Goal: Task Accomplishment & Management: Complete application form

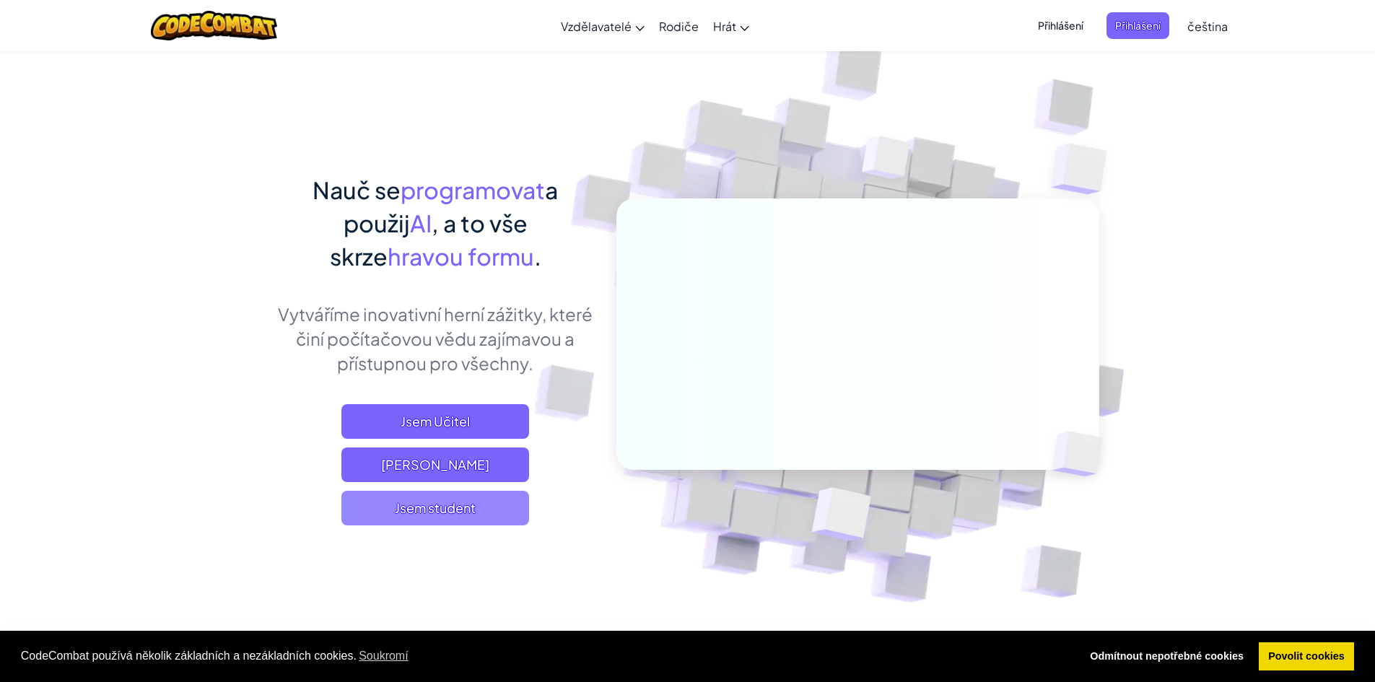
click at [360, 494] on span "Jsem student" at bounding box center [436, 508] width 188 height 35
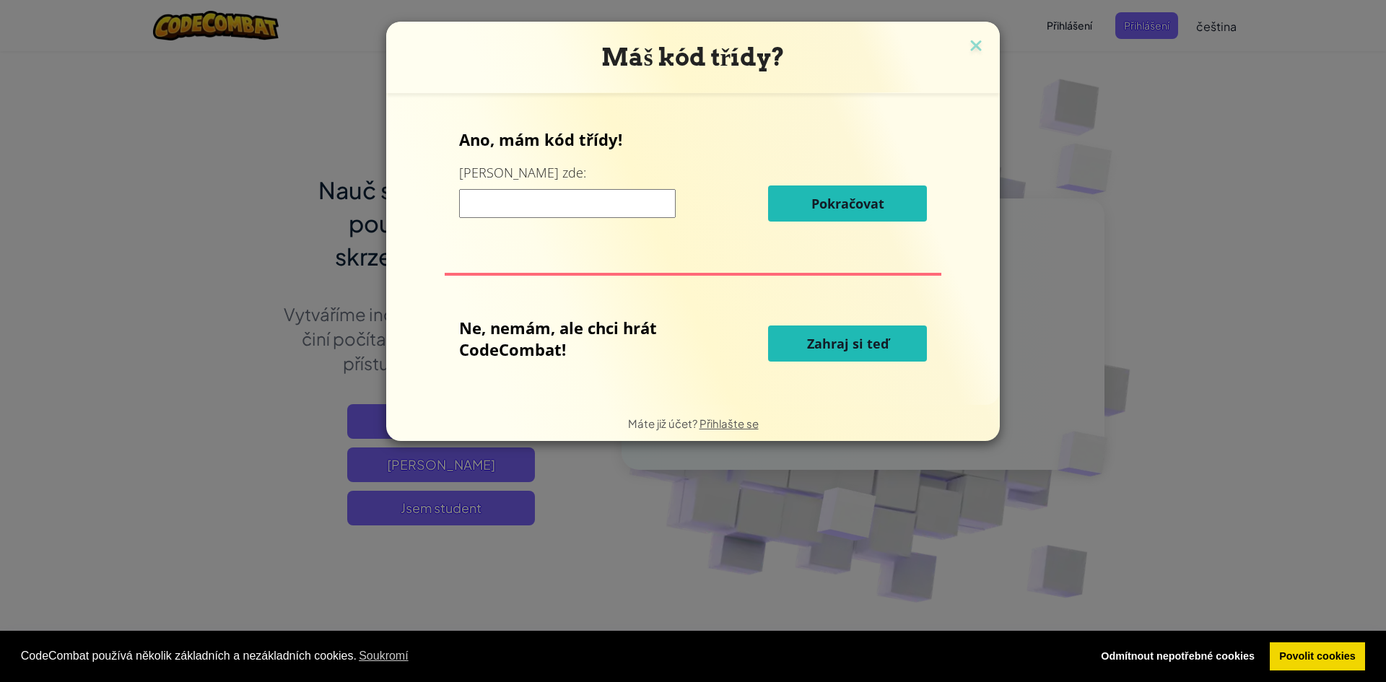
click at [847, 349] on span "Zahraj si teď" at bounding box center [848, 343] width 82 height 17
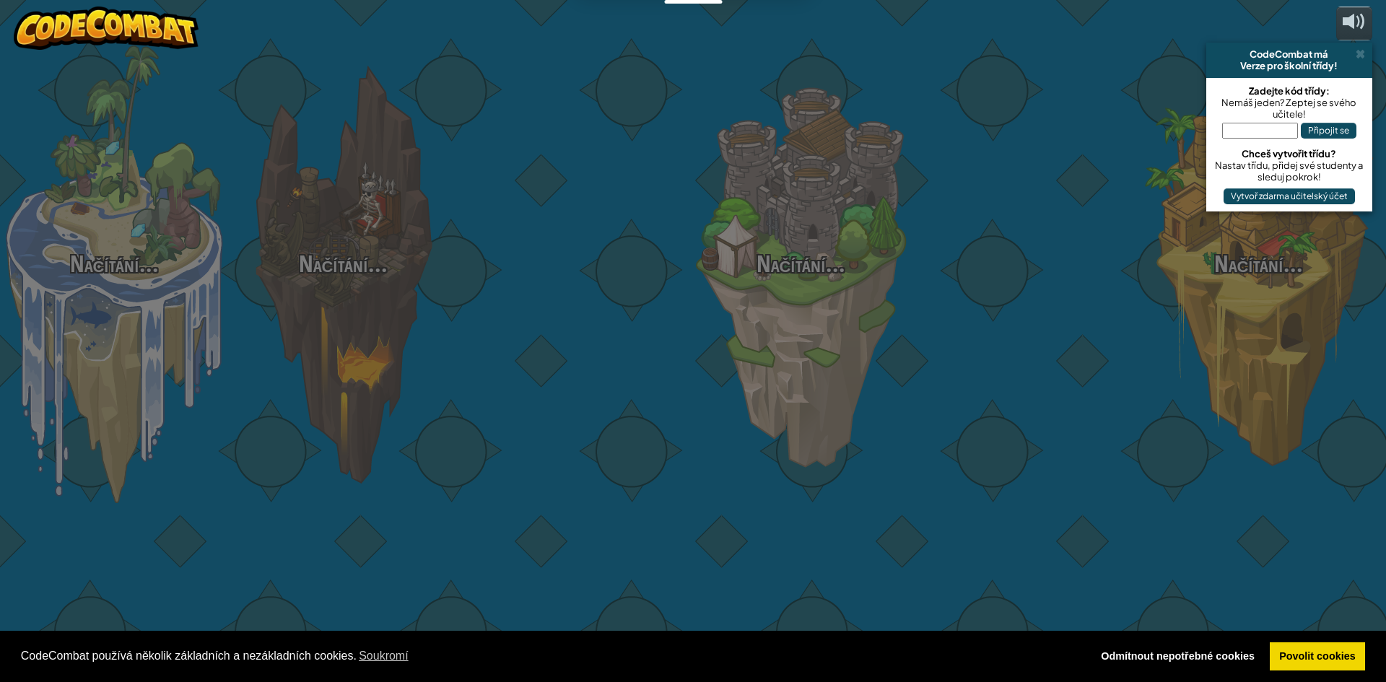
select select "cs"
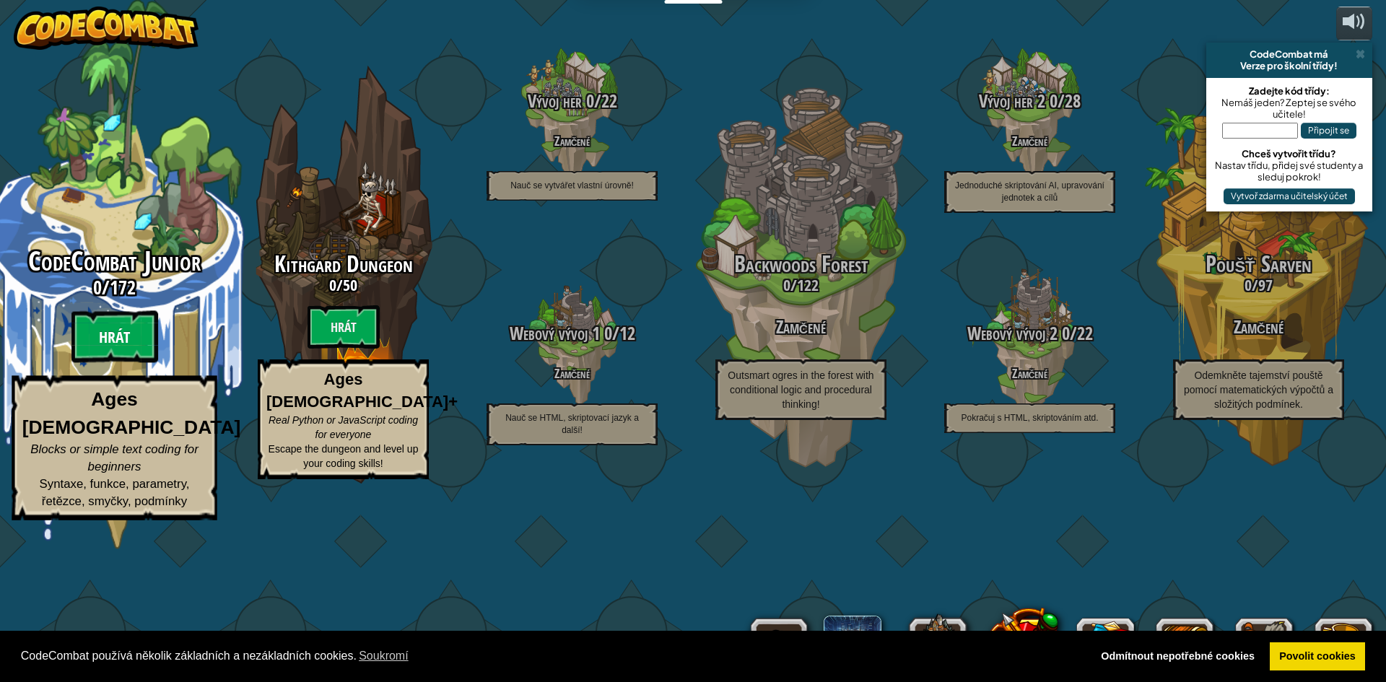
click at [118, 363] on btn "Hrát" at bounding box center [114, 337] width 87 height 52
select select "cs"
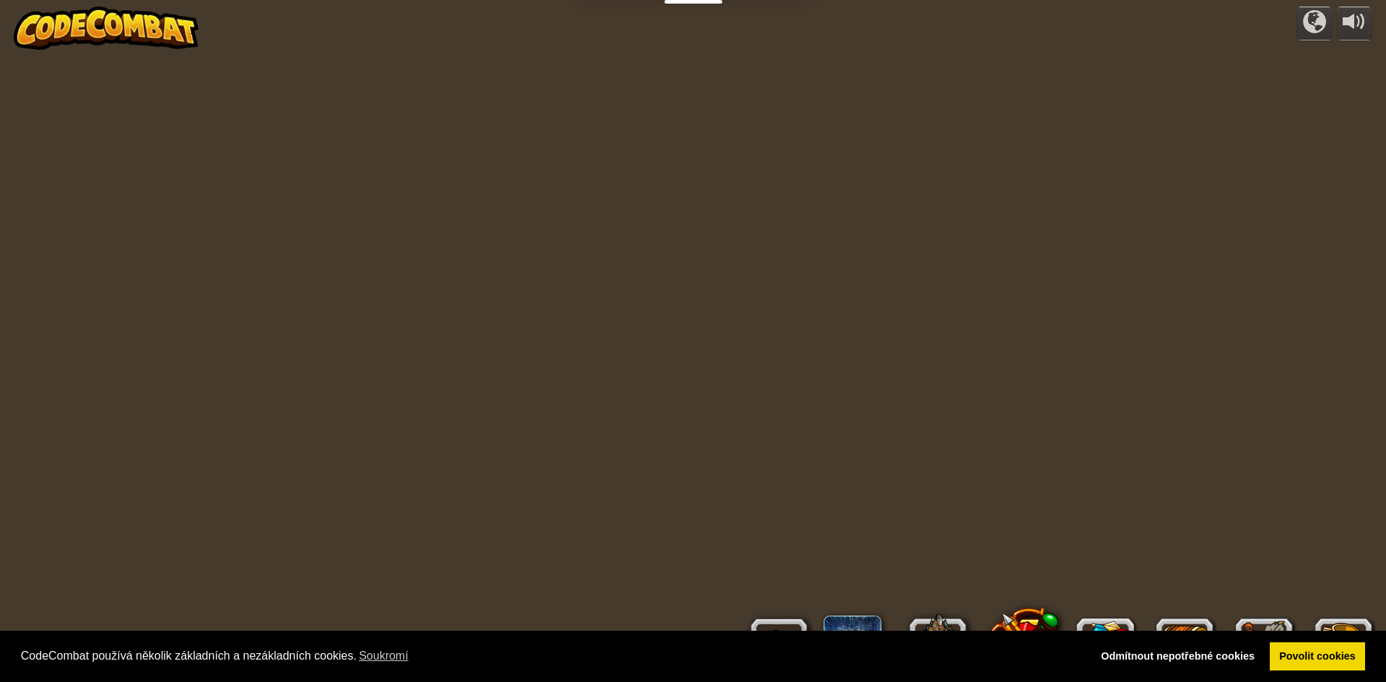
select select "cs"
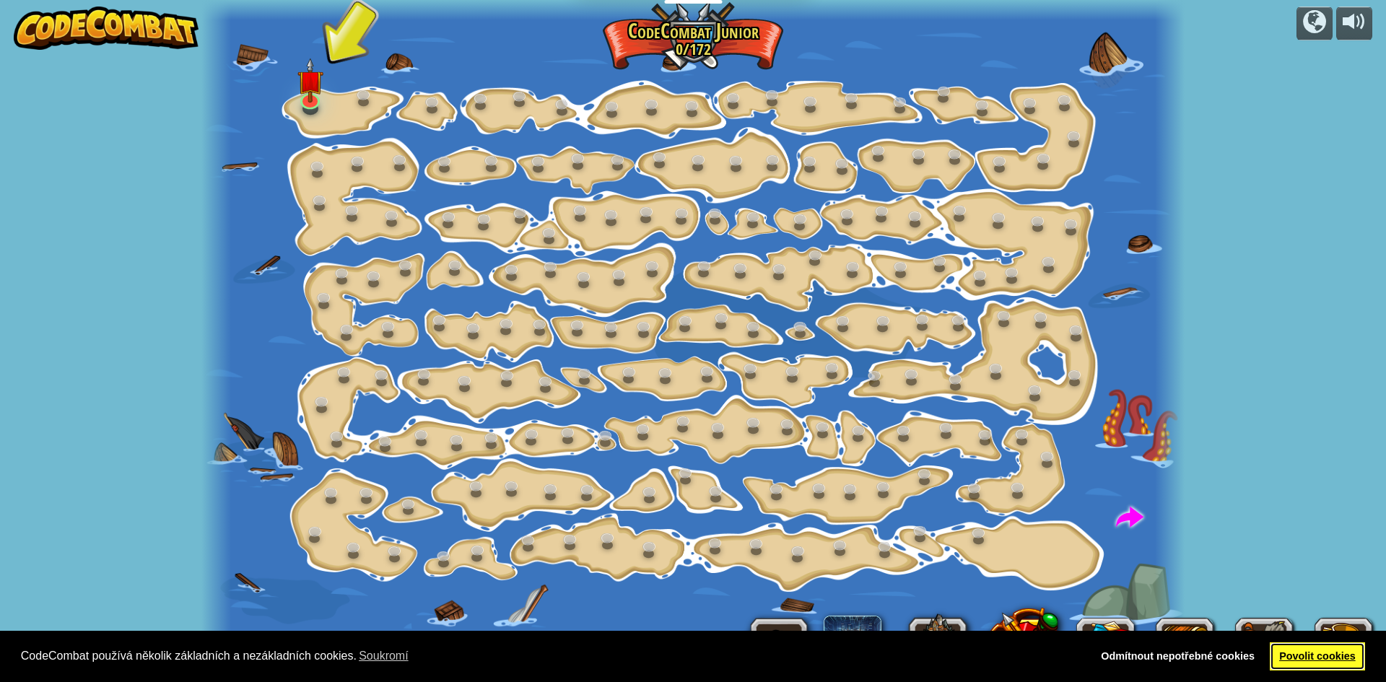
click at [1287, 656] on link "Povolit cookies" at bounding box center [1318, 657] width 96 height 29
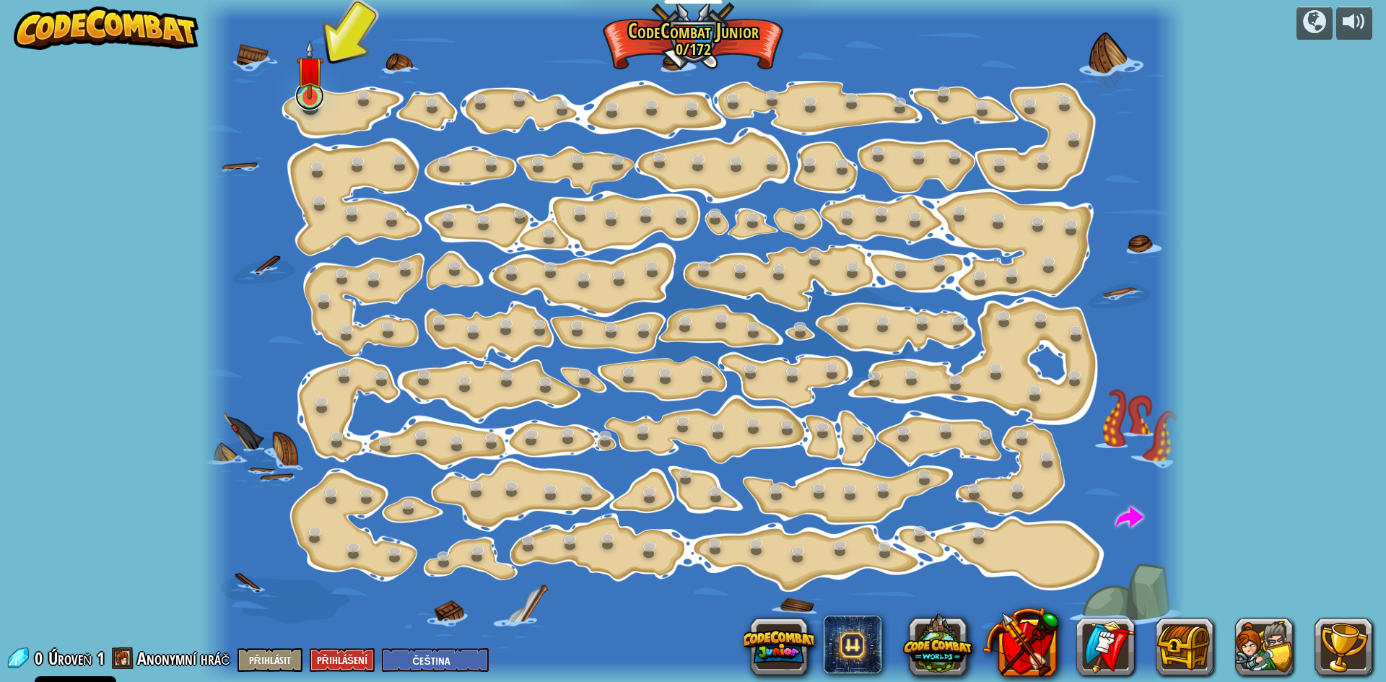
click at [302, 108] on div "Změna kroku (Zamčené) Změň argumenty kroku. Jdi Chytrý (Zamčené) Teď už opravdu…" at bounding box center [692, 341] width 983 height 682
click at [304, 106] on link at bounding box center [309, 96] width 29 height 29
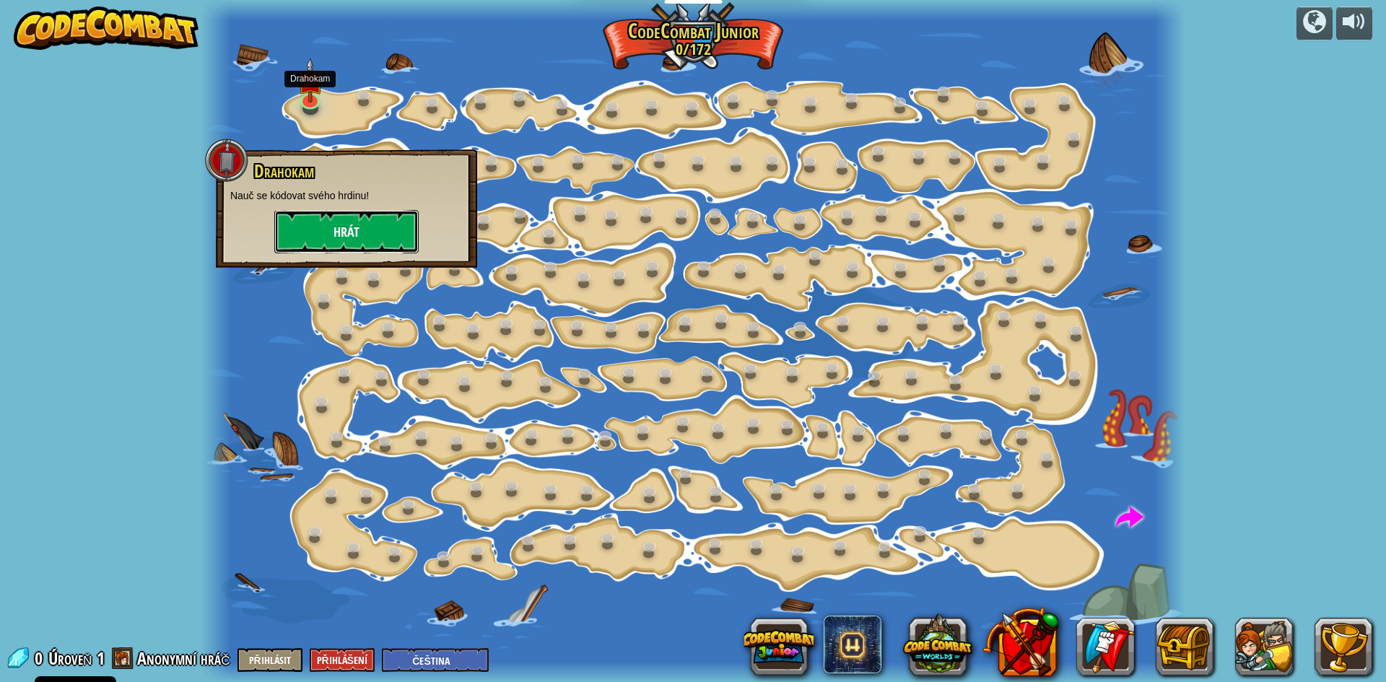
click at [308, 217] on button "Hrát" at bounding box center [346, 231] width 144 height 43
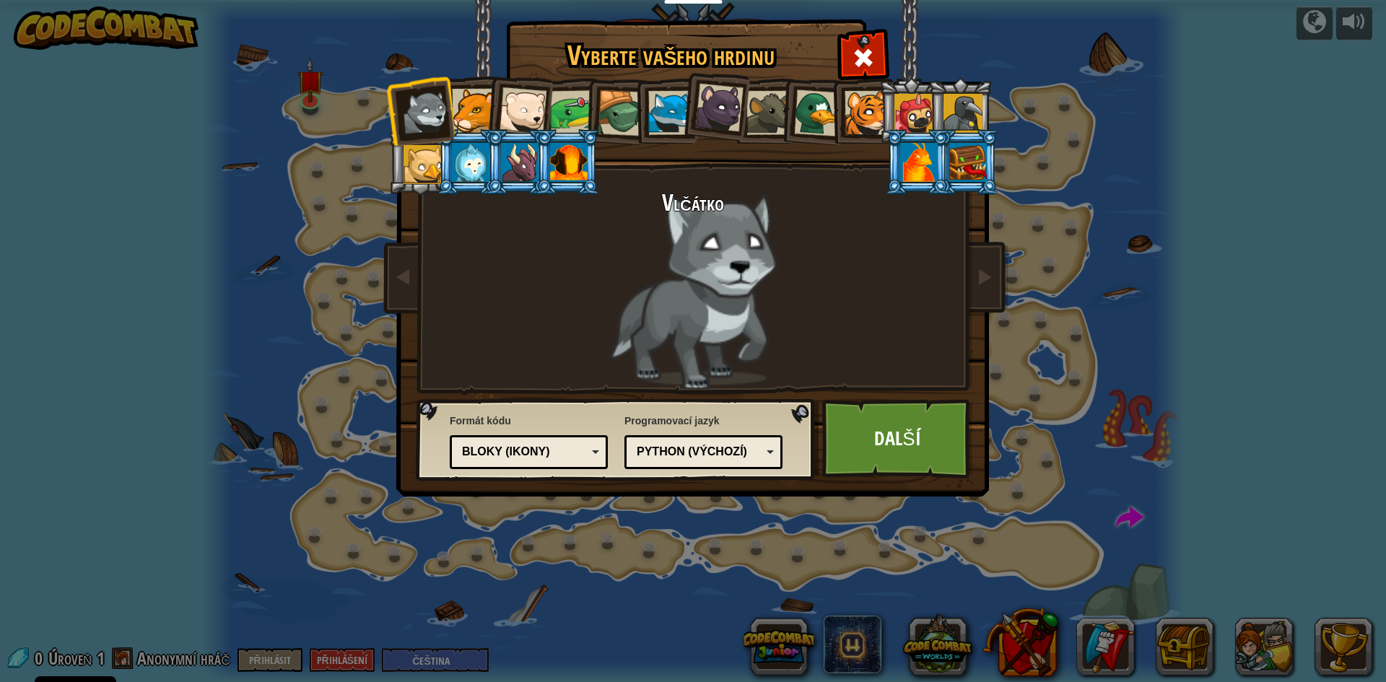
click at [470, 121] on div at bounding box center [474, 111] width 44 height 44
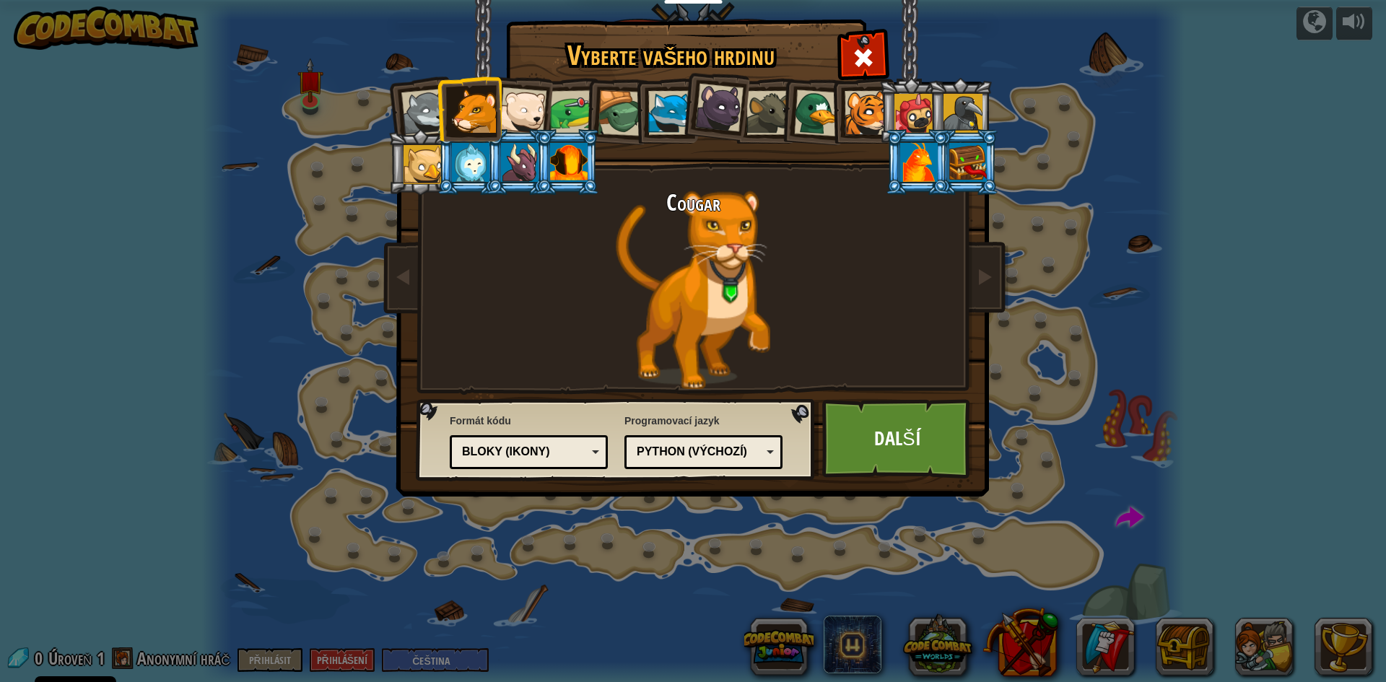
click at [523, 119] on div at bounding box center [523, 111] width 48 height 48
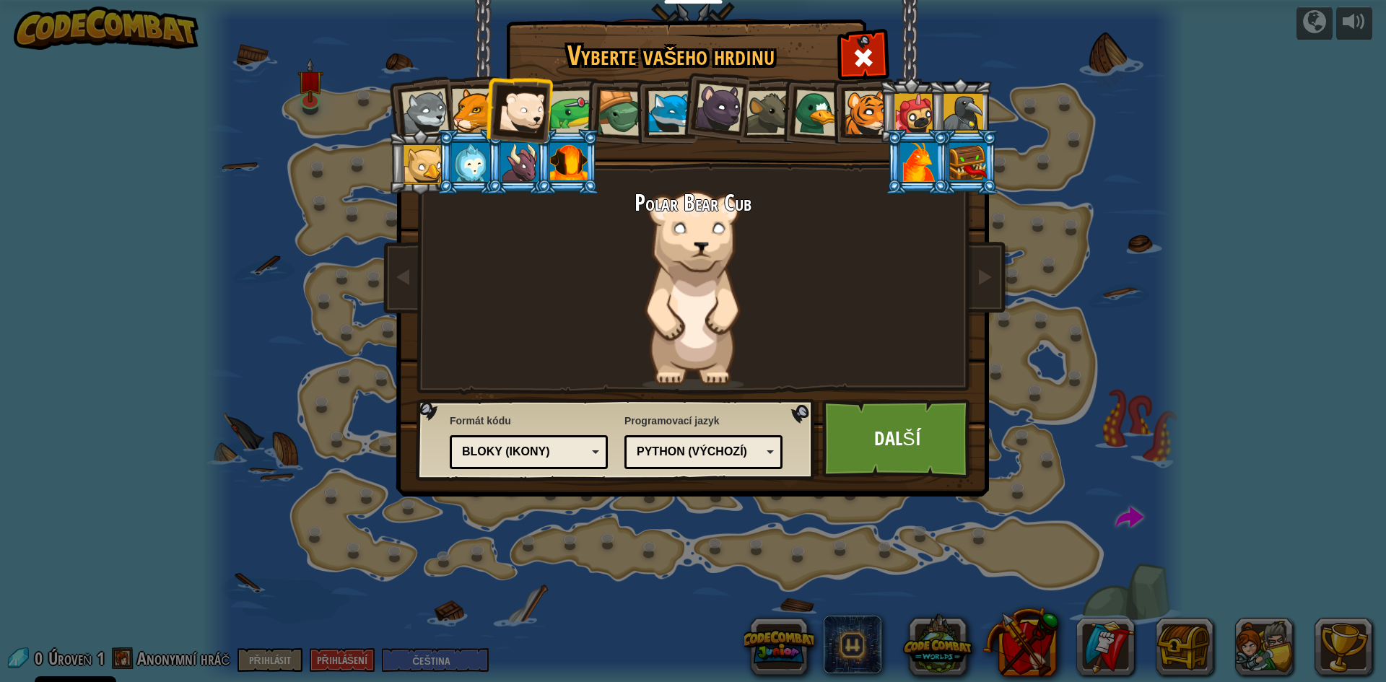
click at [431, 120] on div at bounding box center [425, 113] width 48 height 48
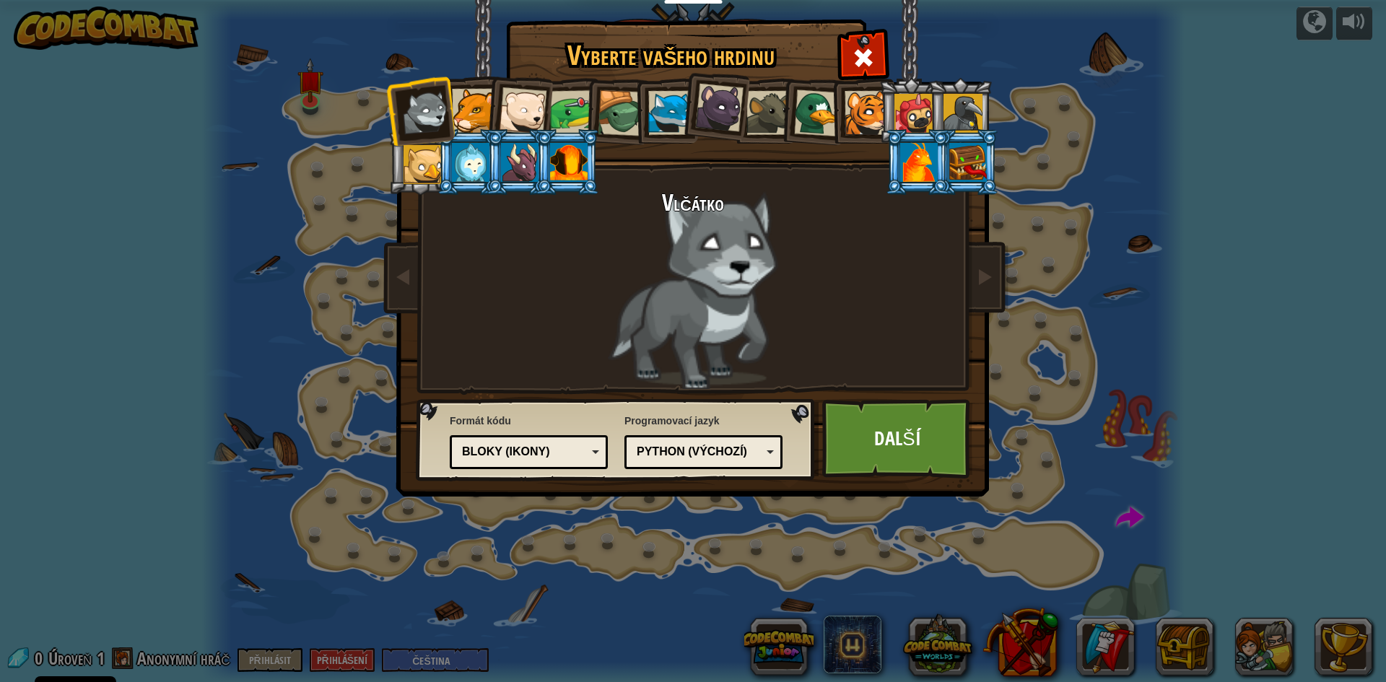
click at [532, 158] on div at bounding box center [520, 162] width 38 height 39
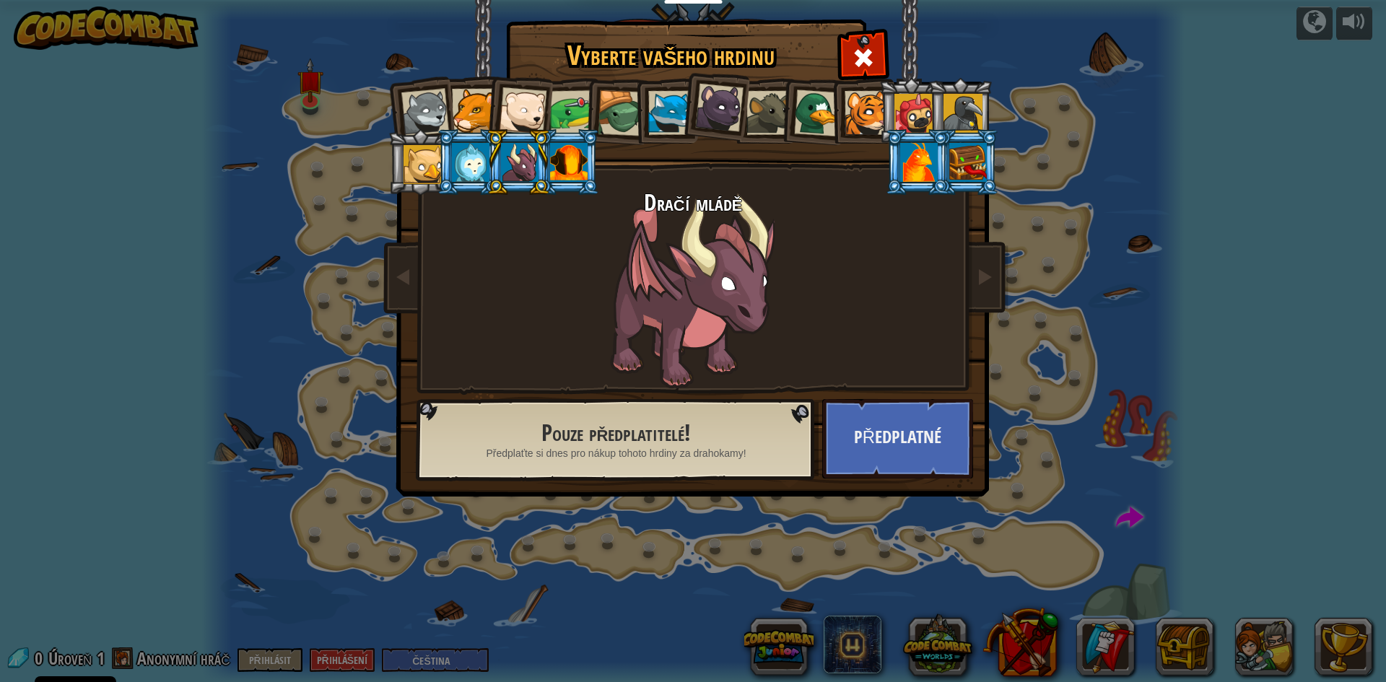
click at [474, 160] on div at bounding box center [471, 162] width 38 height 39
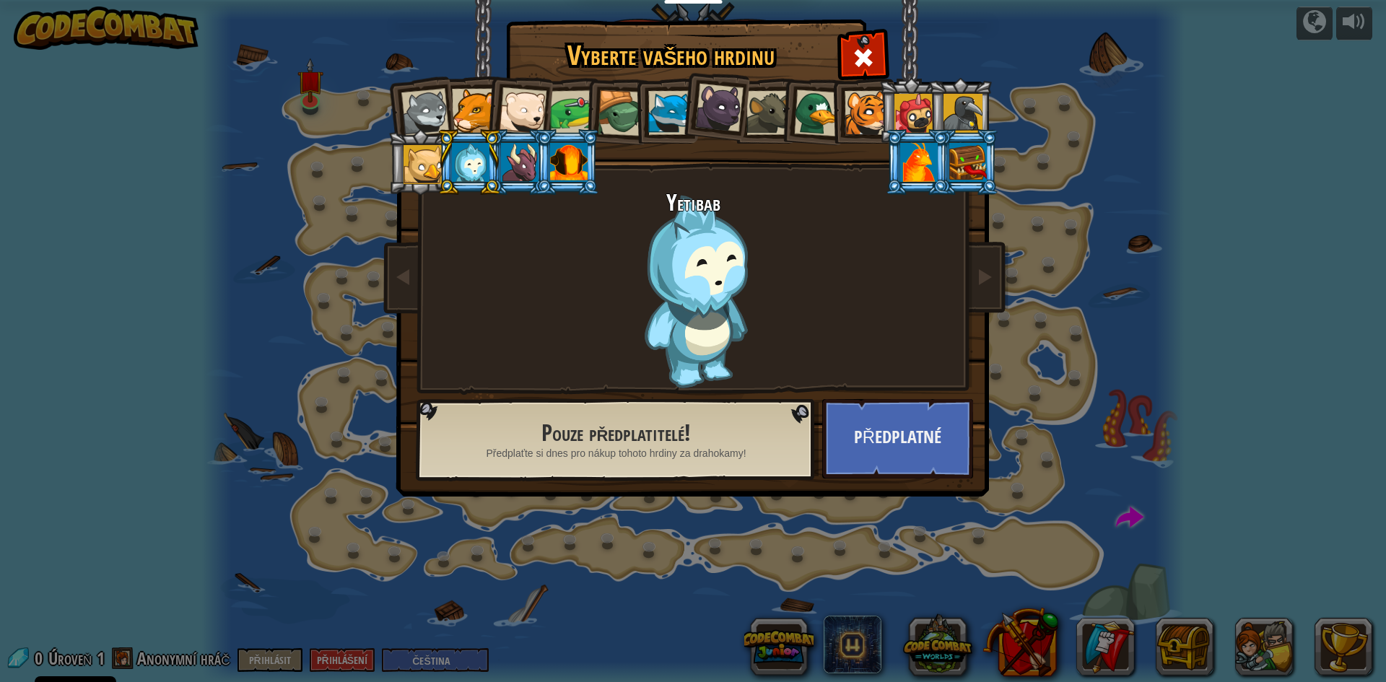
click at [921, 162] on div at bounding box center [919, 162] width 38 height 39
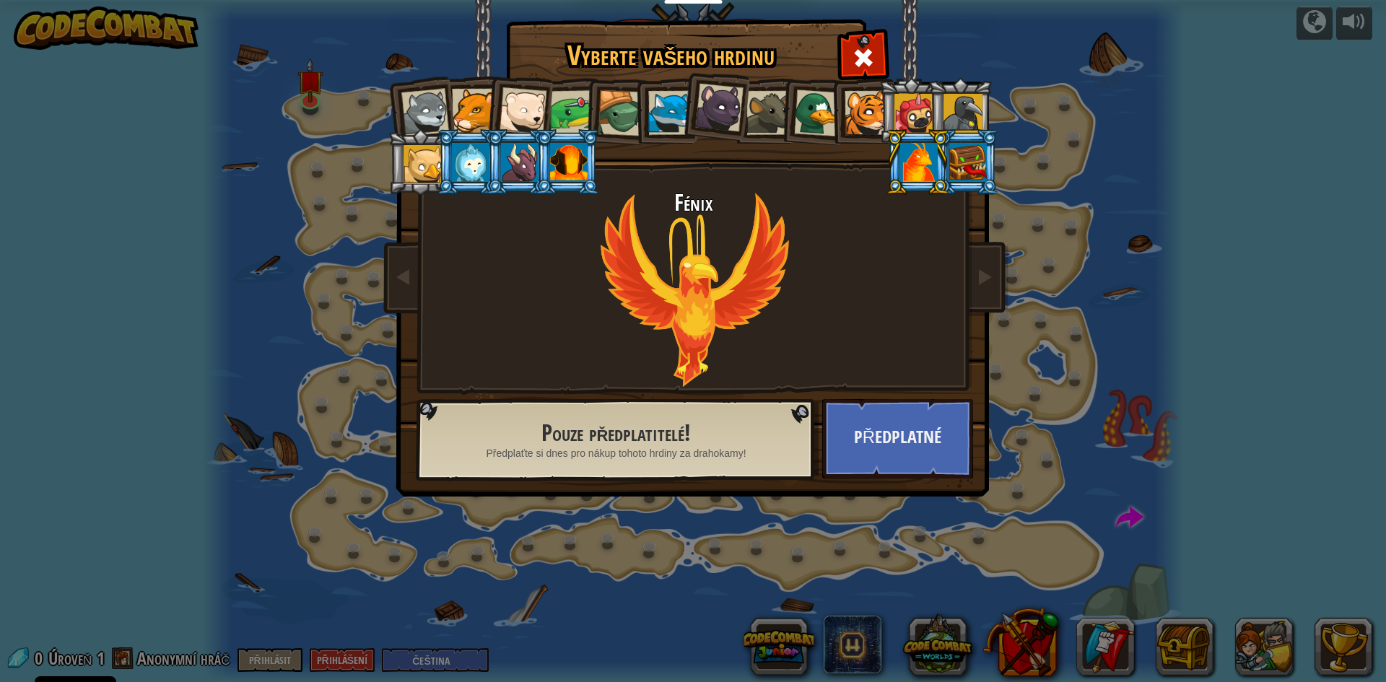
click at [417, 94] on div at bounding box center [425, 113] width 48 height 48
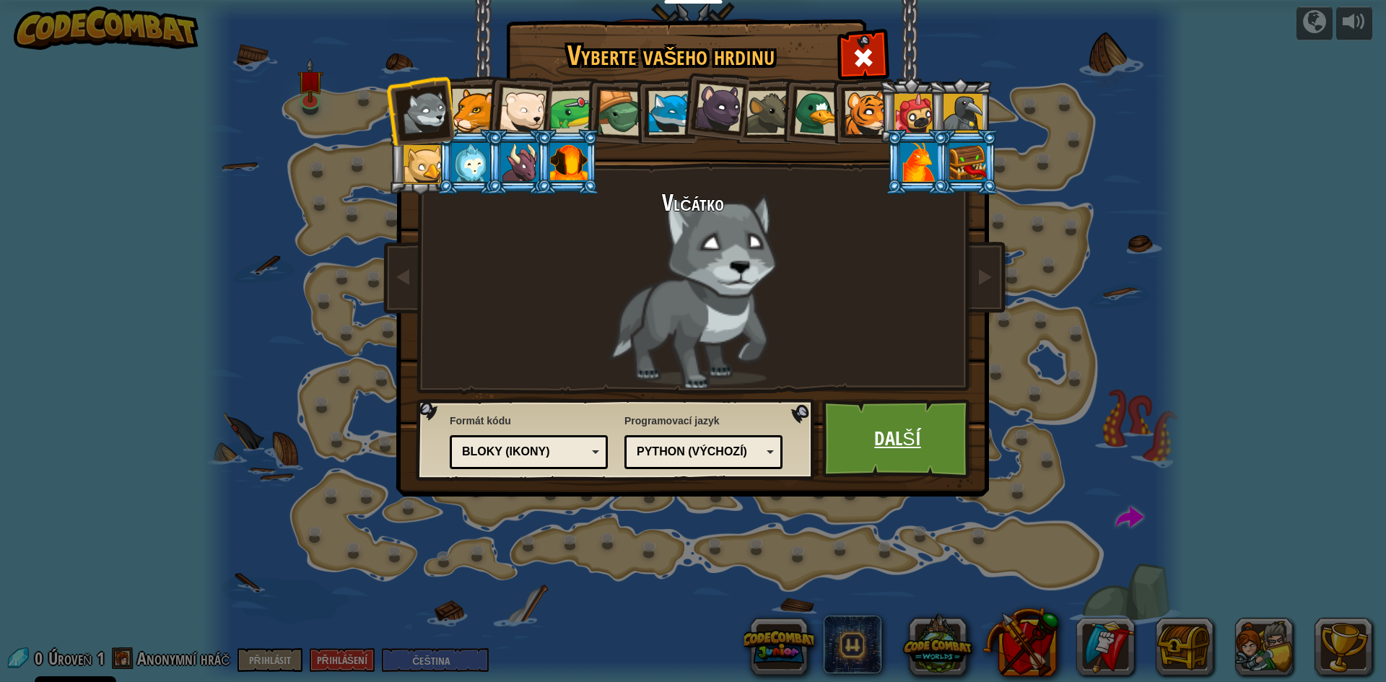
click at [932, 441] on link "Další" at bounding box center [897, 438] width 151 height 79
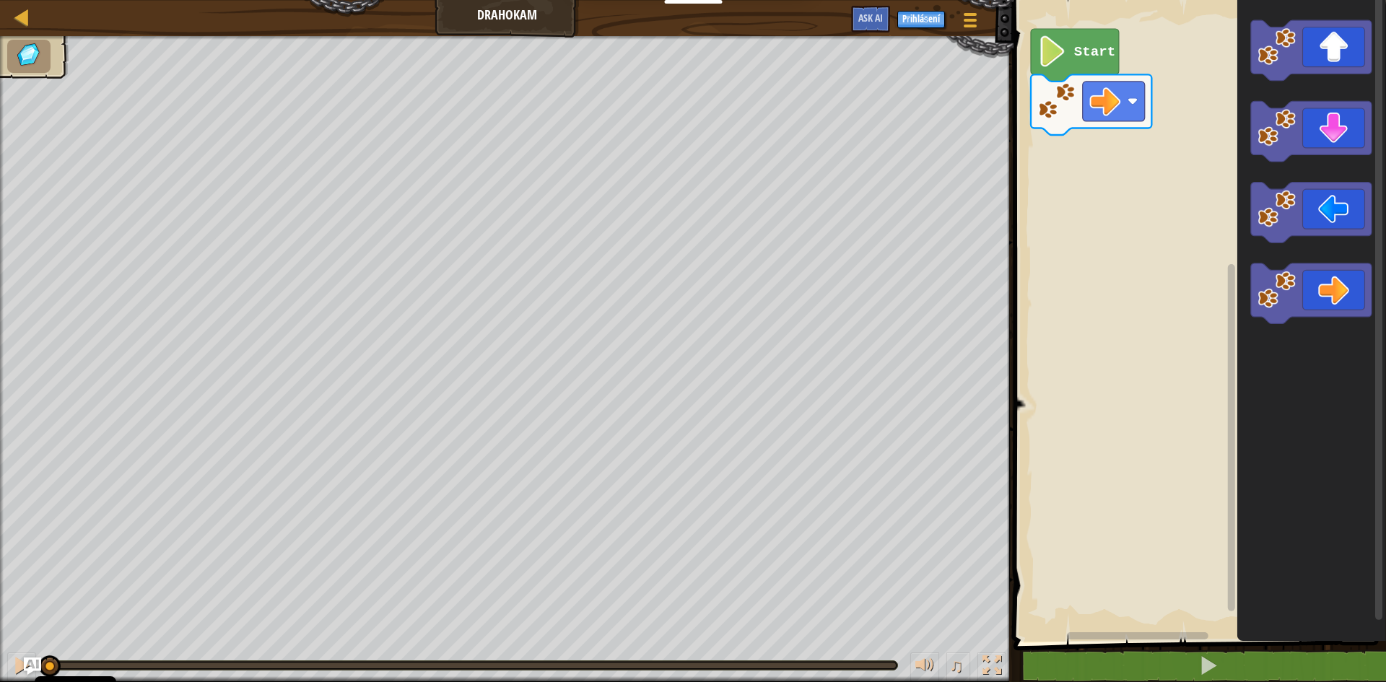
click at [1097, 58] on text "Start" at bounding box center [1094, 52] width 41 height 16
click at [1110, 104] on image "Blockly Workspace" at bounding box center [1105, 101] width 31 height 31
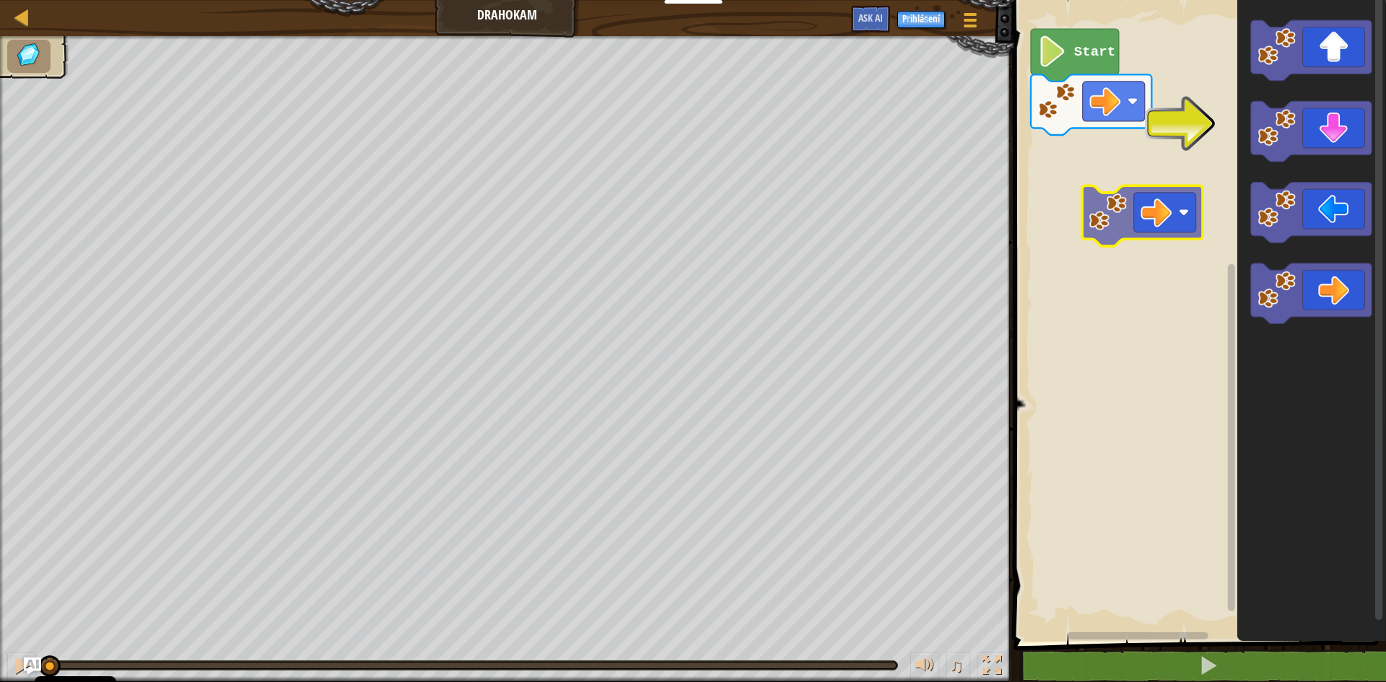
click at [1112, 209] on div "Start" at bounding box center [1197, 317] width 377 height 649
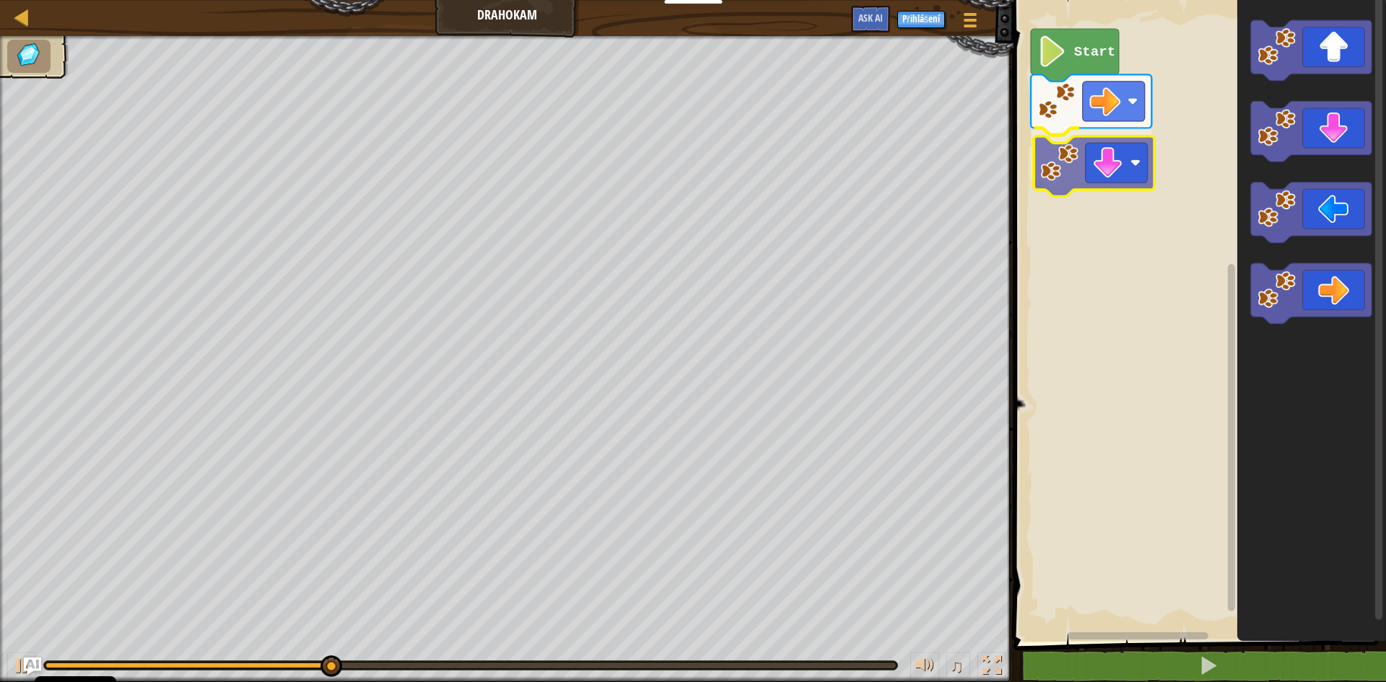
click at [1060, 174] on div "Start" at bounding box center [1197, 317] width 377 height 649
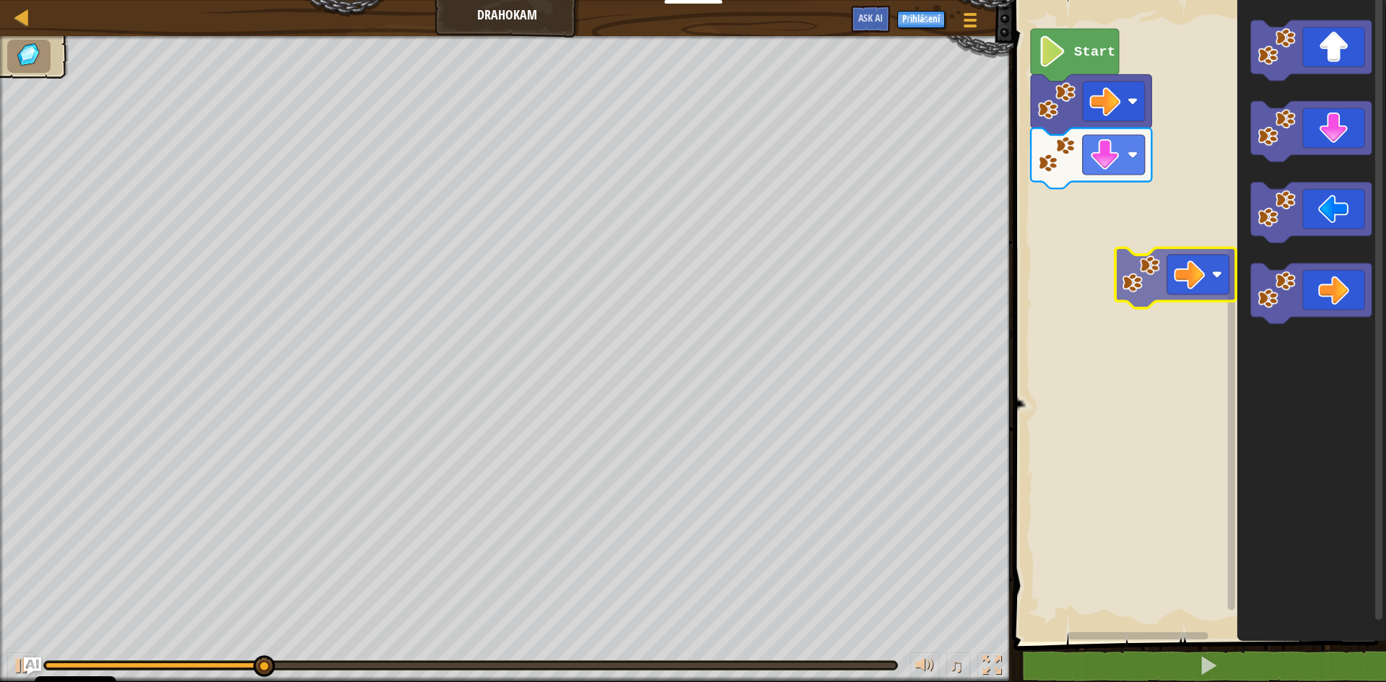
click at [1083, 178] on div "Start" at bounding box center [1197, 317] width 377 height 649
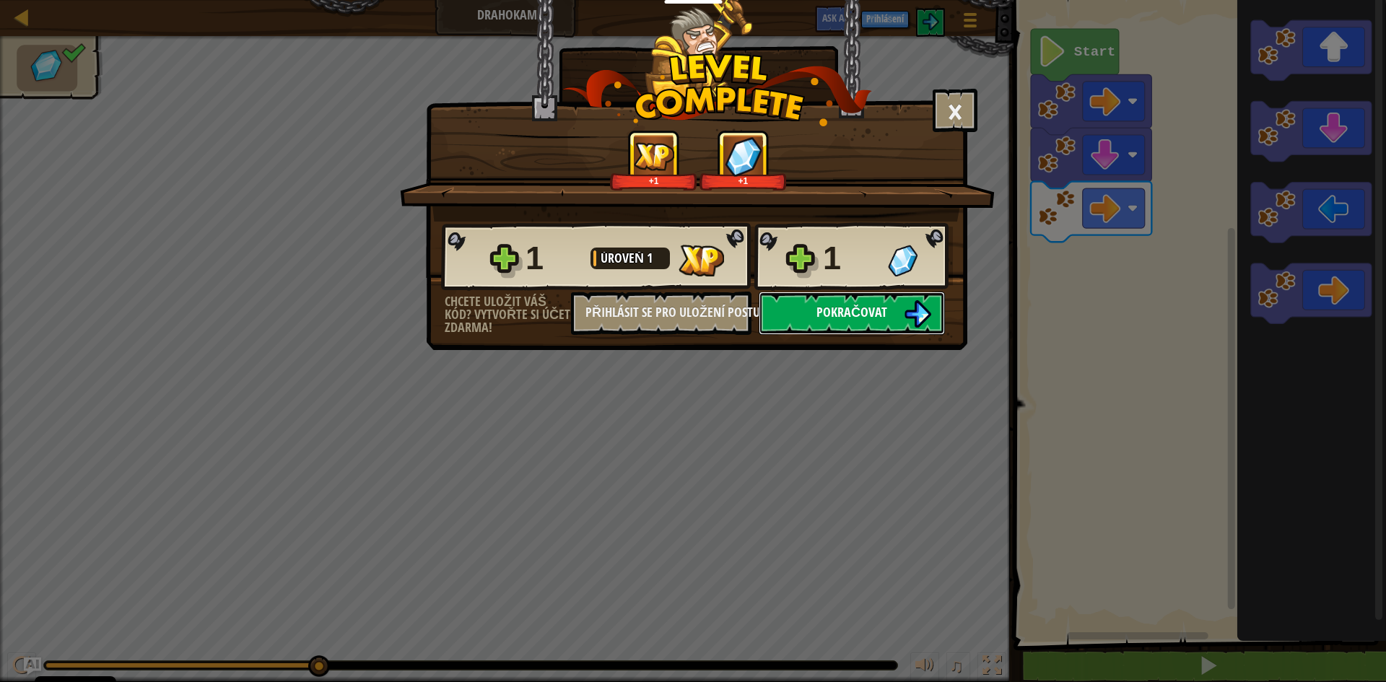
click at [819, 334] on button "Pokračovat" at bounding box center [852, 313] width 186 height 43
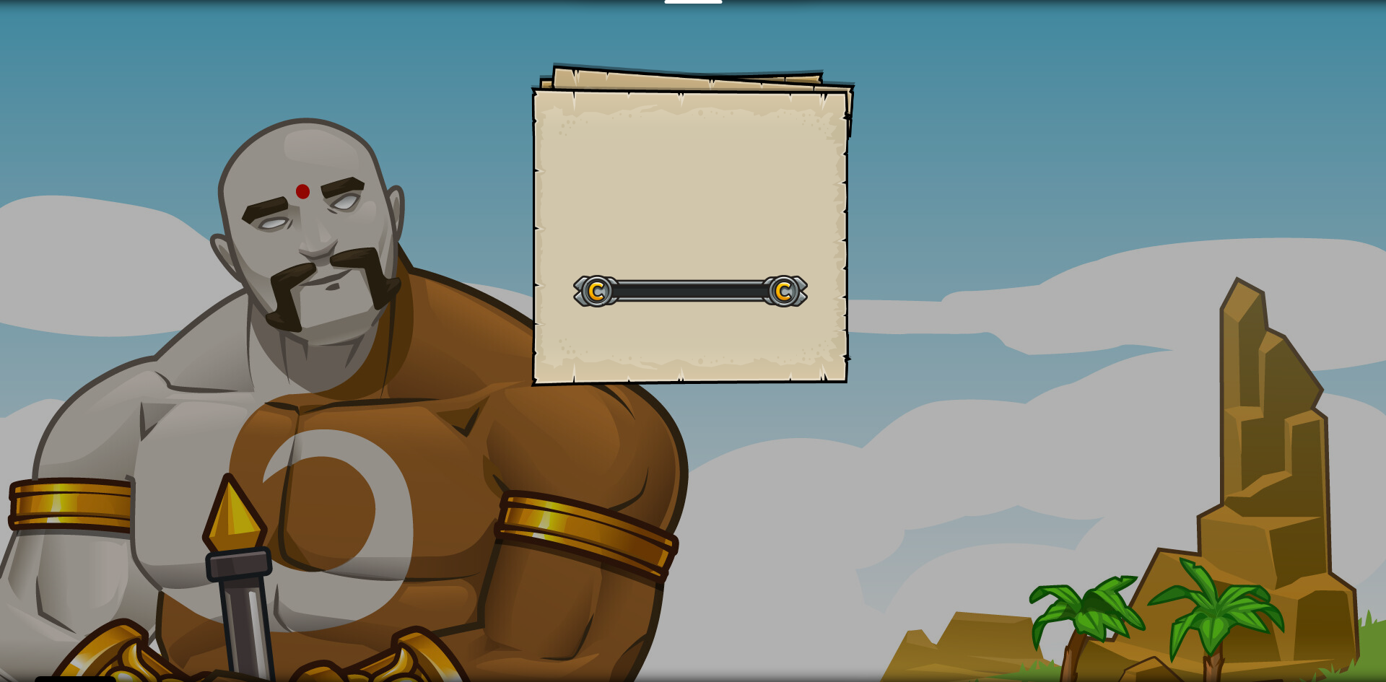
drag, startPoint x: 814, startPoint y: 323, endPoint x: 801, endPoint y: 318, distance: 13.7
click at [814, 323] on div "Goals Start Level Chyba při načítání ze serveru Pro hraní této úrovně potřebuje…" at bounding box center [693, 224] width 325 height 325
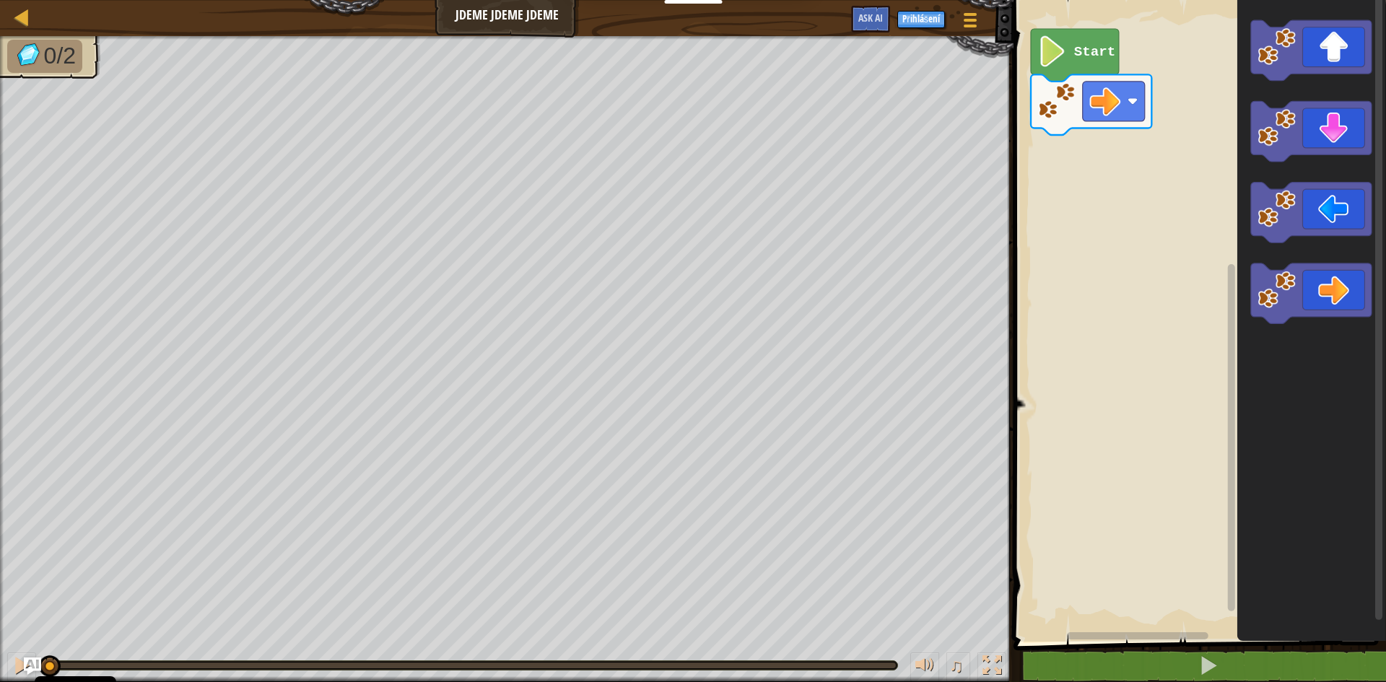
click at [548, 22] on div "Mapa Jdeme Jdeme Jdeme Herní menu Přihlášení Ask AI" at bounding box center [507, 18] width 1014 height 36
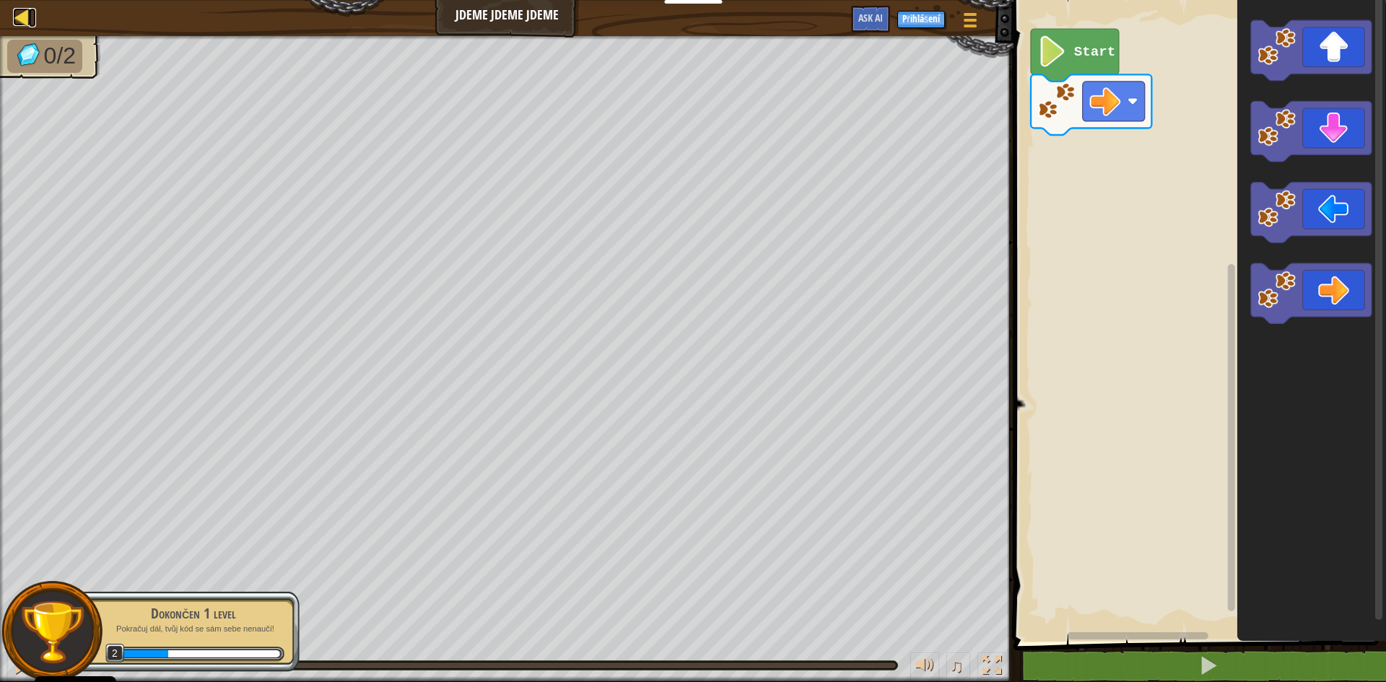
click at [22, 15] on div at bounding box center [22, 17] width 18 height 18
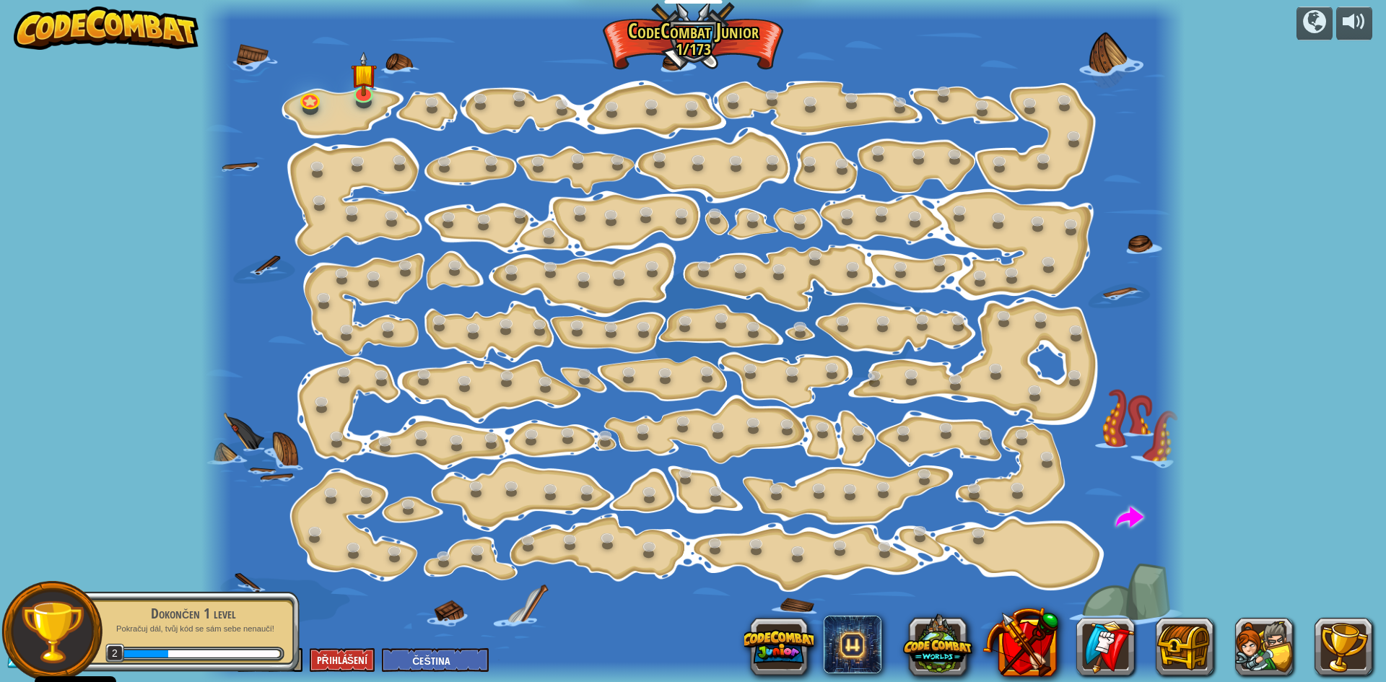
select select "cs"
click at [429, 100] on link at bounding box center [433, 103] width 29 height 29
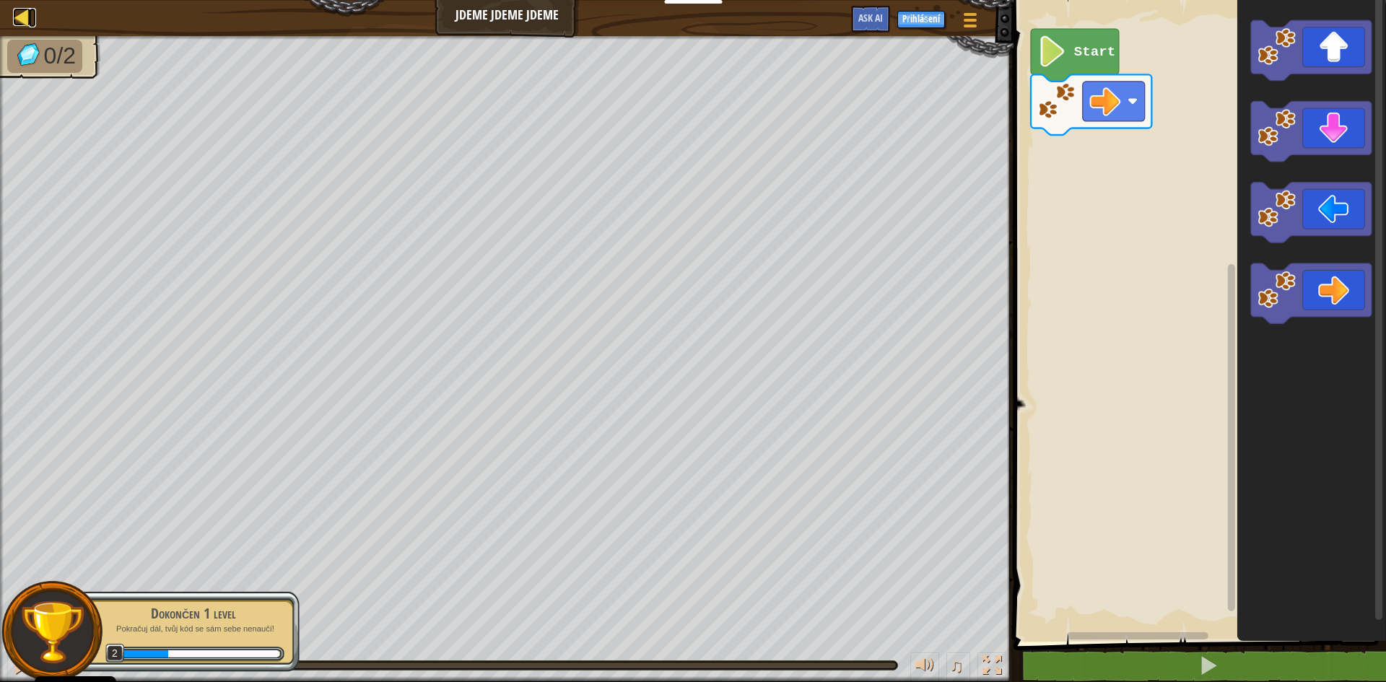
click at [27, 25] on div at bounding box center [22, 17] width 18 height 18
select select "cs"
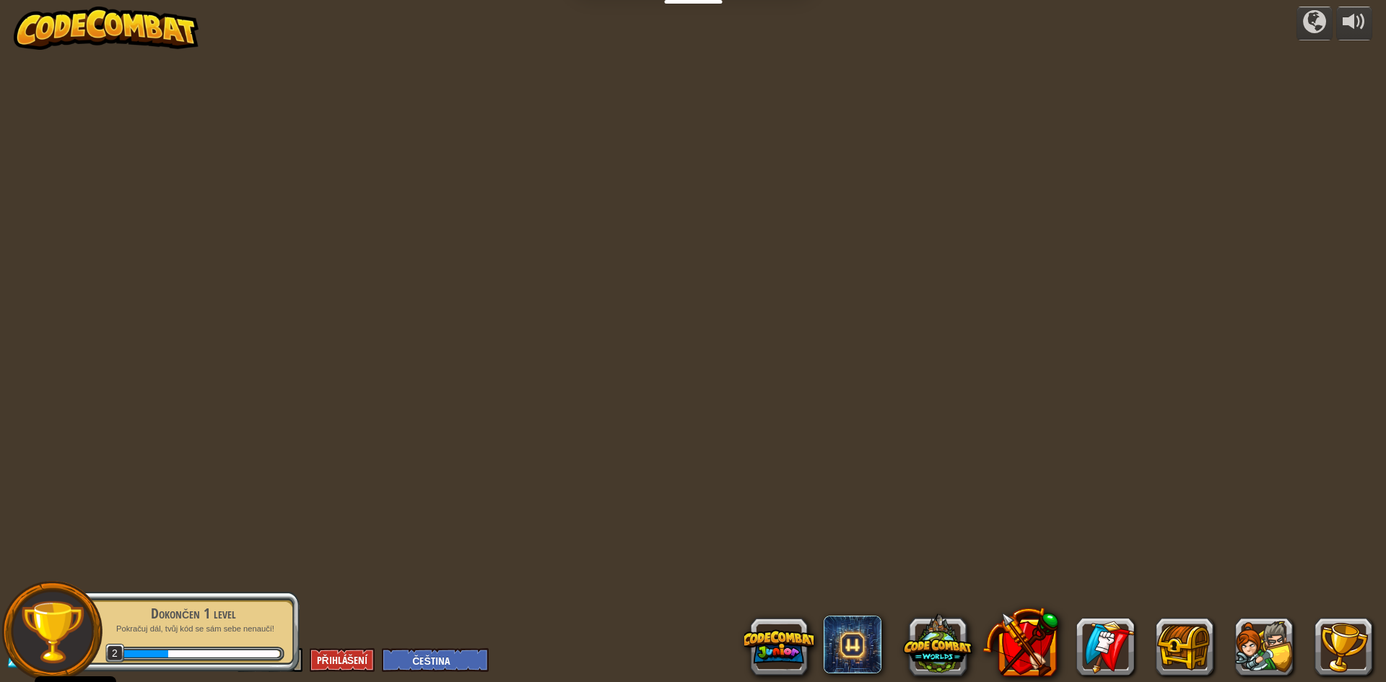
select select "cs"
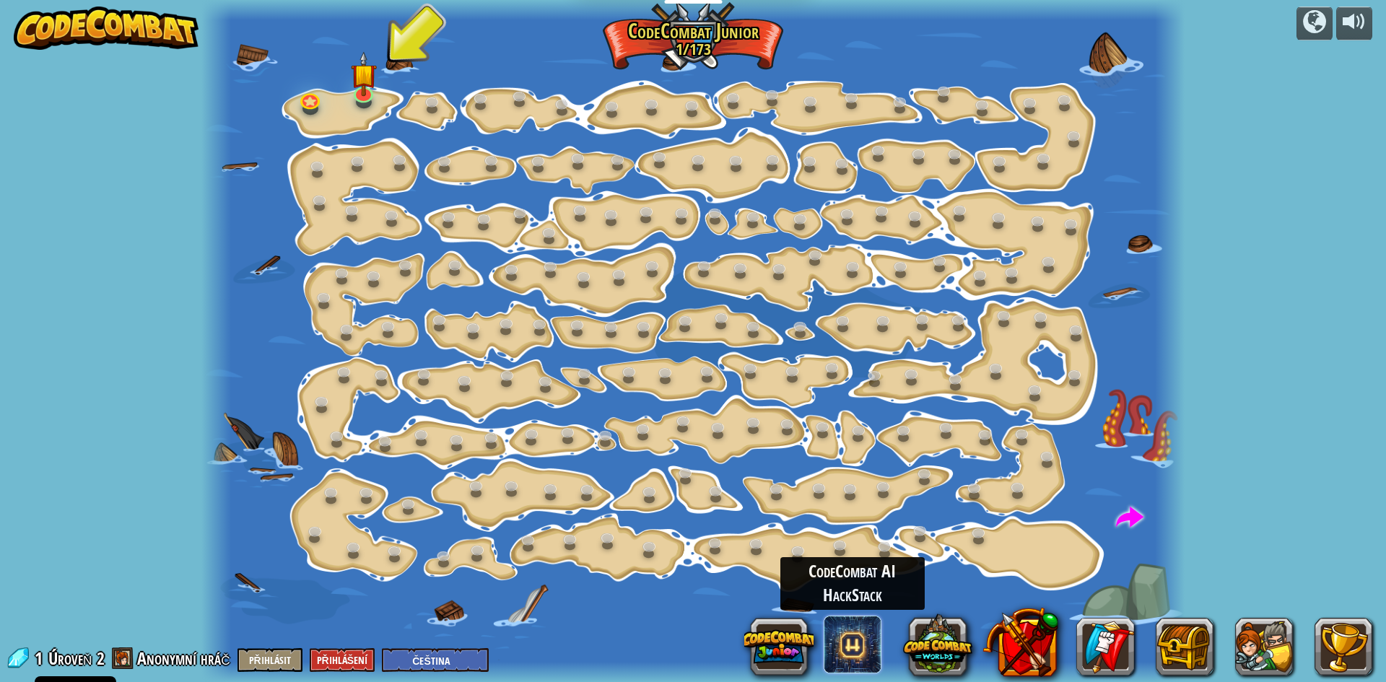
click at [845, 640] on span at bounding box center [853, 645] width 58 height 58
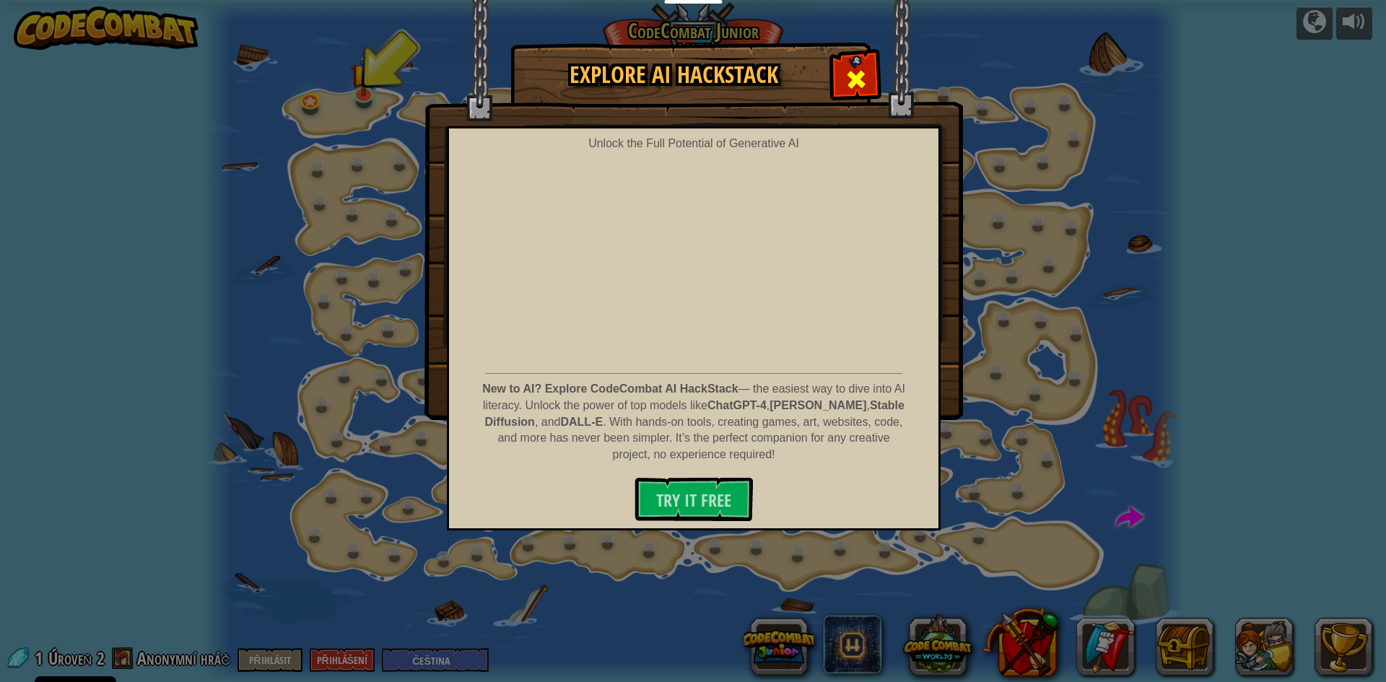
click at [841, 73] on div at bounding box center [855, 77] width 45 height 45
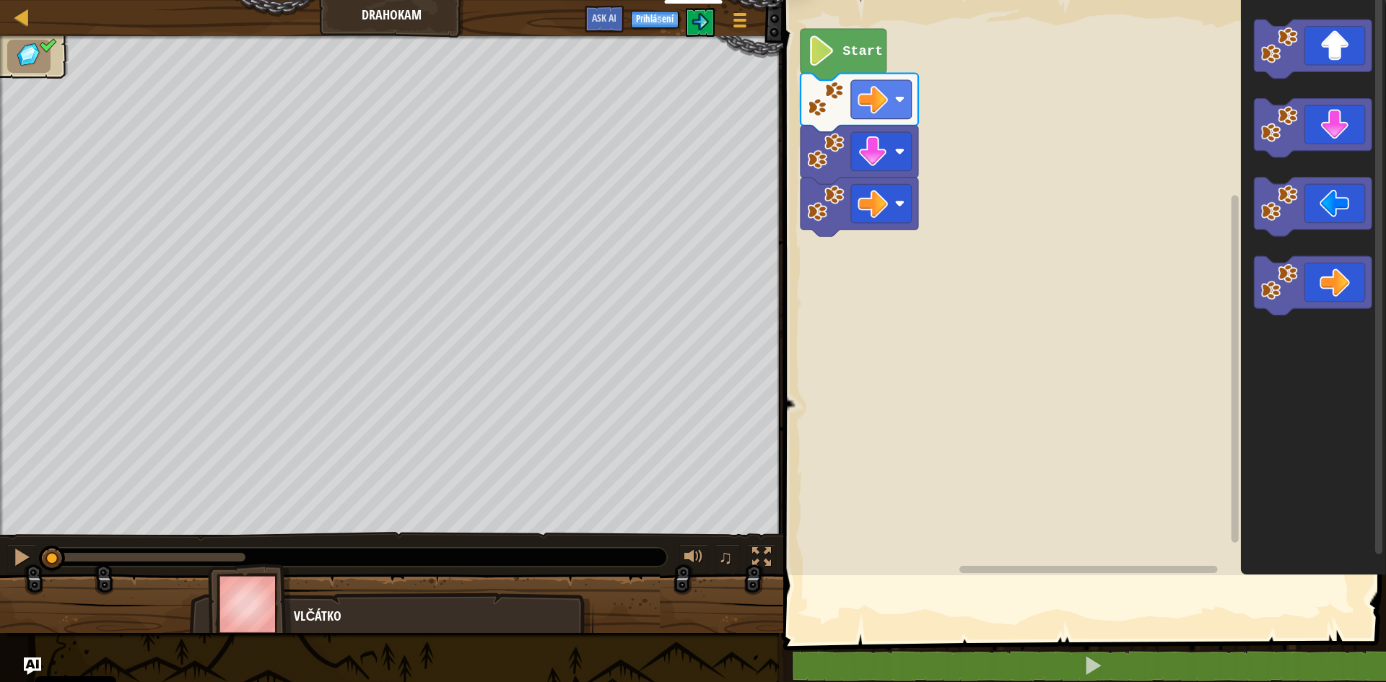
select select "cs"
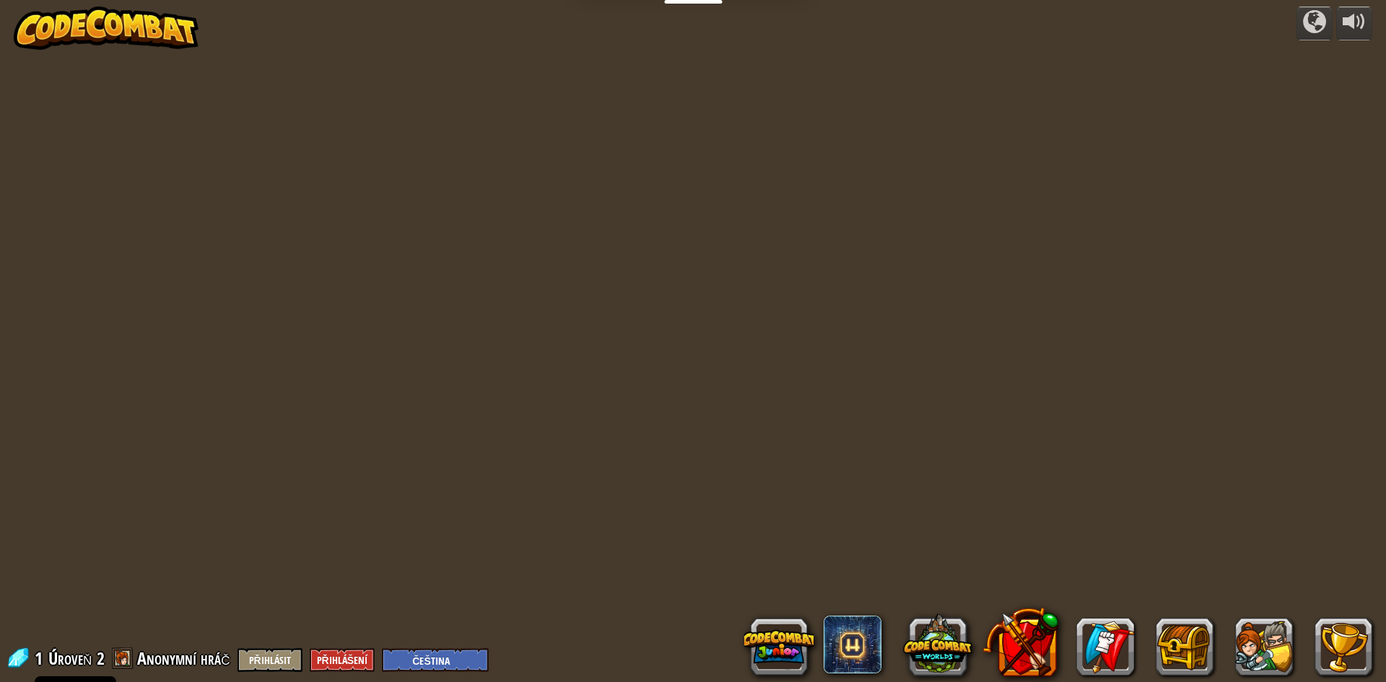
select select "cs"
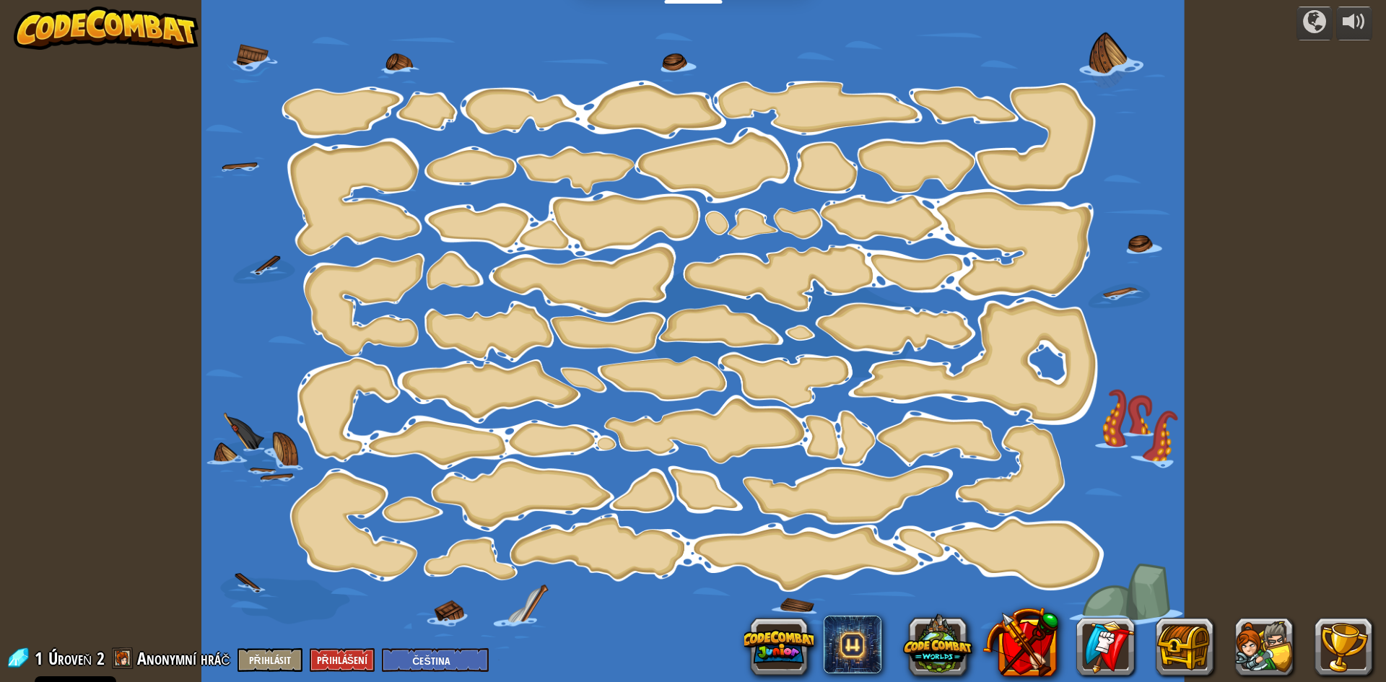
select select "cs"
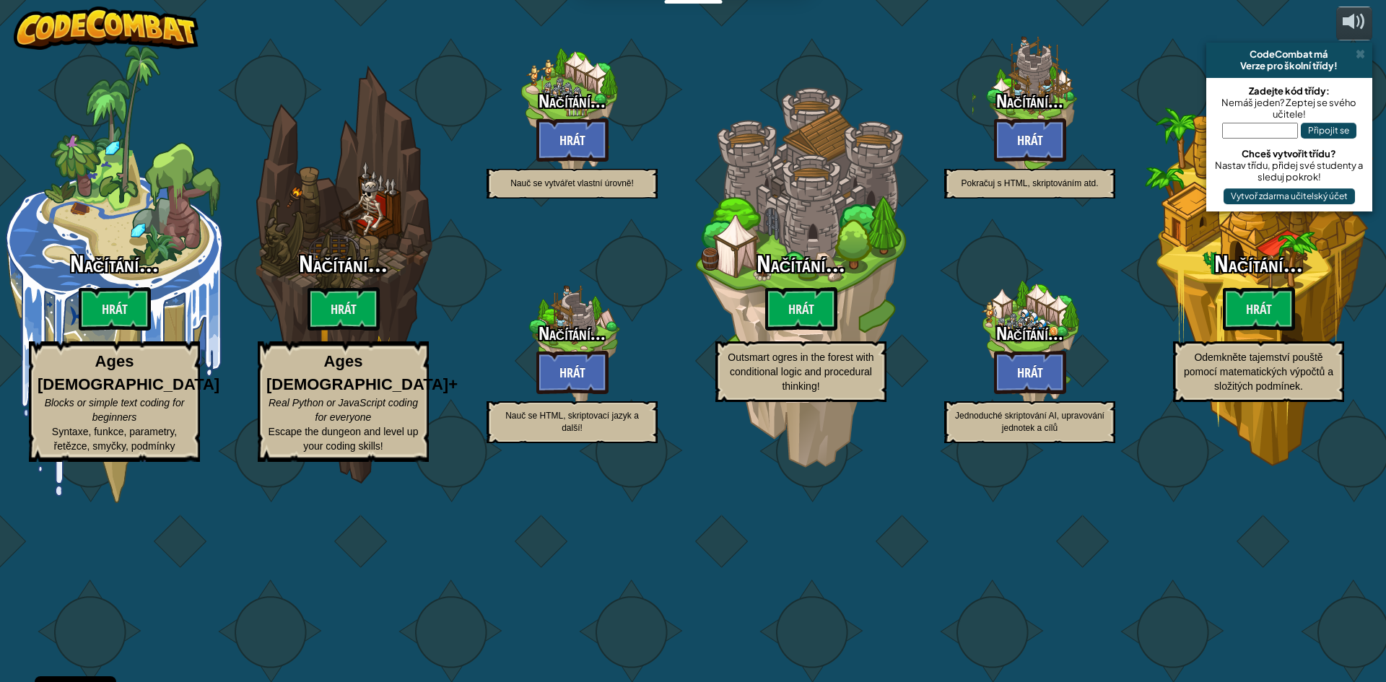
select select "cs"
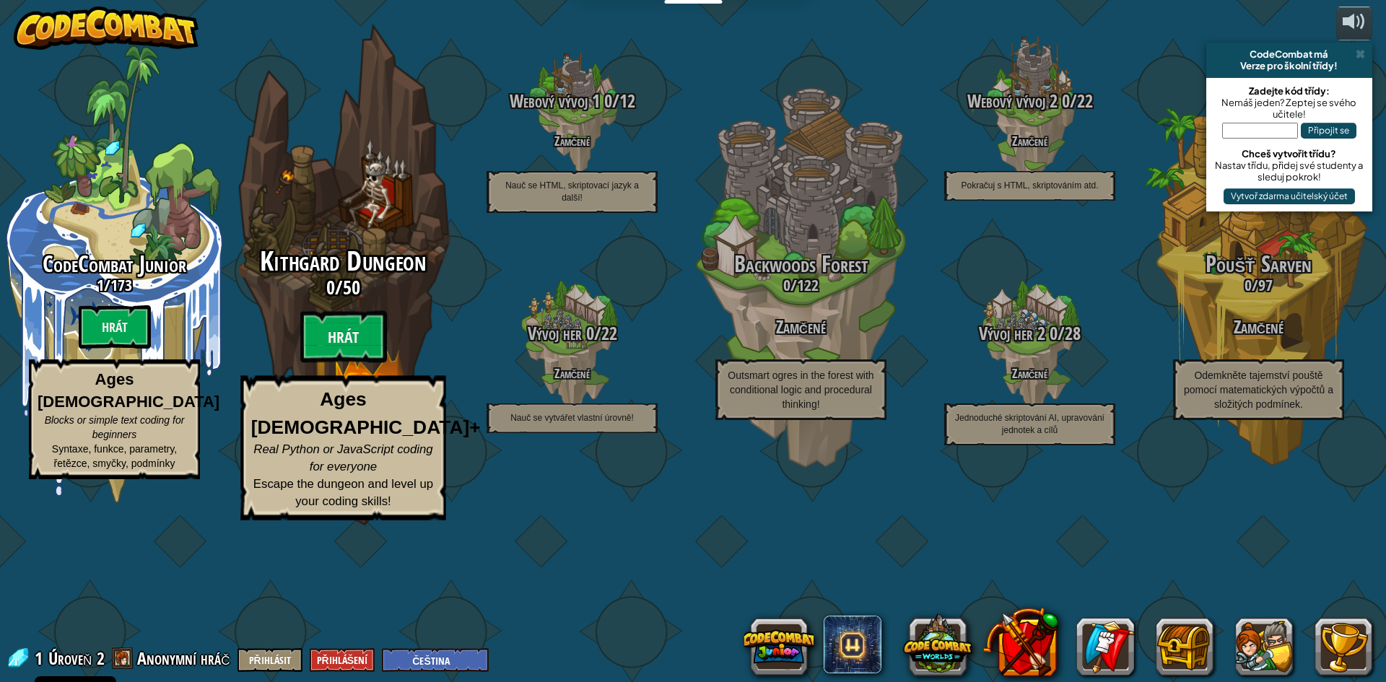
drag, startPoint x: 274, startPoint y: 404, endPoint x: 290, endPoint y: 407, distance: 17.0
click at [290, 407] on div "Kithgard Dungeon 0 / 50 Hrát Ages [DEMOGRAPHIC_DATA]+ Real Python or JavaScript…" at bounding box center [343, 384] width 274 height 274
select select "cs"
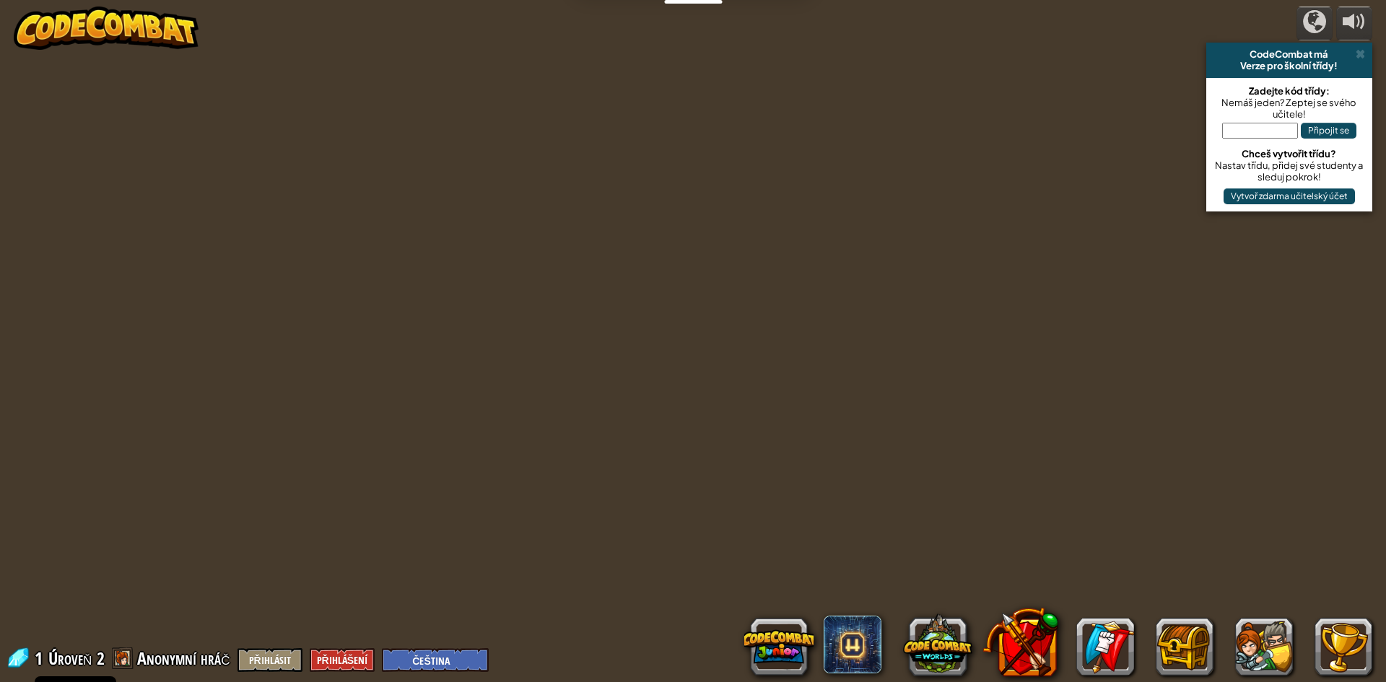
select select "cs"
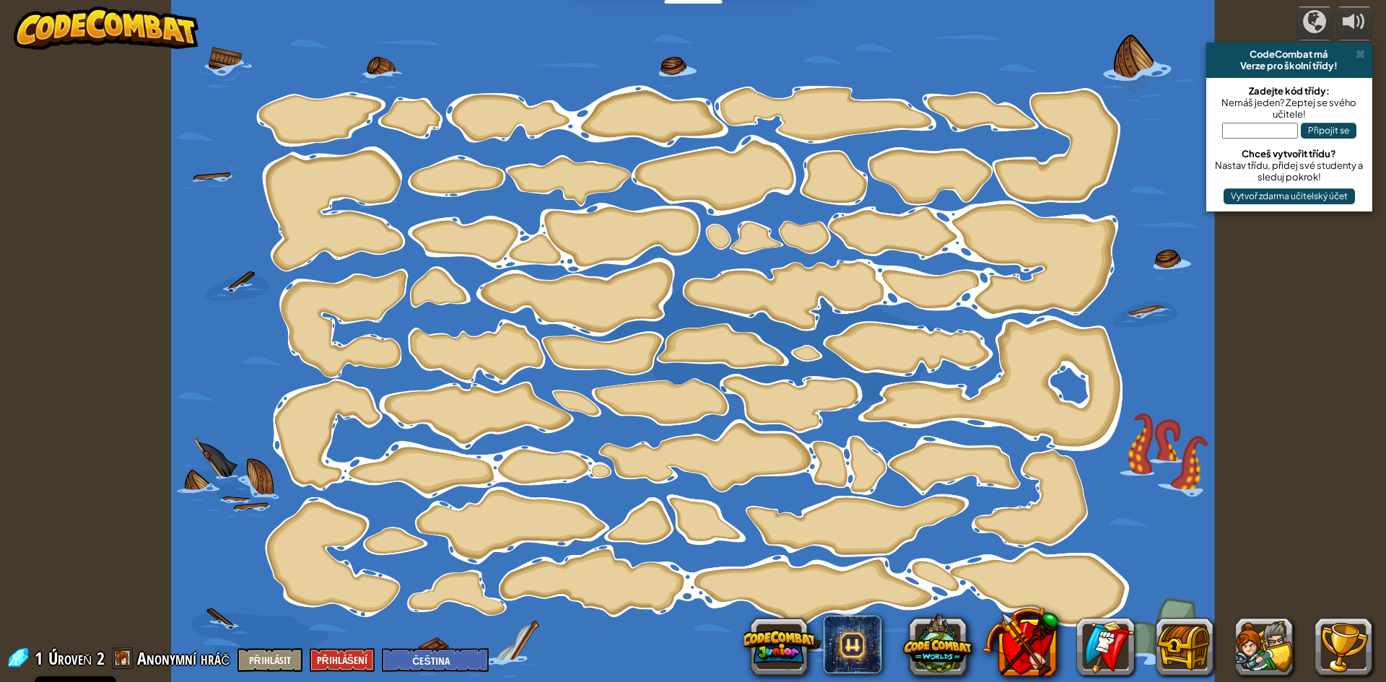
select select "cs"
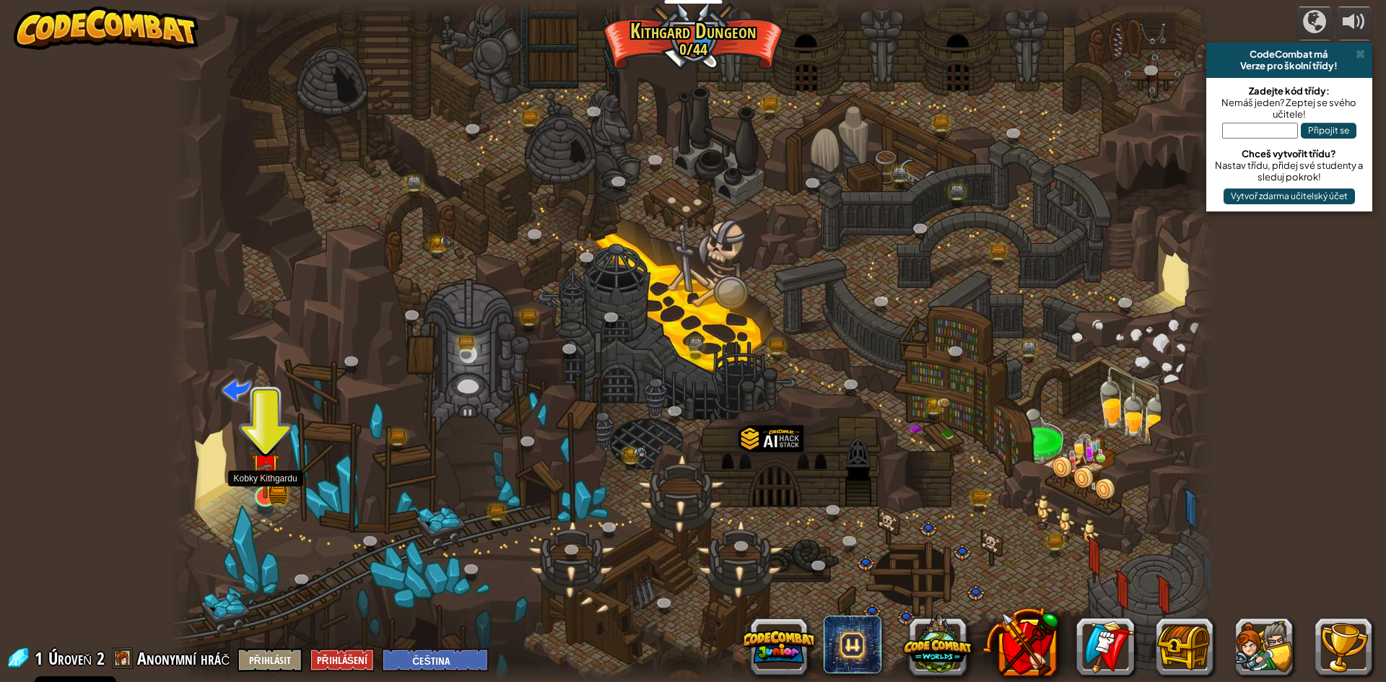
click at [264, 477] on img at bounding box center [265, 469] width 17 height 17
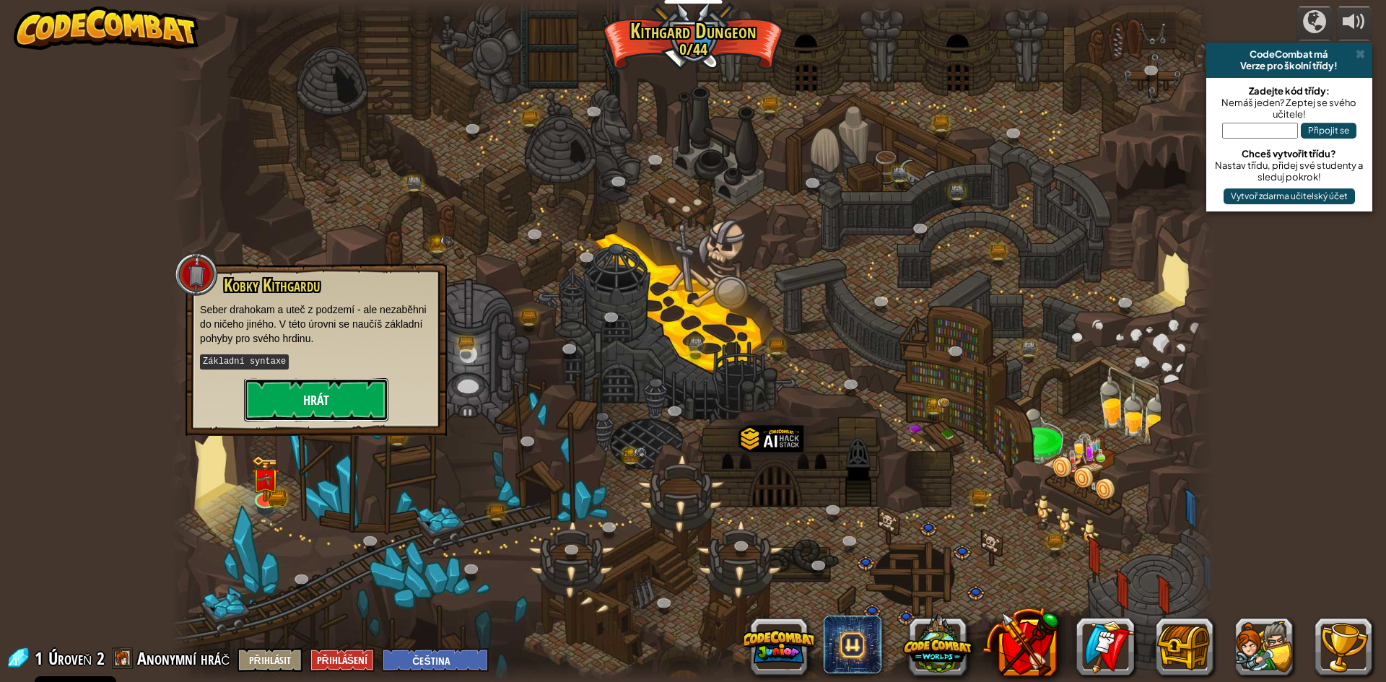
click at [306, 407] on button "Hrát" at bounding box center [316, 399] width 144 height 43
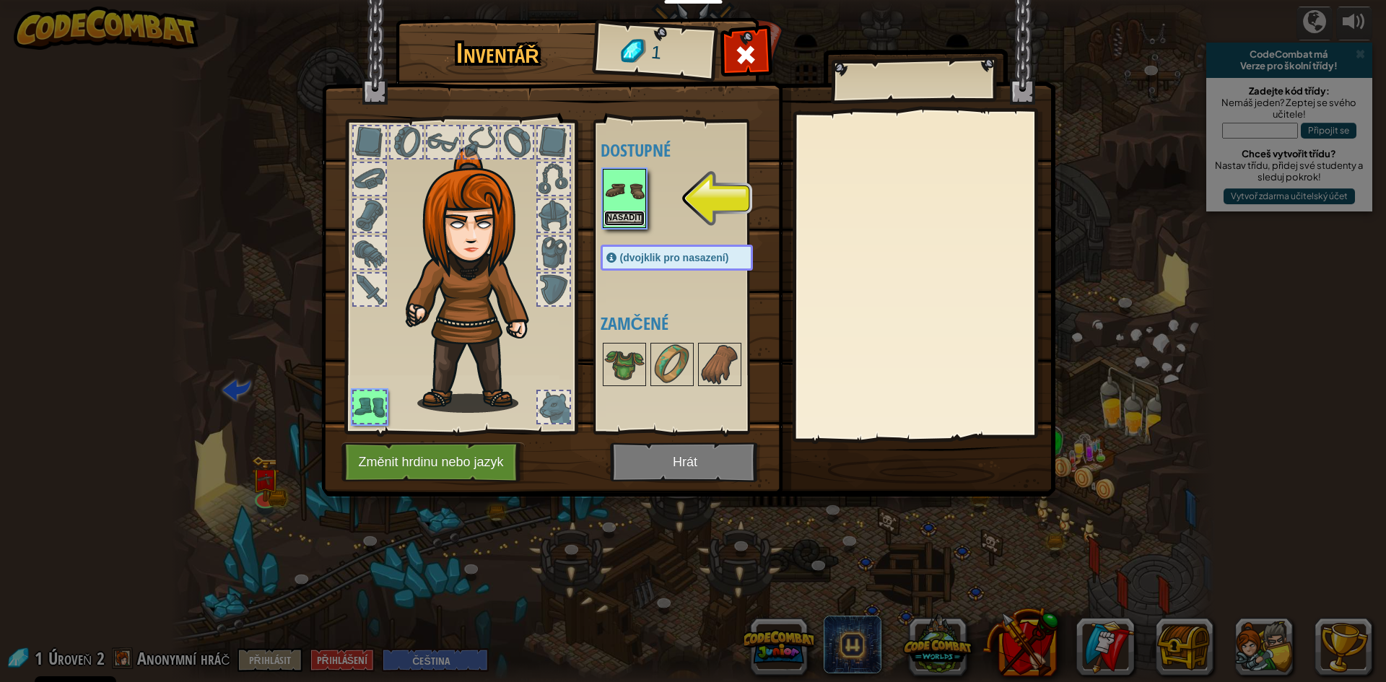
click at [614, 216] on button "Nasadit" at bounding box center [624, 218] width 40 height 15
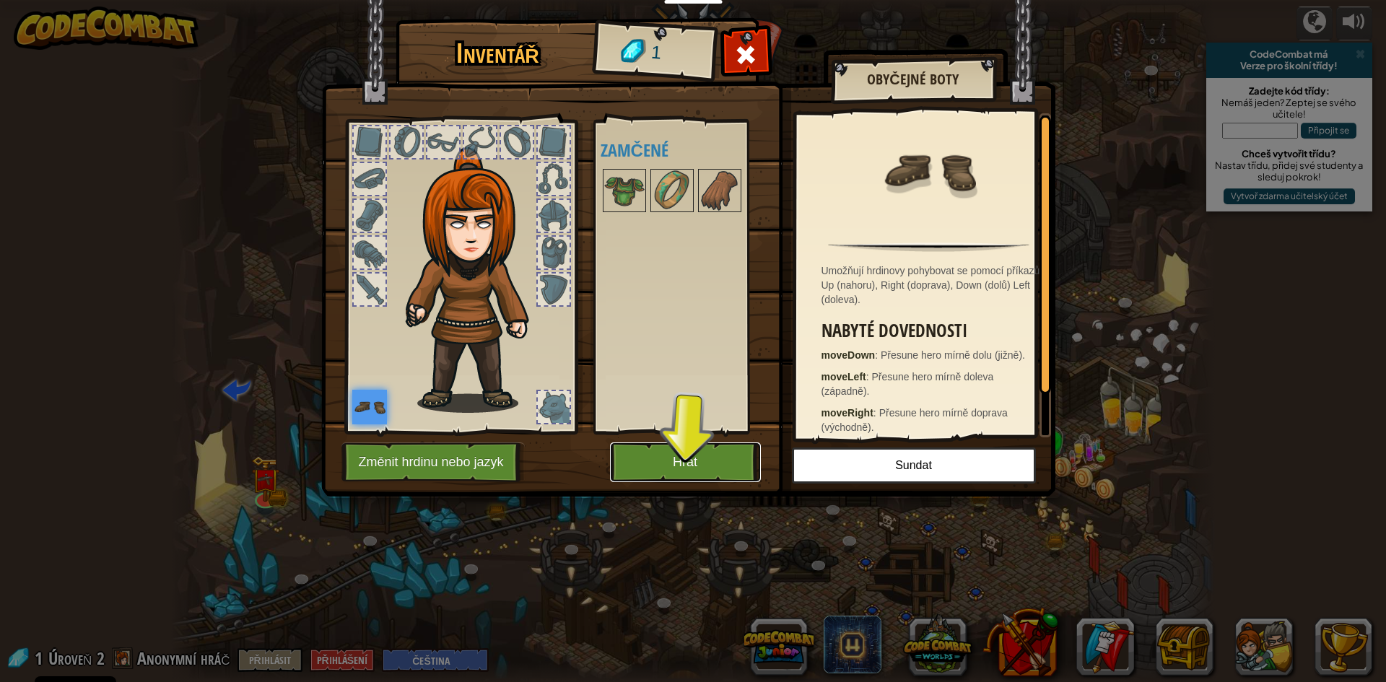
click at [692, 458] on button "Hrát" at bounding box center [685, 463] width 151 height 40
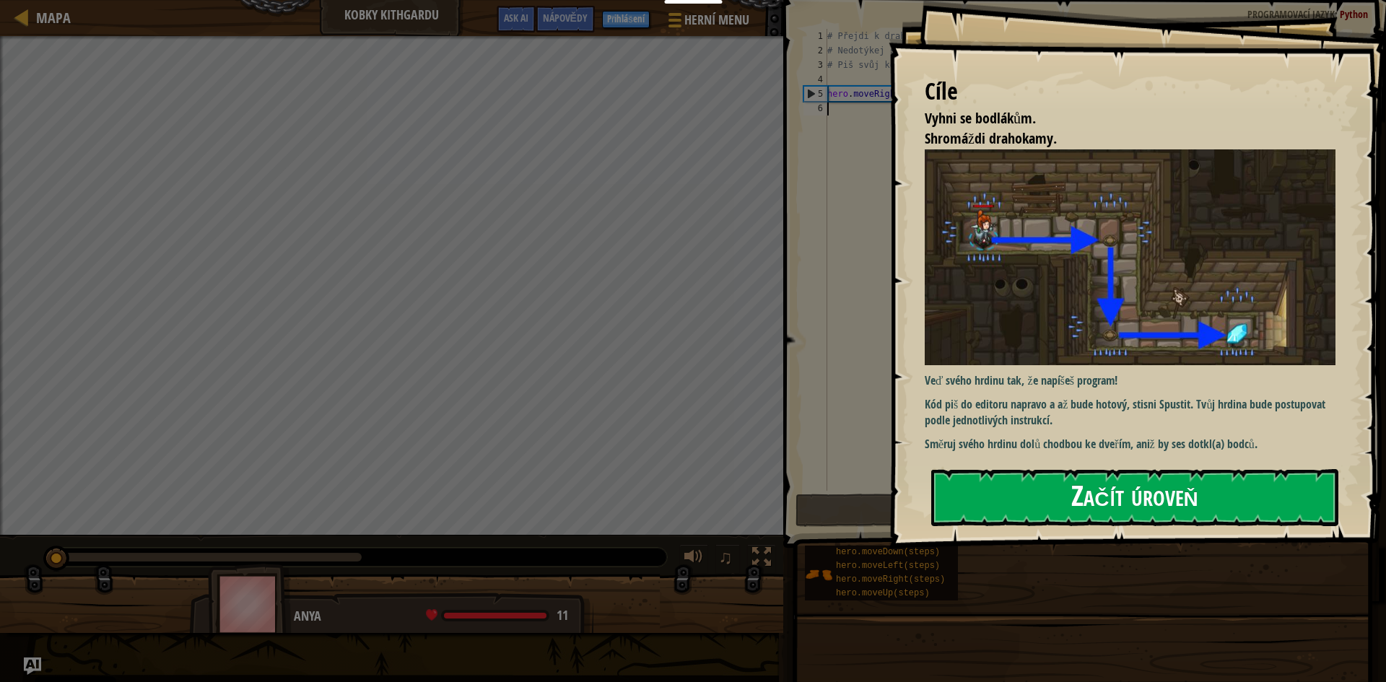
click at [996, 504] on button "Začít úroveň" at bounding box center [1134, 497] width 407 height 57
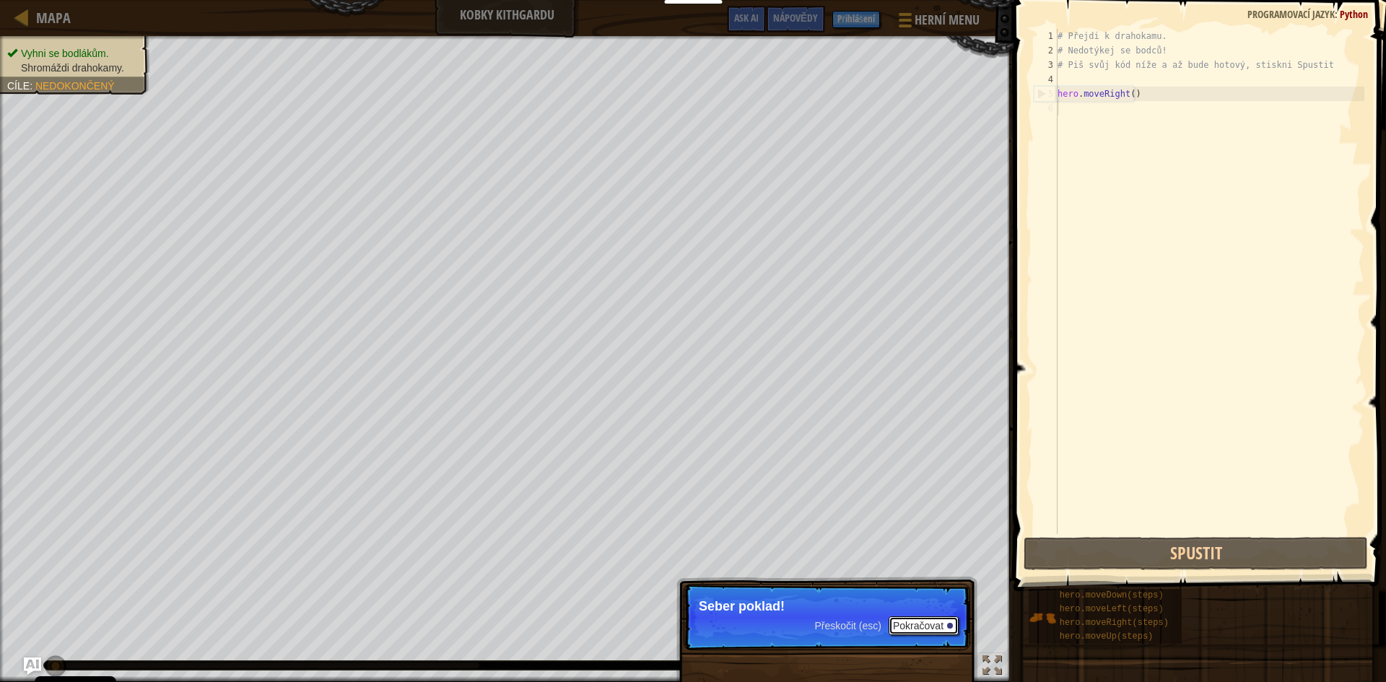
click at [905, 627] on button "Pokračovat" at bounding box center [924, 626] width 70 height 19
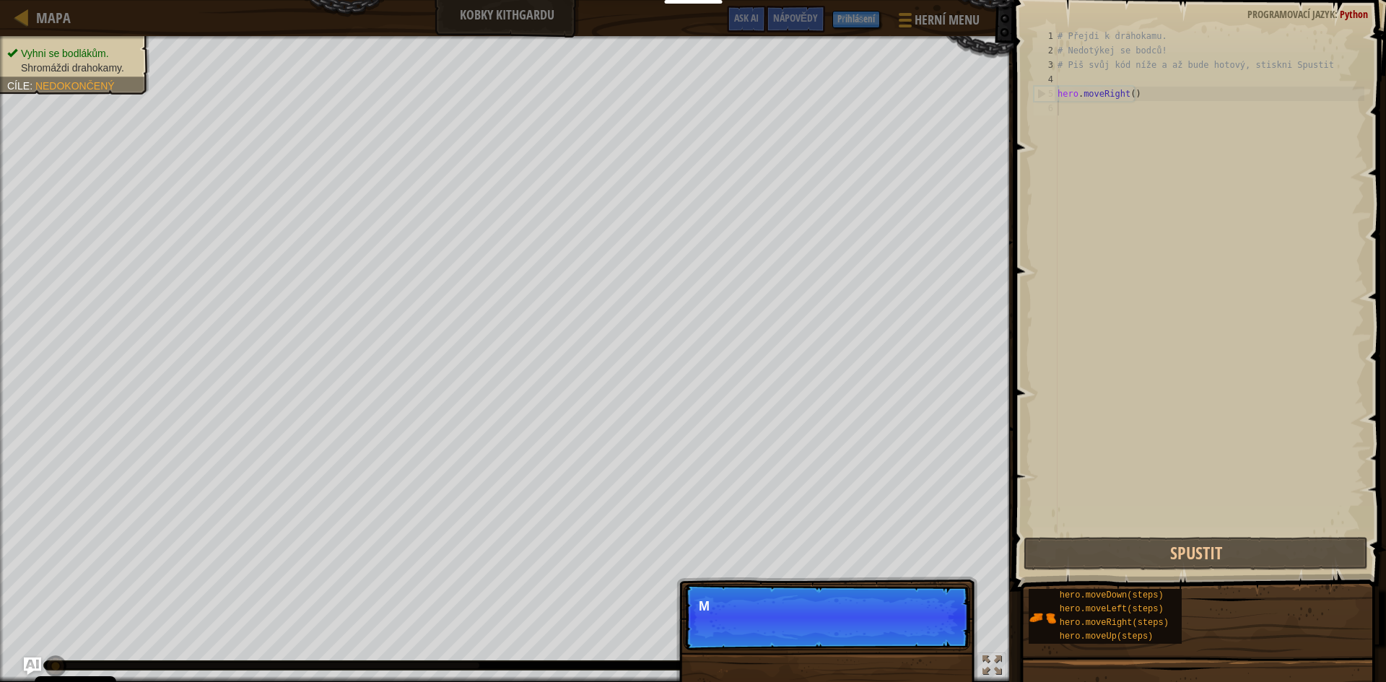
scroll to position [6, 0]
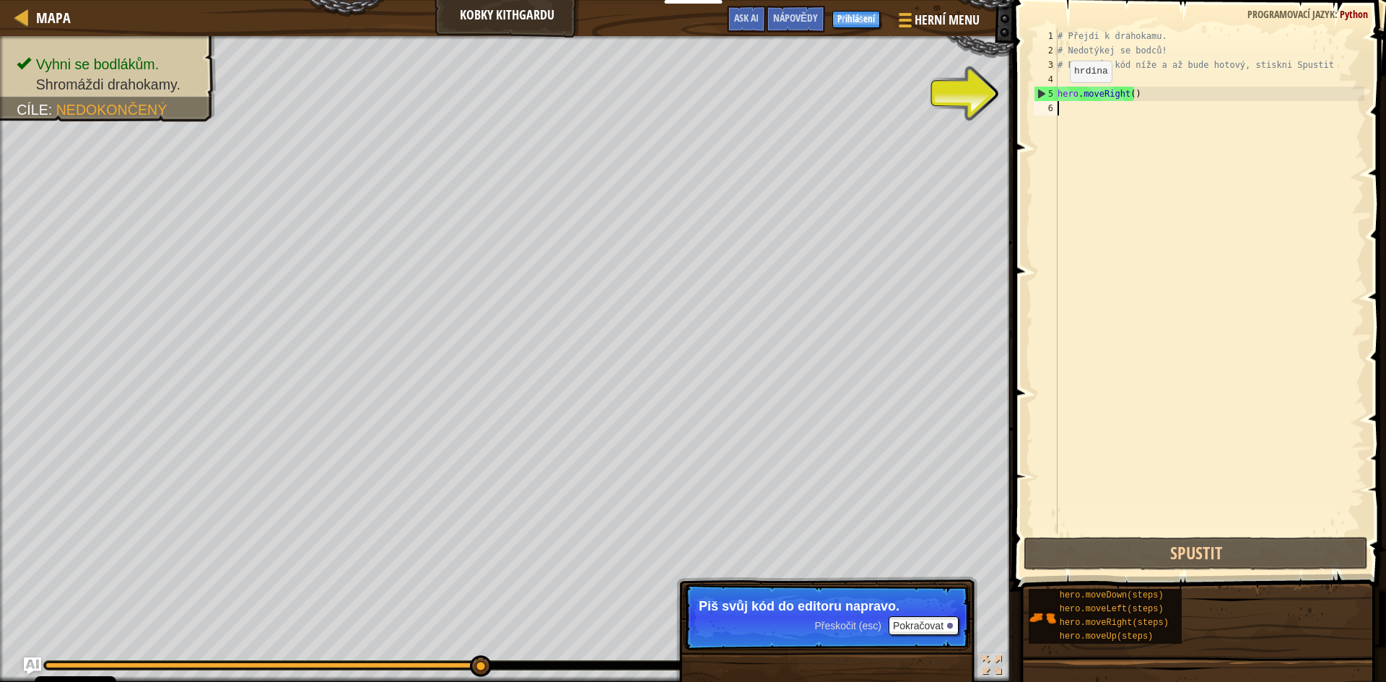
click at [1040, 92] on div "5" at bounding box center [1046, 94] width 23 height 14
type textarea "hero.moveRight()"
click at [1066, 92] on div "# Přejdi k drahokamu. # Nedotýkej se bodců! # Piš svůj kód níže a až bude hotov…" at bounding box center [1210, 296] width 310 height 534
click at [1084, 94] on div "# Přejdi k drahokamu. # Nedotýkej se bodců! # Piš svůj kód níže a až bude hotov…" at bounding box center [1210, 296] width 310 height 534
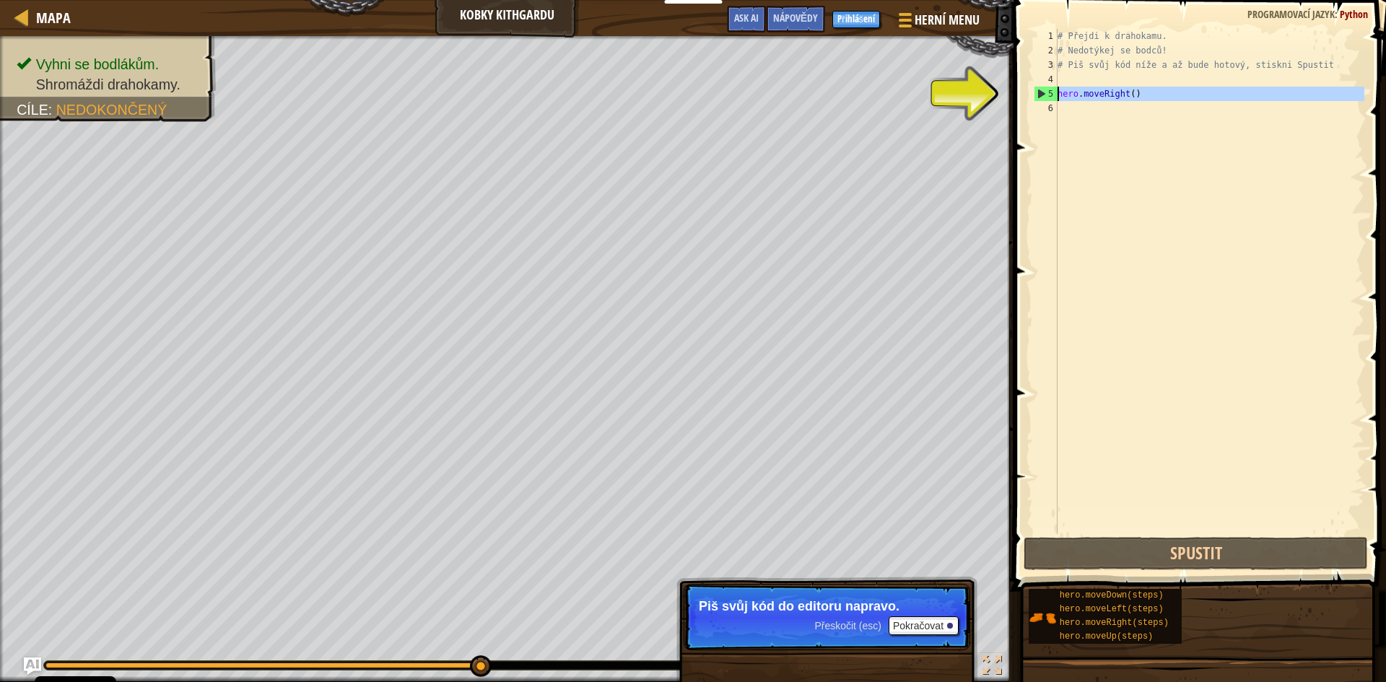
click at [1040, 95] on div "5" at bounding box center [1046, 94] width 23 height 14
drag, startPoint x: 1040, startPoint y: 95, endPoint x: 1039, endPoint y: 110, distance: 15.9
type textarea "hero.moveRight()"
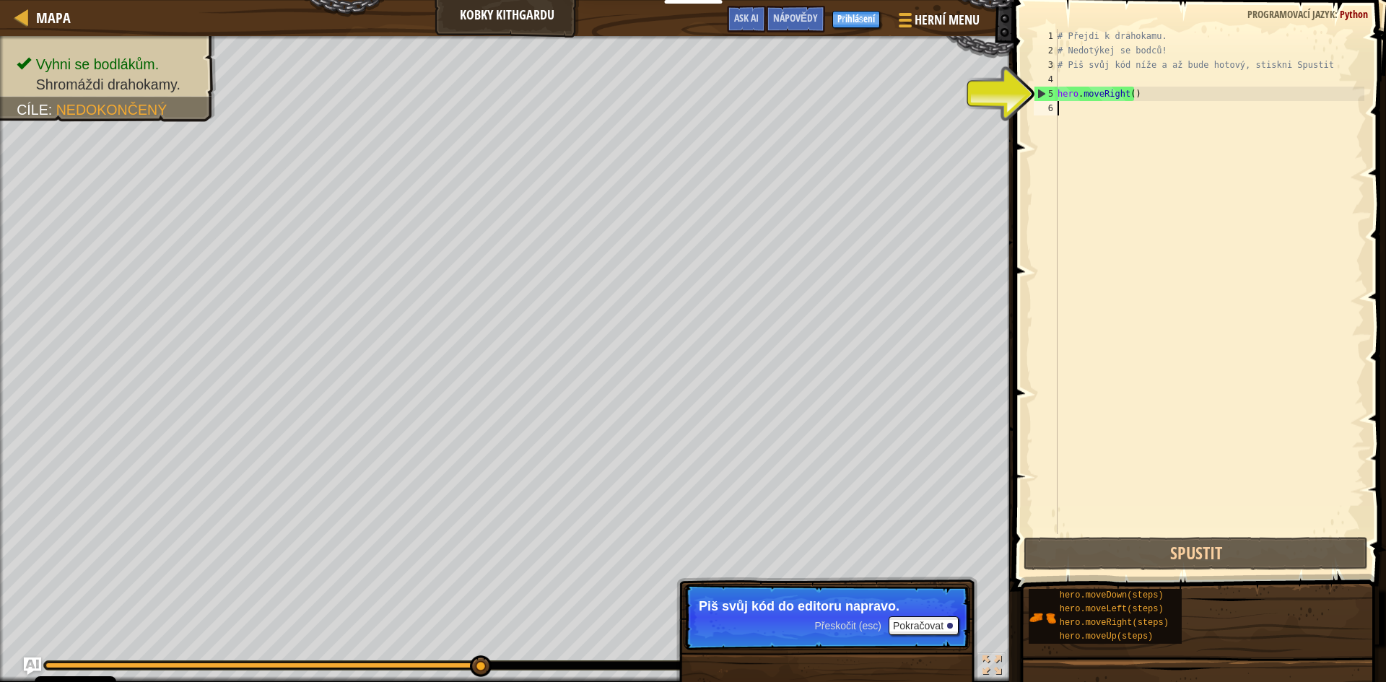
click at [1039, 110] on div "6" at bounding box center [1046, 108] width 24 height 14
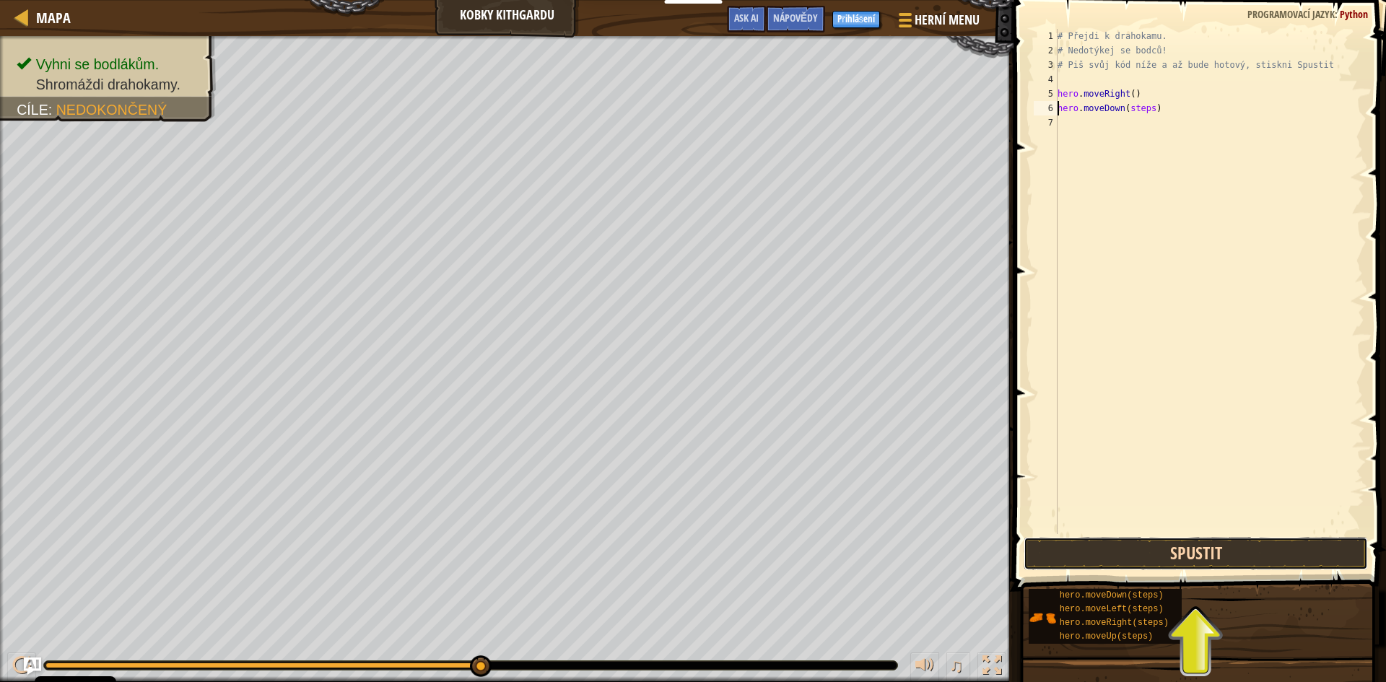
click at [1204, 552] on button "Spustit" at bounding box center [1196, 553] width 344 height 33
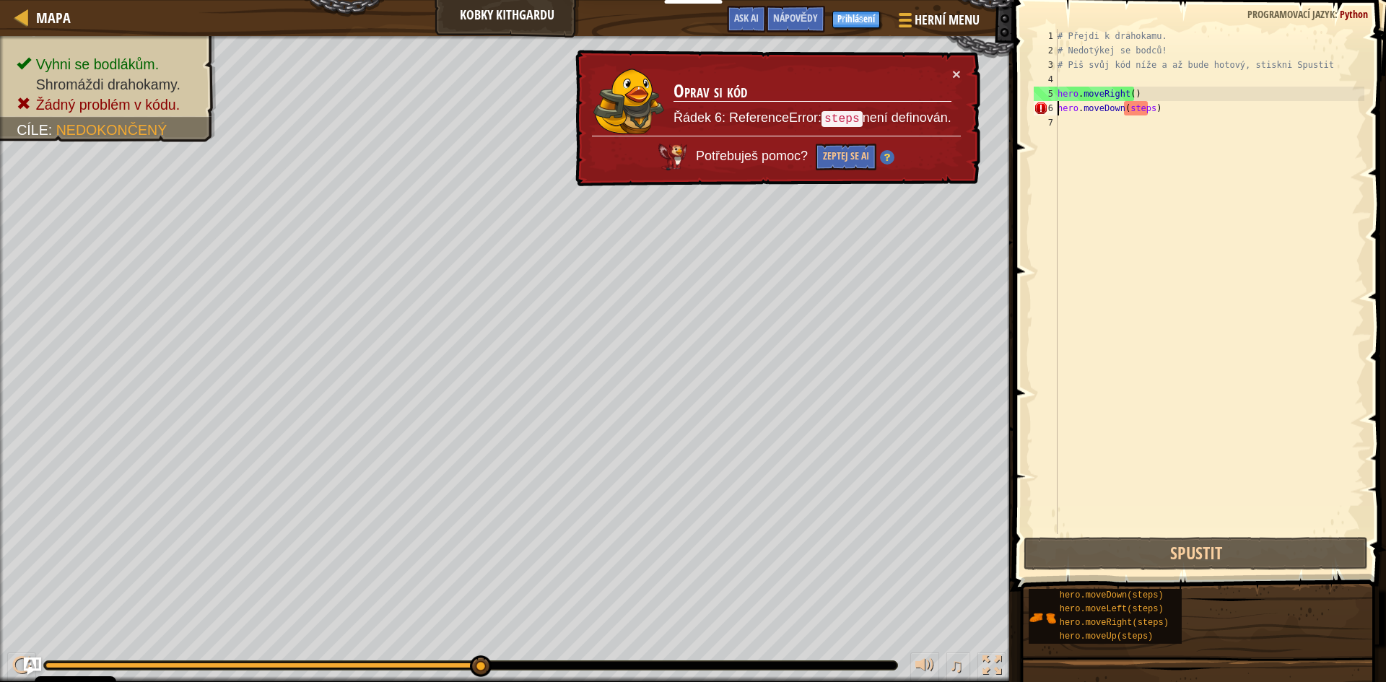
click at [1147, 112] on div "# Přejdi k drahokamu. # Nedotýkej se bodců! # Piš svůj kód níže a až bude hotov…" at bounding box center [1210, 296] width 310 height 534
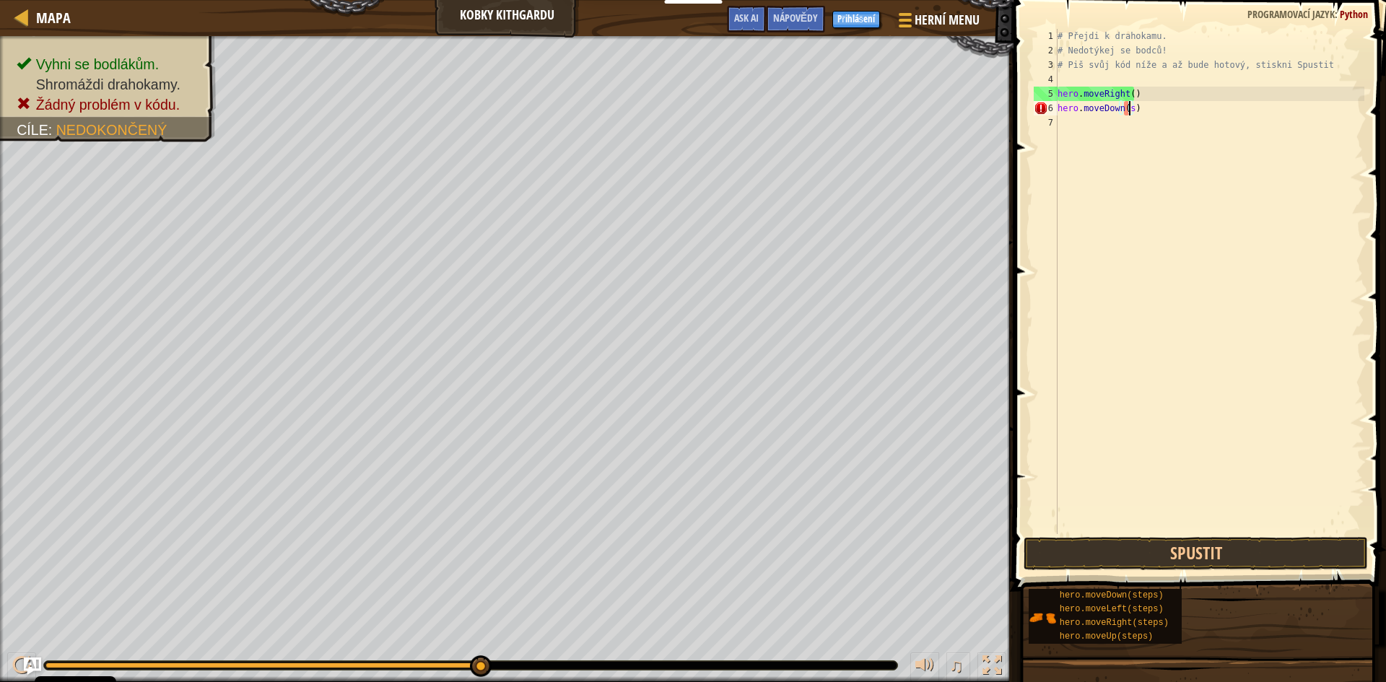
type textarea "hero.moveDown()"
click at [1185, 546] on button "Spustit" at bounding box center [1196, 553] width 344 height 33
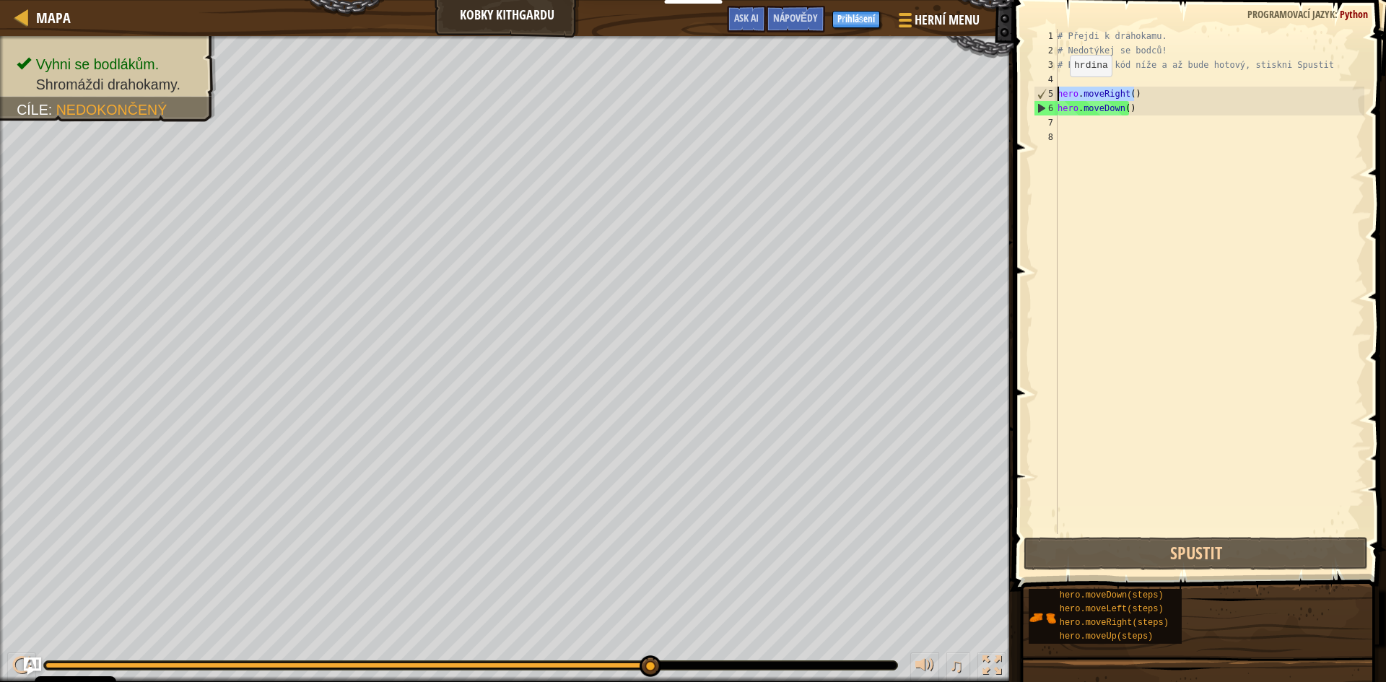
drag, startPoint x: 1145, startPoint y: 91, endPoint x: 1058, endPoint y: 91, distance: 87.4
click at [1058, 91] on div "# Přejdi k drahokamu. # Nedotýkej se bodců! # Piš svůj kód níže a až bude hotov…" at bounding box center [1210, 296] width 310 height 534
type textarea "hero.moveRight()"
click at [1120, 134] on div "# Přejdi k drahokamu. # Nedotýkej se bodců! # Piš svůj kód níže a až bude hotov…" at bounding box center [1210, 296] width 310 height 534
click at [1117, 129] on div "# Přejdi k drahokamu. # Nedotýkej se bodců! # Piš svůj kód níže a až bude hotov…" at bounding box center [1210, 296] width 310 height 534
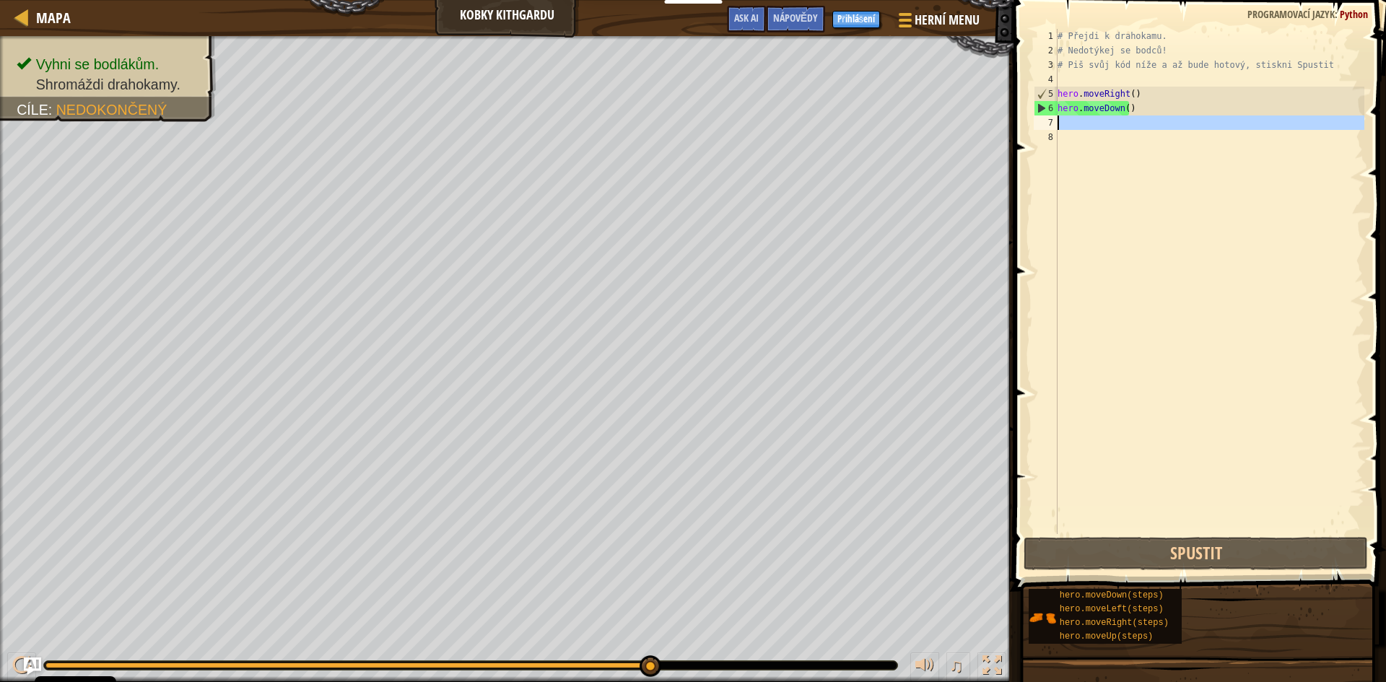
paste textarea "hero.moveRight()"
type textarea "hero.moveRight()"
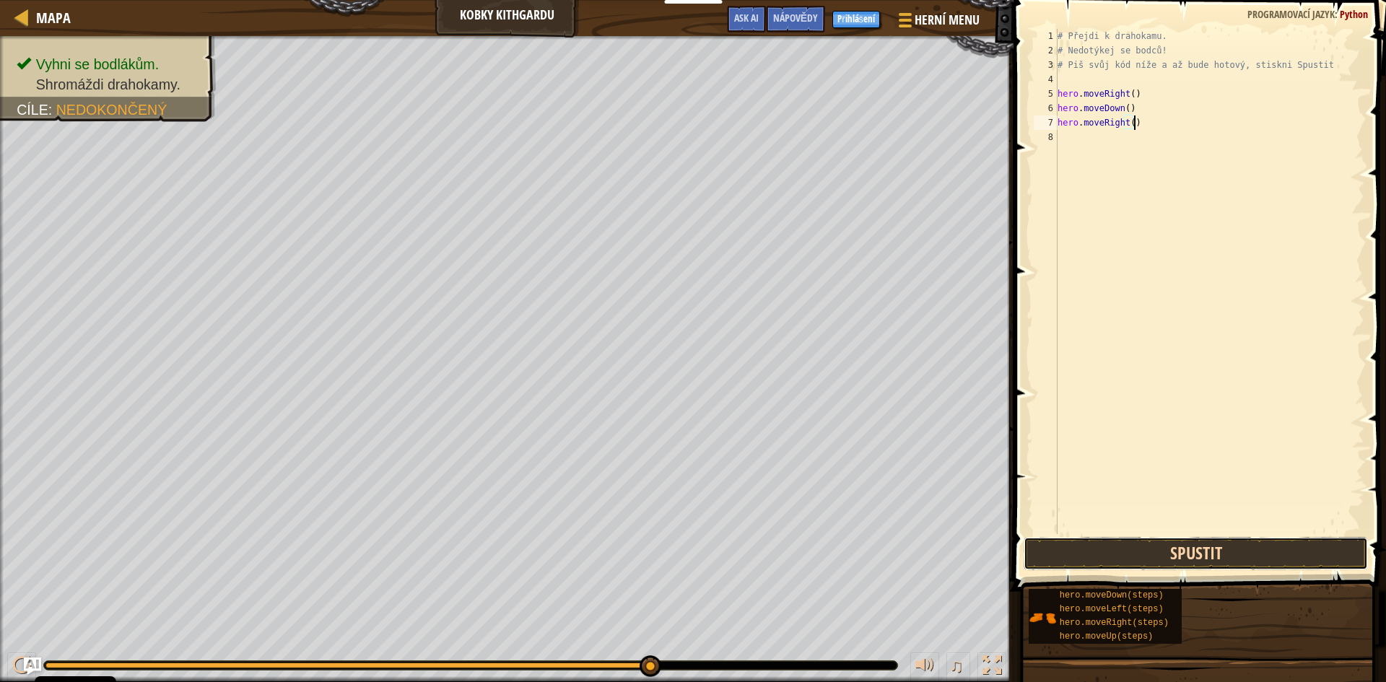
click at [1160, 547] on button "Spustit" at bounding box center [1196, 553] width 344 height 33
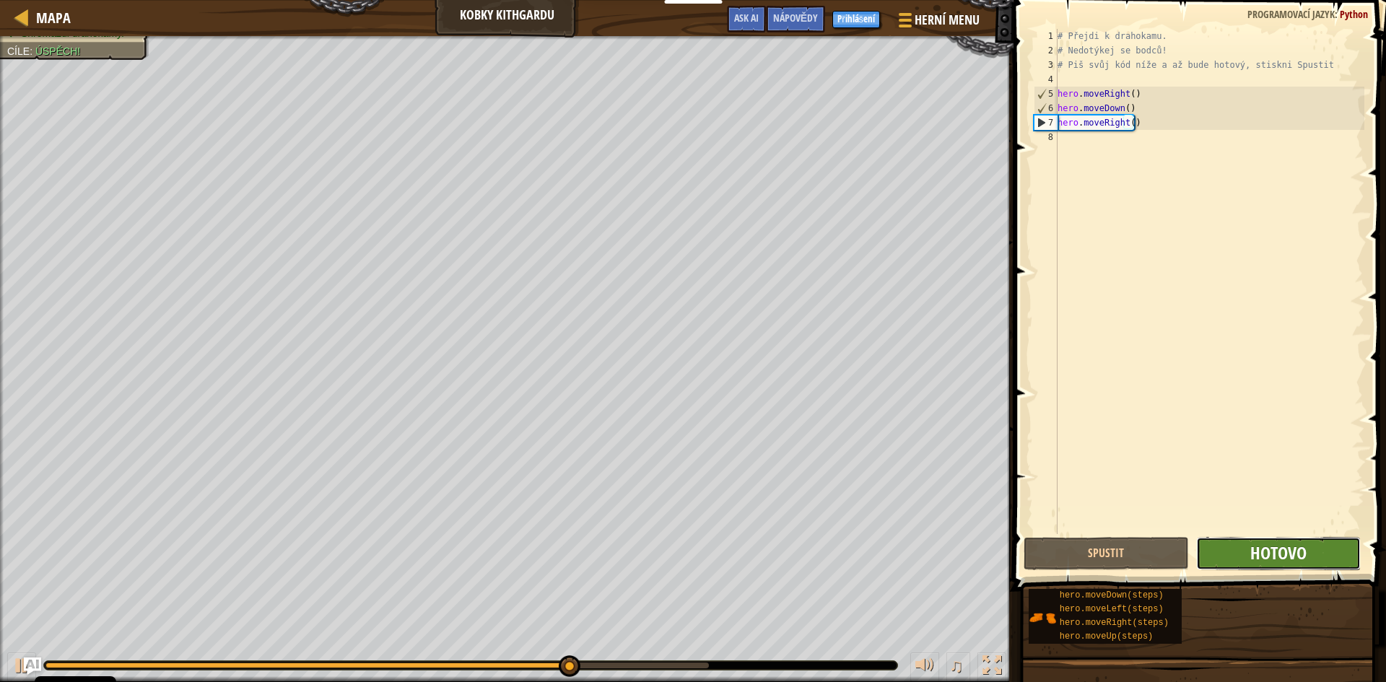
click at [1261, 546] on span "Hotovo" at bounding box center [1279, 553] width 56 height 23
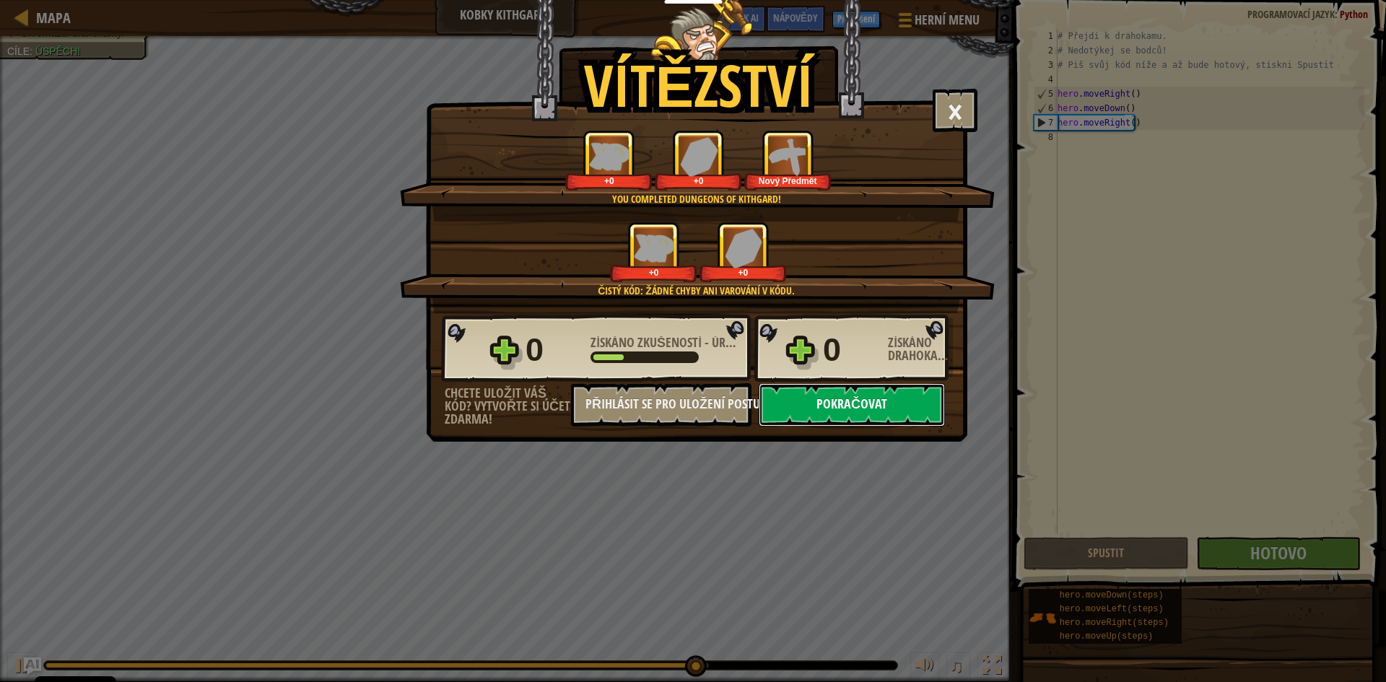
click at [890, 398] on button "Pokračovat" at bounding box center [852, 404] width 186 height 43
select select "cs"
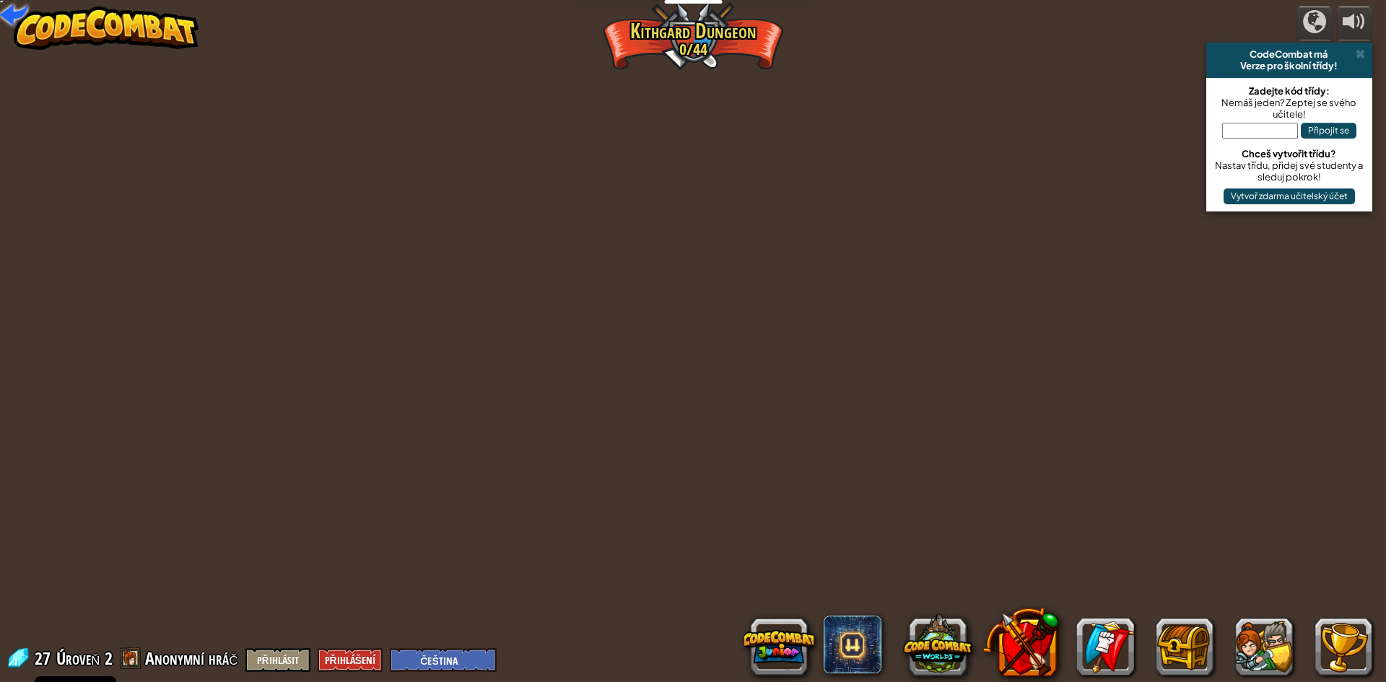
select select "cs"
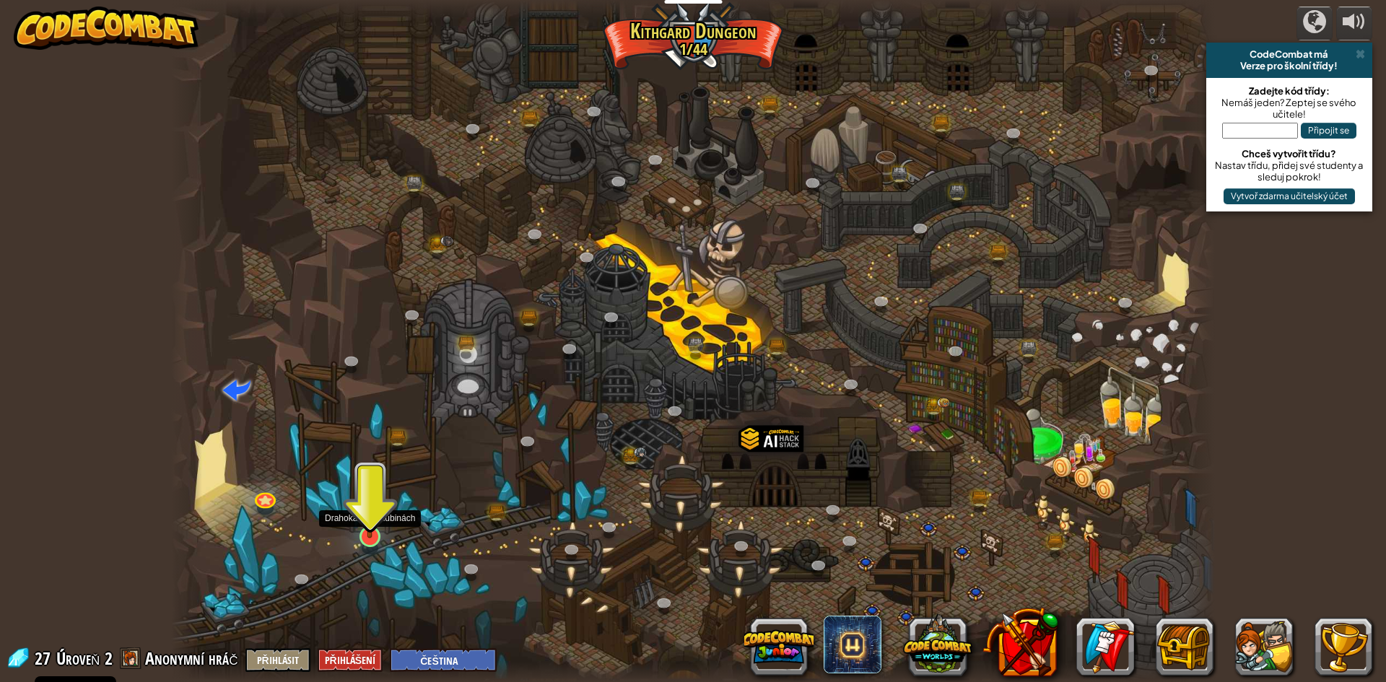
click at [370, 538] on img at bounding box center [370, 506] width 28 height 64
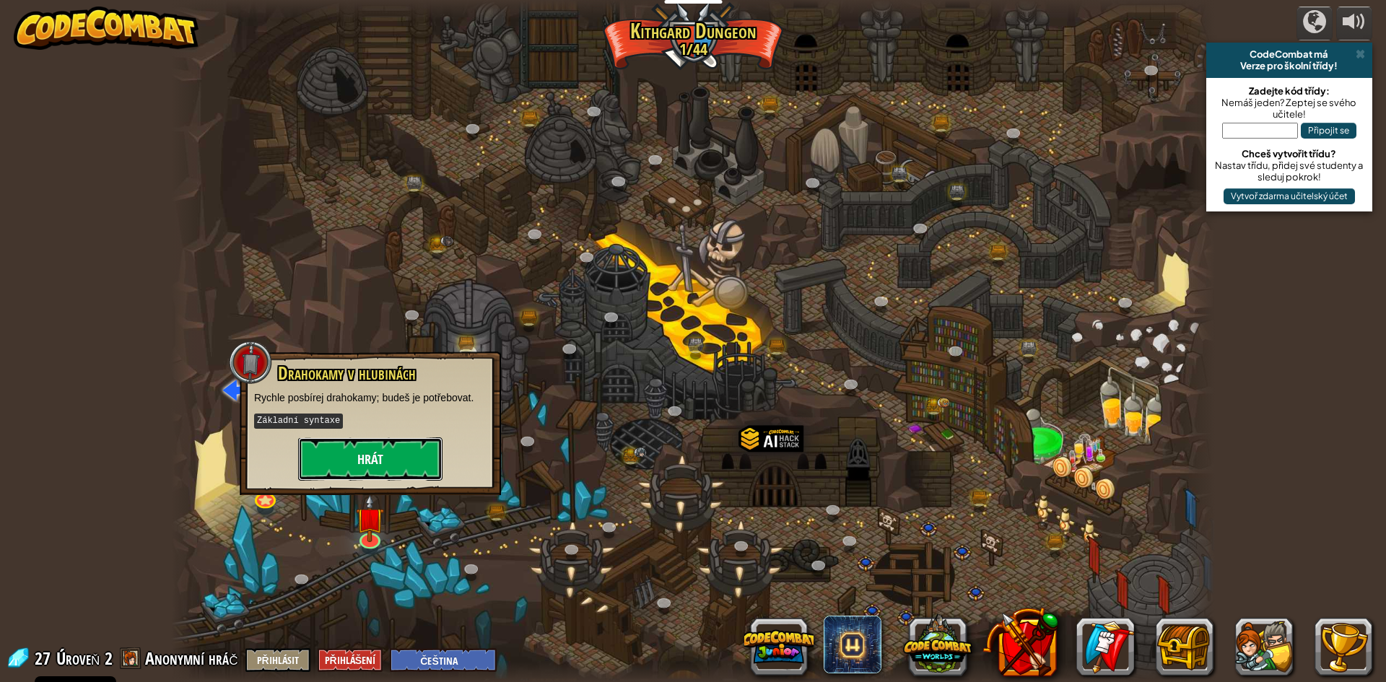
click at [384, 467] on button "Hrát" at bounding box center [370, 459] width 144 height 43
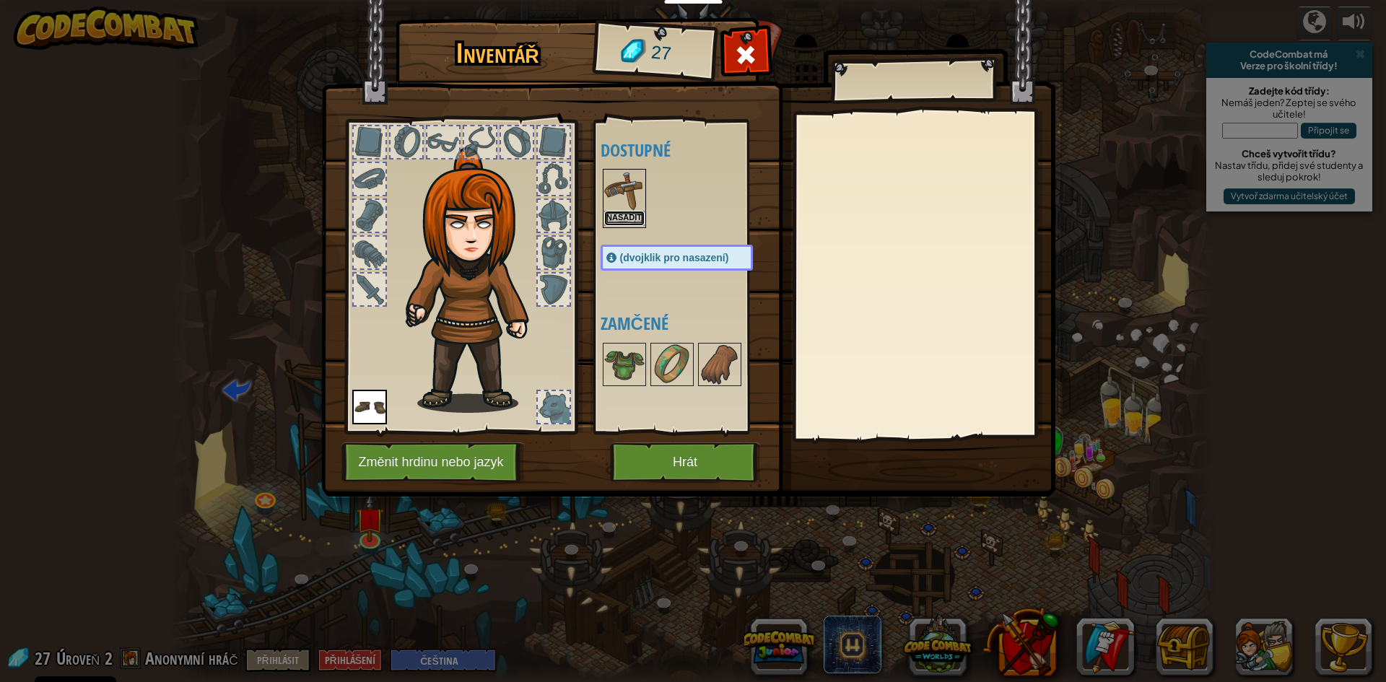
click at [621, 221] on button "Nasadit" at bounding box center [624, 218] width 40 height 15
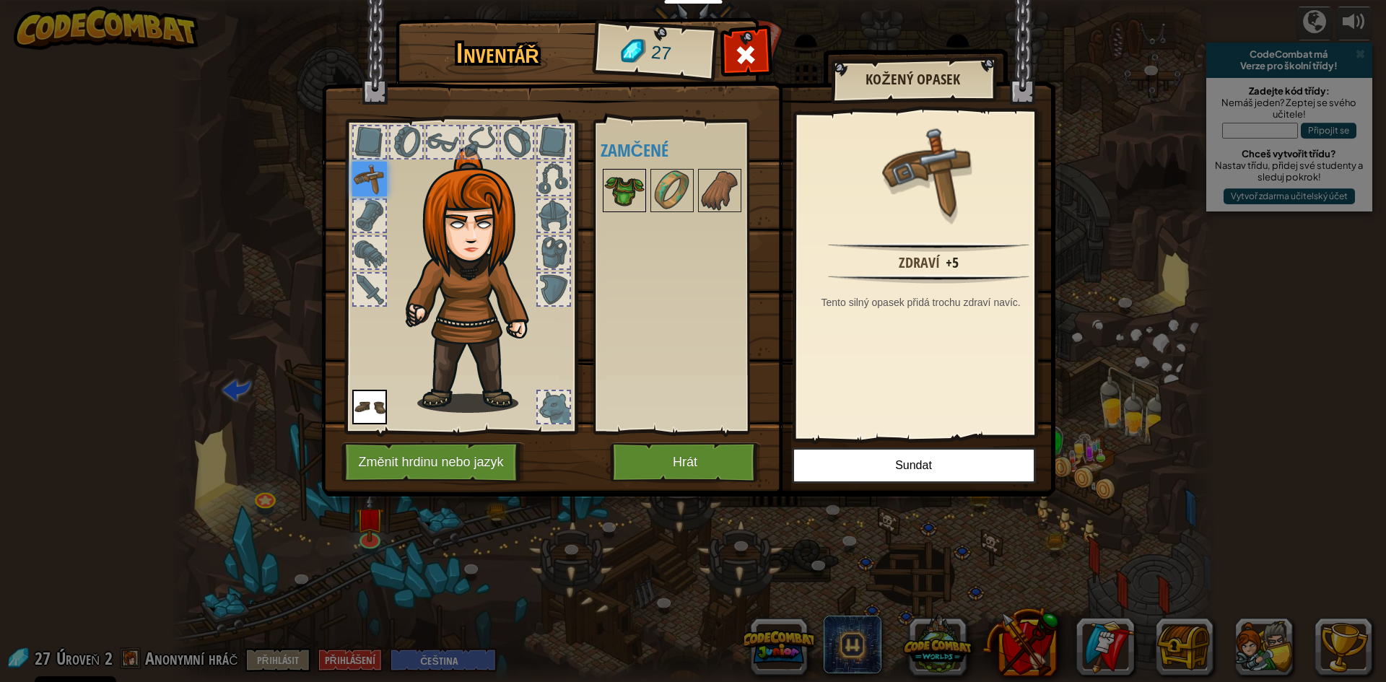
click at [624, 177] on img at bounding box center [624, 190] width 40 height 40
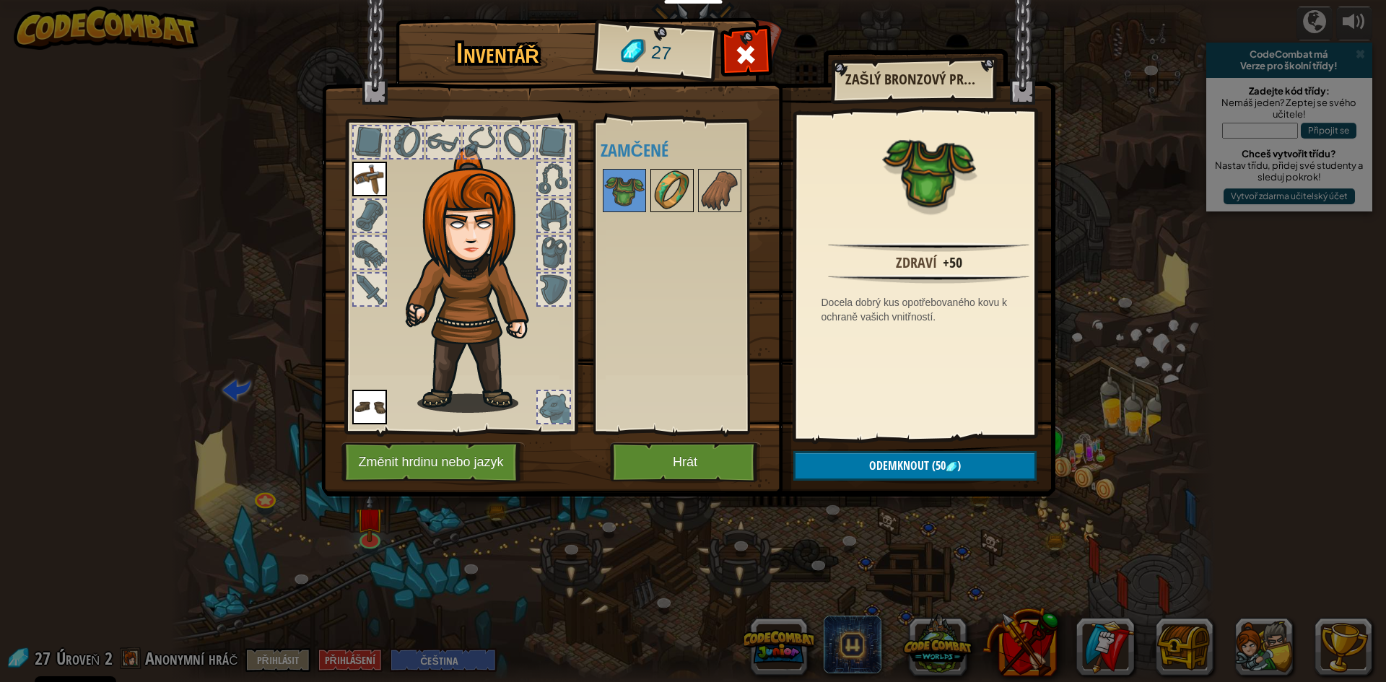
click at [676, 185] on img at bounding box center [672, 190] width 40 height 40
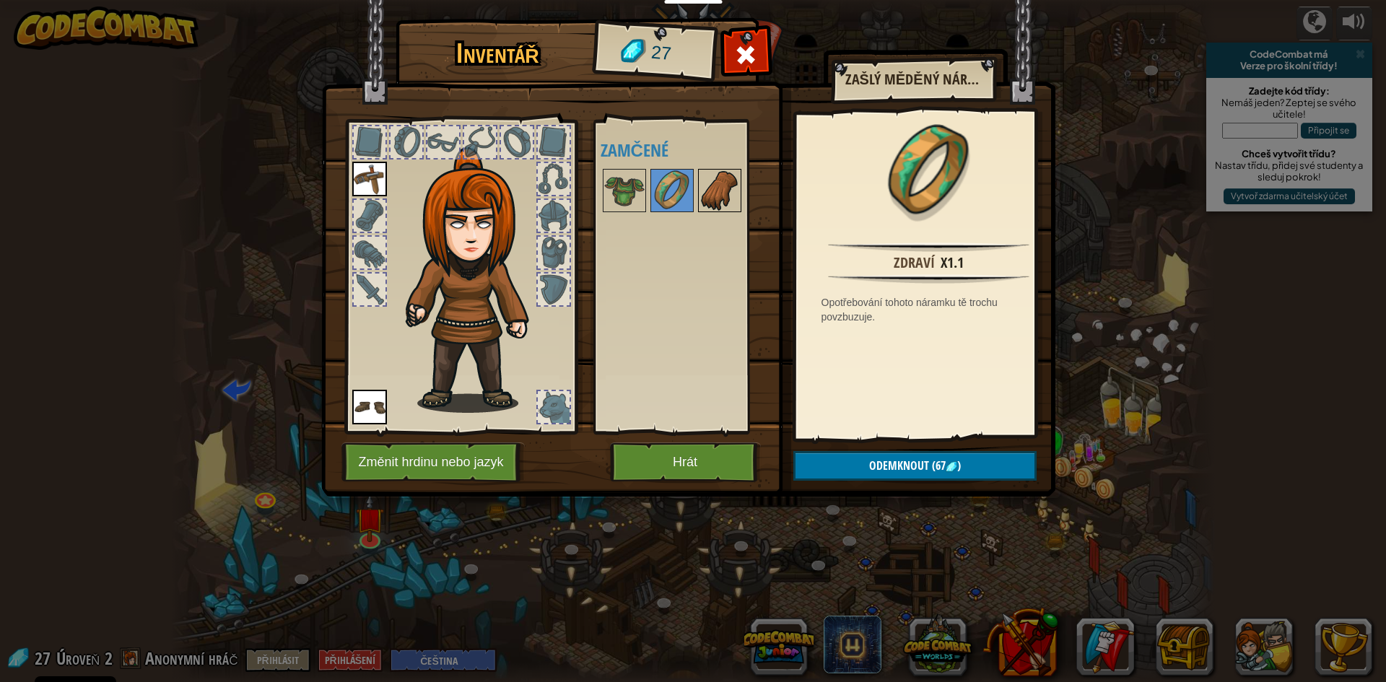
click at [701, 186] on img at bounding box center [720, 190] width 40 height 40
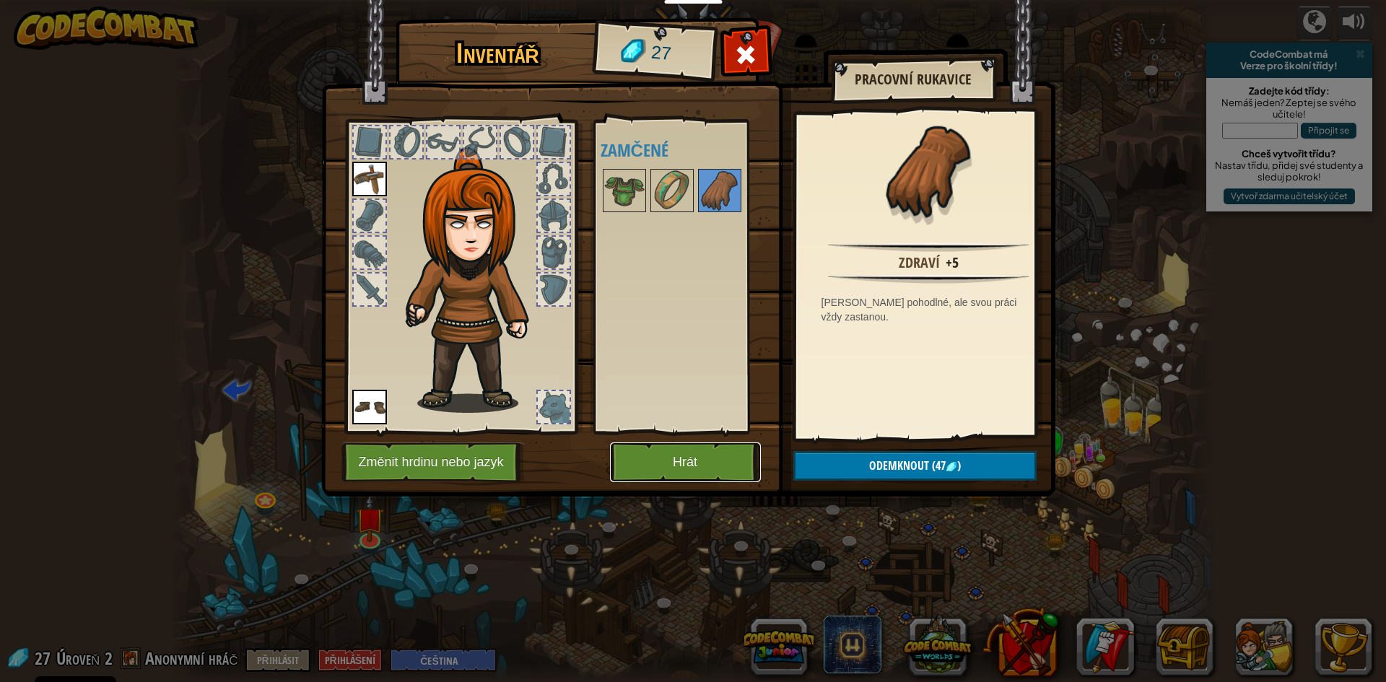
click at [684, 453] on button "Hrát" at bounding box center [685, 463] width 151 height 40
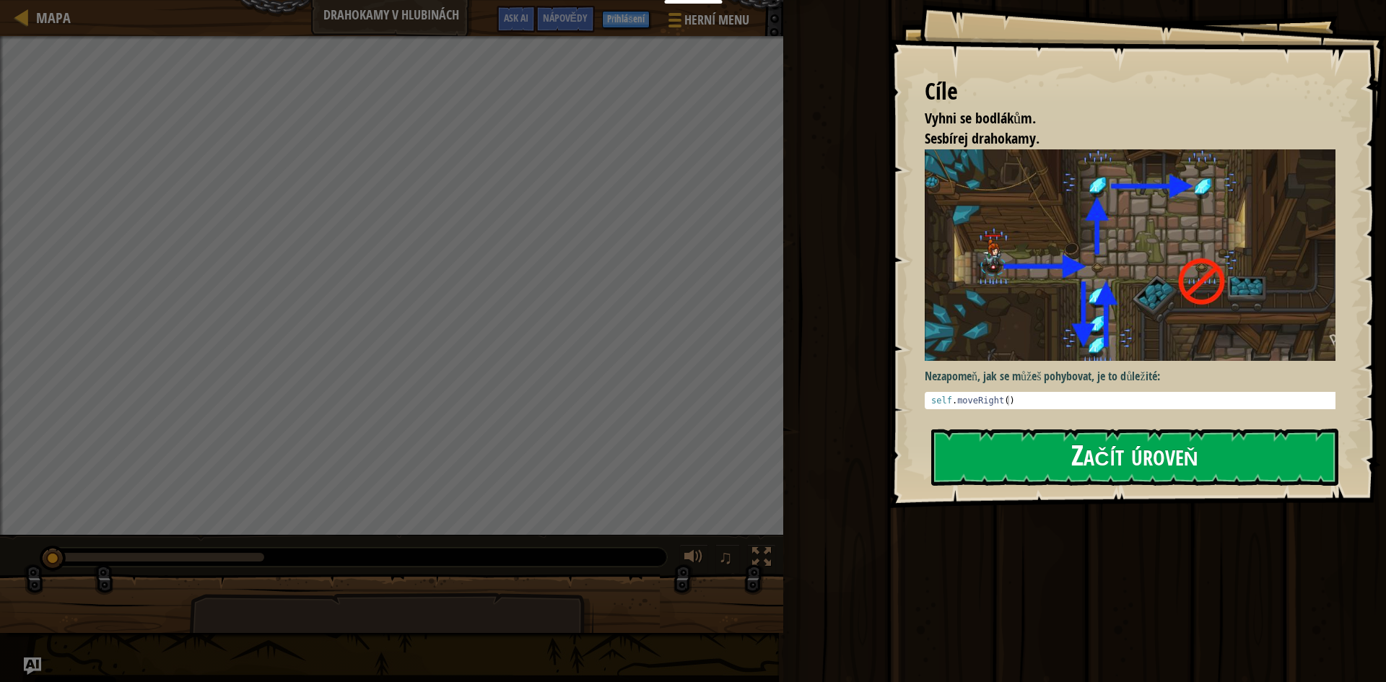
click at [1112, 479] on button "Začít úroveň" at bounding box center [1134, 457] width 407 height 57
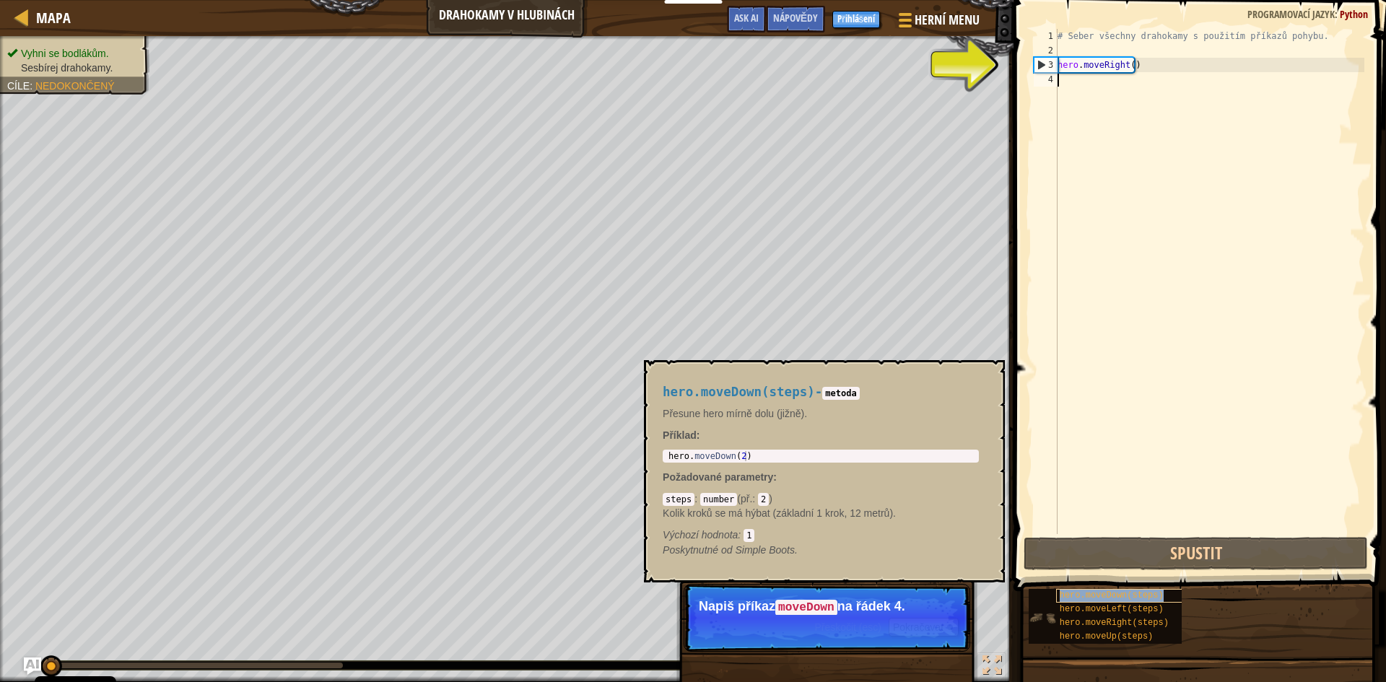
click at [1140, 598] on span "hero.moveDown(steps)" at bounding box center [1112, 596] width 104 height 10
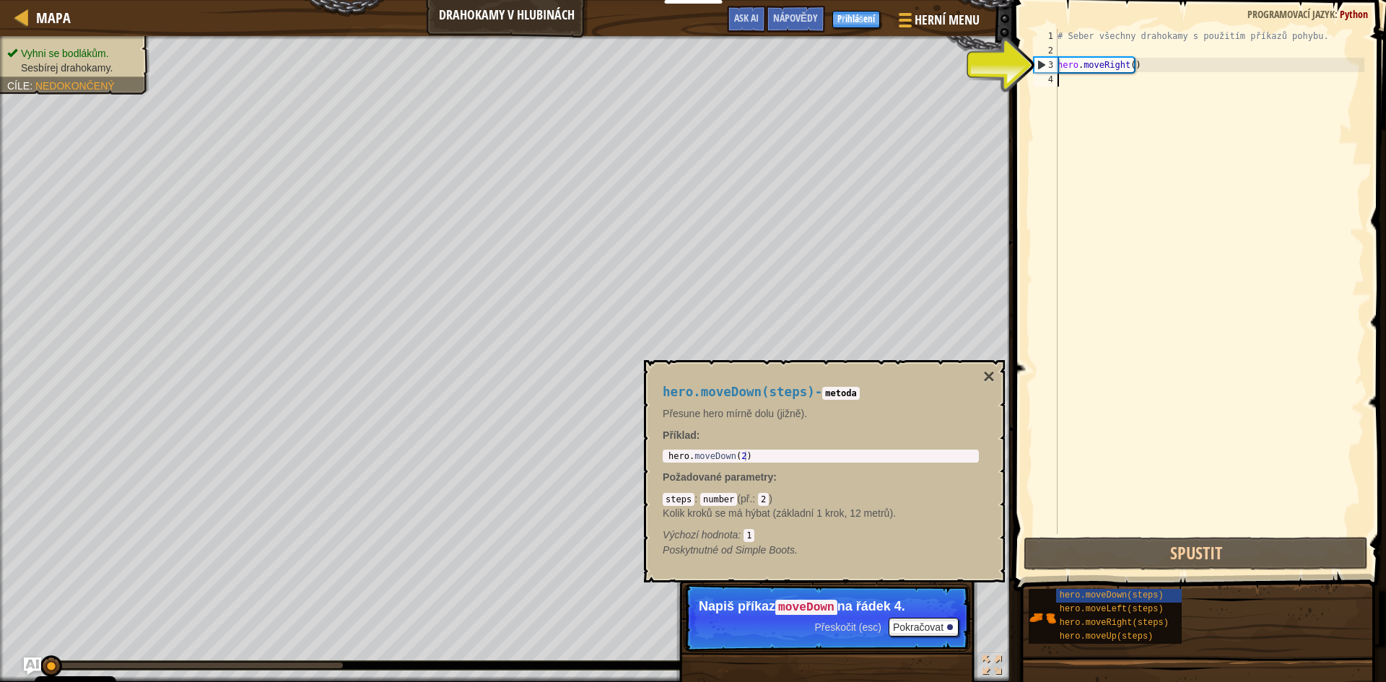
click at [1069, 86] on div "# Seber všechny drahokamy s použitím příkazů pohybu. hero . moveRight ( )" at bounding box center [1210, 296] width 310 height 534
paste textarea "hero.moveRight()"
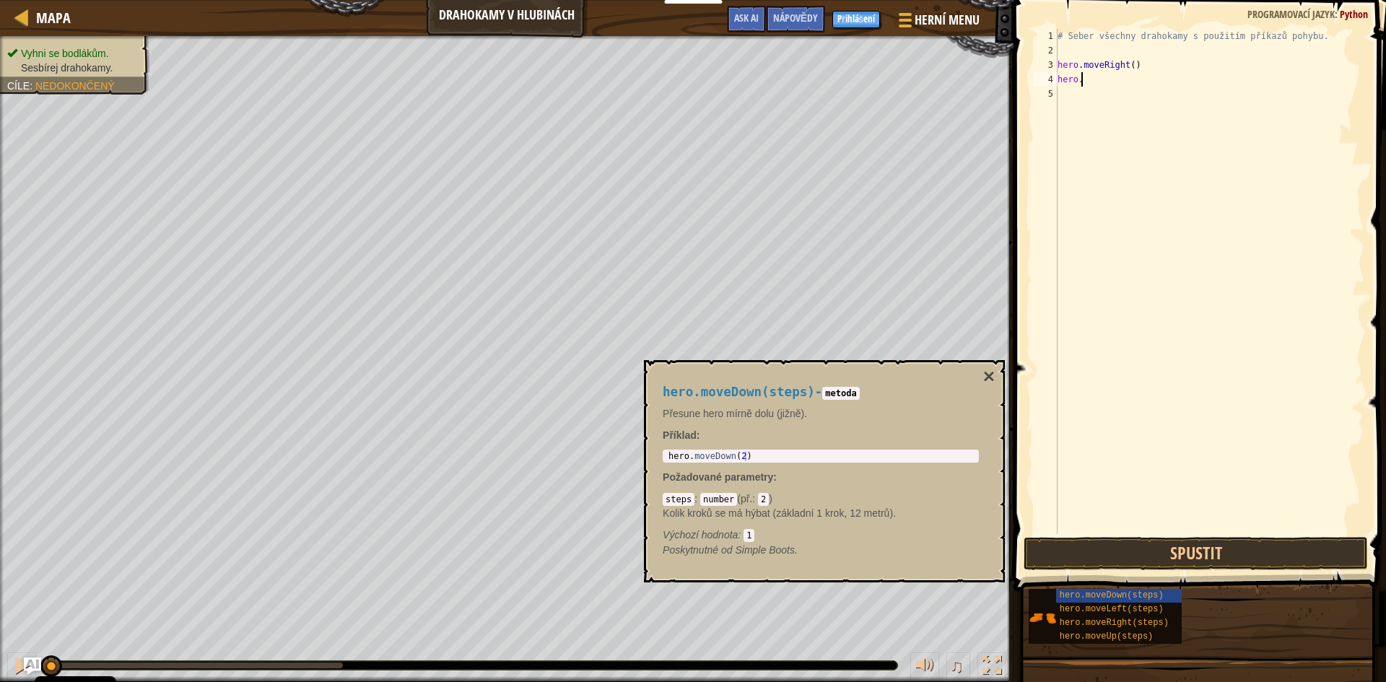
type textarea "h"
click at [1252, 332] on div "# Seber všechny drahokamy s použitím příkazů pohybu. hero . moveRight ( )" at bounding box center [1210, 296] width 310 height 534
click at [1134, 598] on span "hero.moveDown(steps)" at bounding box center [1112, 596] width 104 height 10
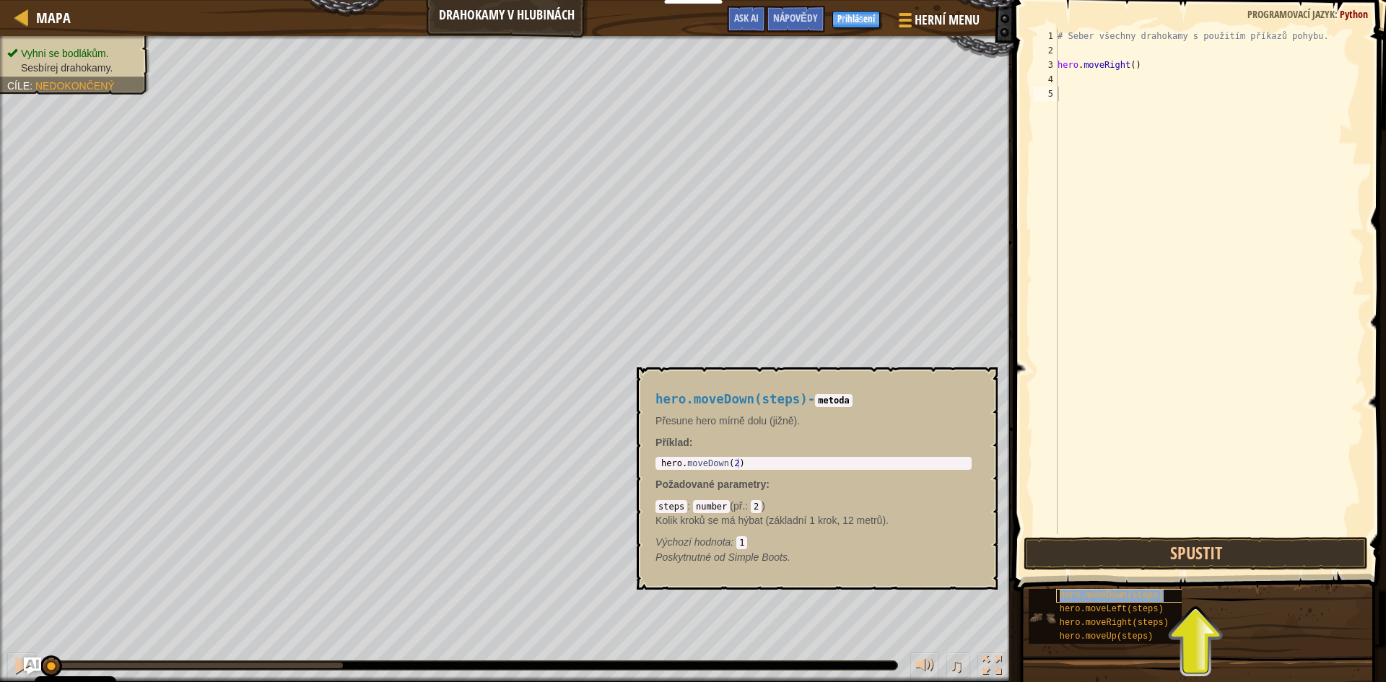
click at [1103, 591] on span "hero.moveDown(steps)" at bounding box center [1112, 596] width 104 height 10
click at [1070, 79] on div "# Seber všechny drahokamy s použitím příkazů pohybu. hero . moveRight ( )" at bounding box center [1210, 296] width 310 height 534
paste textarea "hero.moveRight()"
drag, startPoint x: 1133, startPoint y: 82, endPoint x: 1101, endPoint y: 85, distance: 31.9
click at [1101, 85] on div "# Seber všechny drahokamy s použitím příkazů pohybu. hero . moveRight ( ) hero …" at bounding box center [1210, 296] width 310 height 534
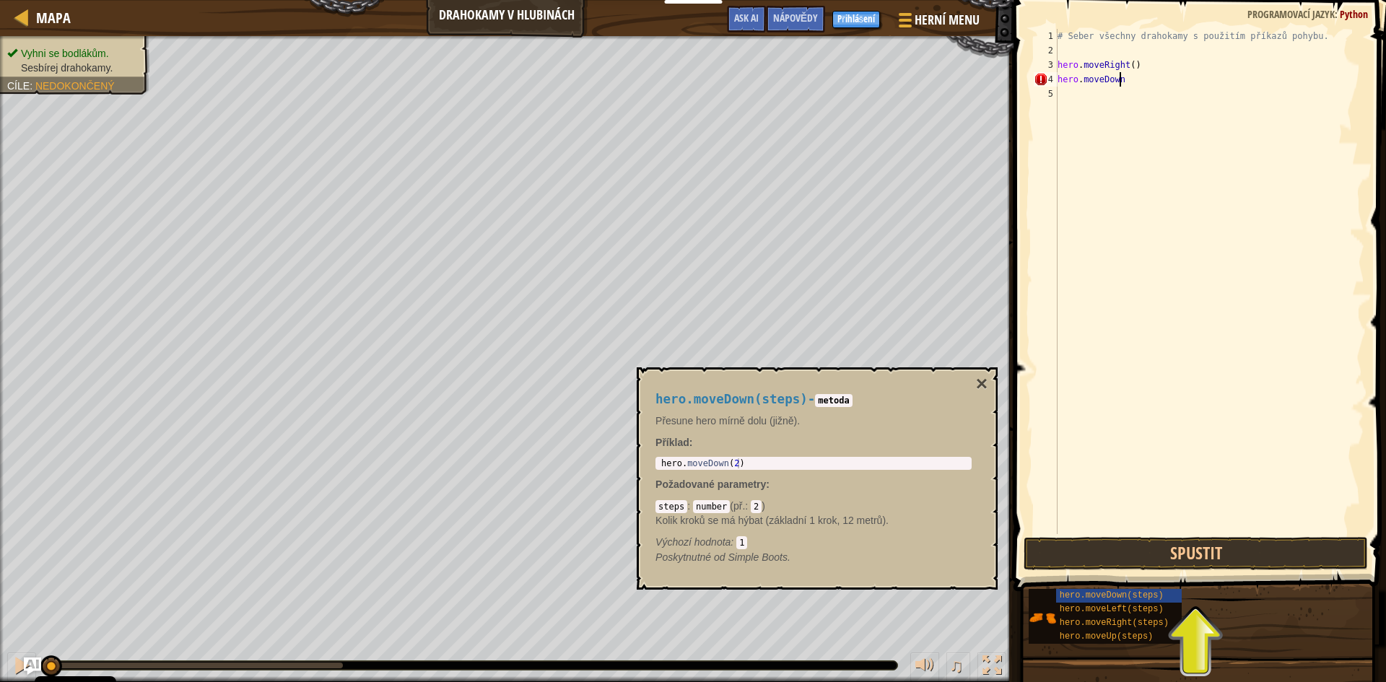
scroll to position [6, 5]
type textarea "hero.moveDown()"
click at [1134, 160] on div "# Seber všechny drahokamy s použitím příkazů pohybu. hero . moveRight ( ) hero …" at bounding box center [1210, 296] width 310 height 534
click at [1115, 639] on span "hero.moveUp(steps)" at bounding box center [1107, 637] width 94 height 10
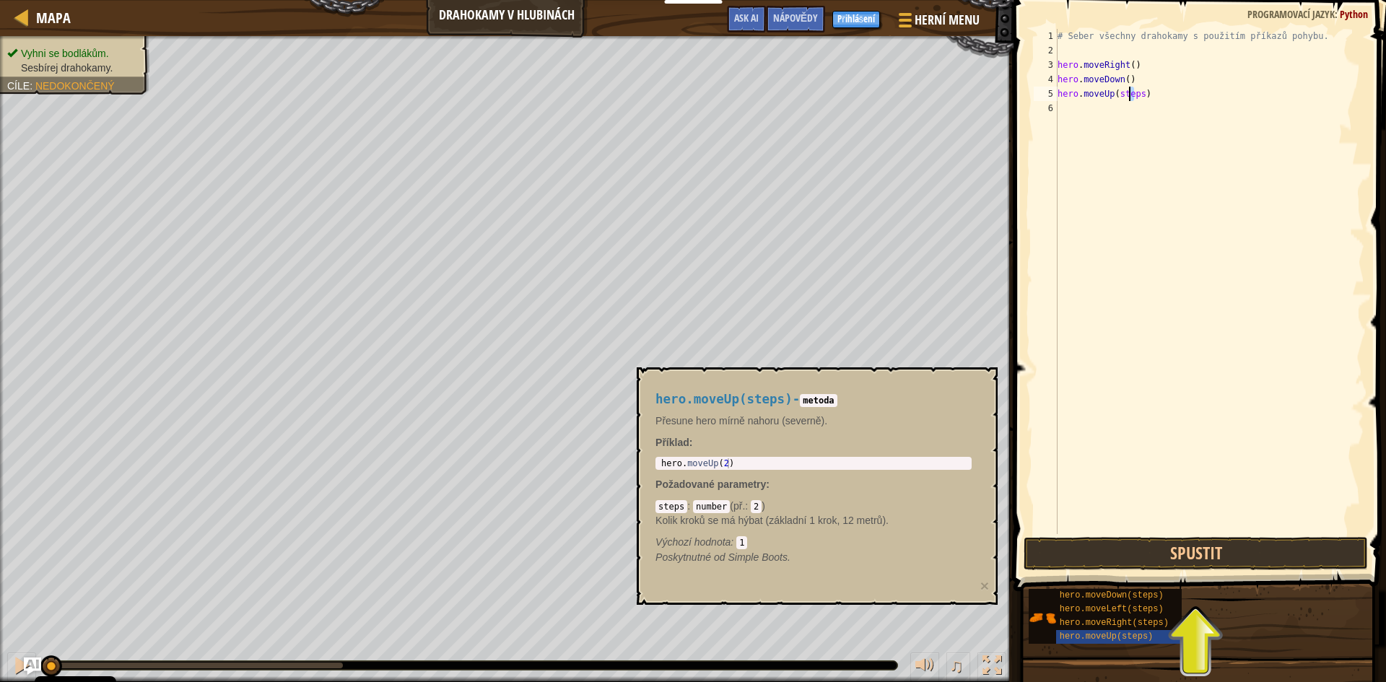
drag, startPoint x: 1135, startPoint y: 94, endPoint x: 1126, endPoint y: 95, distance: 8.7
click at [1126, 95] on div "# Seber všechny drahokamy s použitím příkazů pohybu. hero . moveRight ( ) hero …" at bounding box center [1210, 296] width 310 height 534
click at [1136, 95] on div "# Seber všechny drahokamy s použitím příkazů pohybu. hero . moveRight ( ) hero …" at bounding box center [1210, 281] width 310 height 505
click at [1138, 95] on div "# Seber všechny drahokamy s použitím příkazů pohybu. hero . moveRight ( ) hero …" at bounding box center [1210, 296] width 310 height 534
drag, startPoint x: 1138, startPoint y: 95, endPoint x: 1123, endPoint y: 95, distance: 14.4
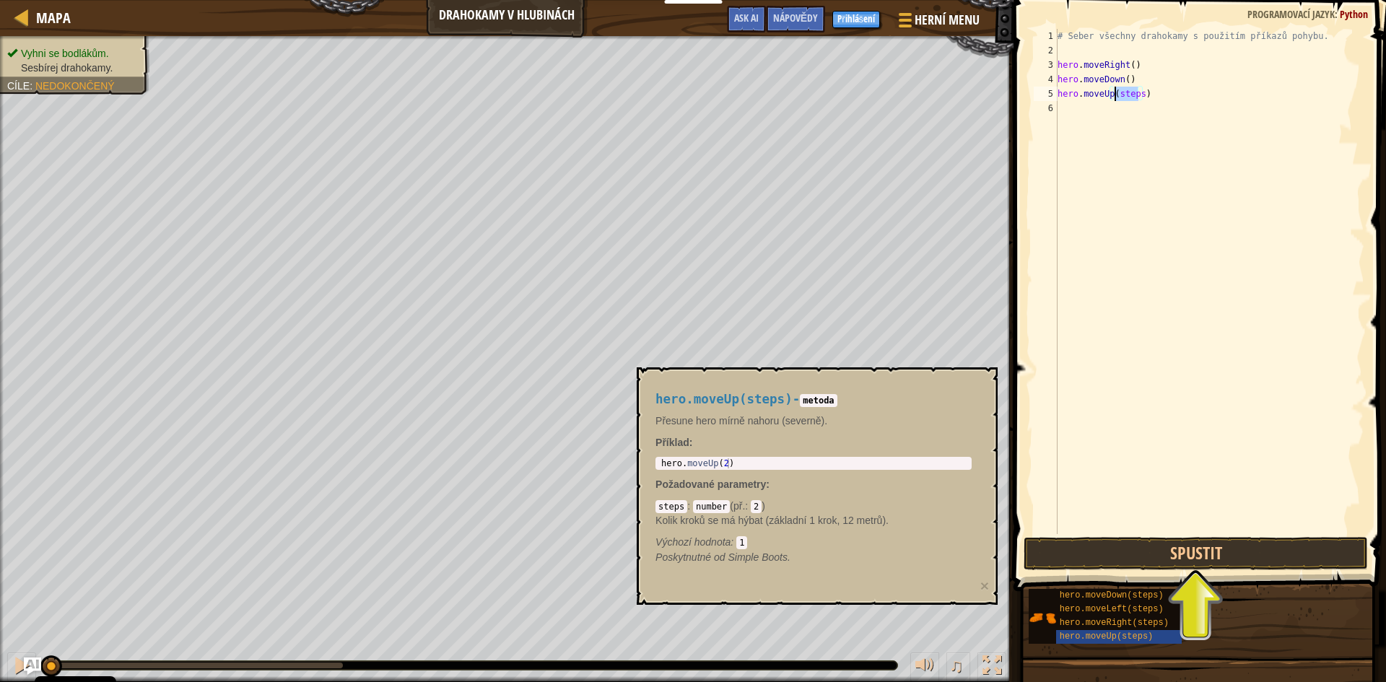
click at [1123, 95] on div "# Seber všechny drahokamy s použitím příkazů pohybu. hero . moveRight ( ) hero …" at bounding box center [1210, 296] width 310 height 534
type textarea "hero.moveUp()"
click at [1106, 133] on div "# Seber všechny drahokamy s použitím příkazů pohybu. hero . moveRight ( ) hero …" at bounding box center [1210, 296] width 310 height 534
click at [1132, 72] on div "# Seber všechny drahokamy s použitím příkazů pohybu. hero . moveRight ( ) hero …" at bounding box center [1210, 296] width 310 height 534
click at [1117, 90] on div "# Seber všechny drahokamy s použitím příkazů pohybu. hero . moveRight ( ) hero …" at bounding box center [1210, 296] width 310 height 534
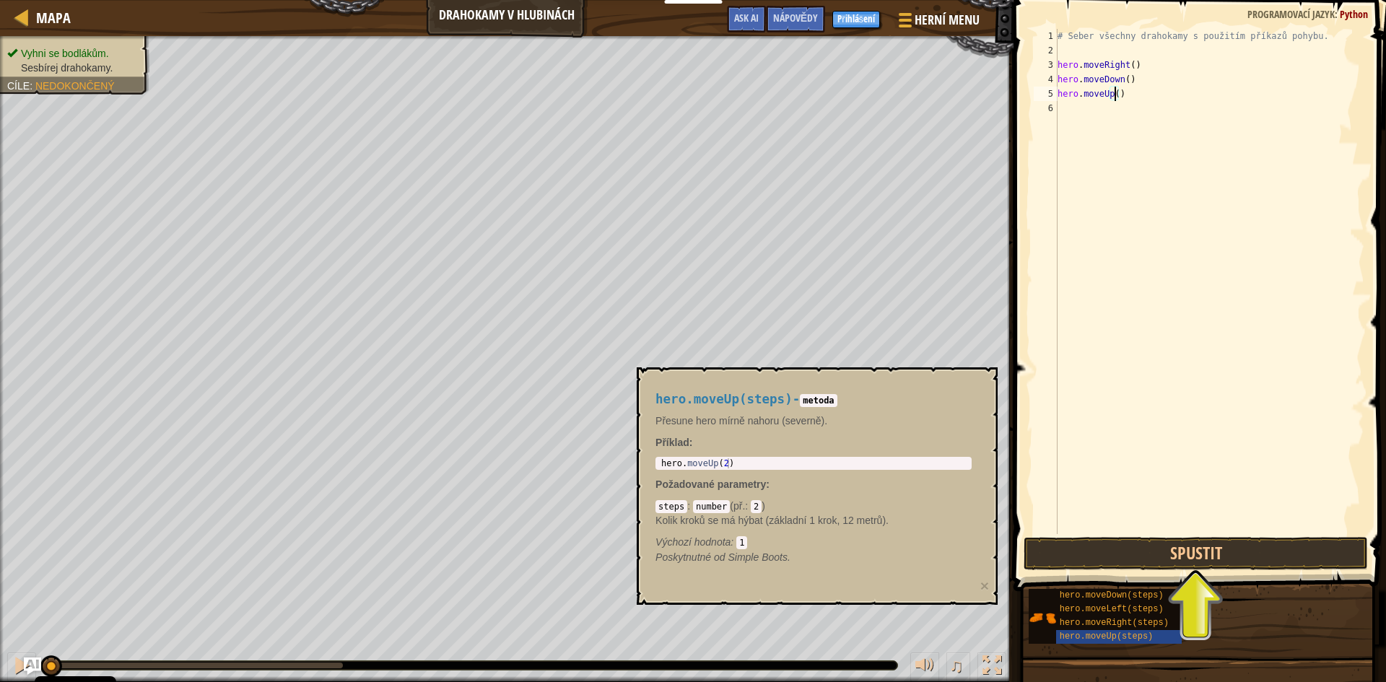
scroll to position [6, 5]
click at [1121, 625] on span "hero.moveRight(steps)" at bounding box center [1114, 623] width 109 height 10
click at [1130, 97] on div "# Seber všechny drahokamy s použitím příkazů pohybu. hero . moveRight ( ) hero …" at bounding box center [1210, 296] width 310 height 534
drag, startPoint x: 1134, startPoint y: 61, endPoint x: 1058, endPoint y: 69, distance: 76.2
click at [1058, 69] on div "# Seber všechny drahokamy s použitím příkazů pohybu. hero . moveRight ( ) hero …" at bounding box center [1210, 296] width 310 height 534
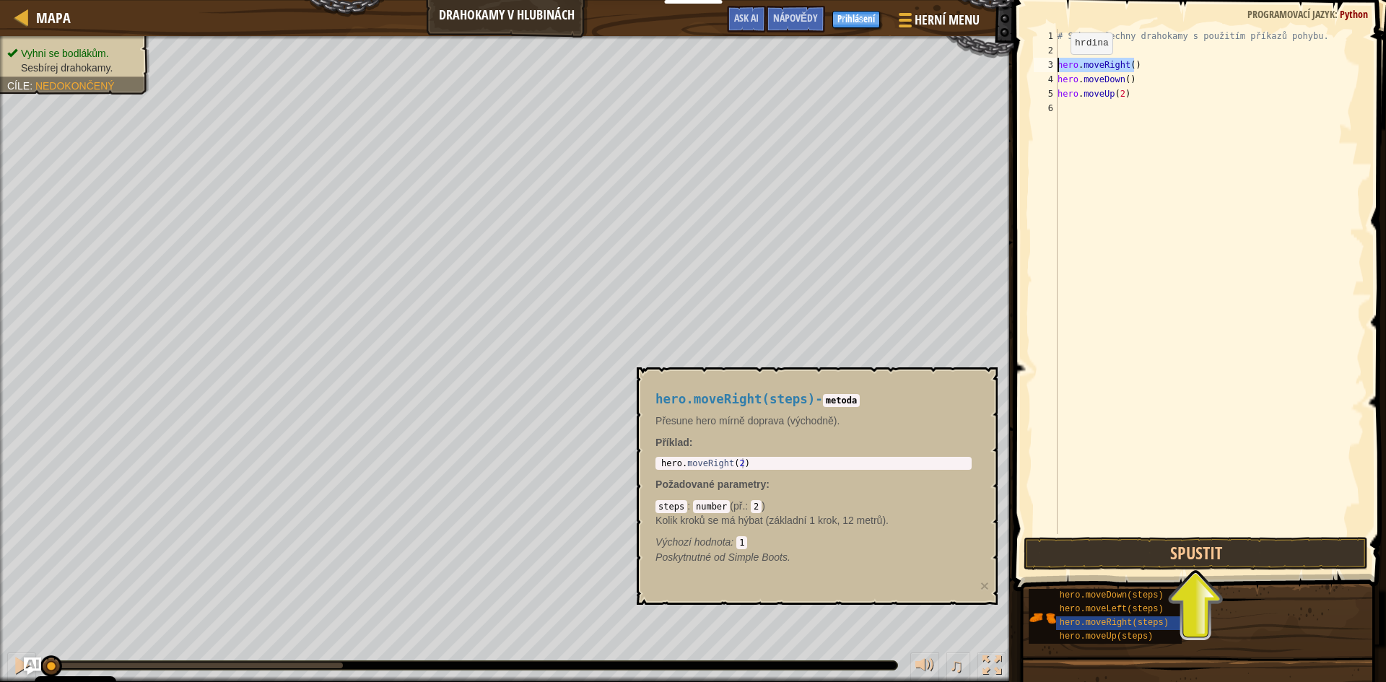
type textarea "hero.moveRight()"
click at [1071, 116] on div "# Seber všechny drahokamy s použitím příkazů pohybu. hero . moveRight ( ) hero …" at bounding box center [1210, 296] width 310 height 534
paste textarea "hero.moveRight()"
type textarea "hero.moveRight()"
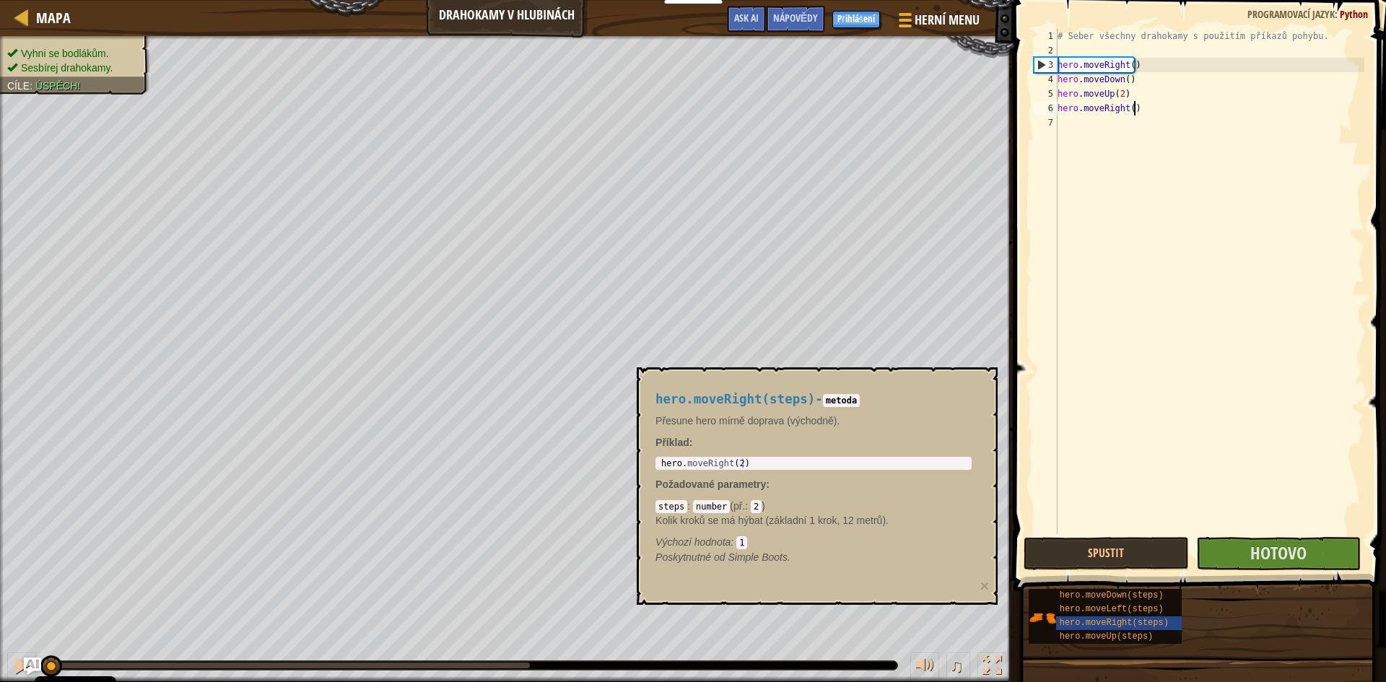
click at [1089, 136] on div "# Seber všechny drahokamy s použitím příkazů pohybu. hero . moveRight ( ) hero …" at bounding box center [1210, 296] width 310 height 534
click at [1313, 555] on button "Hotovo" at bounding box center [1278, 553] width 165 height 33
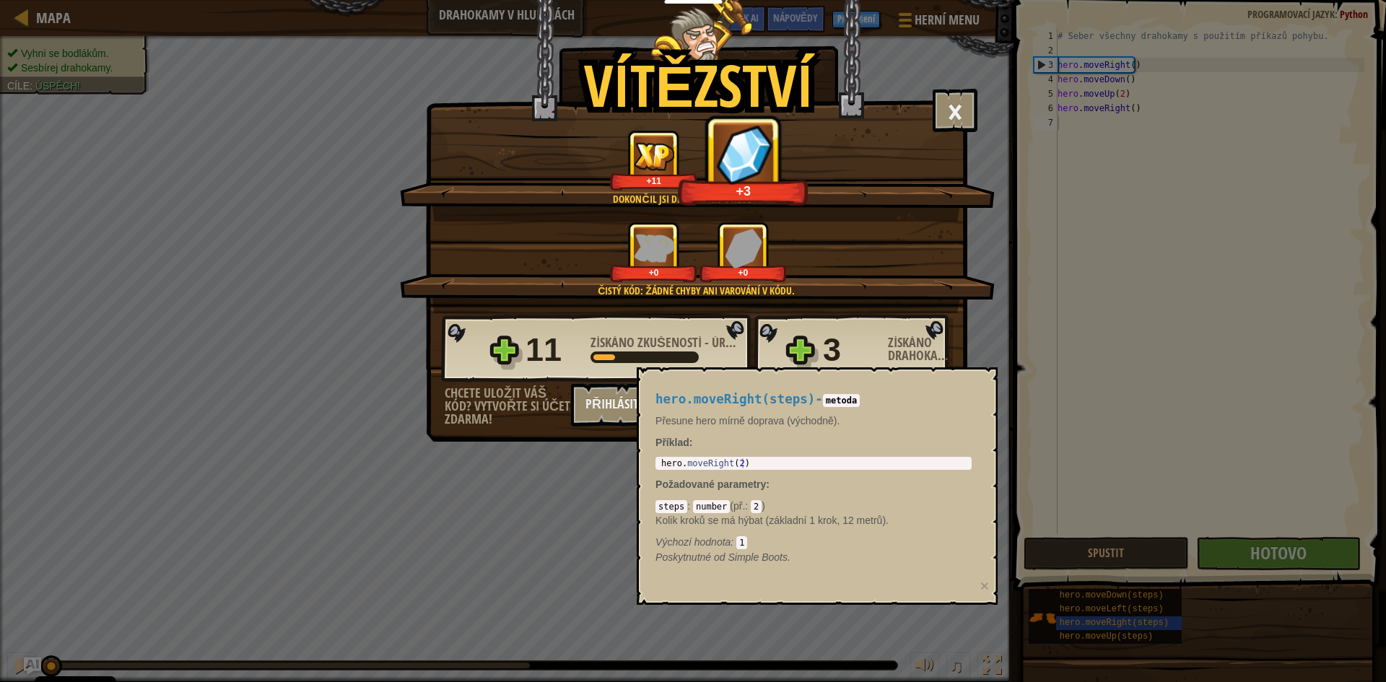
click at [1030, 347] on div "Vítězství × Brzy najdeš pro tyto drahokamy využití. Ohodnoťte tuto úroveň: Doko…" at bounding box center [693, 341] width 1386 height 682
click at [960, 194] on div "Dokončil jsi Drahokamy v hlubinách. +11 +17" at bounding box center [697, 176] width 595 height 92
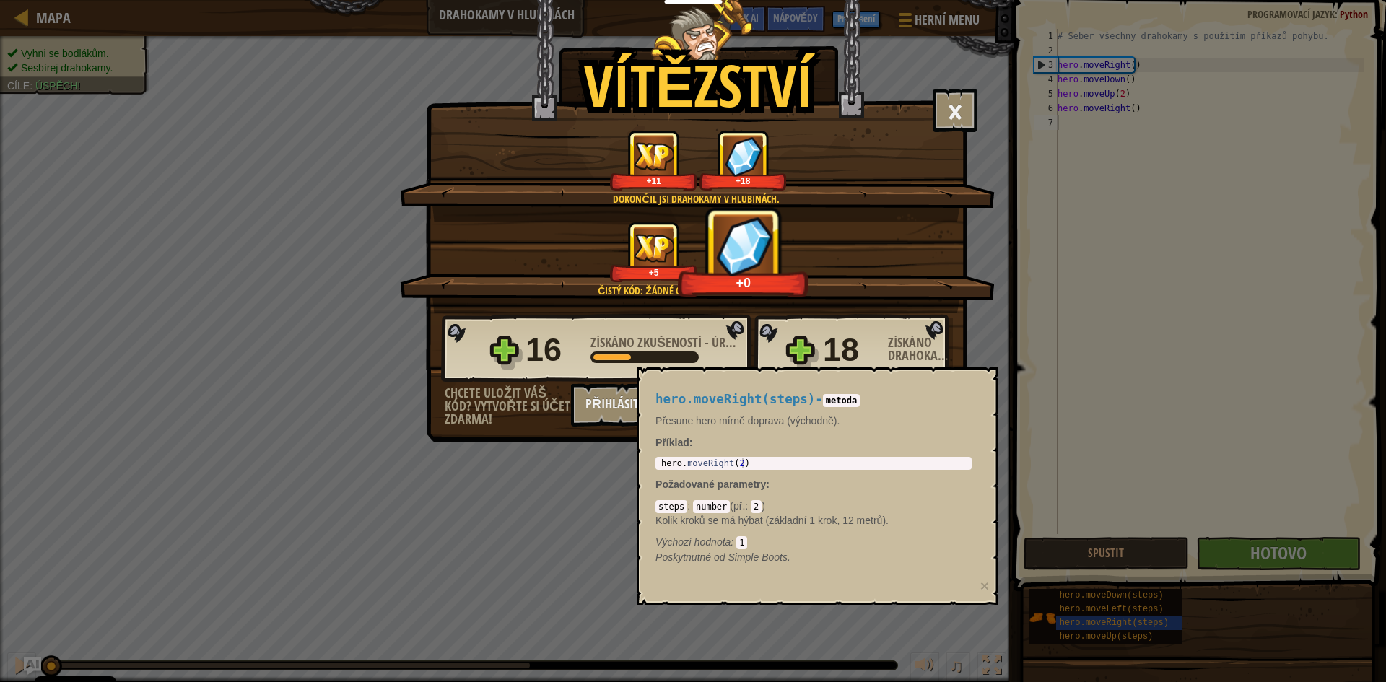
click at [583, 453] on div "Vítězství × Brzy najdeš pro tyto drahokamy využití. Ohodnoťte tuto úroveň: Doko…" at bounding box center [693, 341] width 1386 height 682
click at [804, 388] on div "hero.moveRight(steps) - metoda Přesune hero mírně doprava (východně). Příklad :…" at bounding box center [813, 478] width 336 height 199
drag, startPoint x: 828, startPoint y: 400, endPoint x: 839, endPoint y: 401, distance: 10.9
click at [829, 401] on code "metoda" at bounding box center [841, 400] width 37 height 13
drag, startPoint x: 862, startPoint y: 400, endPoint x: 976, endPoint y: 381, distance: 115.7
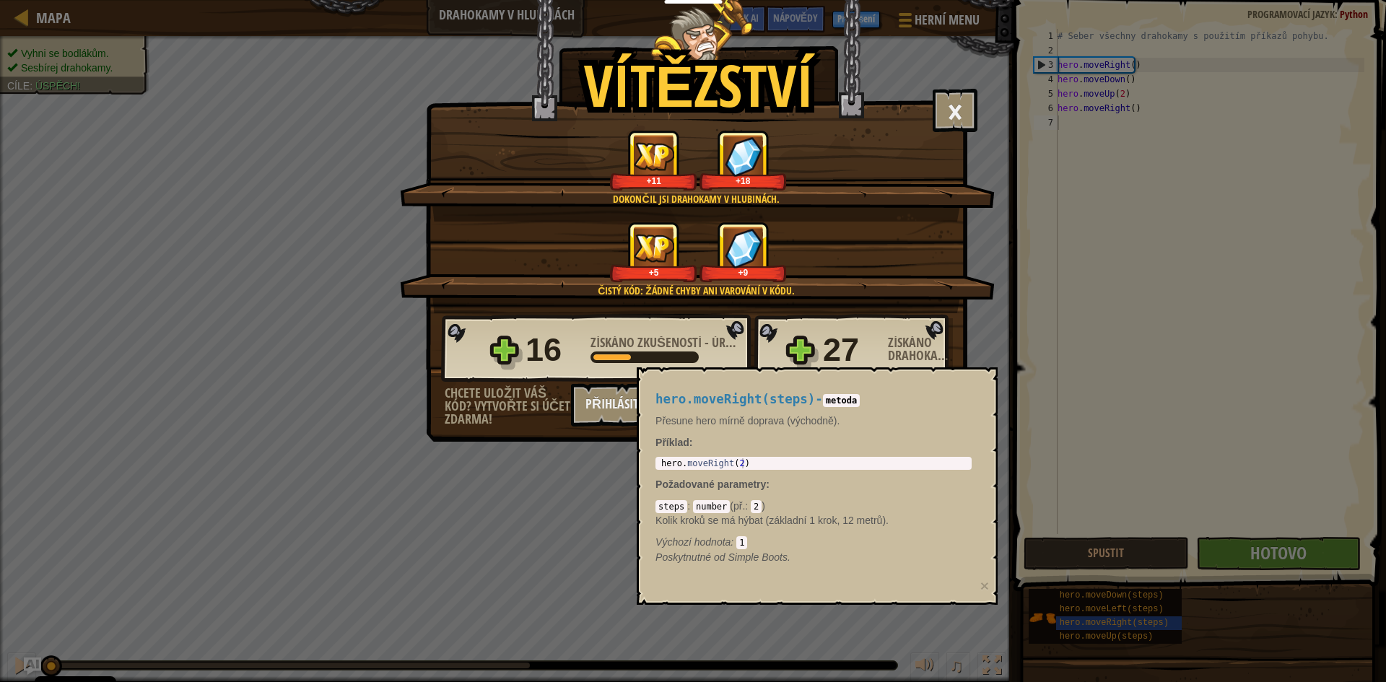
click at [869, 400] on h4 "hero.moveRight(steps) - metoda" at bounding box center [814, 400] width 316 height 14
click at [951, 121] on button "×" at bounding box center [955, 110] width 45 height 43
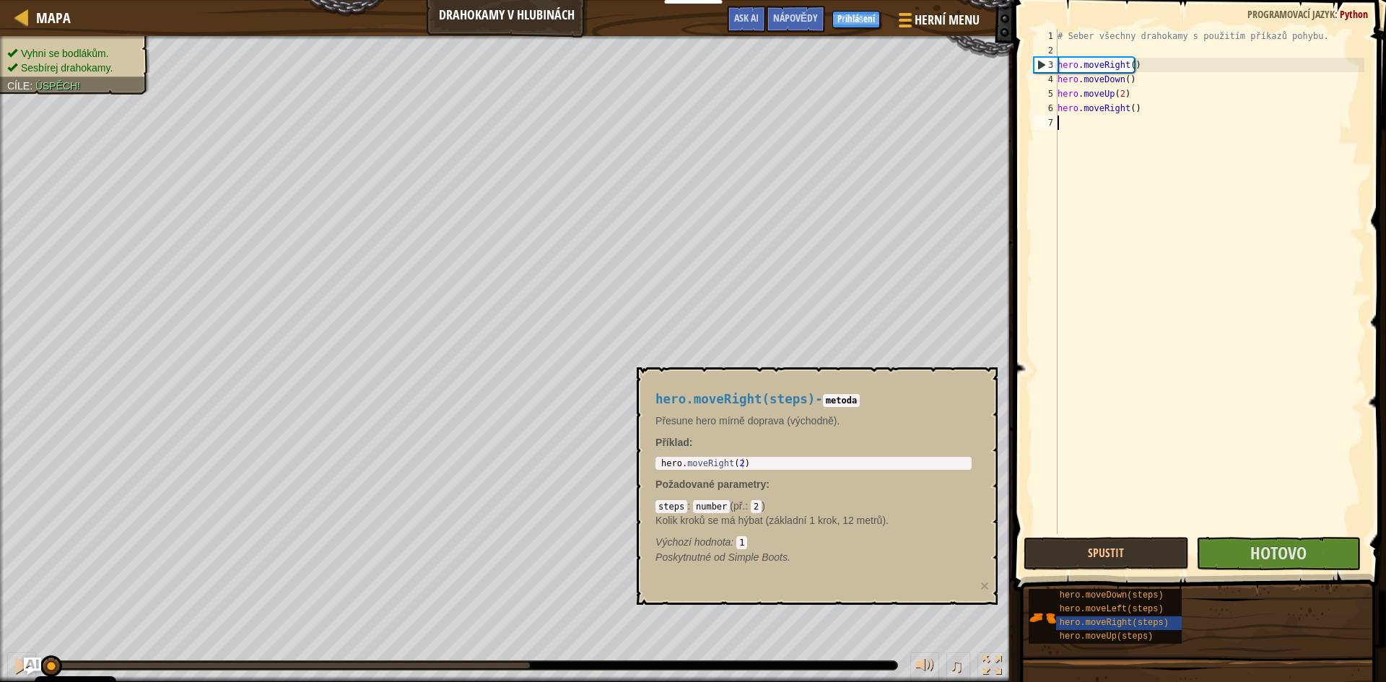
click at [1126, 573] on span at bounding box center [1201, 275] width 384 height 634
click at [1119, 562] on button "Spustit" at bounding box center [1106, 553] width 165 height 33
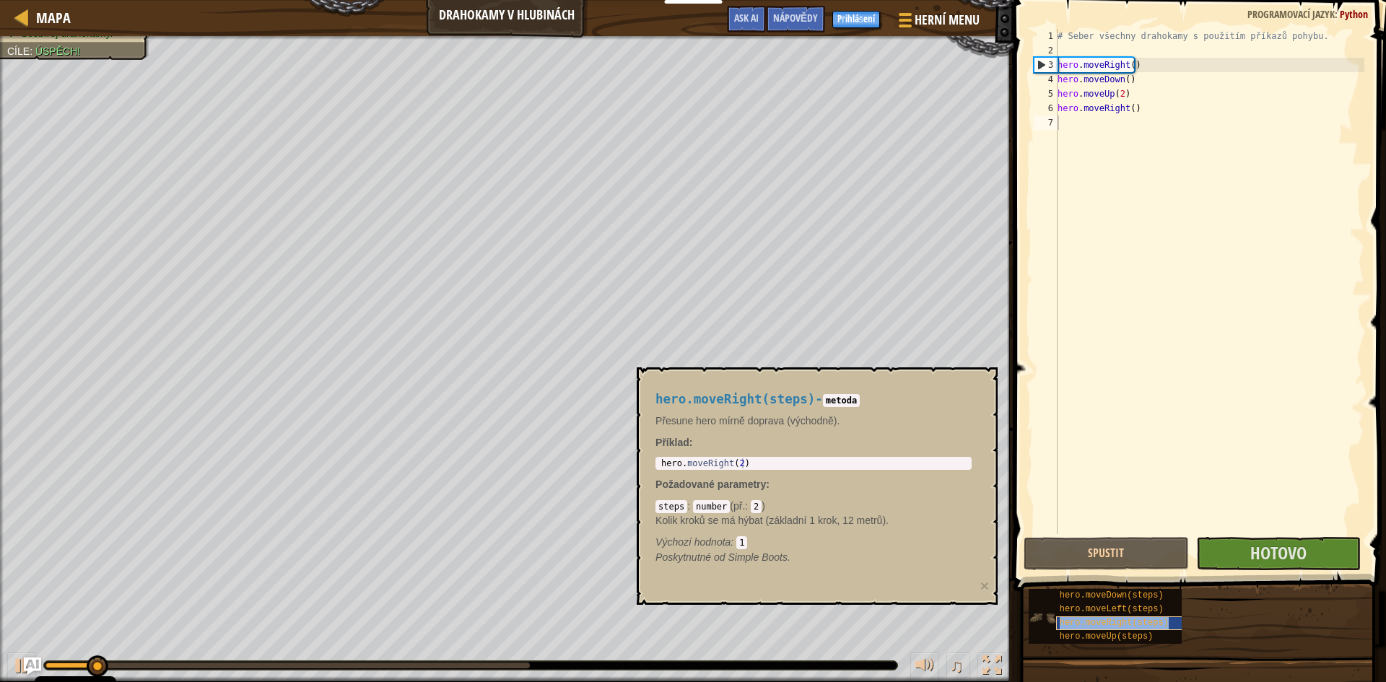
click at [1110, 620] on span "hero.moveRight(steps)" at bounding box center [1114, 623] width 109 height 10
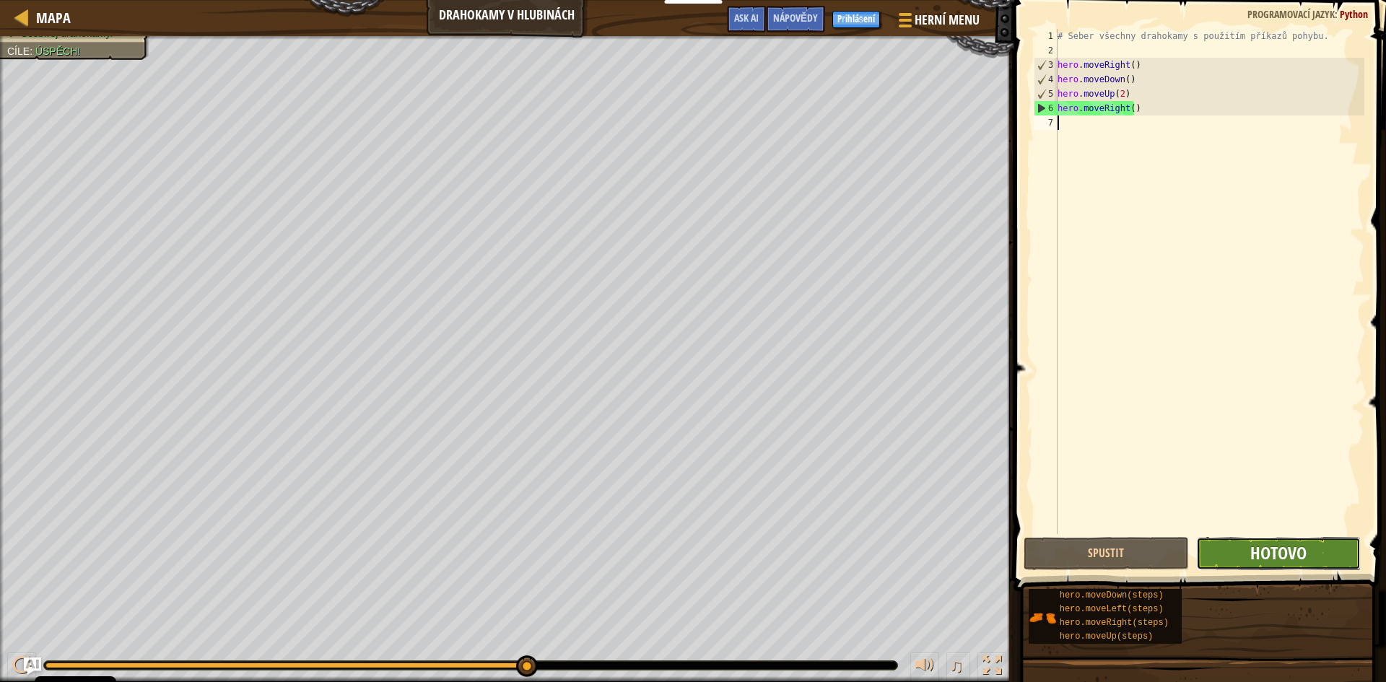
click at [1271, 560] on span "Hotovo" at bounding box center [1279, 553] width 56 height 23
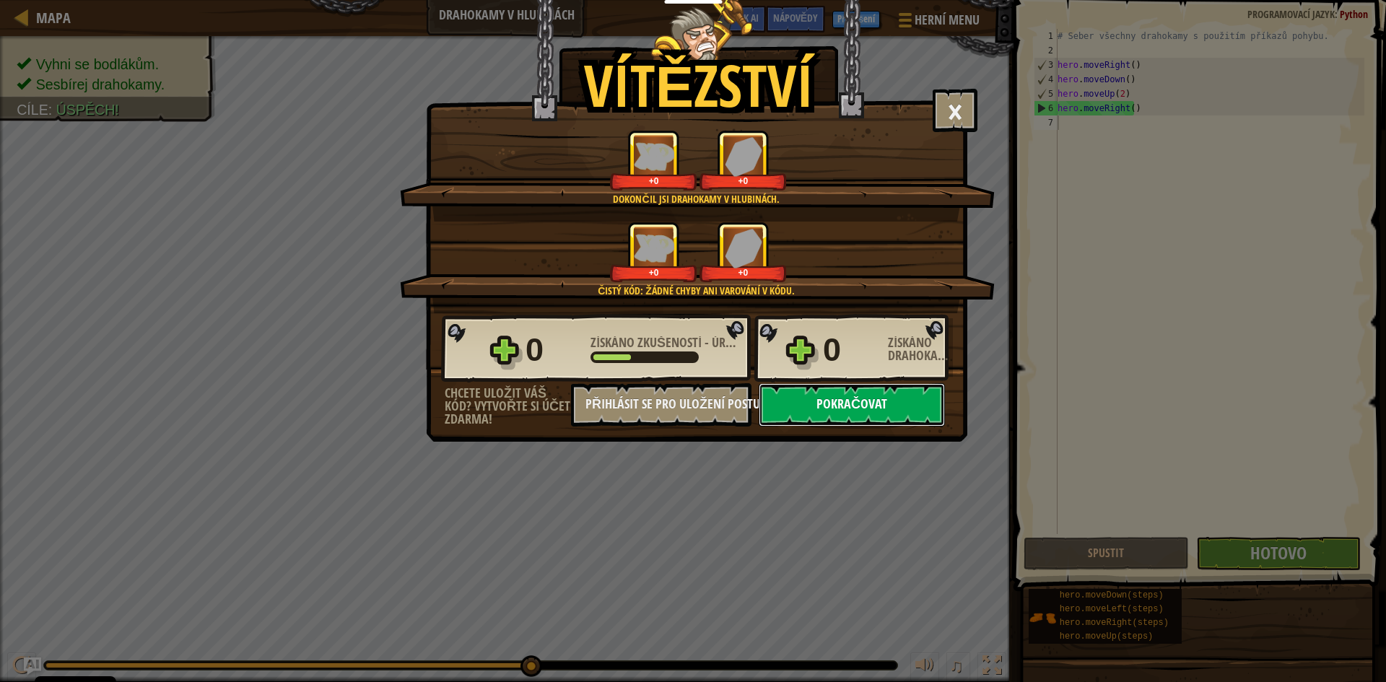
click at [833, 409] on button "Pokračovat" at bounding box center [852, 404] width 186 height 43
select select "cs"
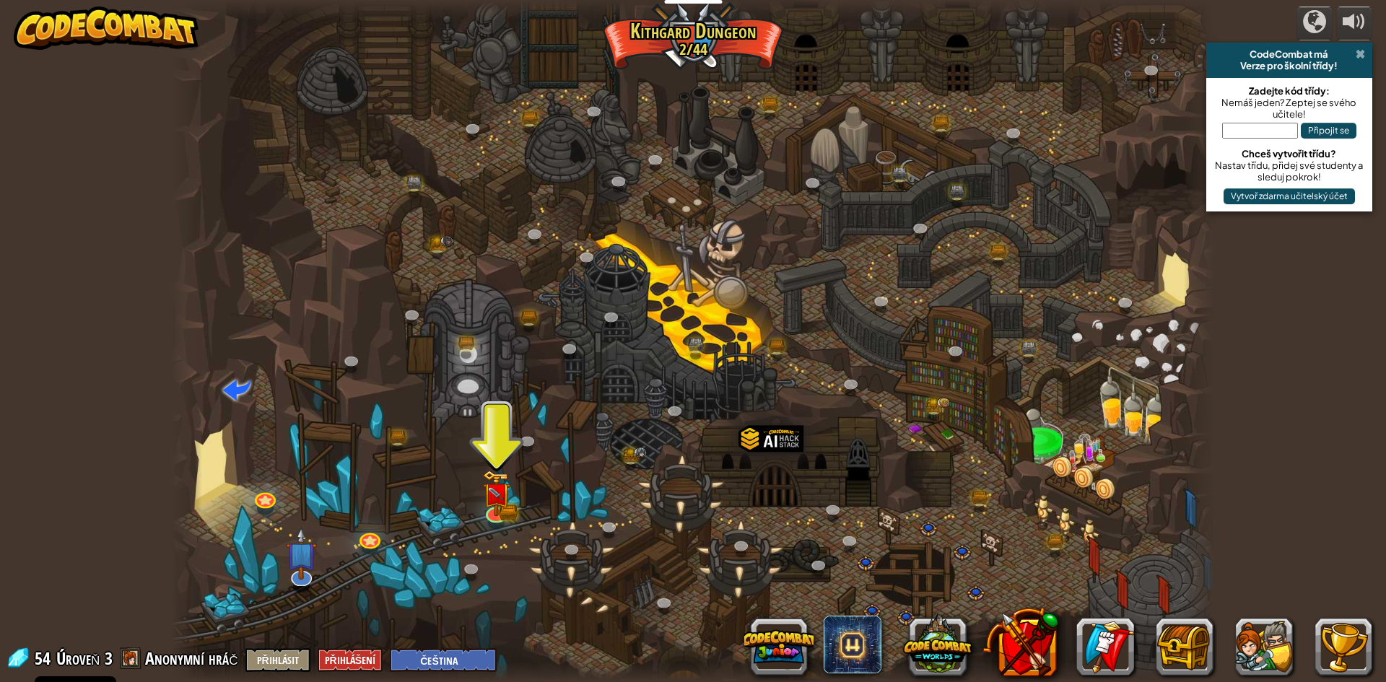
click at [1362, 52] on span at bounding box center [1360, 54] width 9 height 12
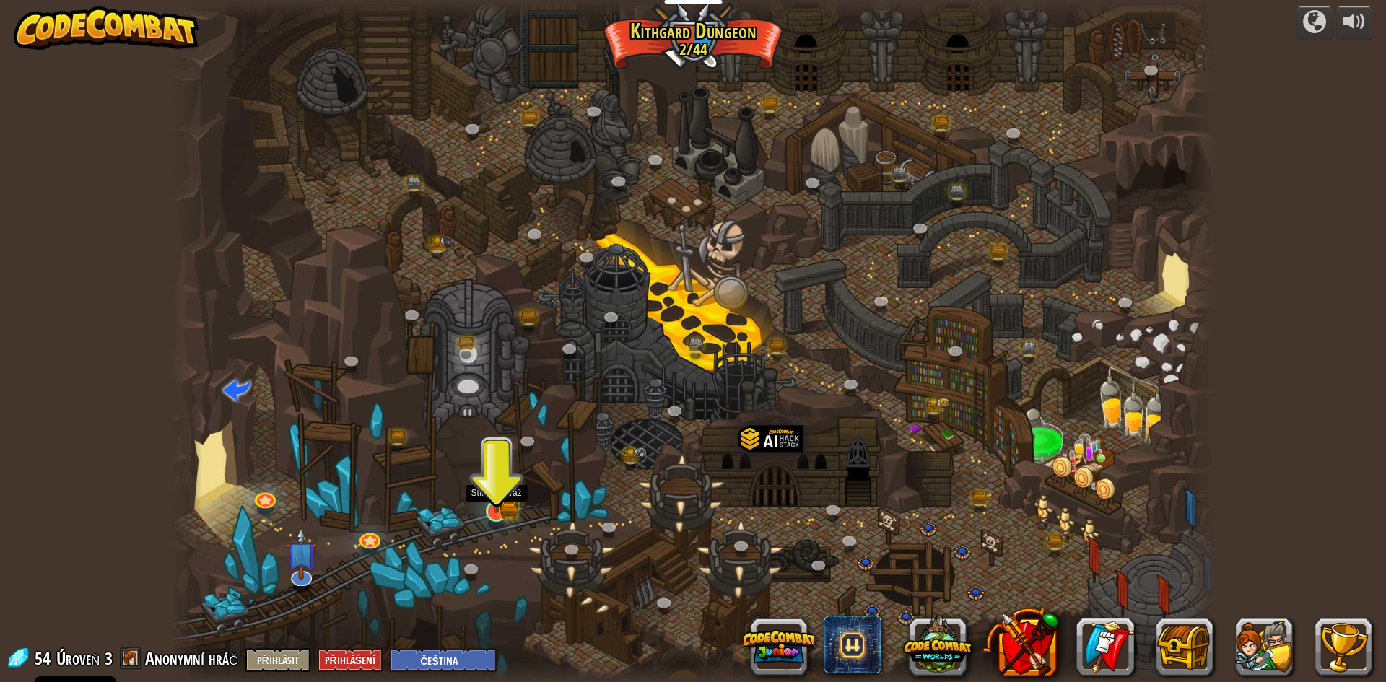
click at [489, 510] on img at bounding box center [496, 482] width 28 height 62
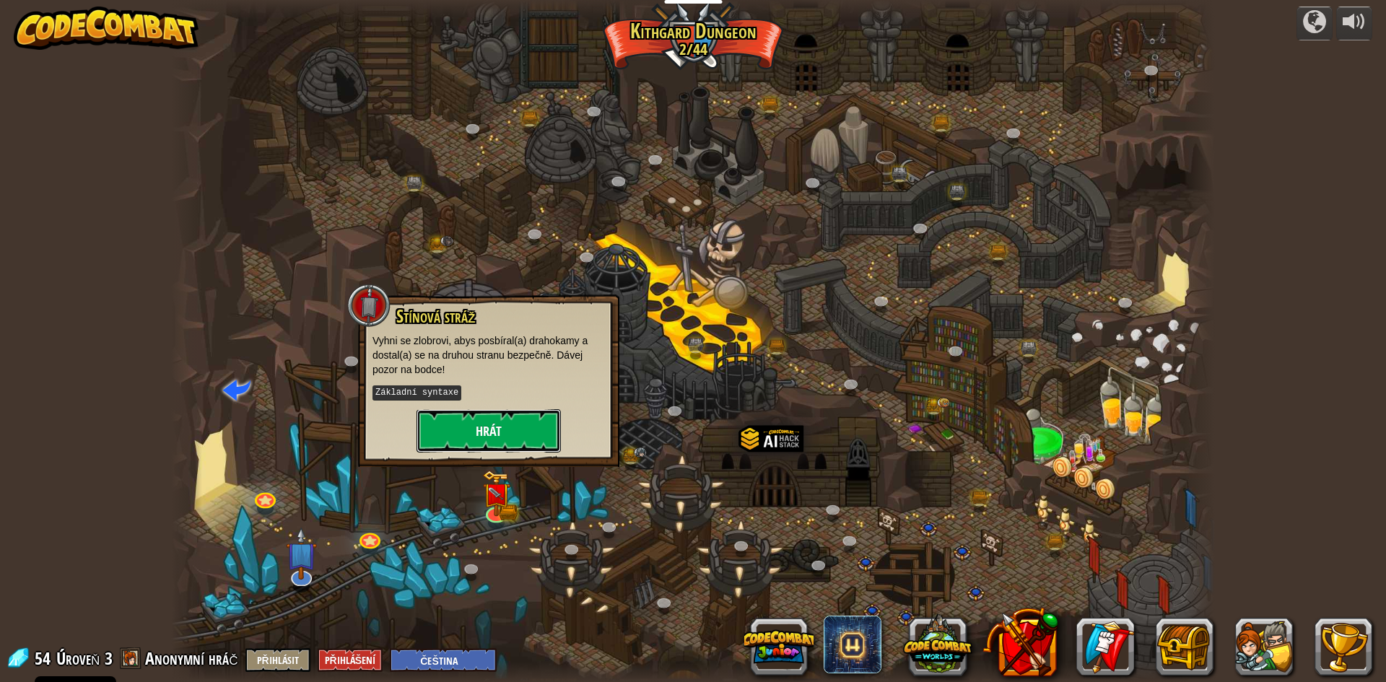
click at [496, 429] on button "Hrát" at bounding box center [489, 430] width 144 height 43
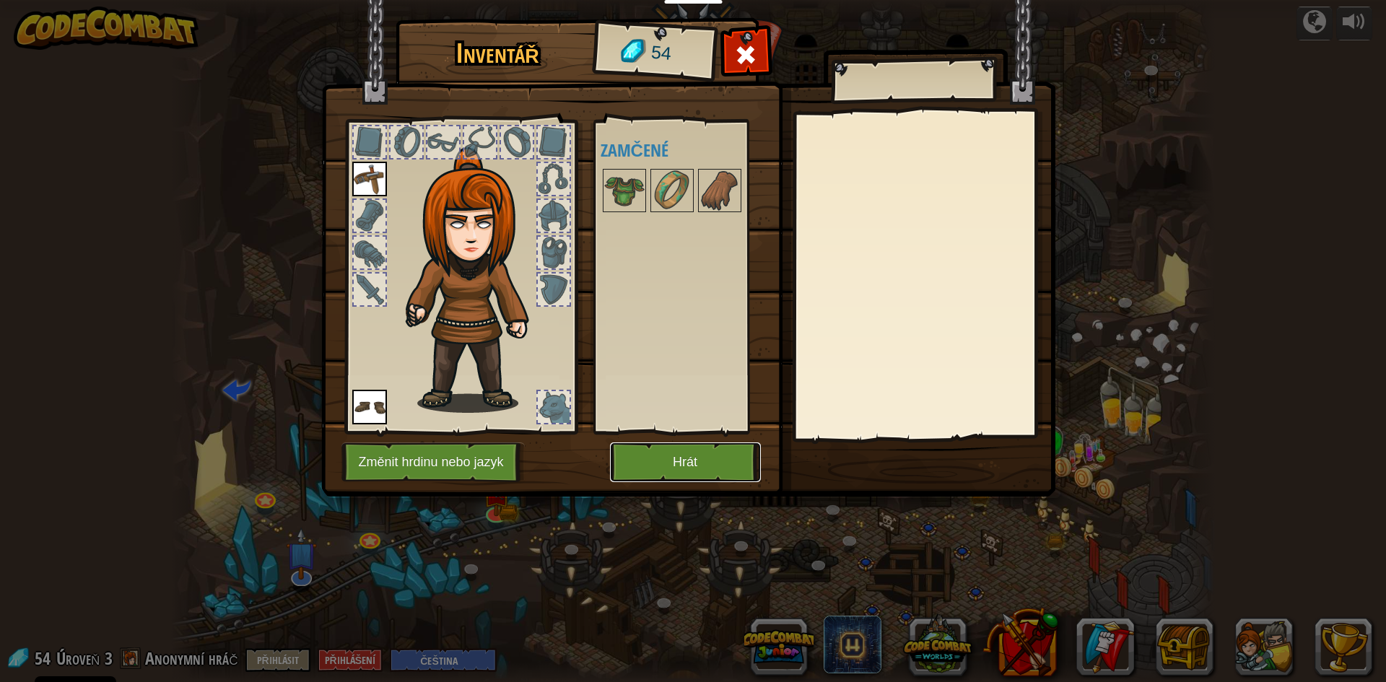
click at [692, 466] on button "Hrát" at bounding box center [685, 463] width 151 height 40
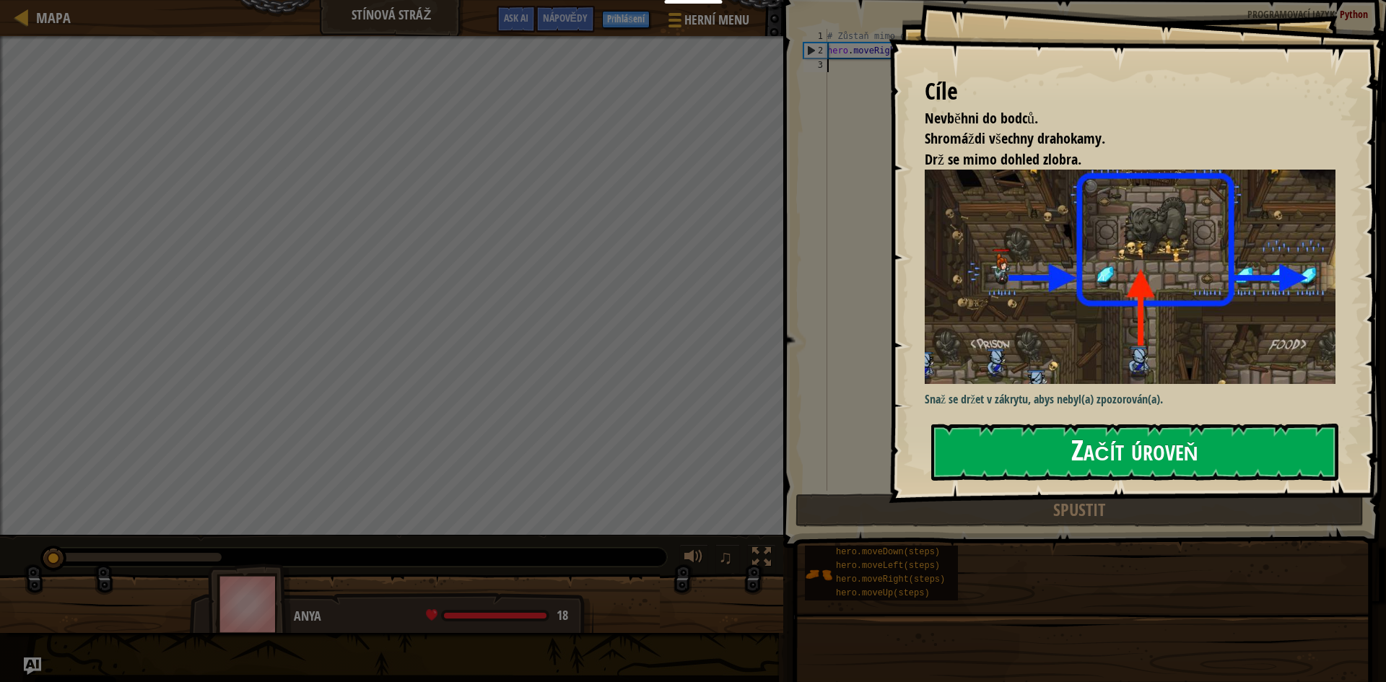
click at [1053, 444] on button "Začít úroveň" at bounding box center [1134, 452] width 407 height 57
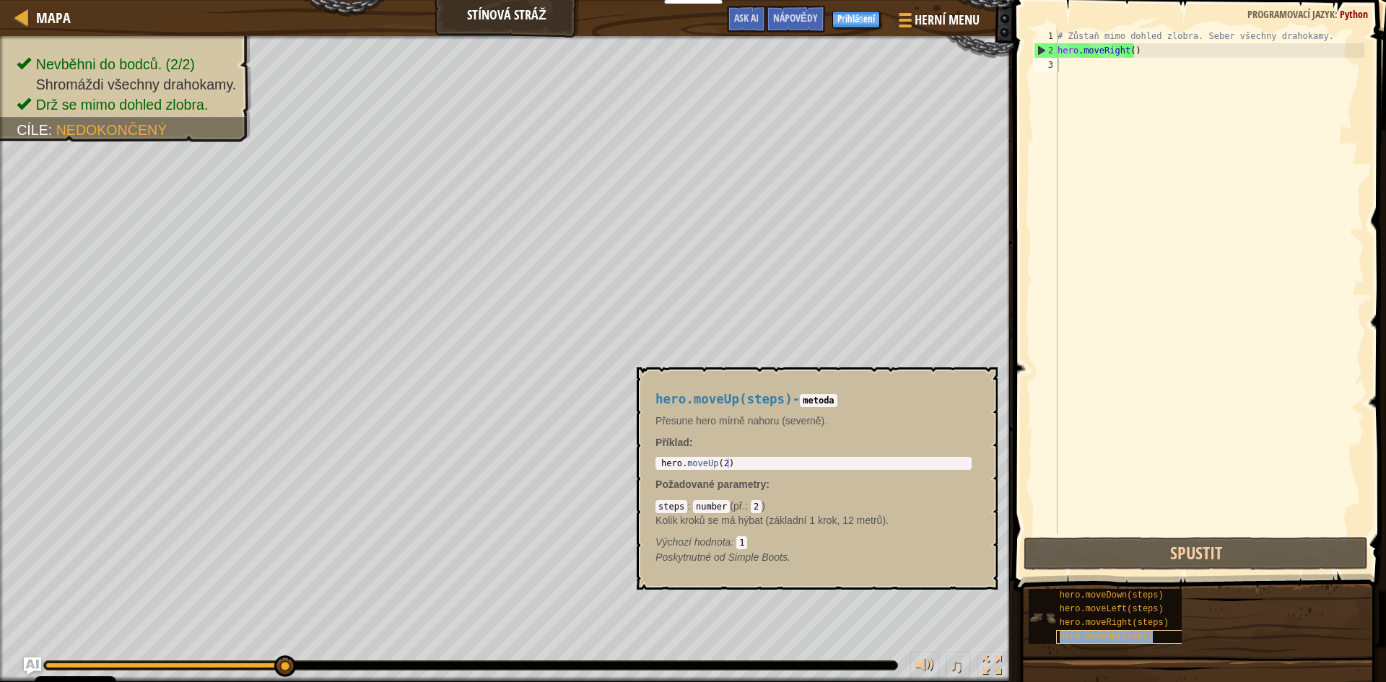
type textarea "hero.moveUp(steps)"
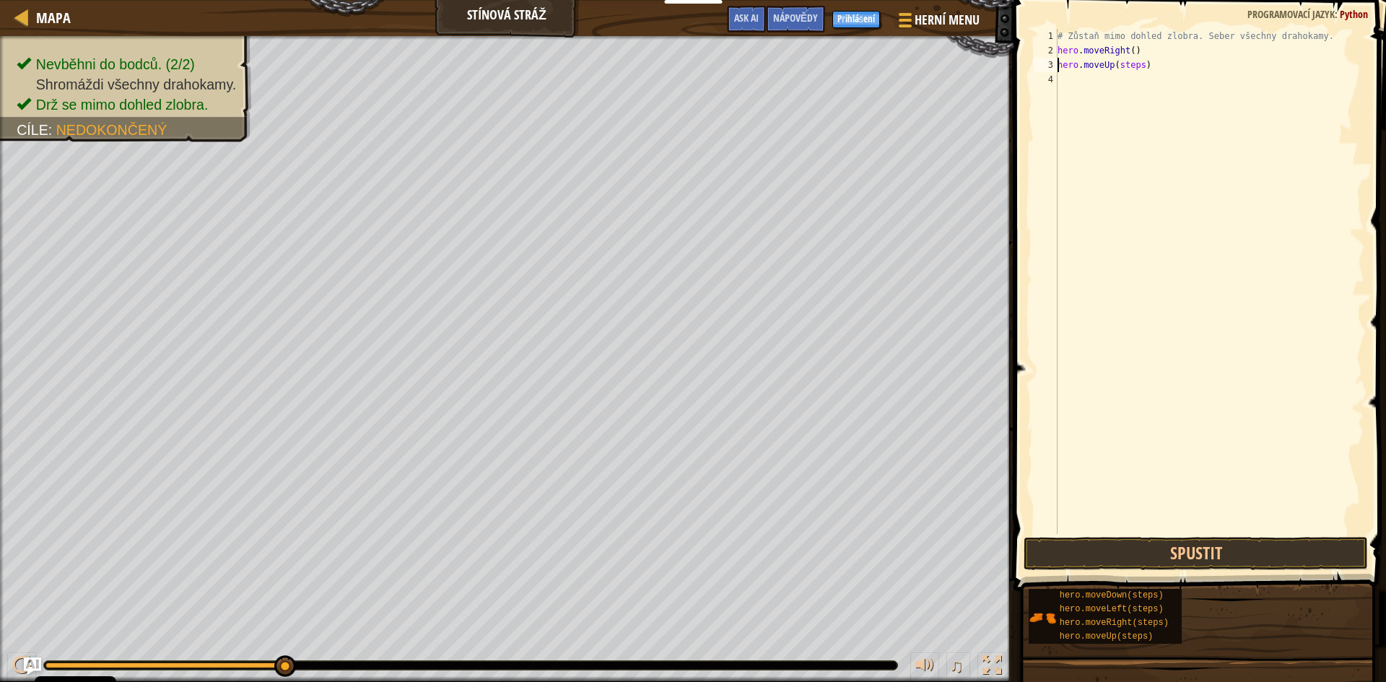
click at [1192, 395] on div "# Zůstaň mimo dohled zlobra. Seber všechny drahokamy. hero . moveRight ( ) hero…" at bounding box center [1210, 296] width 310 height 534
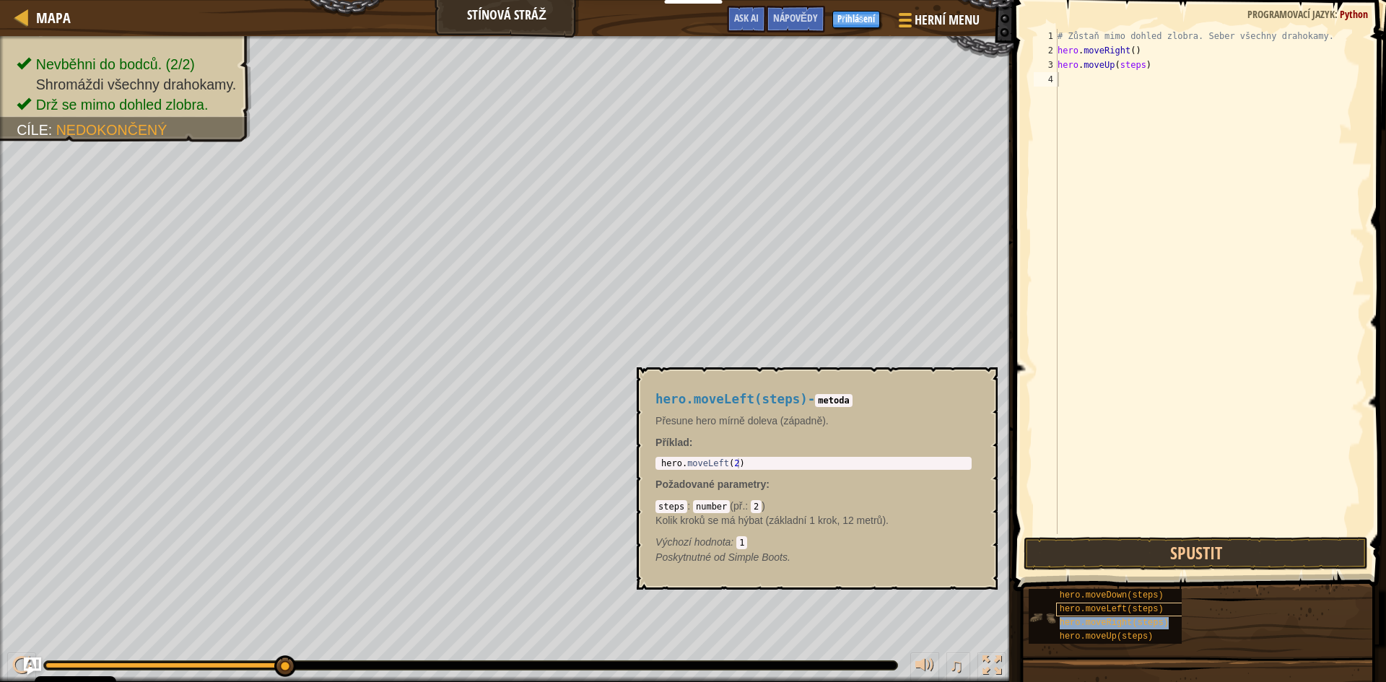
type textarea "hero.moveRight(steps)"
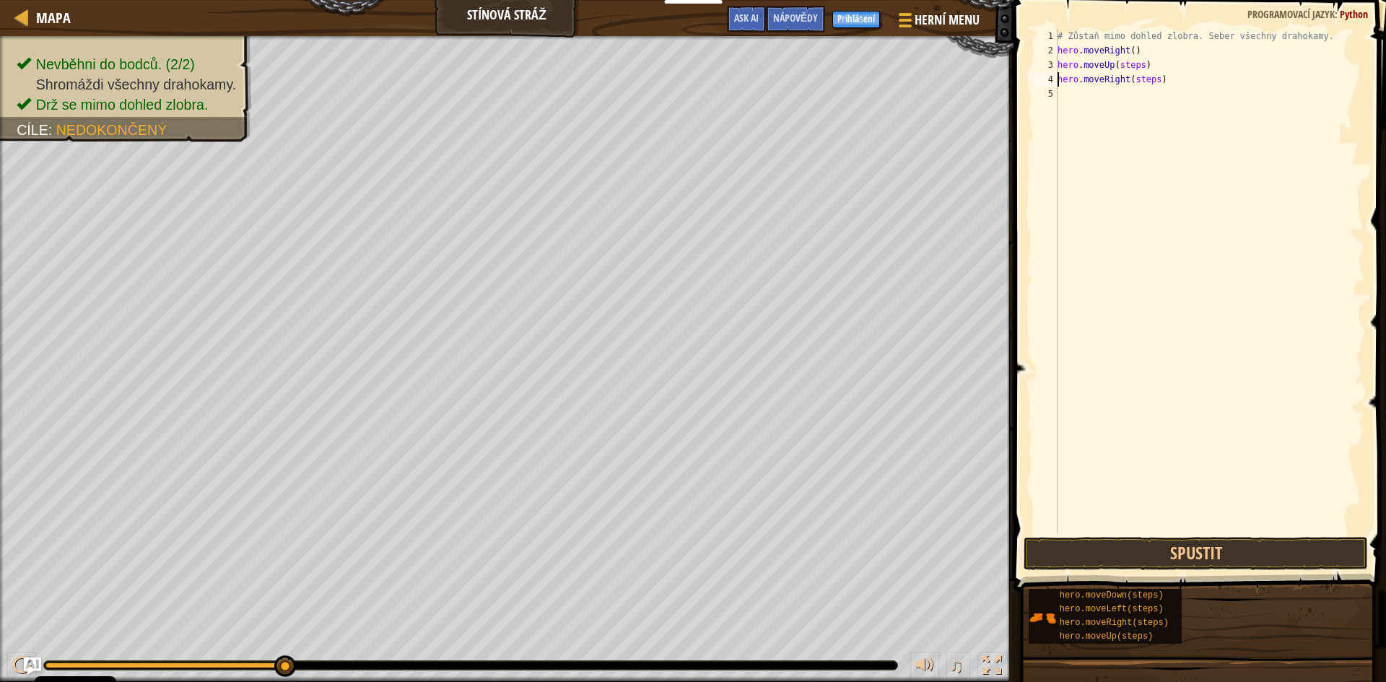
click at [1130, 220] on div "# Zůstaň mimo dohled zlobra. Seber všechny drahokamy. hero . moveRight ( ) hero…" at bounding box center [1210, 296] width 310 height 534
type textarea "hero.movedown"
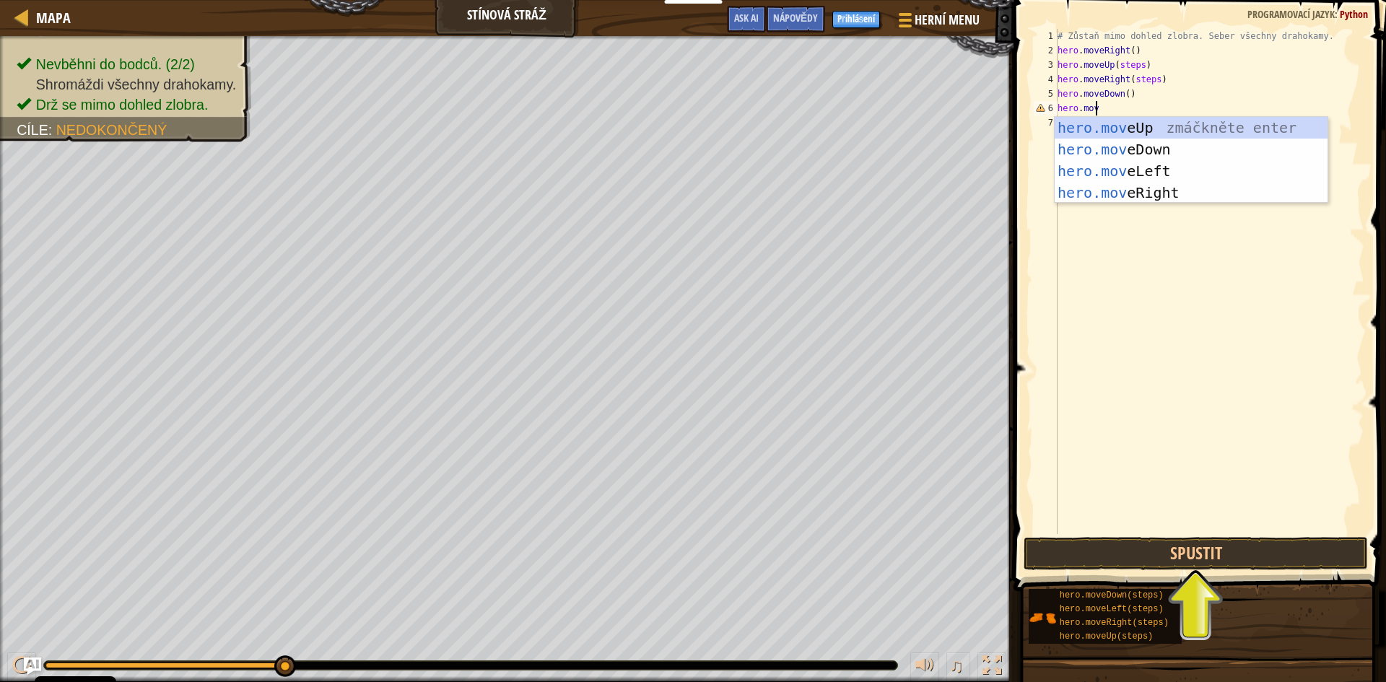
scroll to position [6, 3]
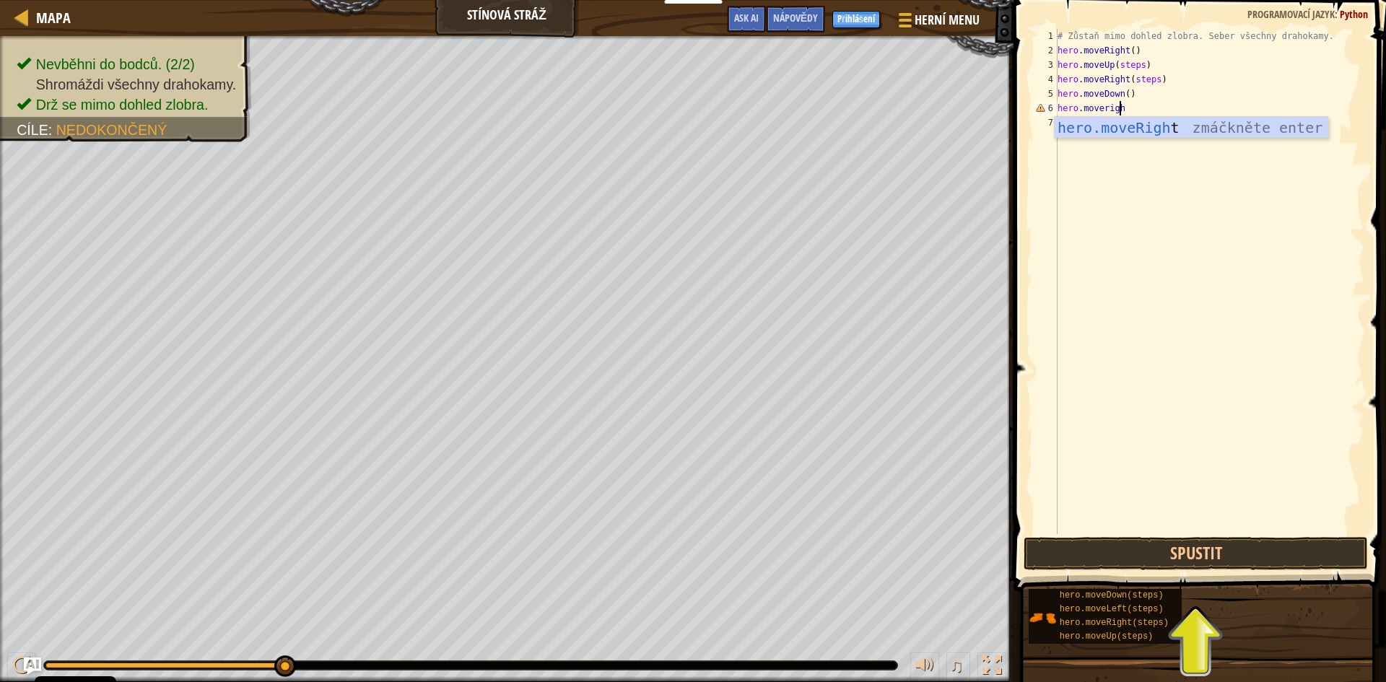
type textarea "hero.moveright"
click at [1168, 565] on button "Spustit" at bounding box center [1196, 553] width 344 height 33
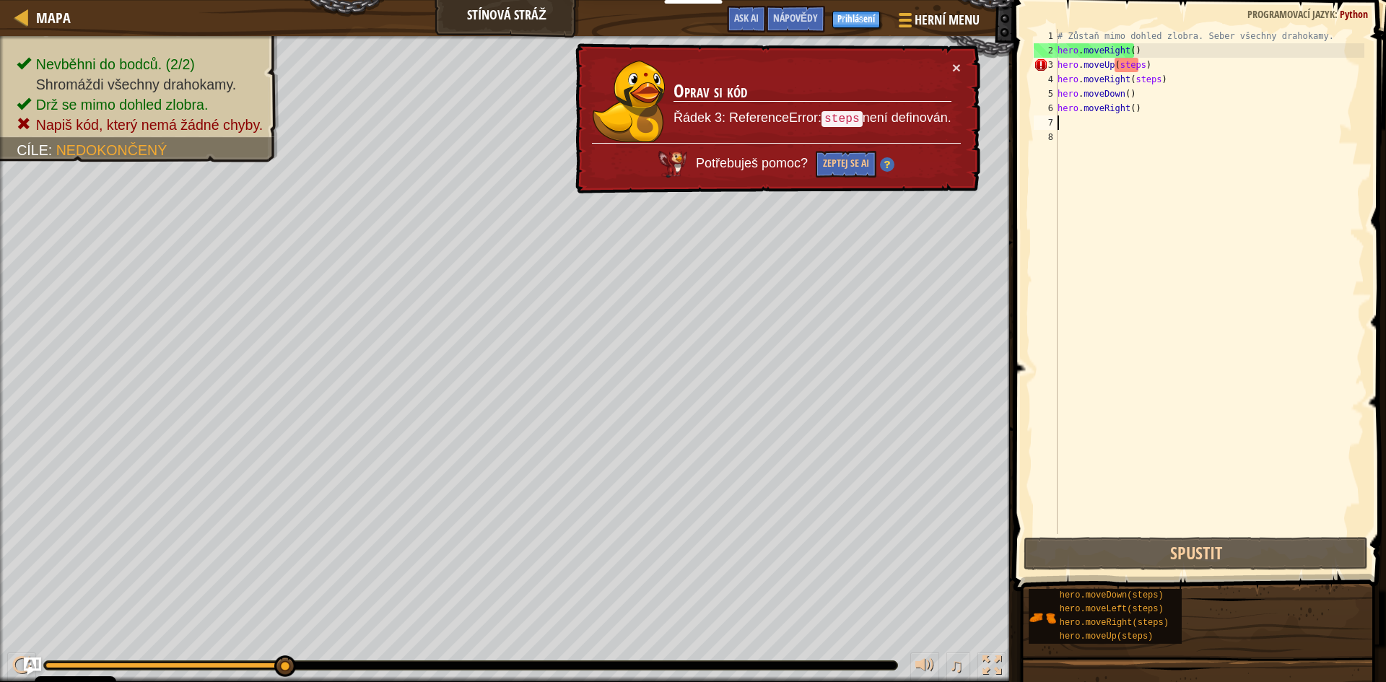
drag, startPoint x: 1282, startPoint y: 161, endPoint x: 1282, endPoint y: 173, distance: 11.6
click at [1282, 165] on div "# Zůstaň mimo dohled zlobra. Seber všechny drahokamy. hero . moveRight ( ) hero…" at bounding box center [1210, 296] width 310 height 534
click at [1297, 225] on div "# Zůstaň mimo dohled zlobra. Seber všechny drahokamy. hero . moveRight ( ) hero…" at bounding box center [1210, 296] width 310 height 534
drag, startPoint x: 1137, startPoint y: 66, endPoint x: 1115, endPoint y: 69, distance: 22.6
click at [1115, 69] on div "# Zůstaň mimo dohled zlobra. Seber všechny drahokamy. hero . moveRight ( ) hero…" at bounding box center [1210, 296] width 310 height 534
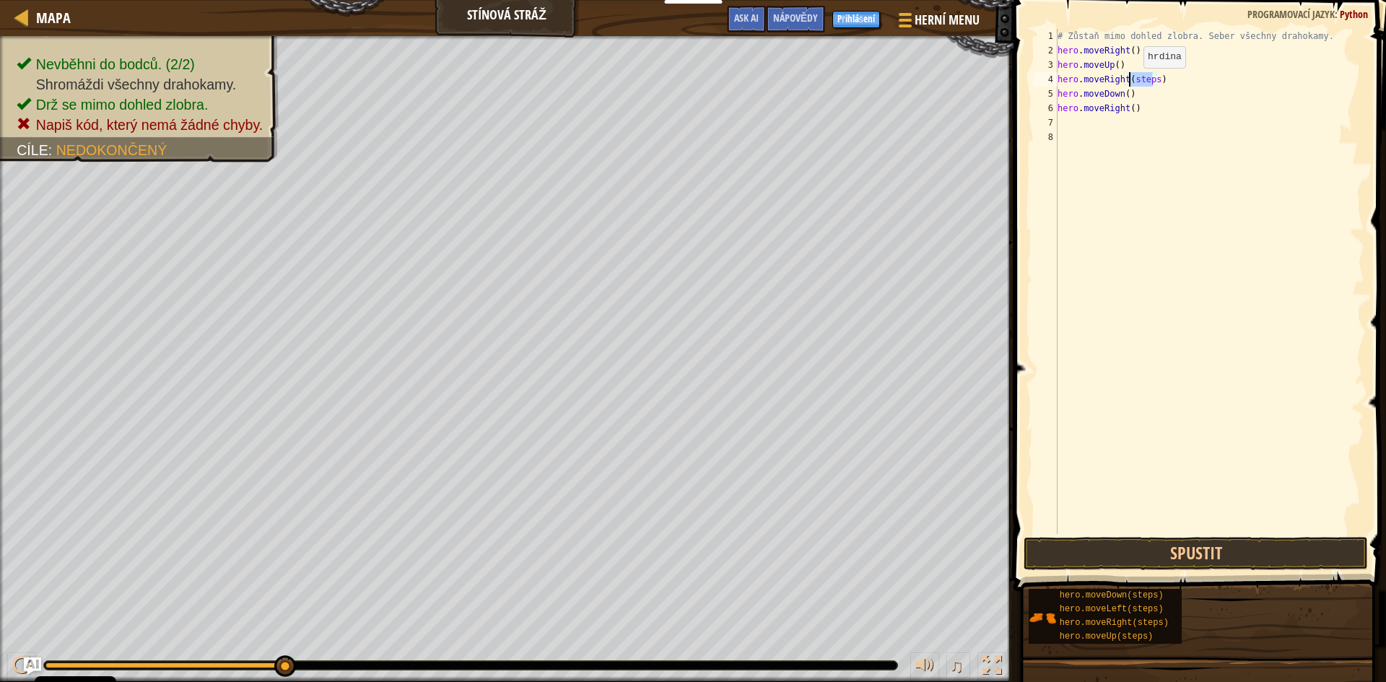
drag, startPoint x: 1155, startPoint y: 82, endPoint x: 1131, endPoint y: 82, distance: 23.1
click at [1131, 82] on div "# Zůstaň mimo dohled zlobra. Seber všechny drahokamy. hero . moveRight ( ) hero…" at bounding box center [1210, 296] width 310 height 534
type textarea "hero.moveRight()"
click at [1147, 396] on div "# Zůstaň mimo dohled zlobra. Seber všechny drahokamy. hero . moveRight ( ) hero…" at bounding box center [1210, 296] width 310 height 534
click at [1154, 417] on div "# Zůstaň mimo dohled zlobra. Seber všechny drahokamy. hero . moveRight ( ) hero…" at bounding box center [1210, 296] width 310 height 534
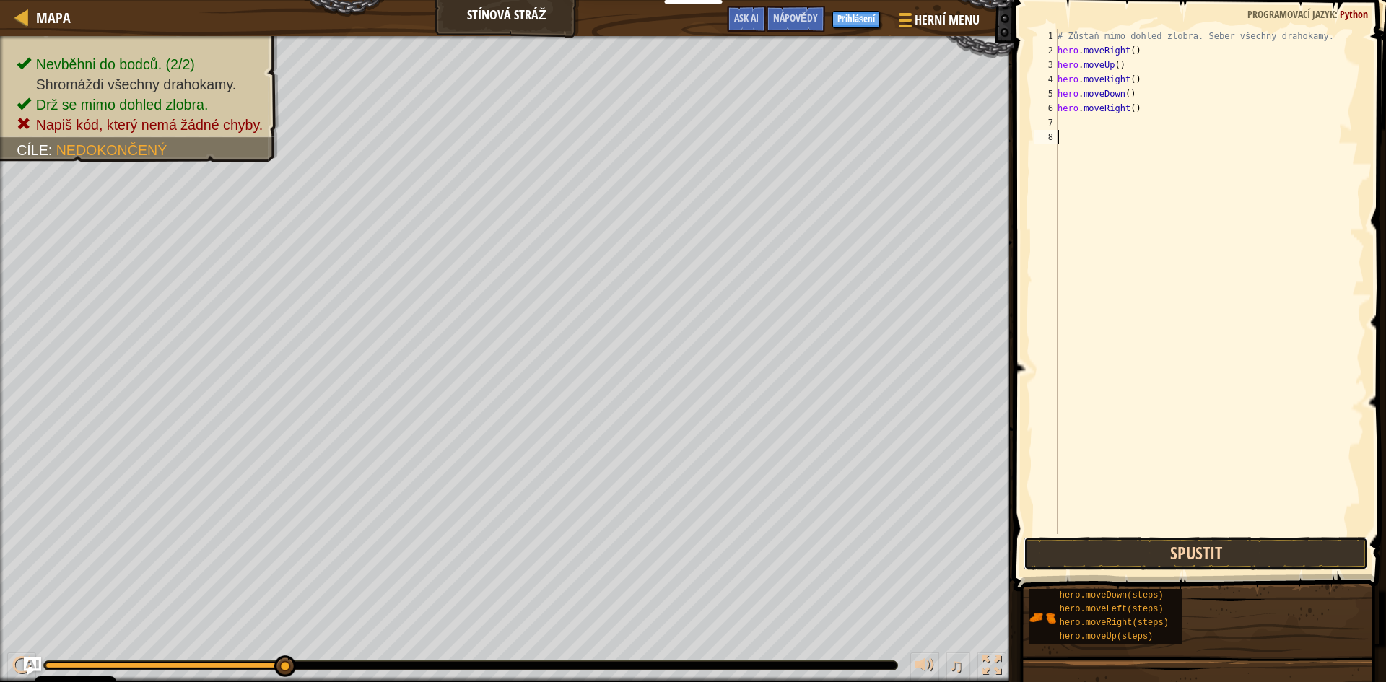
click at [1259, 558] on button "Spustit" at bounding box center [1196, 553] width 344 height 33
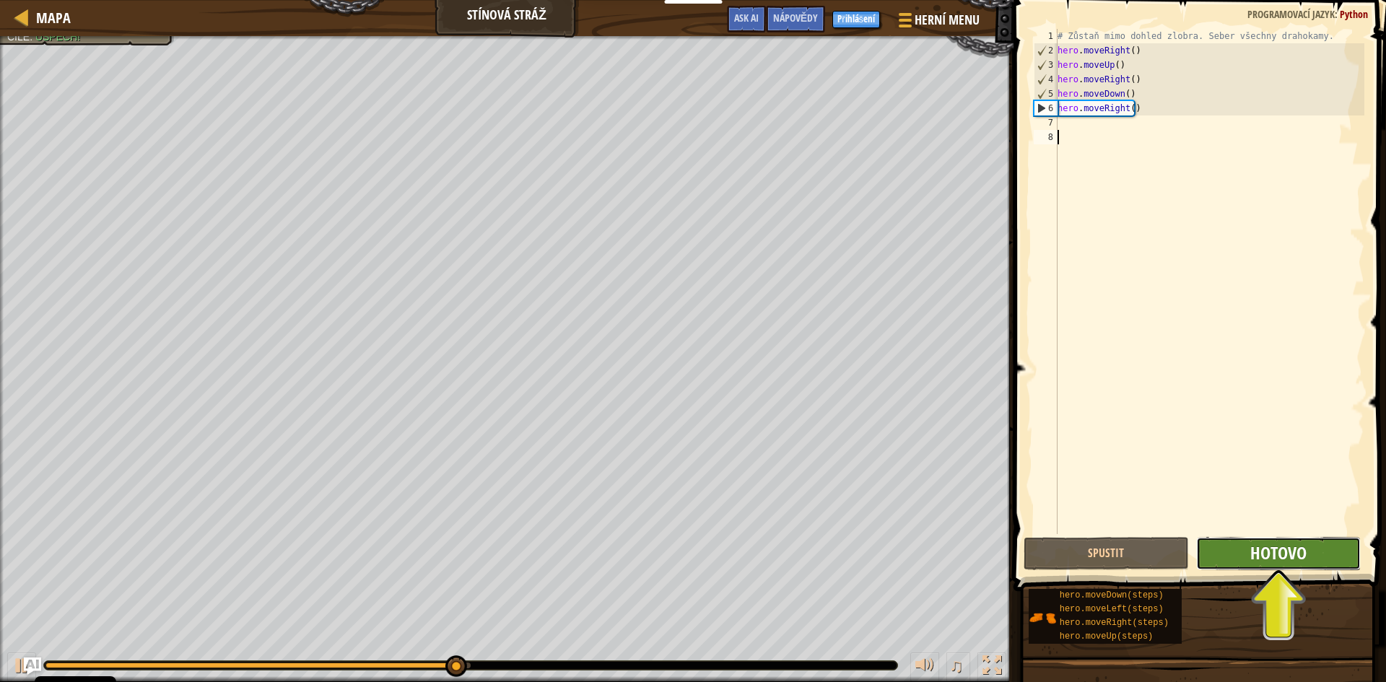
click at [1258, 562] on span "Hotovo" at bounding box center [1279, 553] width 56 height 23
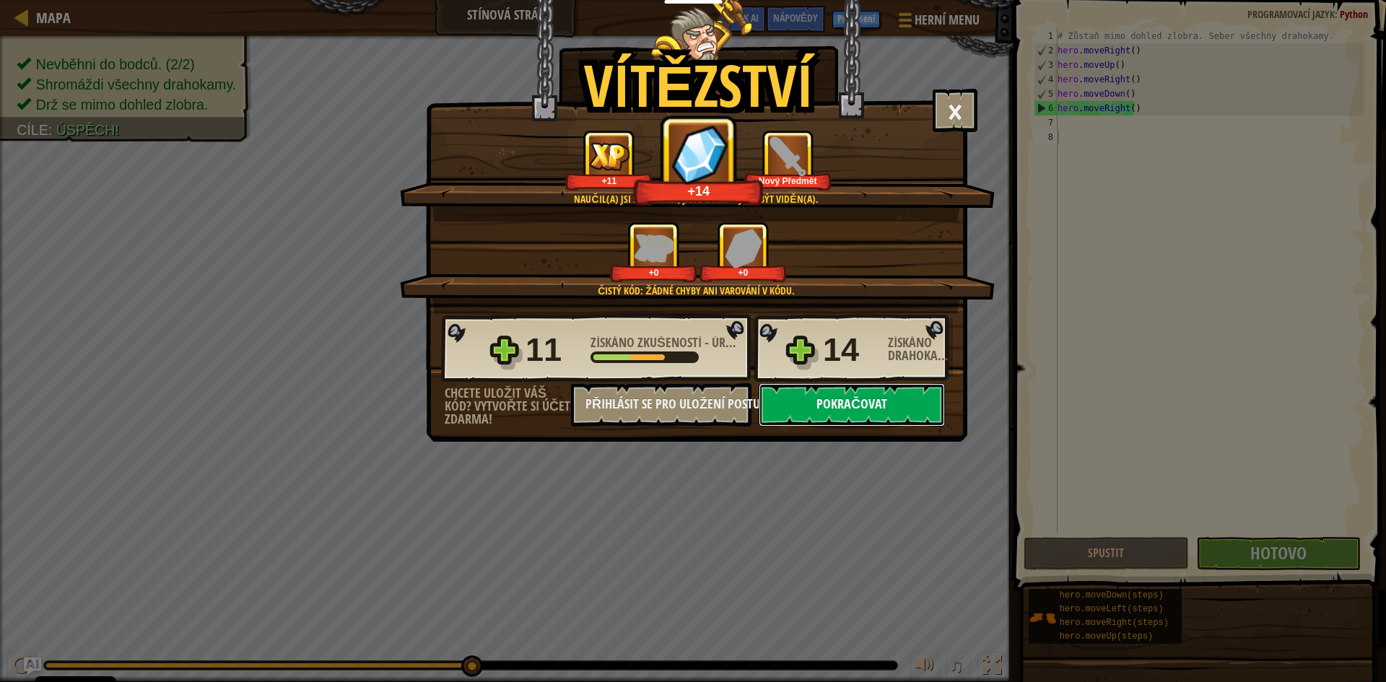
click at [844, 405] on button "Pokračovat" at bounding box center [852, 404] width 186 height 43
select select "cs"
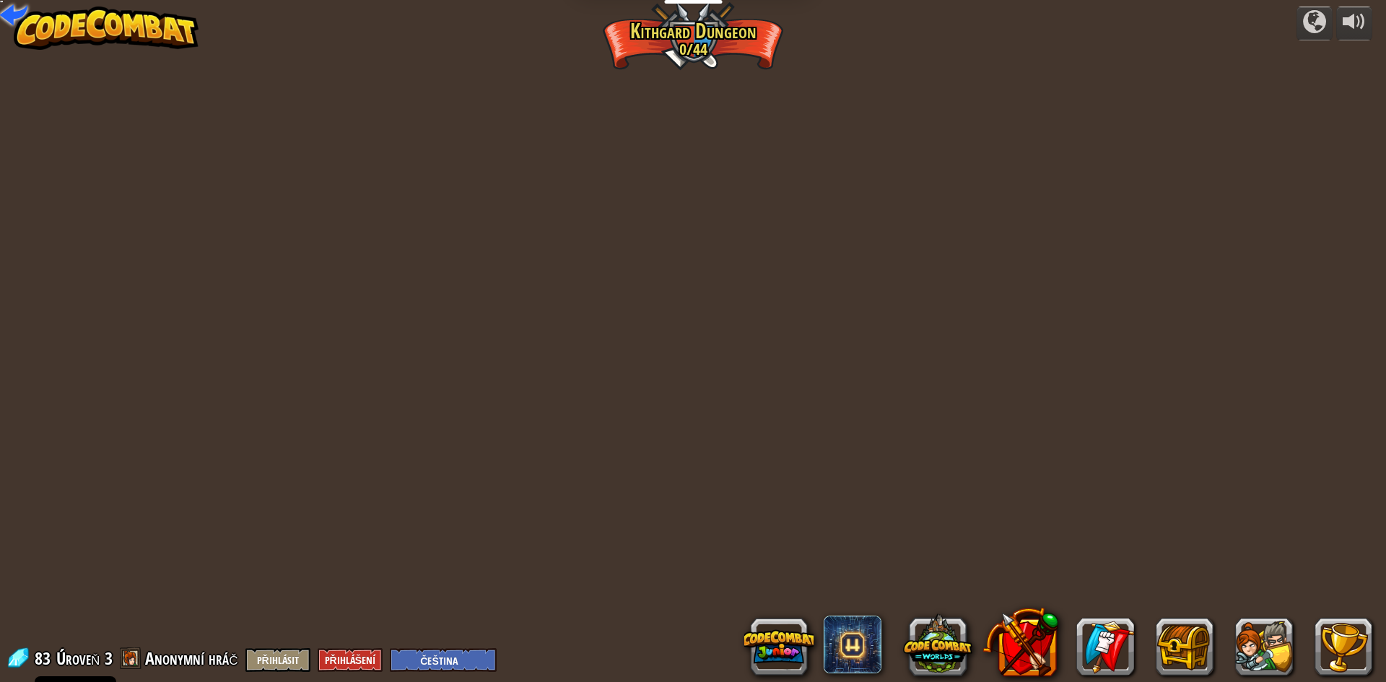
select select "cs"
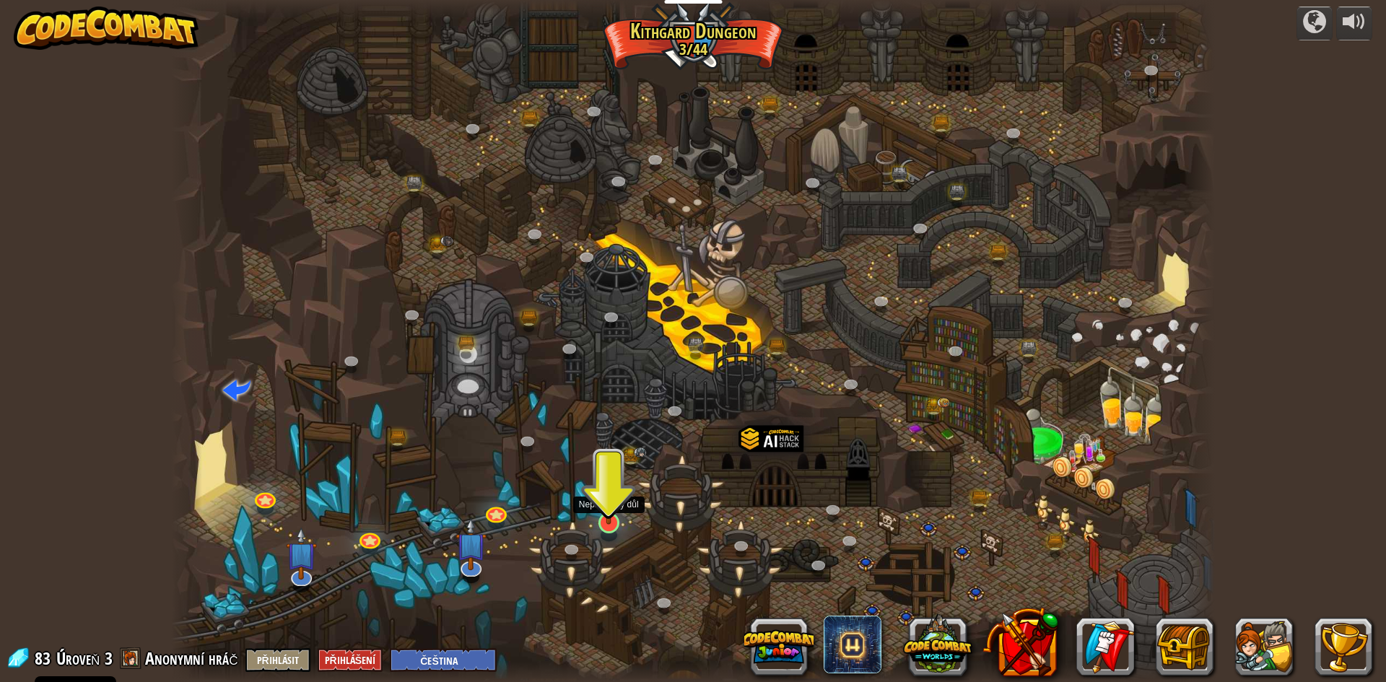
click at [612, 520] on img at bounding box center [609, 493] width 28 height 64
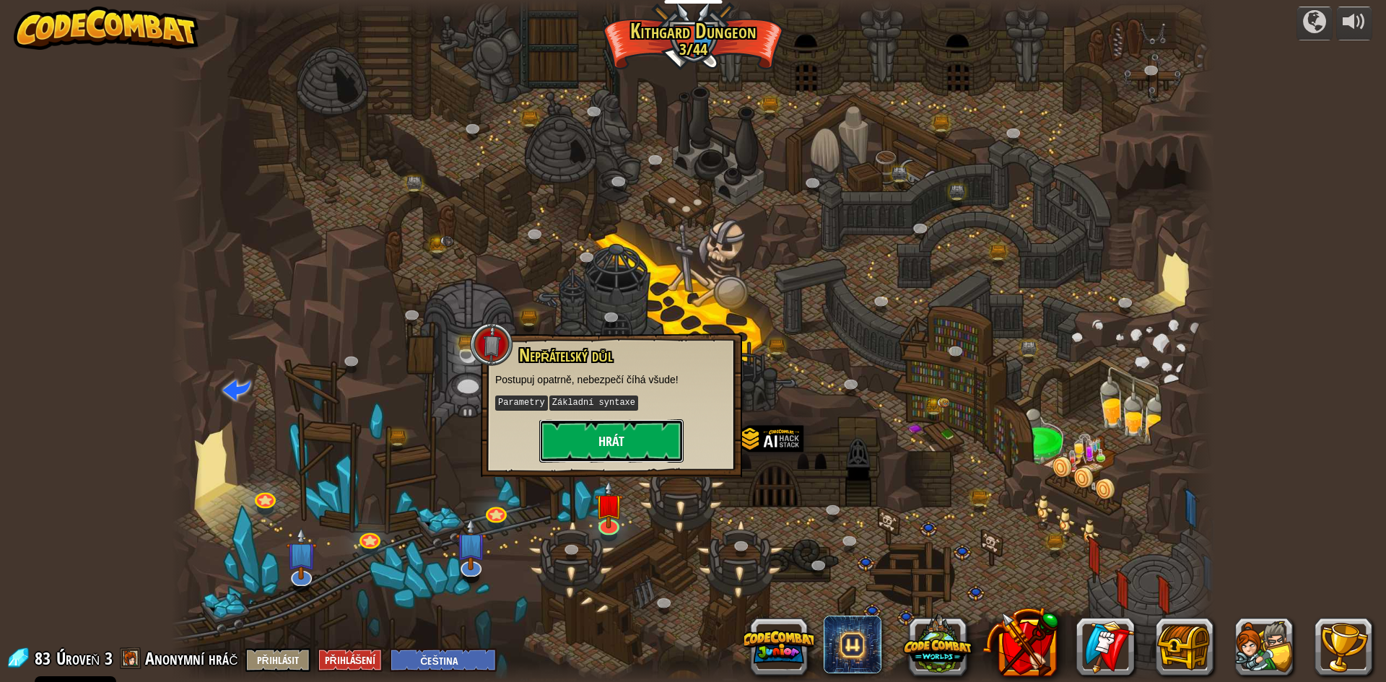
click at [633, 455] on button "Hrát" at bounding box center [611, 440] width 144 height 43
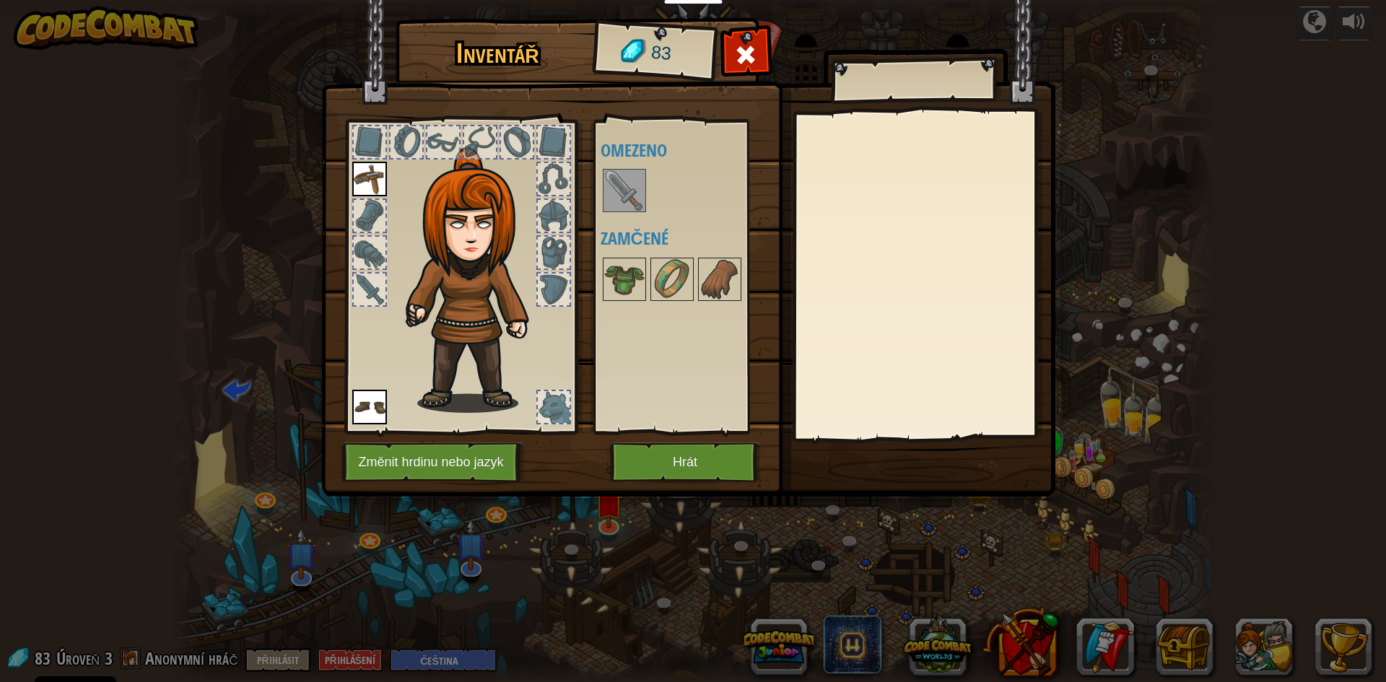
click at [636, 174] on img at bounding box center [624, 190] width 40 height 40
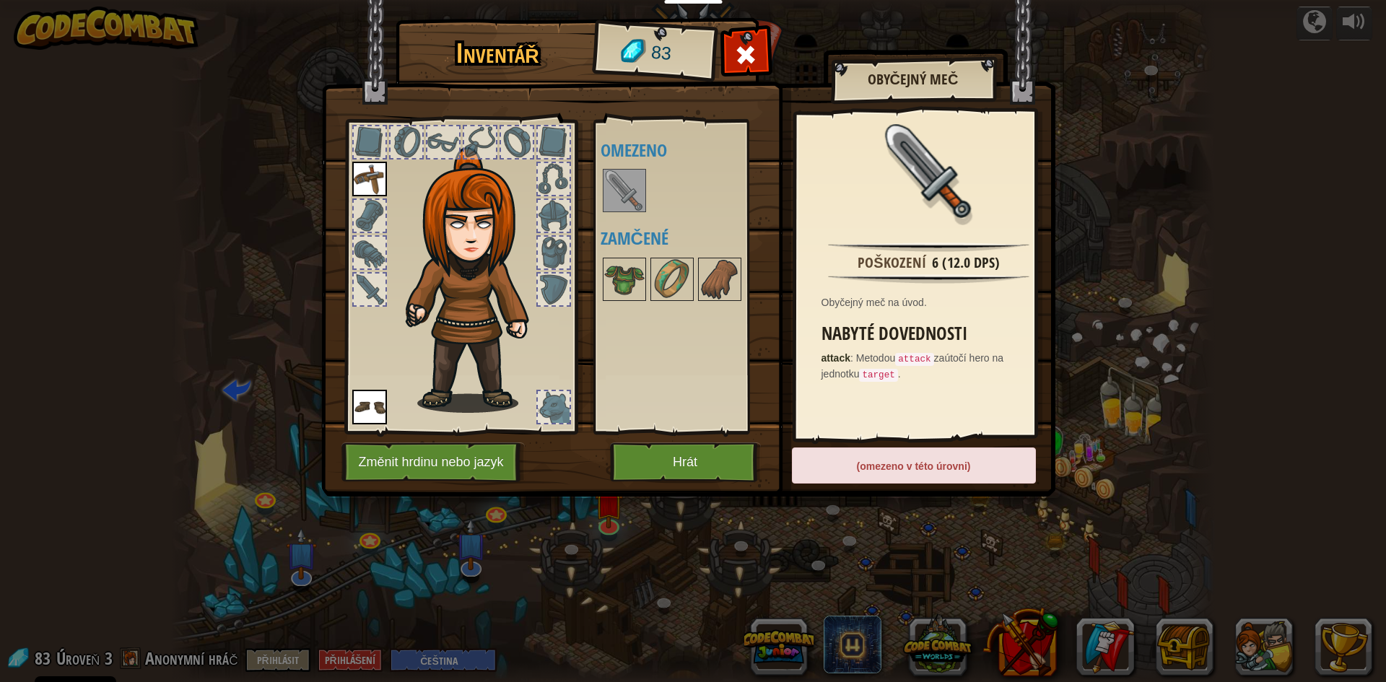
click at [629, 191] on img at bounding box center [624, 190] width 40 height 40
drag, startPoint x: 623, startPoint y: 191, endPoint x: 407, endPoint y: 243, distance: 222.8
click at [407, 242] on div "Inventář 83 Dostupné Nasadit Nasadit (dvojklik pro nasazení) Omezeno Zamčené Ob…" at bounding box center [693, 260] width 734 height 477
click at [881, 464] on div "(omezeno v této úrovni)" at bounding box center [914, 466] width 244 height 36
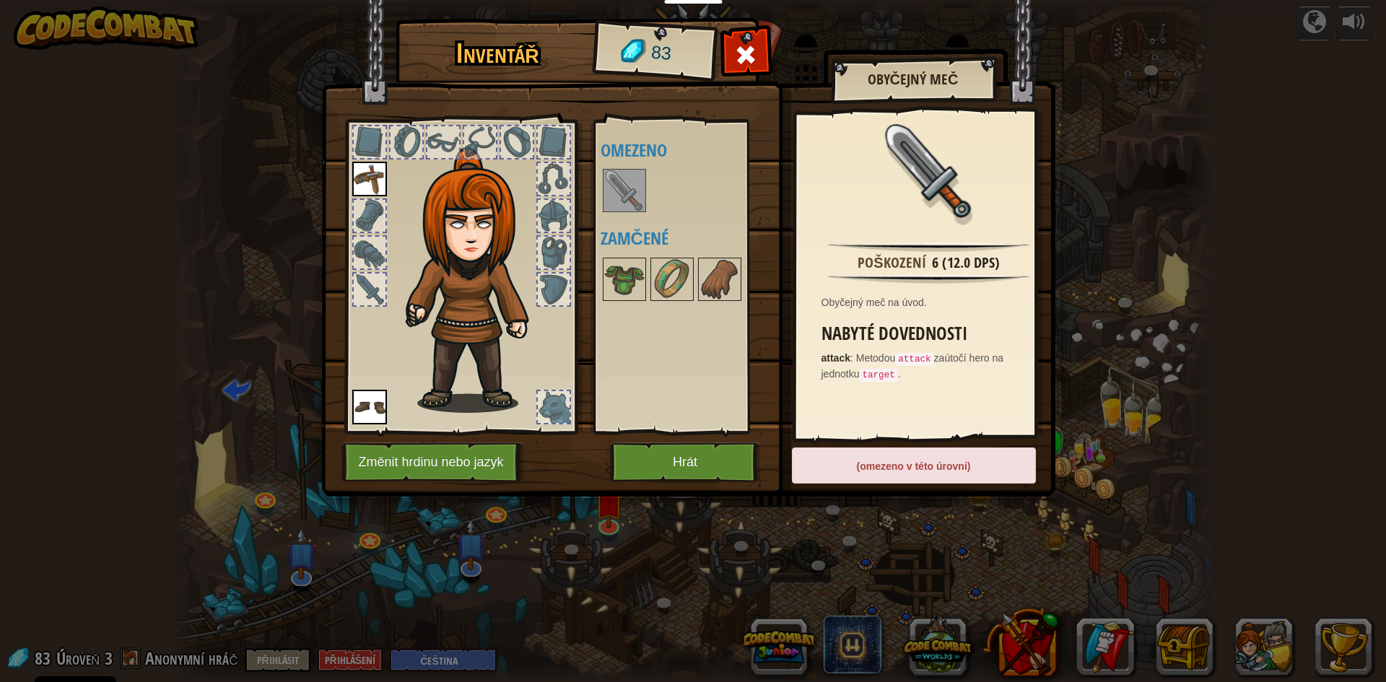
click at [881, 464] on div "(omezeno v této úrovni)" at bounding box center [914, 466] width 244 height 36
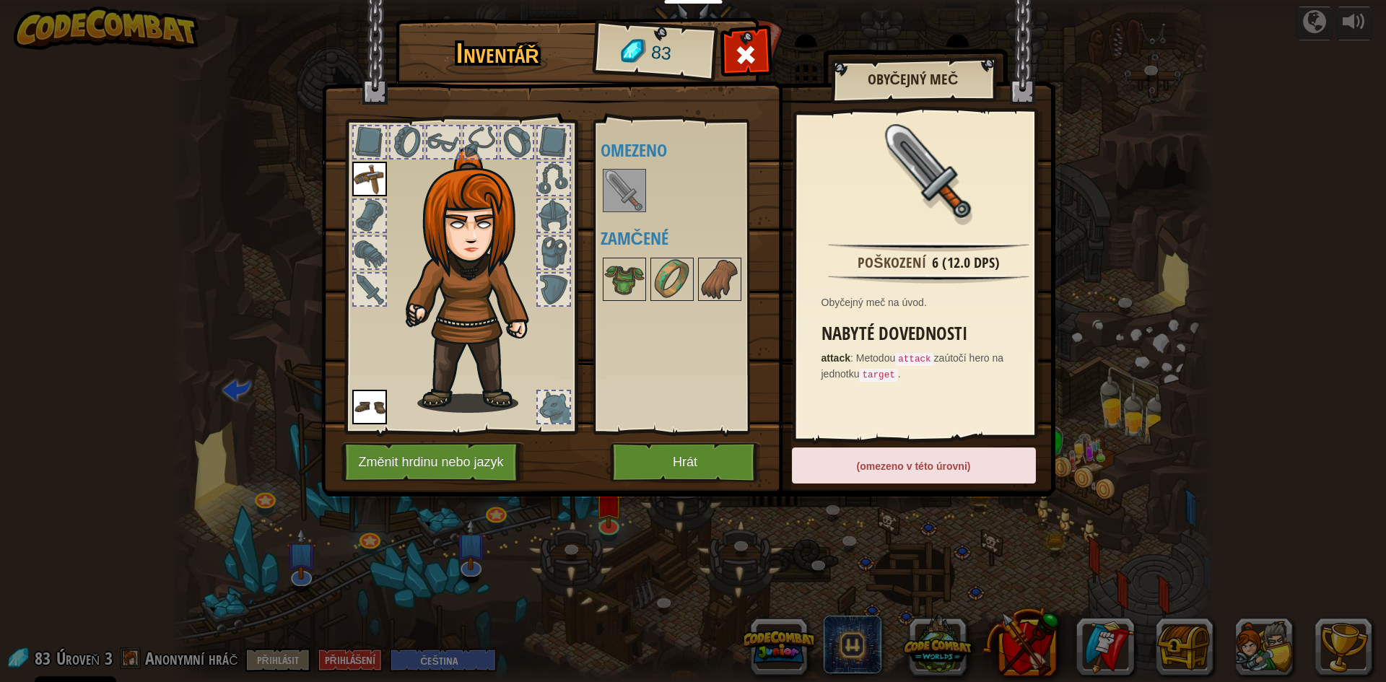
click at [881, 464] on div "(omezeno v této úrovni)" at bounding box center [914, 466] width 244 height 36
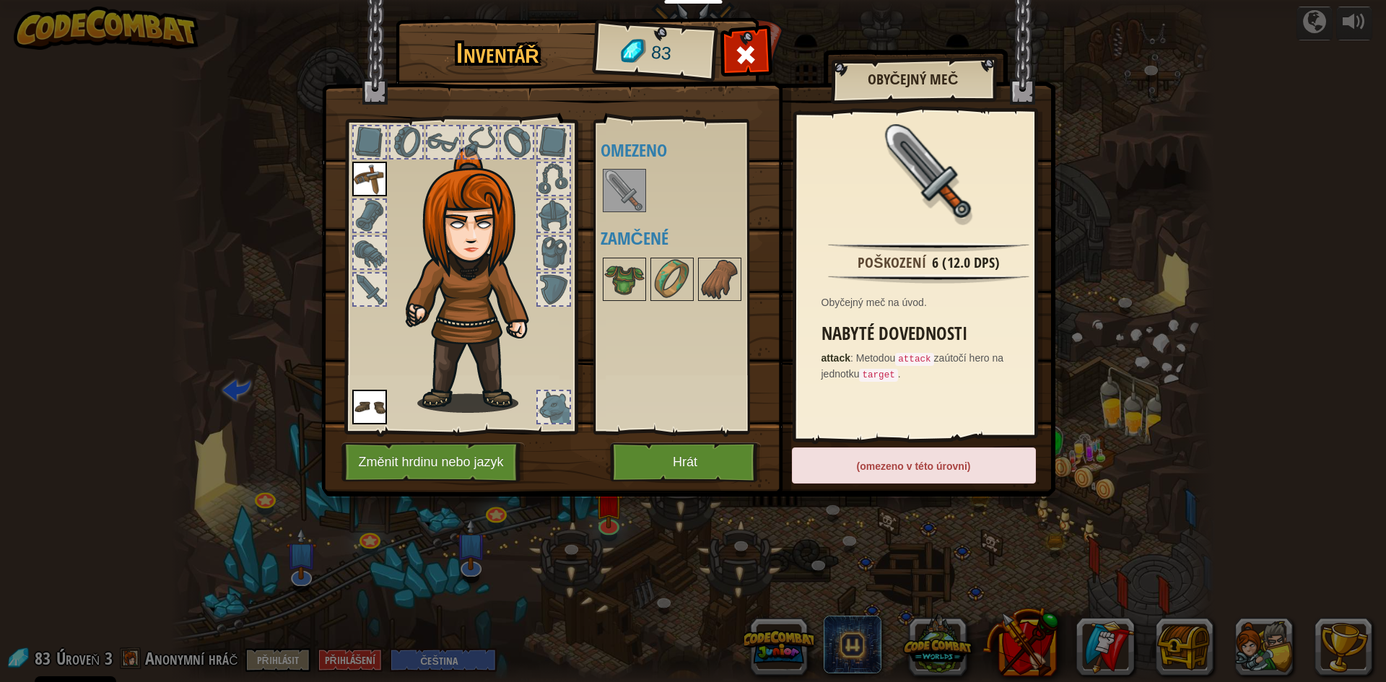
click at [881, 464] on div "(omezeno v této úrovni)" at bounding box center [914, 466] width 244 height 36
click at [373, 181] on img at bounding box center [369, 179] width 35 height 35
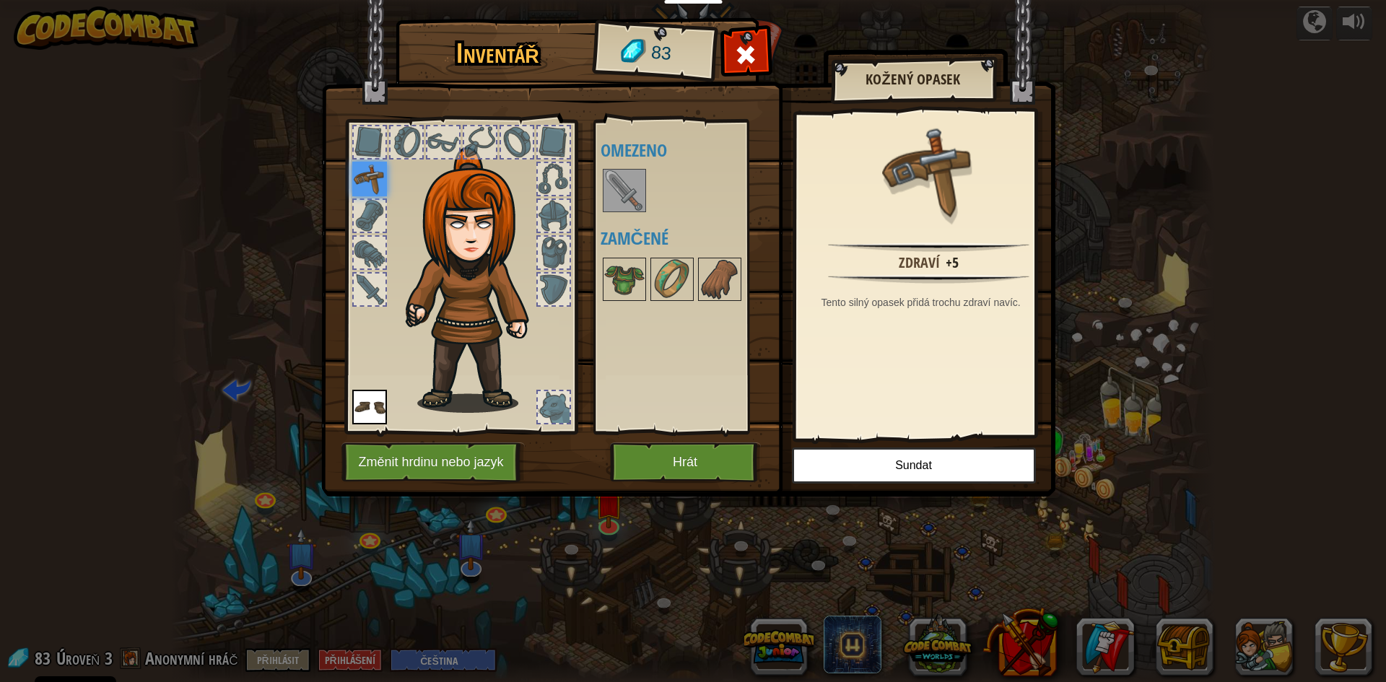
click at [365, 277] on div at bounding box center [370, 290] width 32 height 32
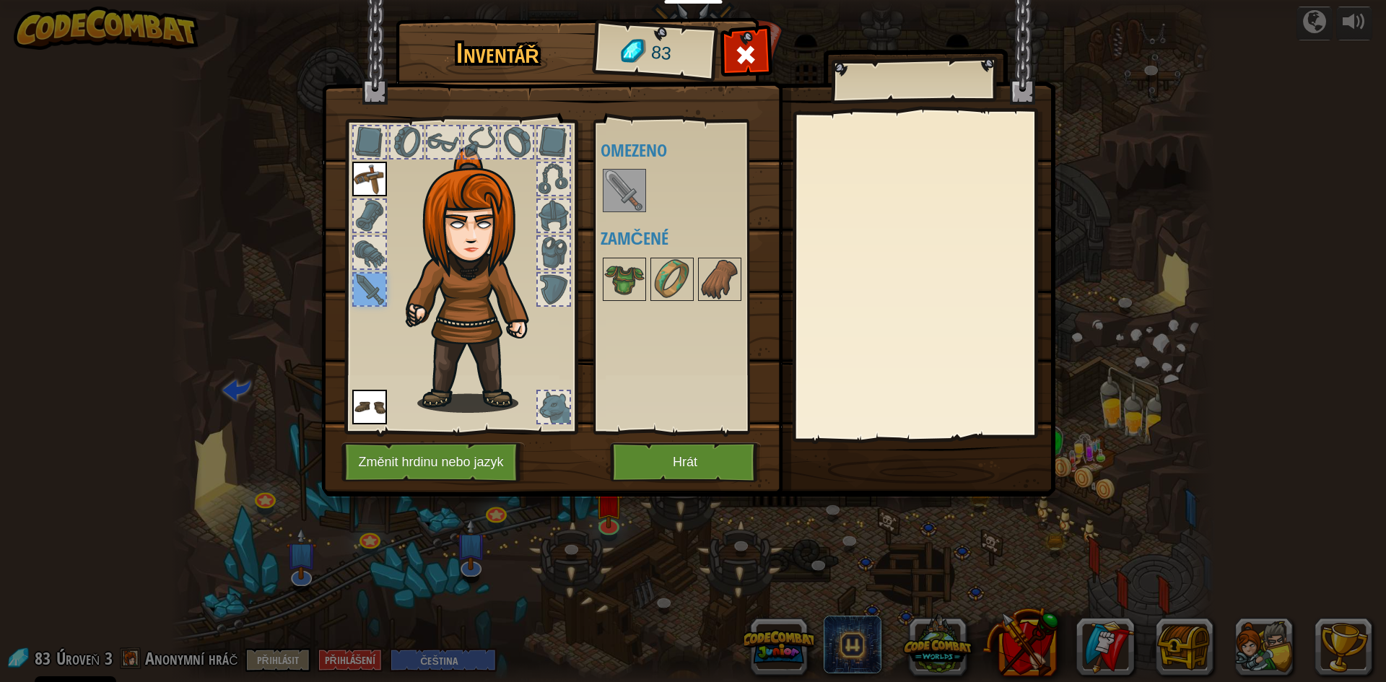
click at [627, 181] on img at bounding box center [624, 190] width 40 height 40
drag, startPoint x: 627, startPoint y: 181, endPoint x: 596, endPoint y: 200, distance: 35.7
click at [621, 186] on img at bounding box center [624, 190] width 40 height 40
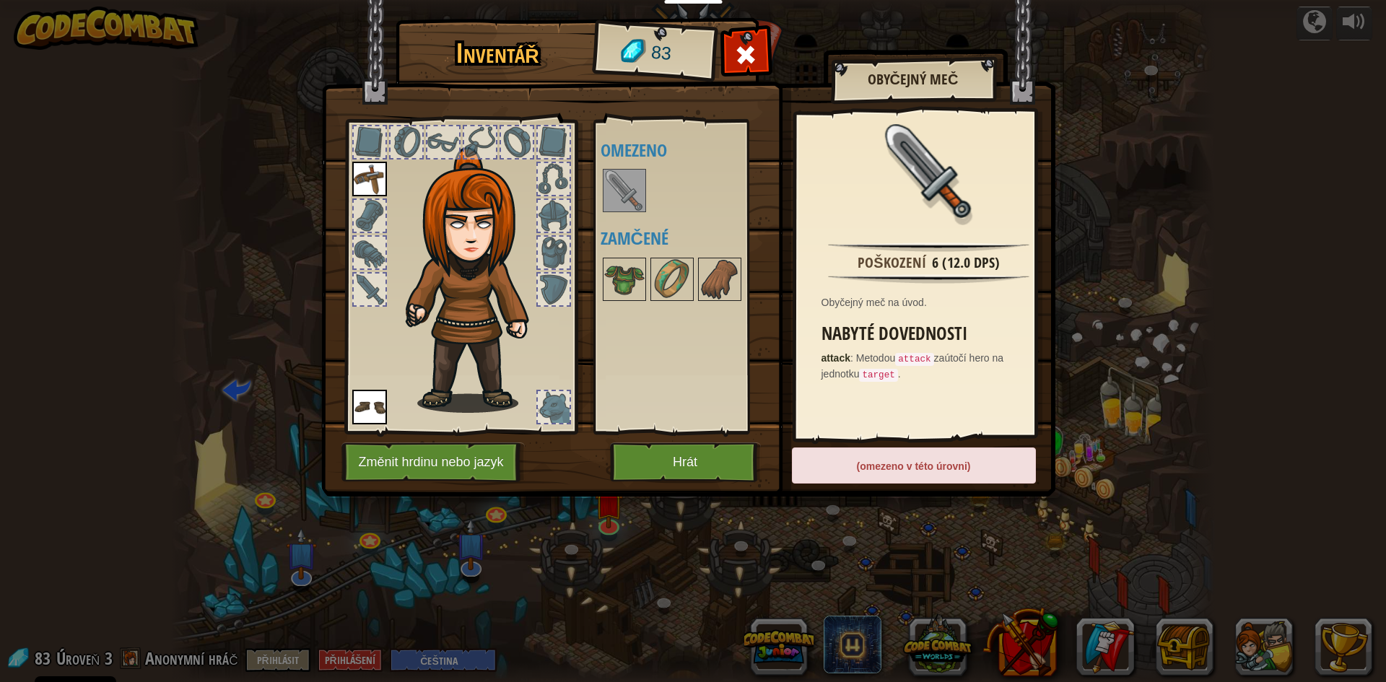
click at [894, 466] on div "(omezeno v této úrovni)" at bounding box center [914, 466] width 244 height 36
click at [668, 462] on button "Hrát" at bounding box center [685, 463] width 151 height 40
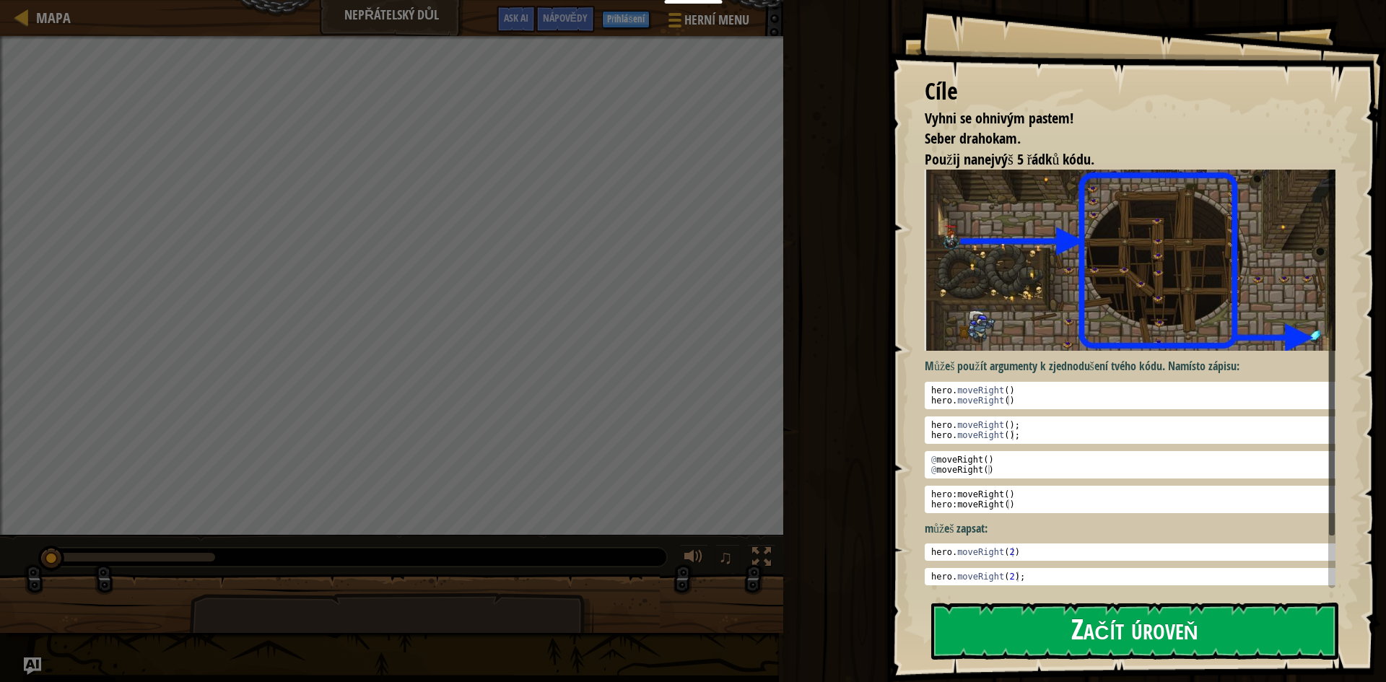
click at [1046, 628] on button "Začít úroveň" at bounding box center [1134, 631] width 407 height 57
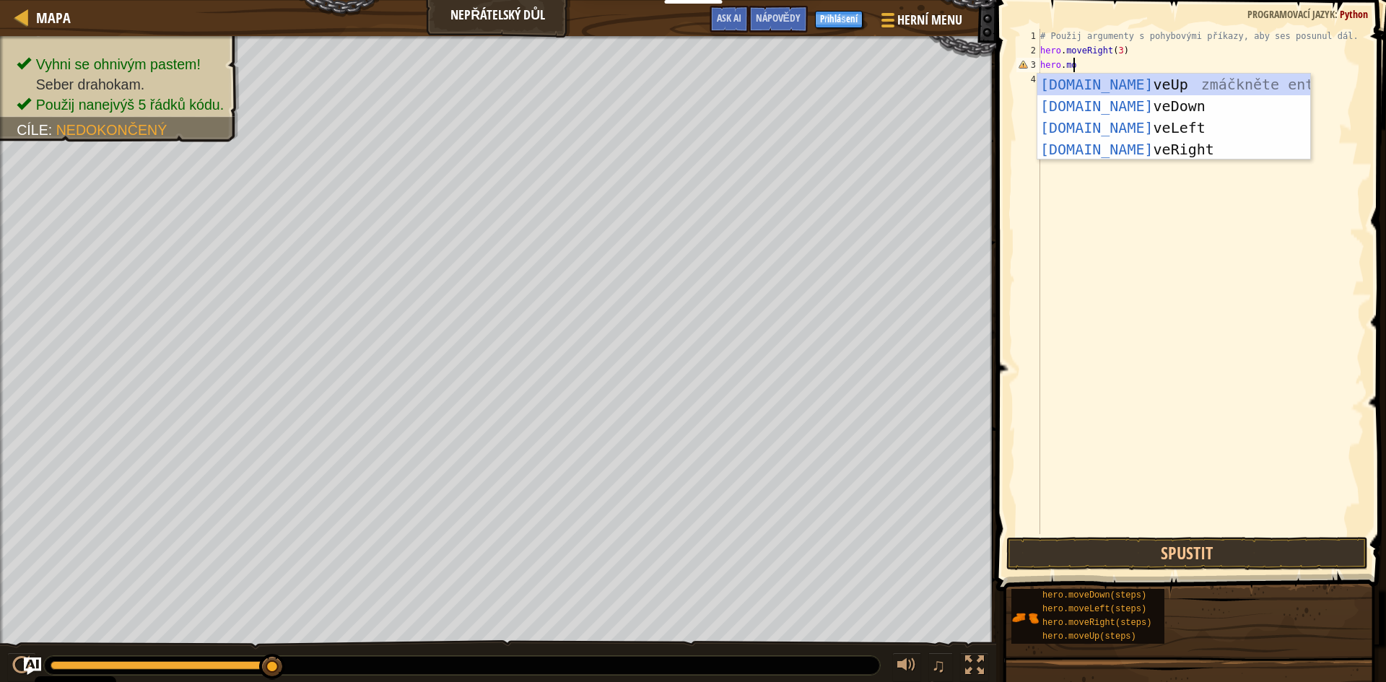
scroll to position [6, 2]
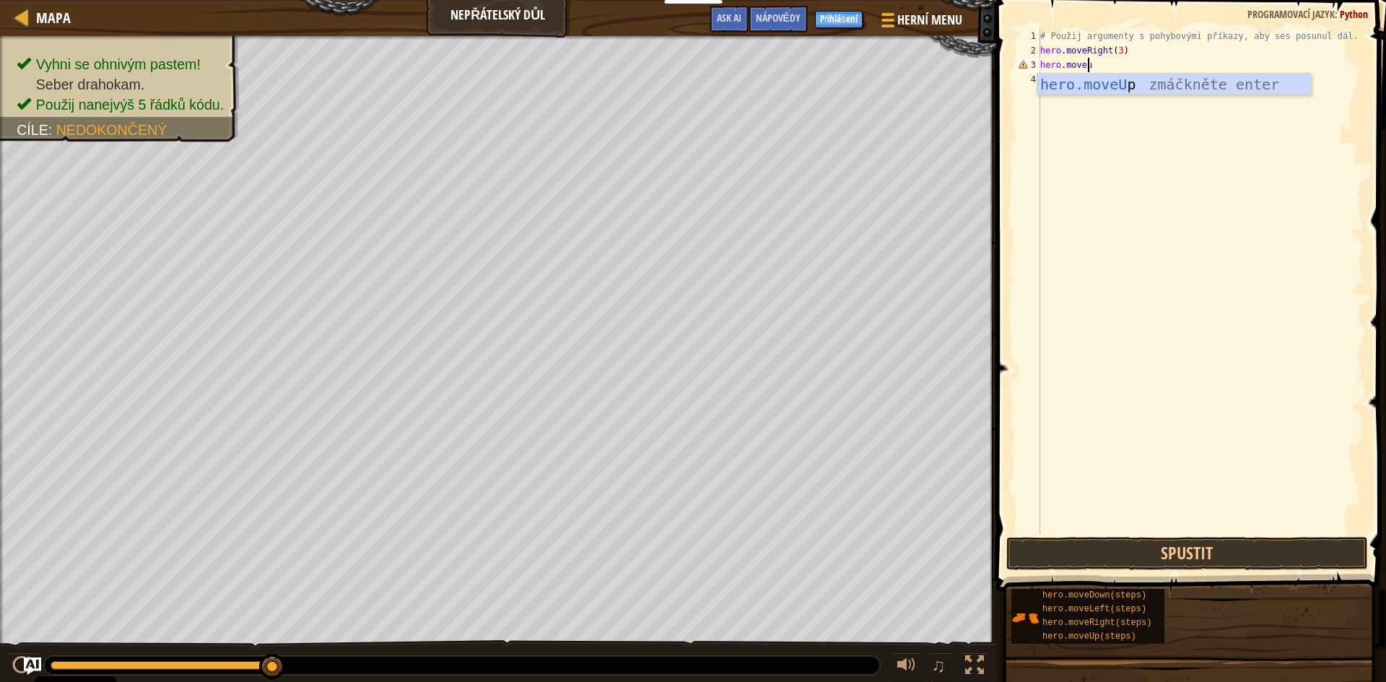
type textarea "hero.moveup"
type textarea "hero.moveright"
type textarea "hero.movedown(3)"
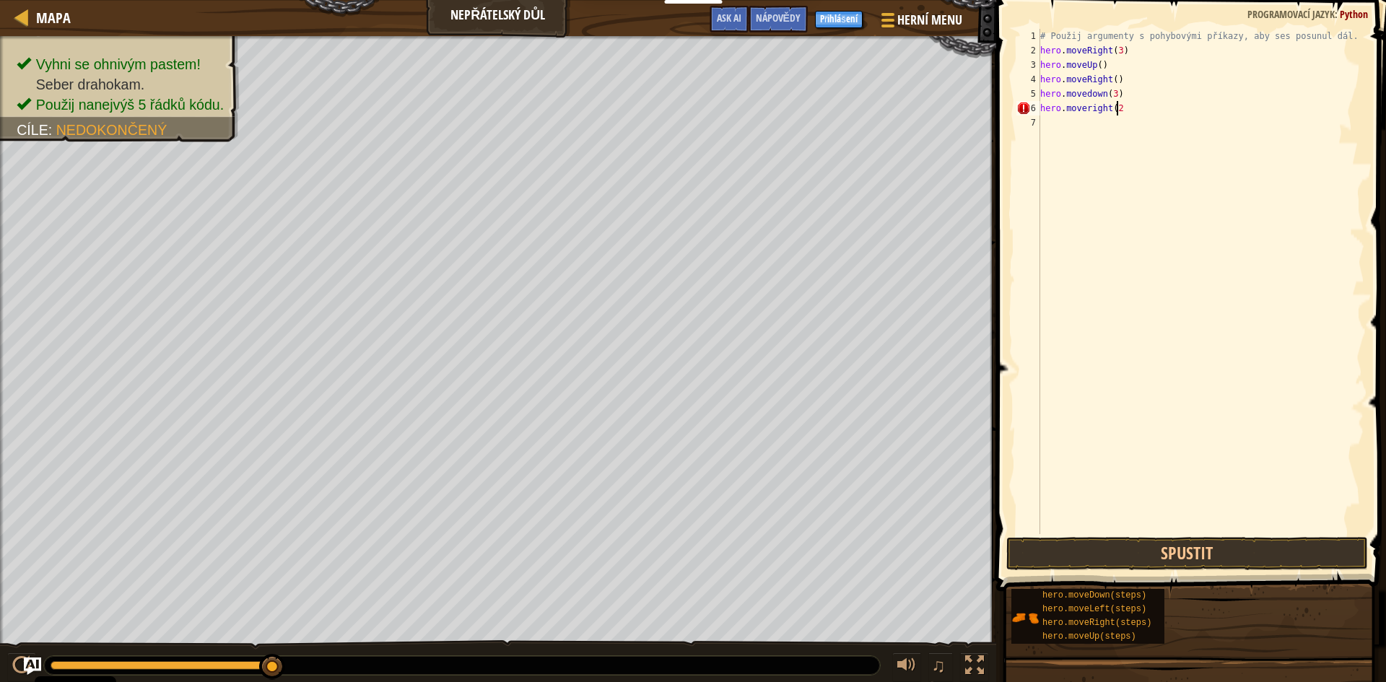
scroll to position [6, 6]
click at [1043, 35] on div "# Použij argumenty s pohybovými příkazy, aby ses posunul dál. hero . moveRight …" at bounding box center [1201, 296] width 327 height 534
click at [1040, 35] on div "# Použij argumenty s pohybovými příkazy, aby ses posunul dál. hero . moveRight …" at bounding box center [1201, 296] width 327 height 534
click at [1049, 38] on div "# Použij argumenty s pohybovými příkazy, aby ses posunul dál. hero . moveRight …" at bounding box center [1201, 296] width 327 height 534
click at [1158, 51] on div "# Použij argumenty s pohybovými příkazy, aby ses posunul dál. hero . moveRight …" at bounding box center [1201, 296] width 327 height 534
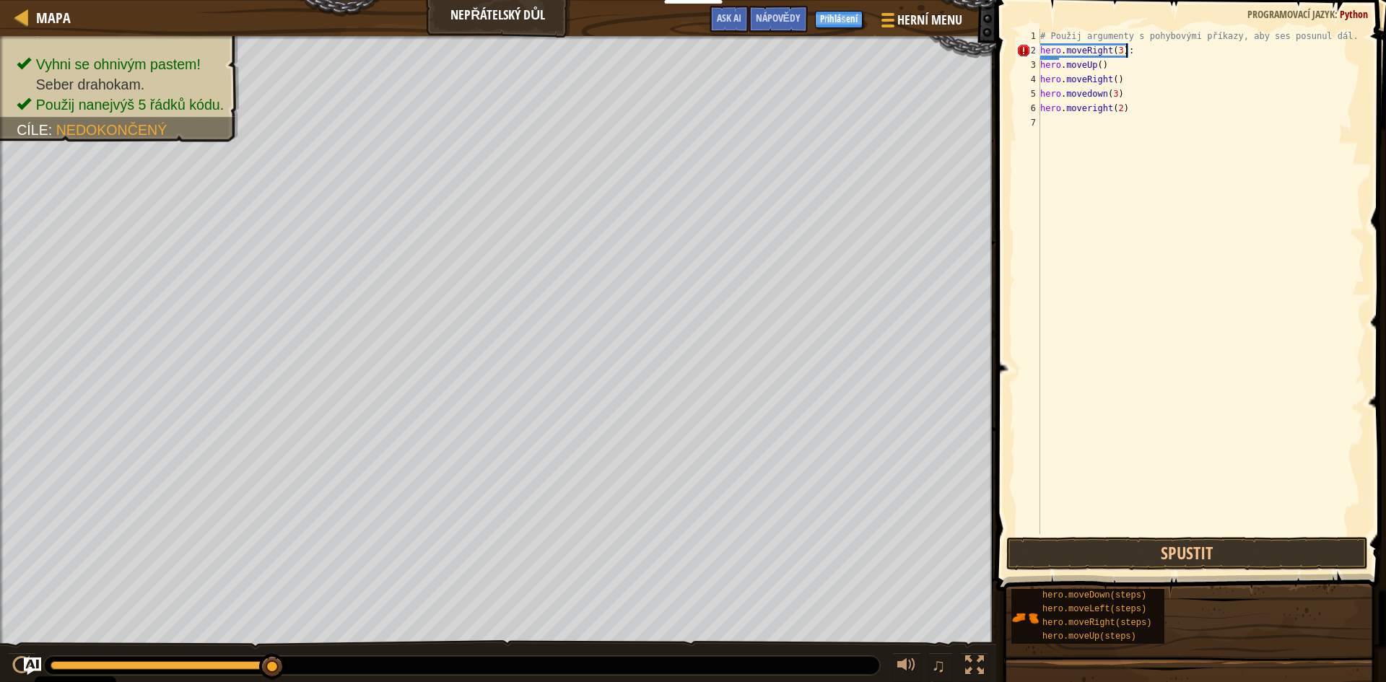
click at [1043, 36] on div "# Použij argumenty s pohybovými příkazy, aby ses posunul dál. hero . moveRight …" at bounding box center [1201, 296] width 327 height 534
click at [1042, 32] on div "# Použij argumenty s pohybovými příkazy, aby ses posunul dál. hero . moveRight …" at bounding box center [1201, 296] width 327 height 534
drag, startPoint x: 1118, startPoint y: 48, endPoint x: 1126, endPoint y: 48, distance: 8.0
click at [1120, 48] on div "# Použij argumenty s pohybovými příkazy, aby ses posunul dál. hero . moveRight …" at bounding box center [1201, 296] width 327 height 534
click at [1127, 48] on div "# Použij argumenty s pohybovými příkazy, aby ses posunul dál. hero . moveRight …" at bounding box center [1201, 296] width 327 height 534
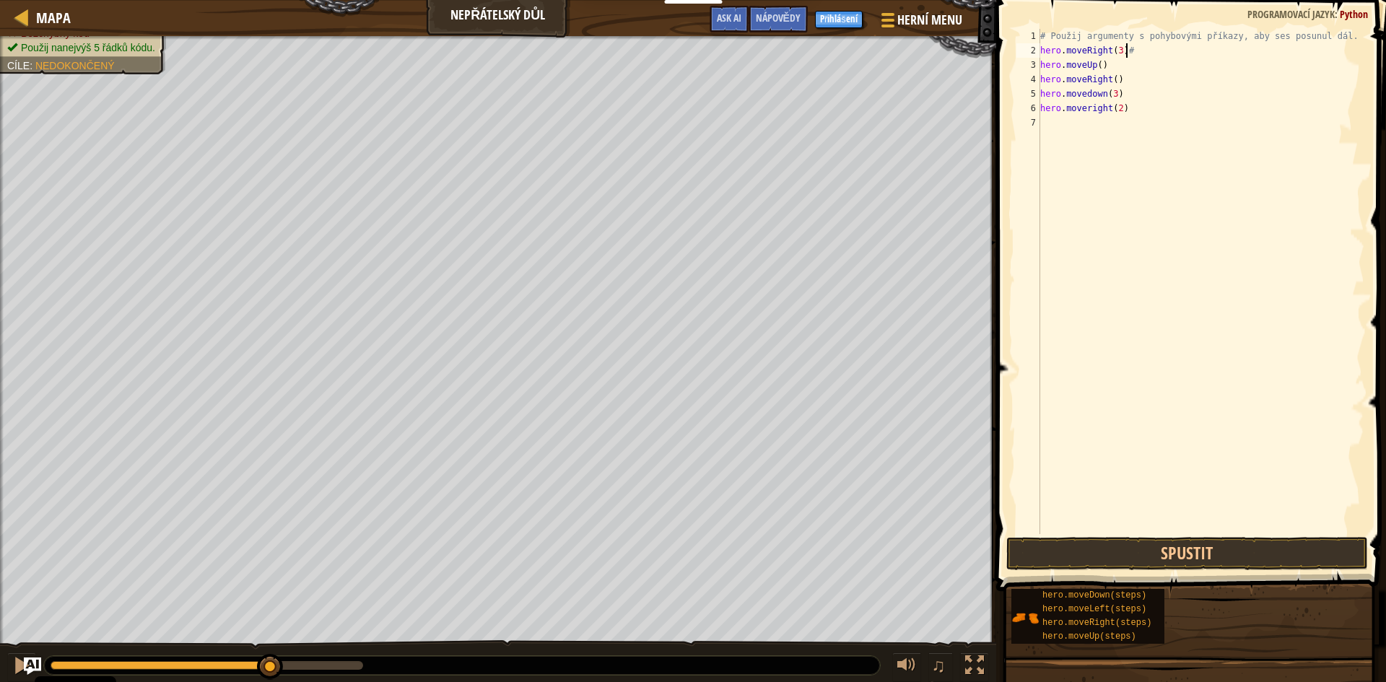
type textarea "hero.moveRight(3)"
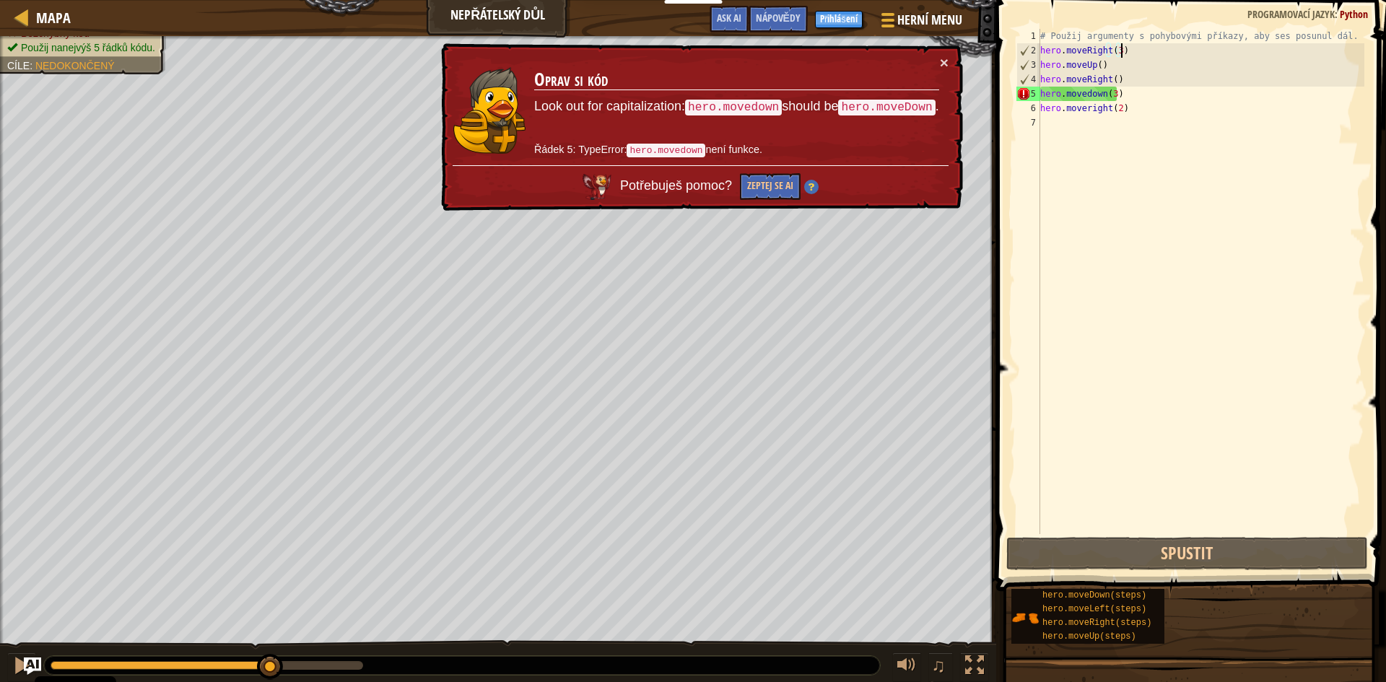
click at [1136, 130] on div "# Použij argumenty s pohybovými příkazy, aby ses posunul dál. hero . moveRight …" at bounding box center [1201, 296] width 327 height 534
click at [1212, 101] on div "# Použij argumenty s pohybovými příkazy, aby ses posunul dál. hero . moveRight …" at bounding box center [1201, 296] width 327 height 534
click at [1087, 93] on div "# Použij argumenty s pohybovými příkazy, aby ses posunul dál. hero . moveRight …" at bounding box center [1201, 296] width 327 height 534
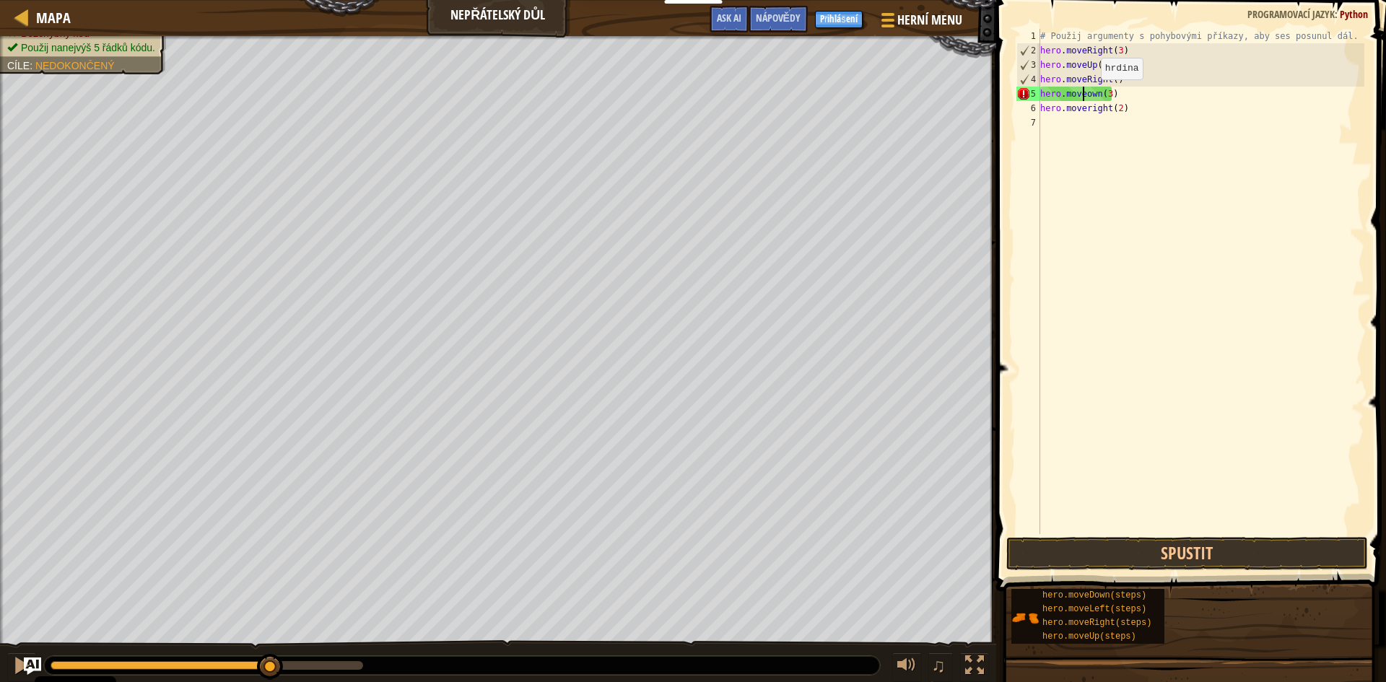
type textarea "hero.moveDown(3)"
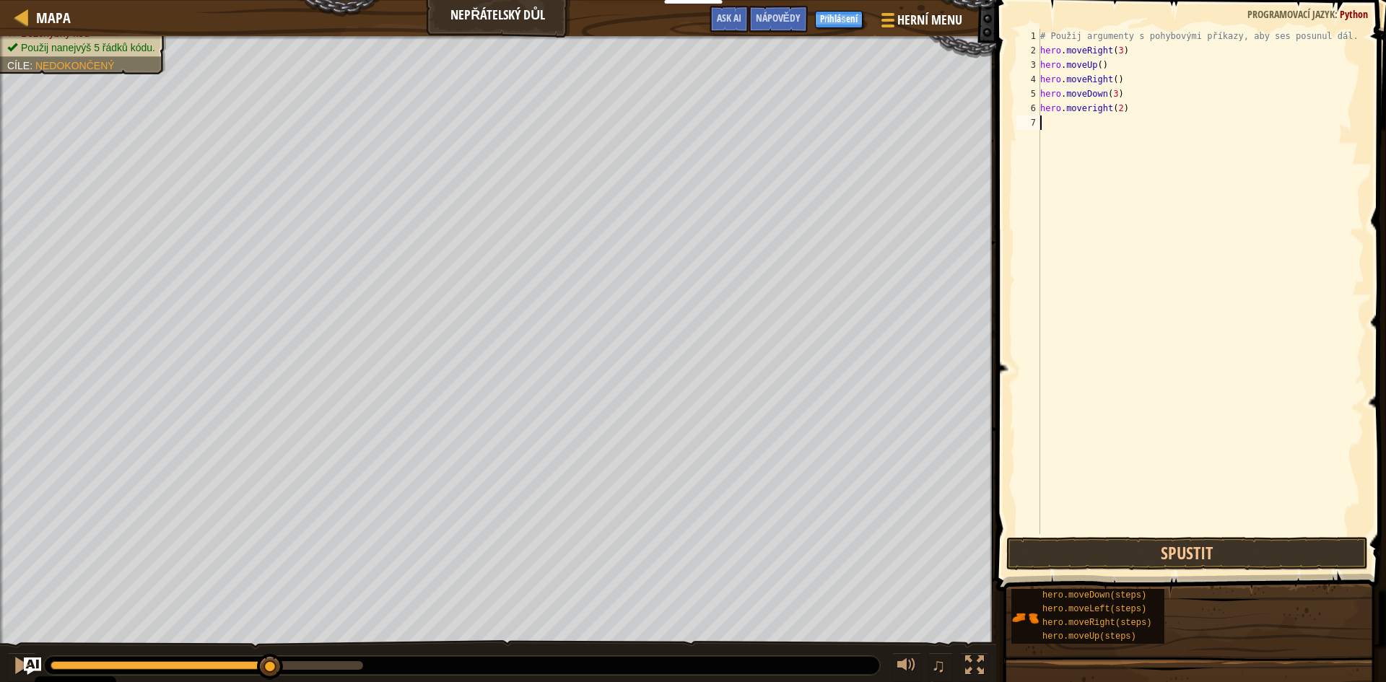
click at [1101, 135] on div "# Použij argumenty s pohybovými příkazy, aby ses posunul dál. hero . moveRight …" at bounding box center [1201, 296] width 327 height 534
click at [1088, 115] on div "# Použij argumenty s pohybovými příkazy, aby ses posunul dál. hero . moveRight …" at bounding box center [1201, 296] width 327 height 534
type textarea "hero.moveRight(2)"
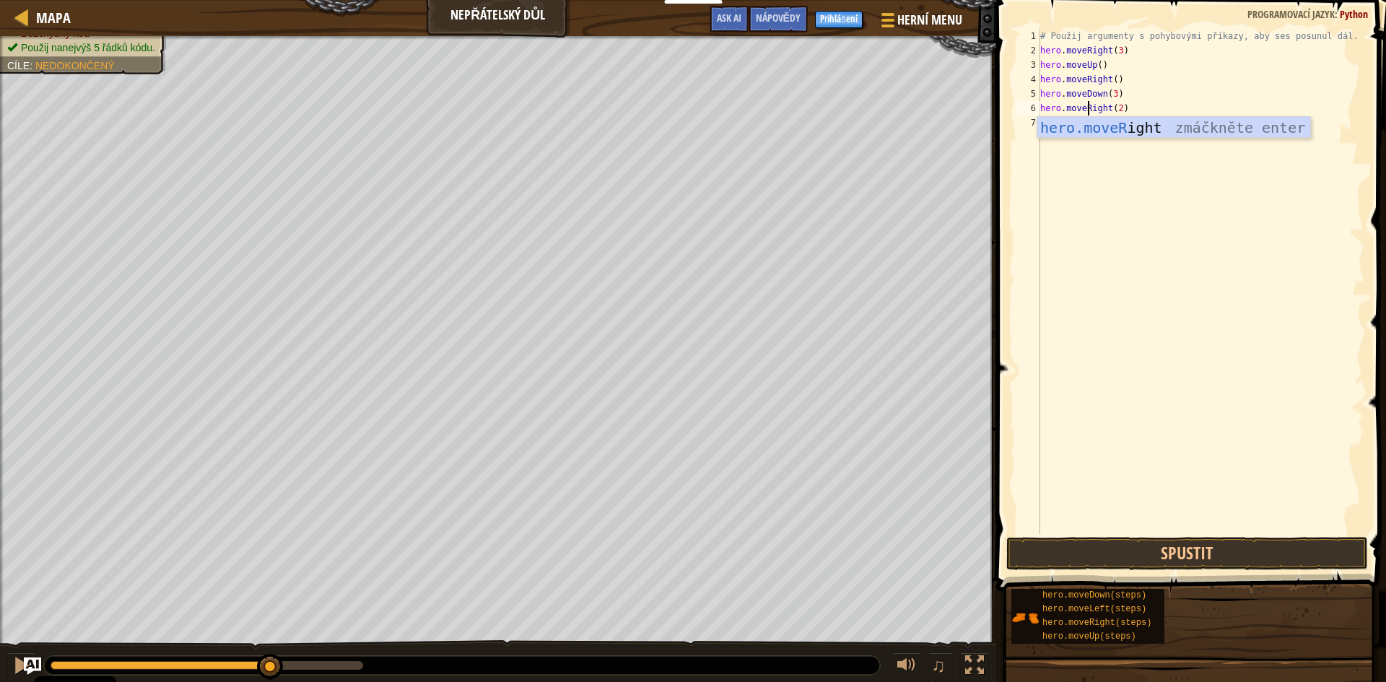
click at [1136, 185] on div "# Použij argumenty s pohybovými příkazy, aby ses posunul dál. hero . moveRight …" at bounding box center [1201, 296] width 327 height 534
click at [1147, 60] on div "# Použij argumenty s pohybovými příkazy, aby ses posunul dál. hero . moveRight …" at bounding box center [1201, 296] width 327 height 534
click at [1136, 51] on div "# Použij argumenty s pohybovými příkazy, aby ses posunul dál. hero . moveRight …" at bounding box center [1201, 296] width 327 height 534
drag, startPoint x: 1104, startPoint y: 66, endPoint x: 1040, endPoint y: 64, distance: 63.6
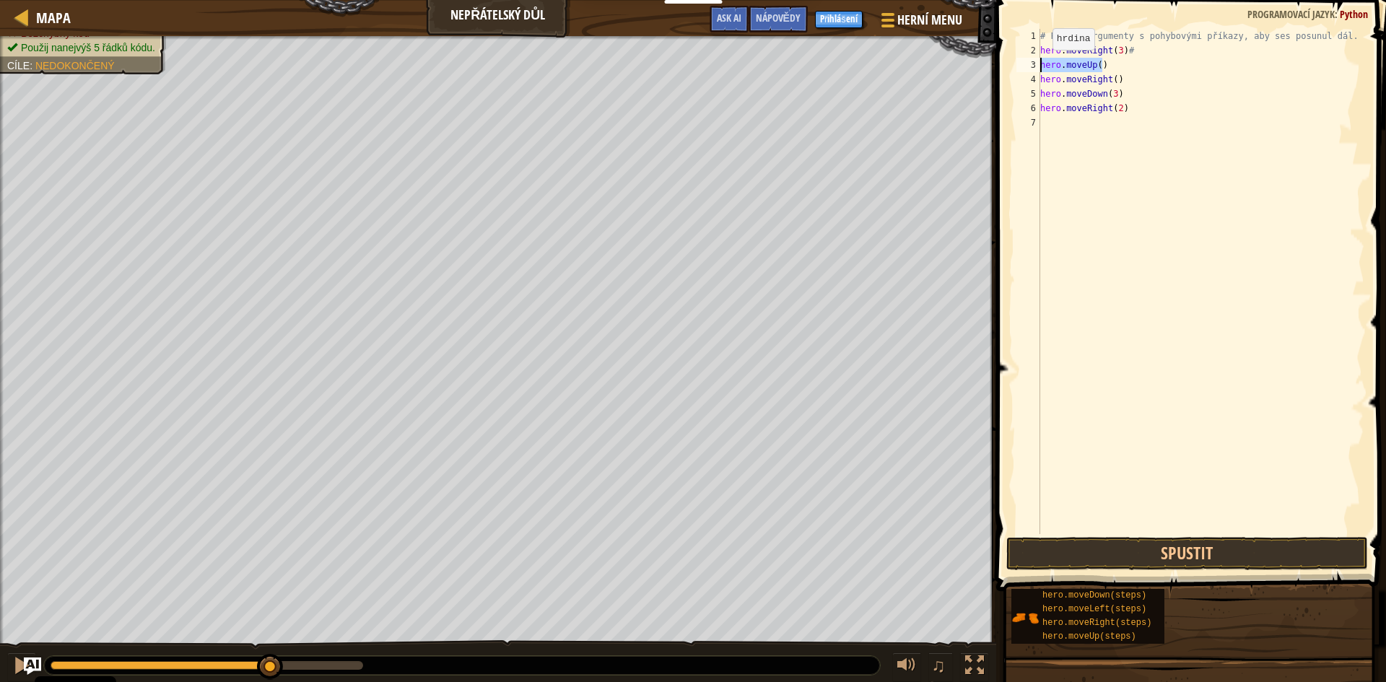
click at [1040, 64] on div "# Použij argumenty s pohybovými příkazy, aby ses posunul dál. hero . moveRight …" at bounding box center [1201, 296] width 327 height 534
click at [1147, 43] on div "# Použij argumenty s pohybovými příkazy, aby ses posunul dál. hero . moveRight …" at bounding box center [1201, 296] width 327 height 534
click at [1127, 52] on div "# Použij argumenty s pohybovými příkazy, aby ses posunul dál. hero . moveRight …" at bounding box center [1201, 296] width 327 height 534
click at [1220, 61] on div "# Použij argumenty s pohybovými příkazy, aby ses posunul dál. hero . moveRight …" at bounding box center [1201, 296] width 327 height 534
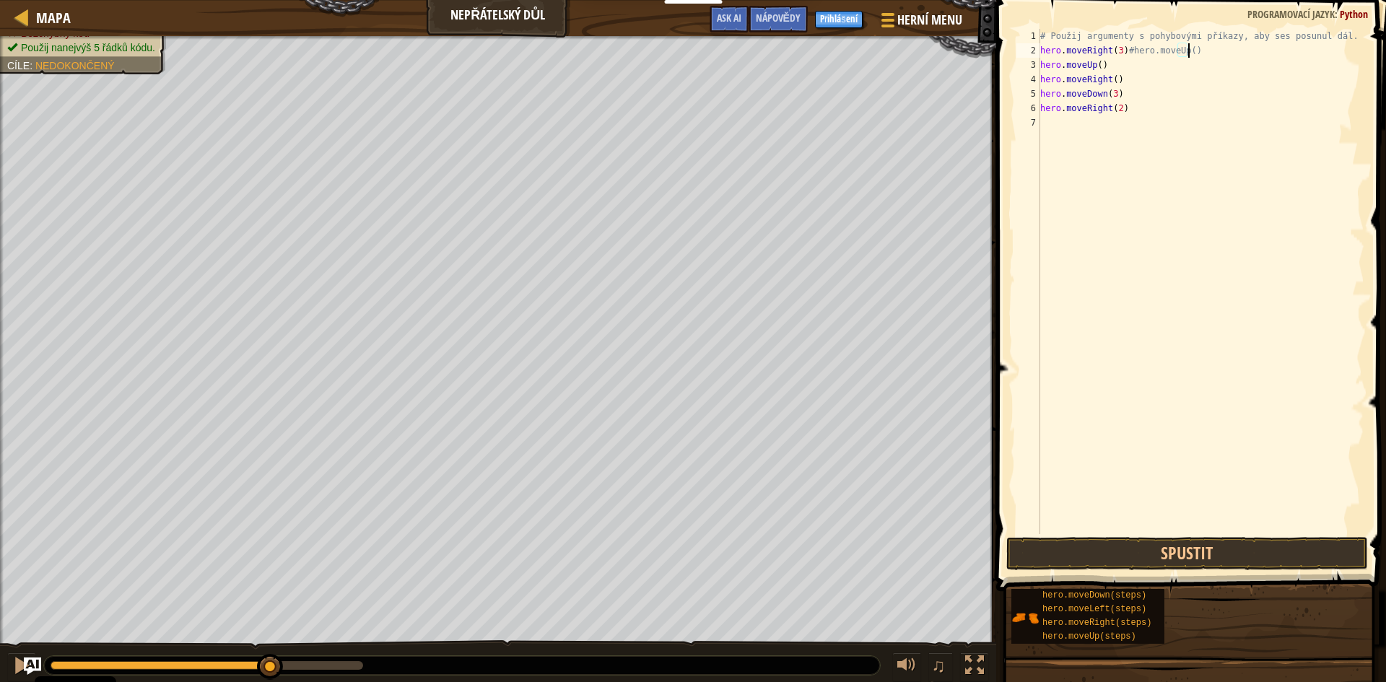
type textarea "hero.moveUp()"
drag, startPoint x: 1109, startPoint y: 64, endPoint x: 1029, endPoint y: 70, distance: 80.4
click at [1029, 70] on div "hero.moveUp() 1 2 3 4 5 6 7 # Použij argumenty s pohybovými příkazy, aby ses po…" at bounding box center [1189, 281] width 351 height 505
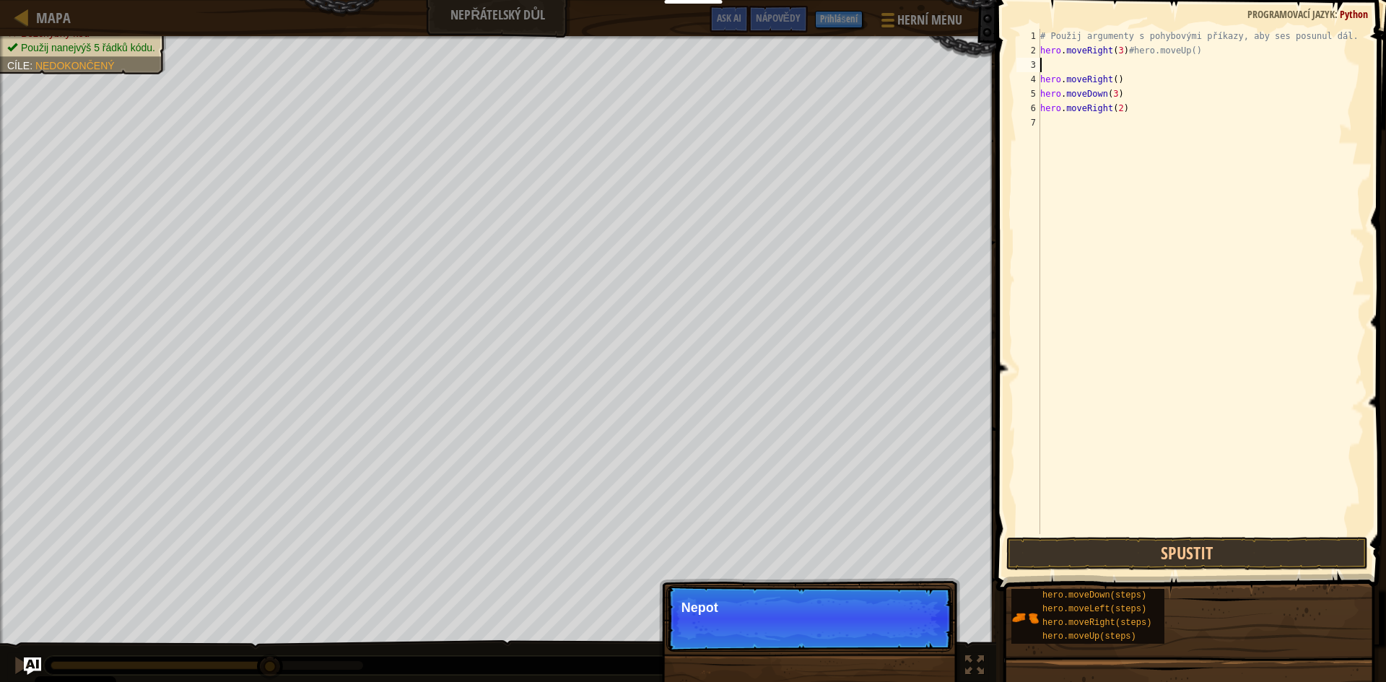
click at [1104, 127] on div "# Použij argumenty s pohybovými příkazy, aby ses posunul dál. hero . moveRight …" at bounding box center [1201, 296] width 327 height 534
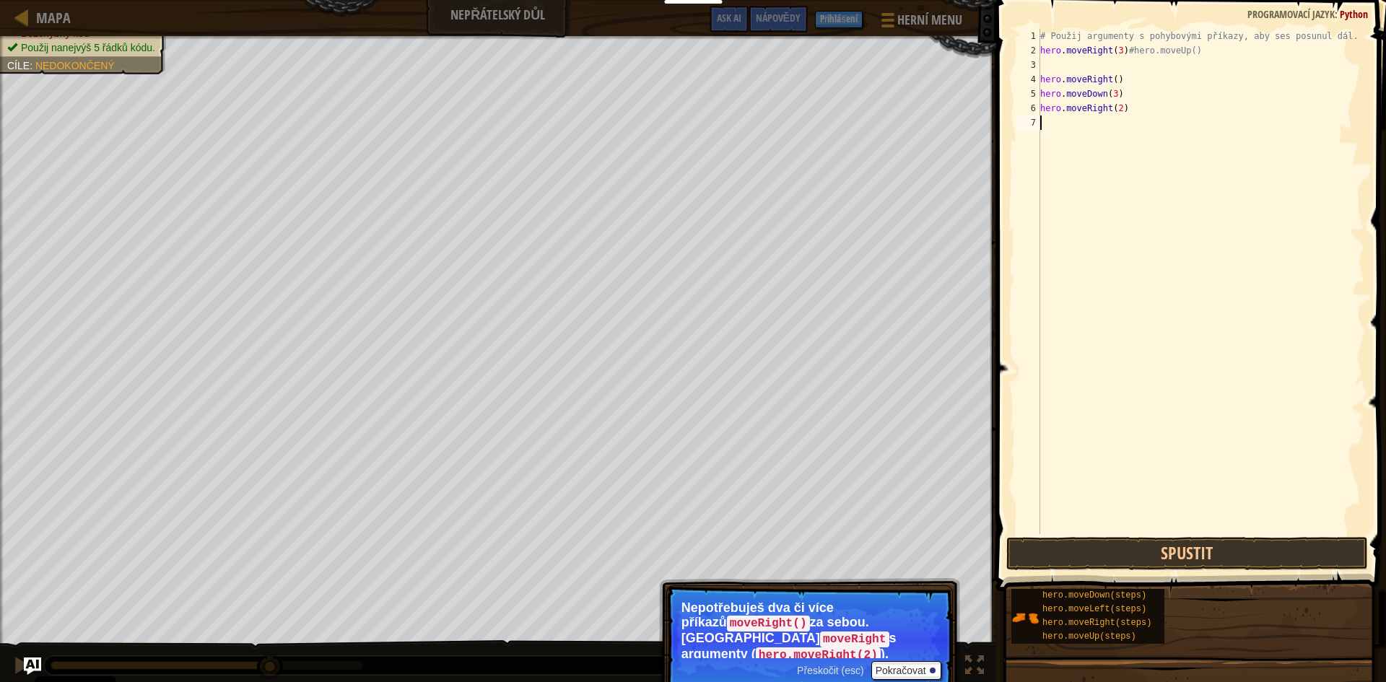
click at [1204, 406] on div "# Použij argumenty s pohybovými příkazy, aby ses posunul dál. hero . moveRight …" at bounding box center [1201, 296] width 327 height 534
drag, startPoint x: 1225, startPoint y: 510, endPoint x: 1217, endPoint y: 506, distance: 9.7
click at [1225, 510] on div "# Použij argumenty s pohybovými příkazy, aby ses posunul dál. hero . moveRight …" at bounding box center [1201, 296] width 327 height 534
click at [1049, 539] on button "Spustit" at bounding box center [1188, 553] width 362 height 33
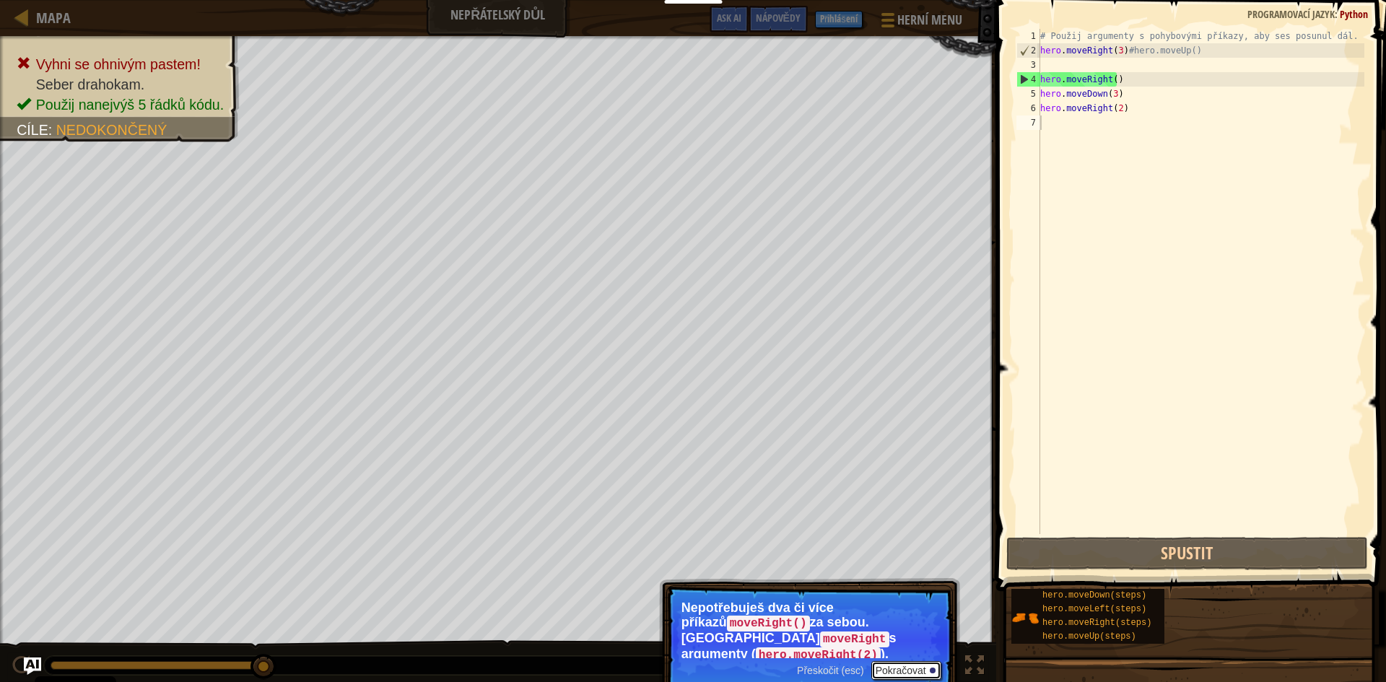
drag, startPoint x: 923, startPoint y: 649, endPoint x: 926, endPoint y: 610, distance: 39.2
click at [921, 648] on p "Přeskočit (esc) Pokračovat Nepotřebuješ dva či více příkazů moveRight() za sebo…" at bounding box center [809, 641] width 287 height 110
click at [1147, 124] on div "# Použij argumenty s pohybovými příkazy, aby ses posunul dál. hero . moveRight …" at bounding box center [1201, 296] width 327 height 534
click at [1146, 84] on div "# Použij argumenty s pohybovými příkazy, aby ses posunul dál. hero . moveRight …" at bounding box center [1201, 296] width 327 height 534
drag, startPoint x: 1191, startPoint y: 50, endPoint x: 1128, endPoint y: 53, distance: 63.6
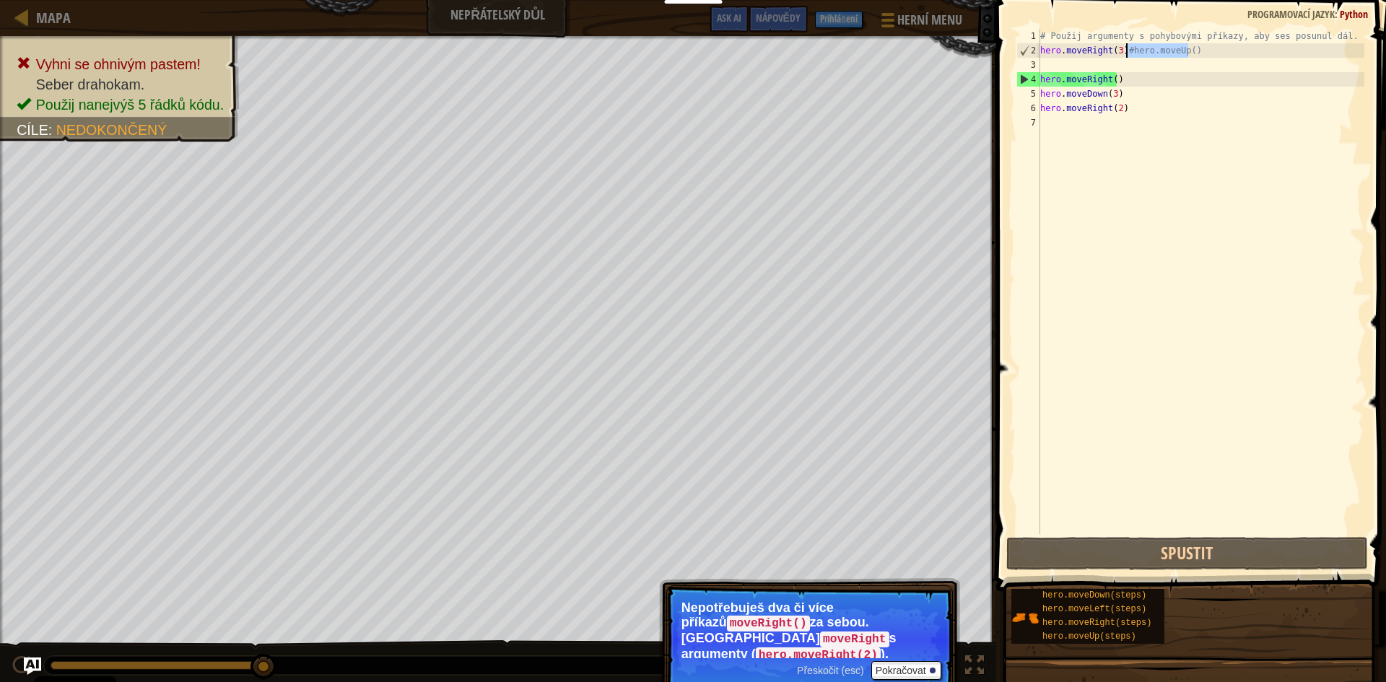
click at [1128, 53] on div "# Použij argumenty s pohybovými příkazy, aby ses posunul dál. hero . moveRight …" at bounding box center [1201, 296] width 327 height 534
click at [1120, 72] on div "# Použij argumenty s pohybovými příkazy, aby ses posunul dál. hero . moveRight …" at bounding box center [1201, 296] width 327 height 534
type textarea "hero.moveRight()"
click at [1120, 66] on div "# Použij argumenty s pohybovými příkazy, aby ses posunul dál. hero . moveRight …" at bounding box center [1201, 296] width 327 height 534
paste textarea "hero.moveUp()"
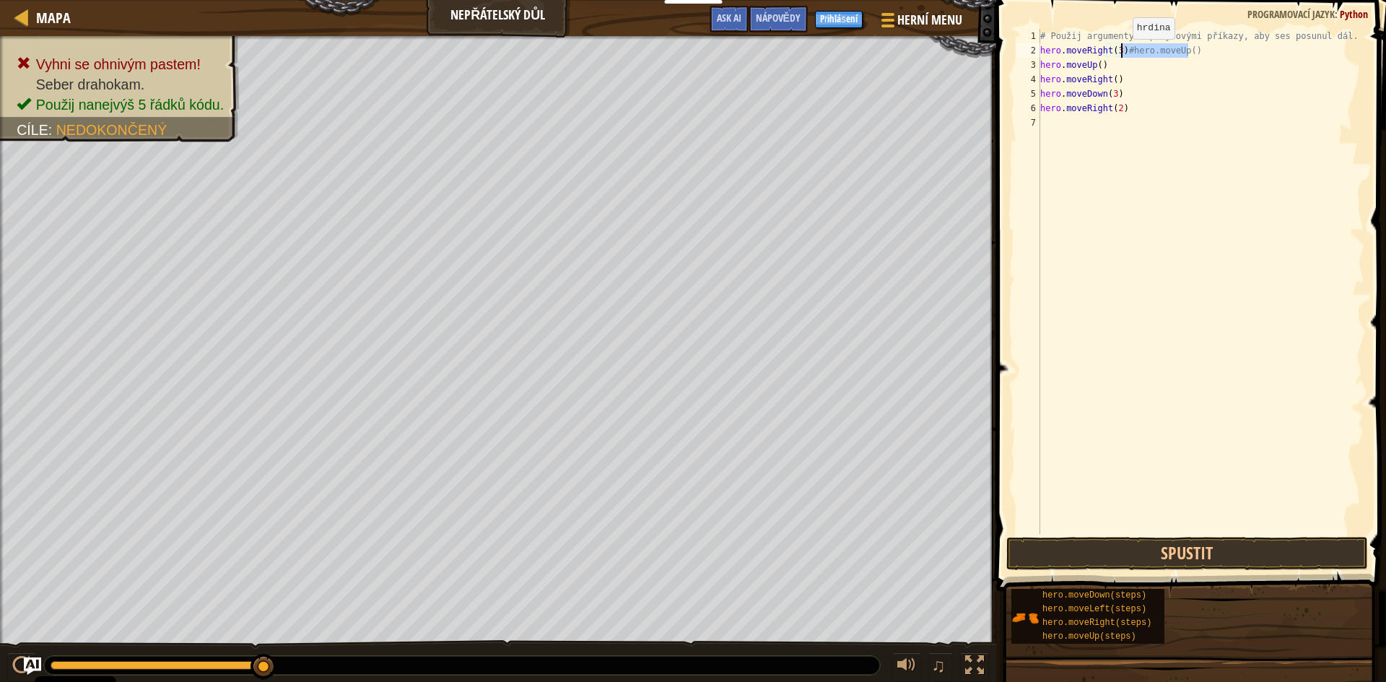
drag, startPoint x: 1186, startPoint y: 50, endPoint x: 1121, endPoint y: 53, distance: 65.8
click at [1121, 53] on div "# Použij argumenty s pohybovými příkazy, aby ses posunul dál. hero . moveRight …" at bounding box center [1201, 296] width 327 height 534
type textarea "hero.moveRight(3)"
drag, startPoint x: 1274, startPoint y: 518, endPoint x: 1269, endPoint y: 503, distance: 16.5
click at [1273, 518] on div "# Použij argumenty s pohybovými příkazy, aby ses posunul dál. hero . moveRight …" at bounding box center [1201, 296] width 327 height 534
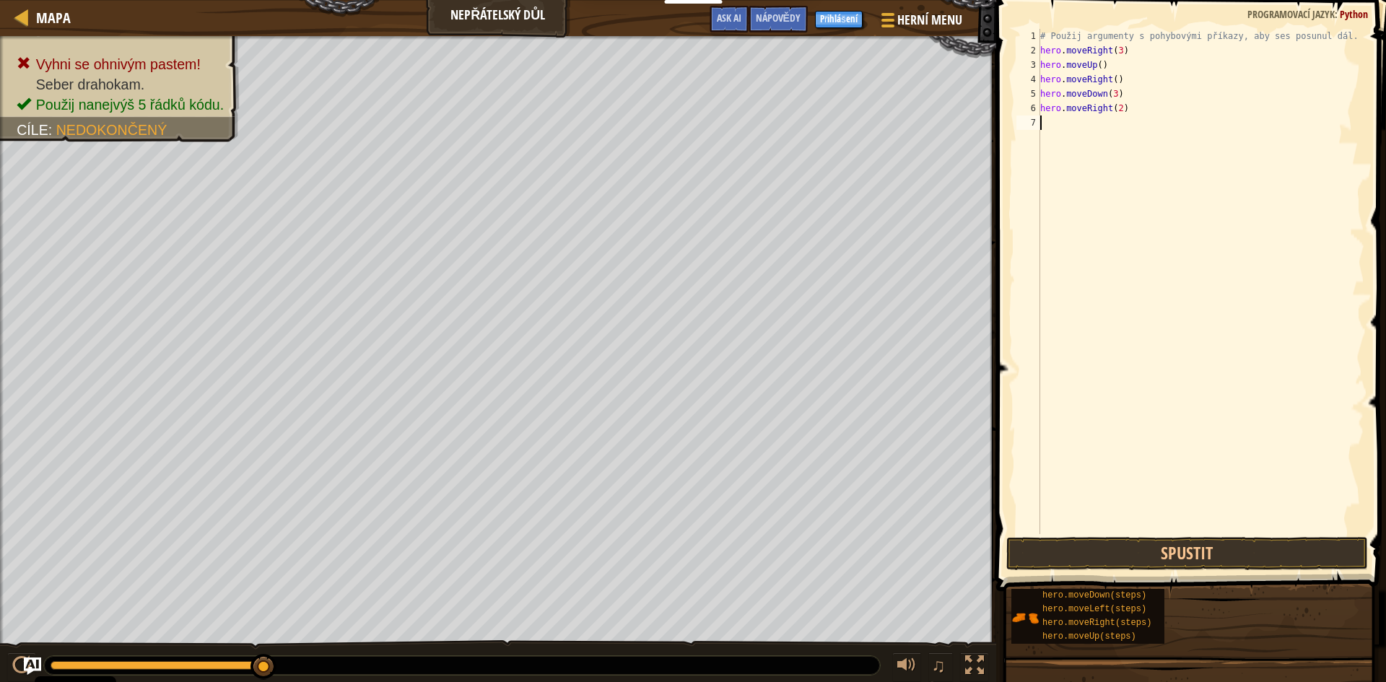
click at [1243, 440] on div "# Použij argumenty s pohybovými příkazy, aby ses posunul dál. hero . moveRight …" at bounding box center [1201, 296] width 327 height 534
click at [1057, 546] on button "Spustit" at bounding box center [1188, 553] width 362 height 33
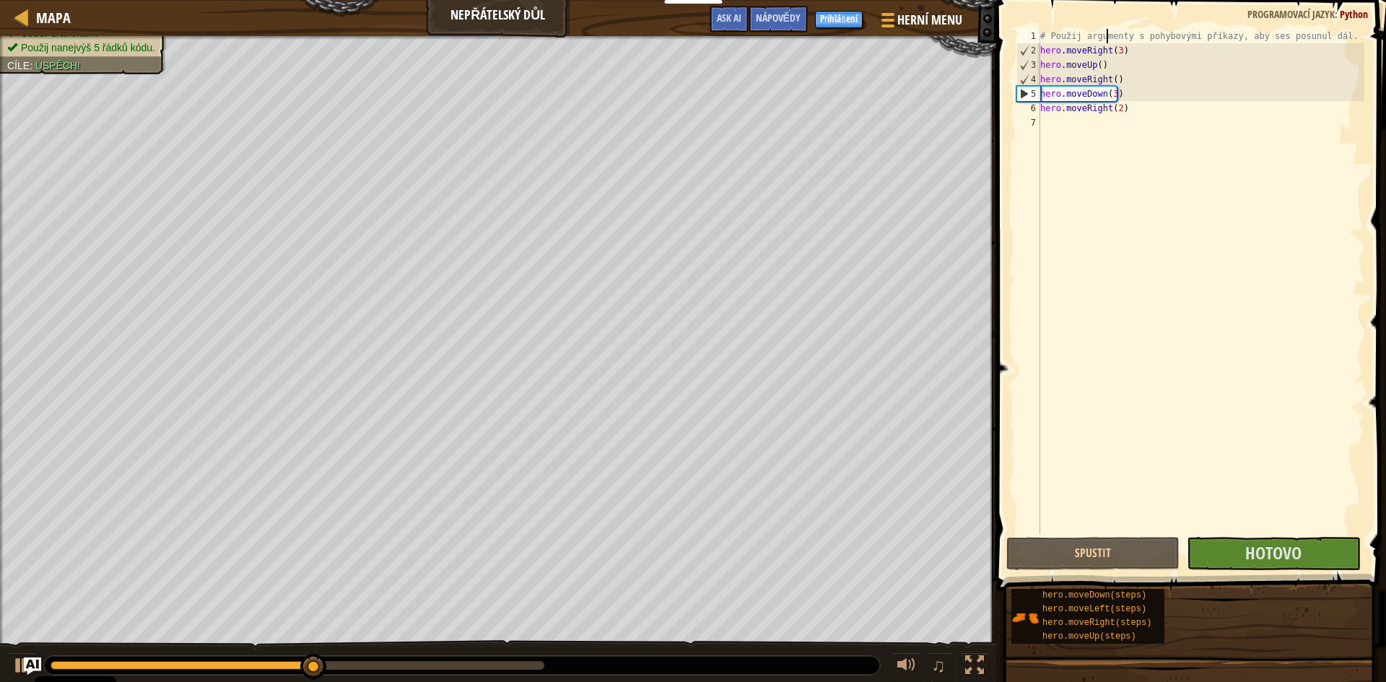
click at [1108, 35] on div "# Použij argumenty s pohybovými příkazy, aby ses posunul dál. hero . moveRight …" at bounding box center [1201, 296] width 327 height 534
type textarea "# Použij argumenty s pohybovými příkazy, aby ses posunul dál."
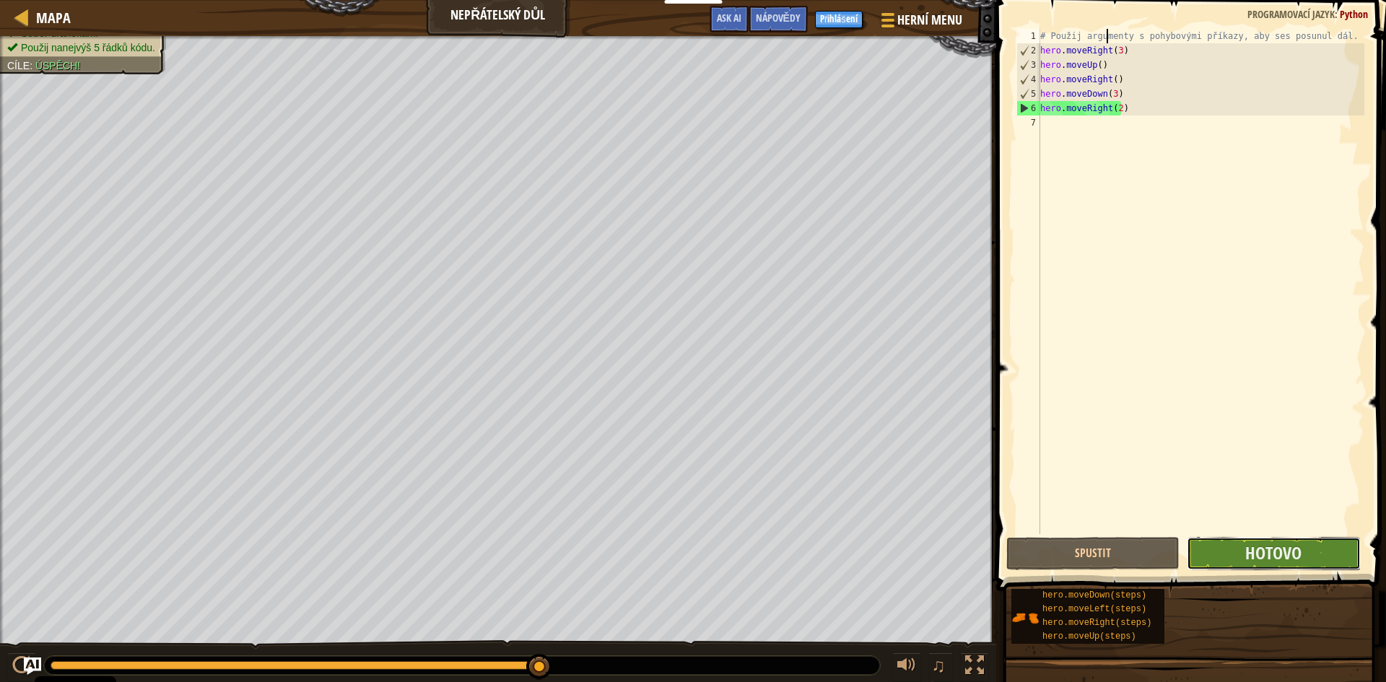
click at [1243, 542] on button "Hotovo" at bounding box center [1273, 553] width 173 height 33
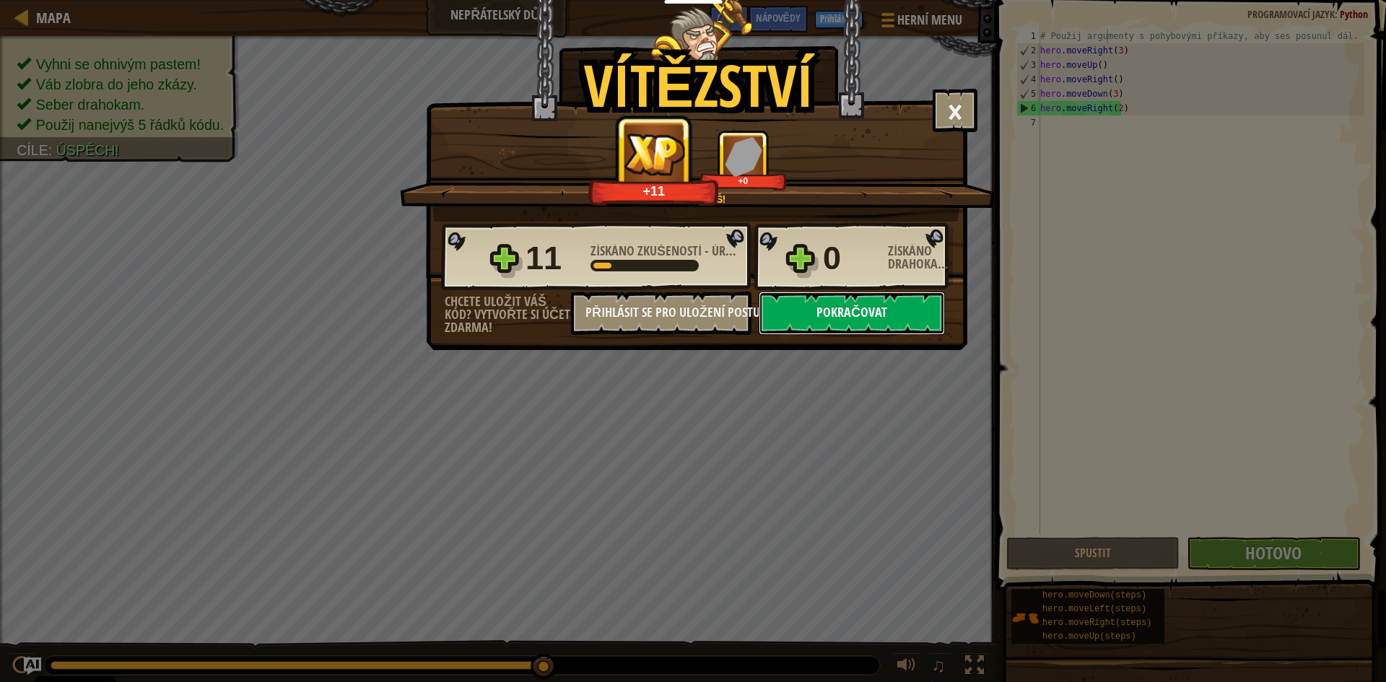
click at [793, 319] on button "Pokračovat" at bounding box center [852, 313] width 186 height 43
select select "cs"
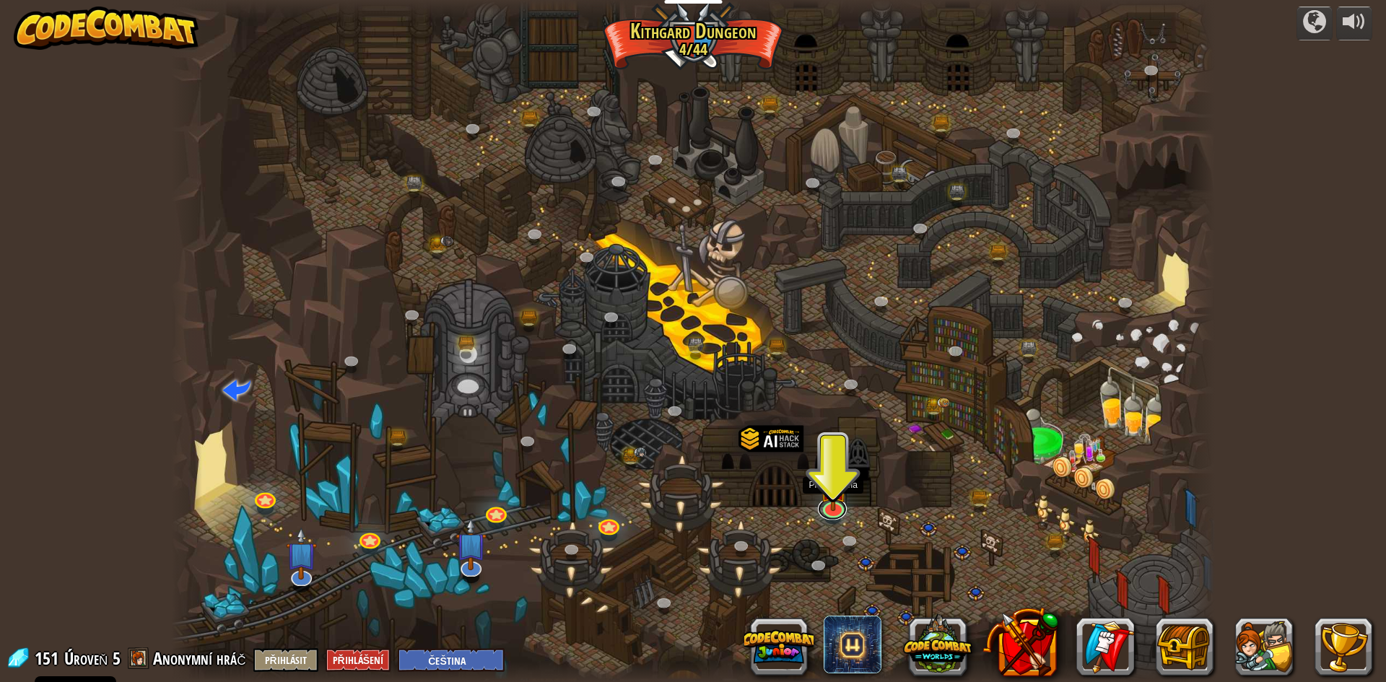
click at [835, 517] on link at bounding box center [832, 509] width 29 height 22
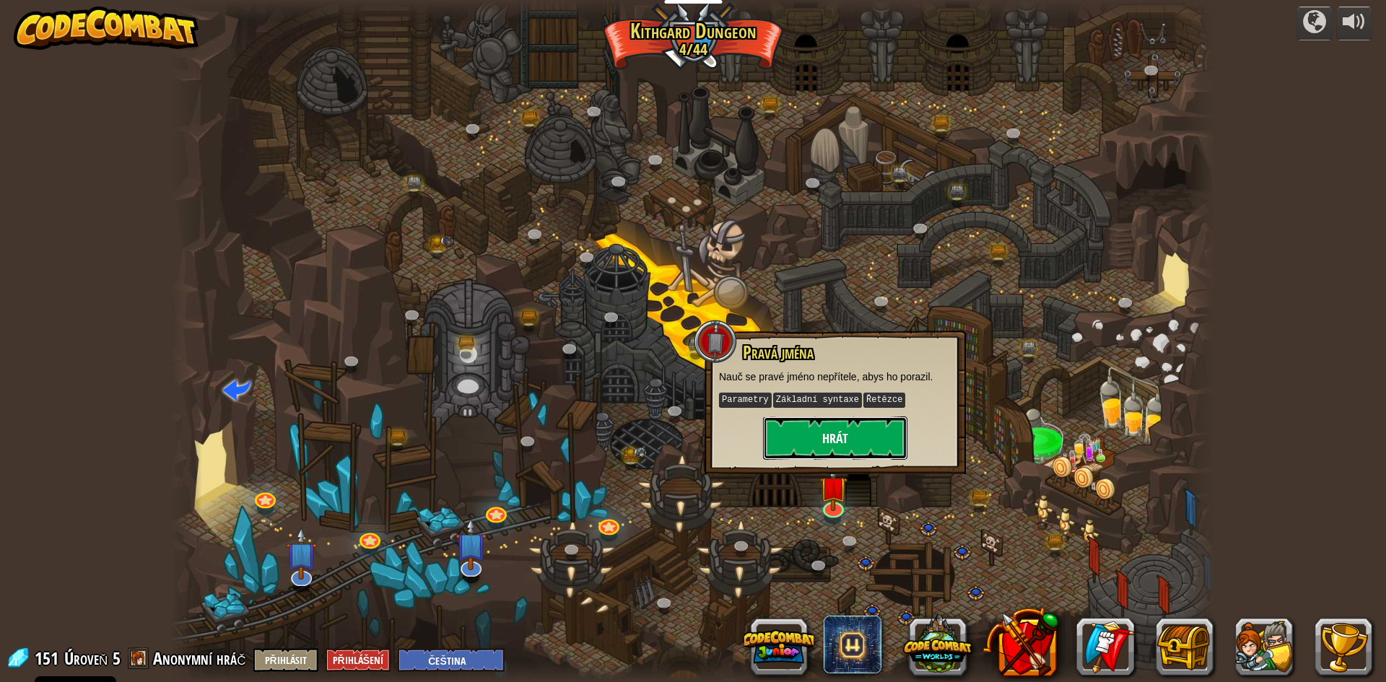
click at [856, 441] on button "Hrát" at bounding box center [835, 438] width 144 height 43
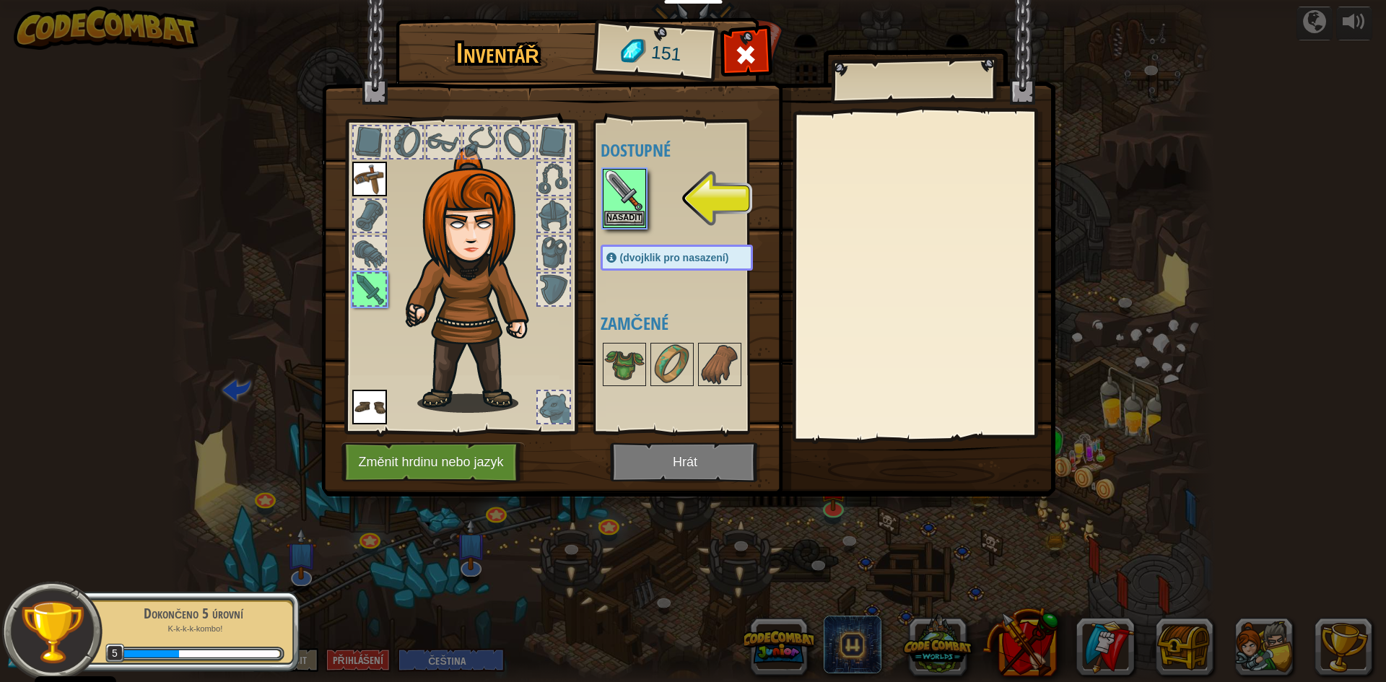
click at [630, 227] on div "Nasadit" at bounding box center [624, 198] width 43 height 59
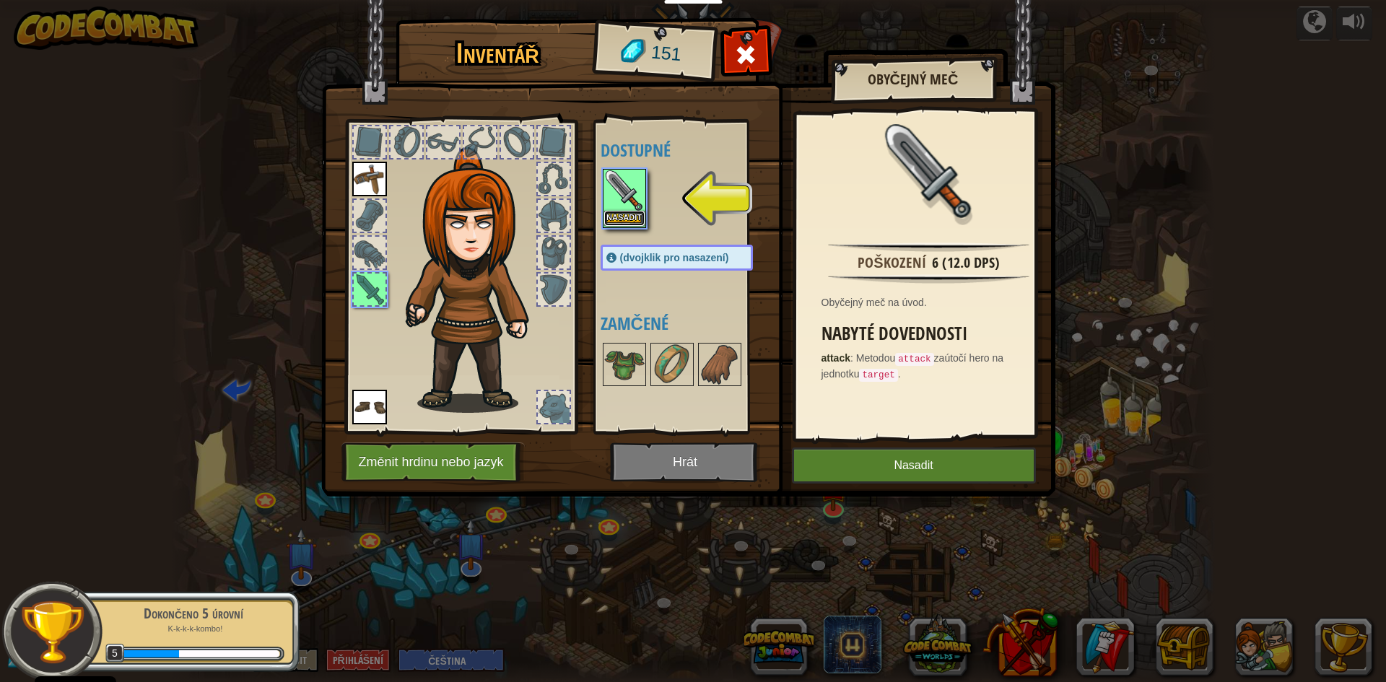
click at [629, 220] on button "Nasadit" at bounding box center [624, 218] width 40 height 15
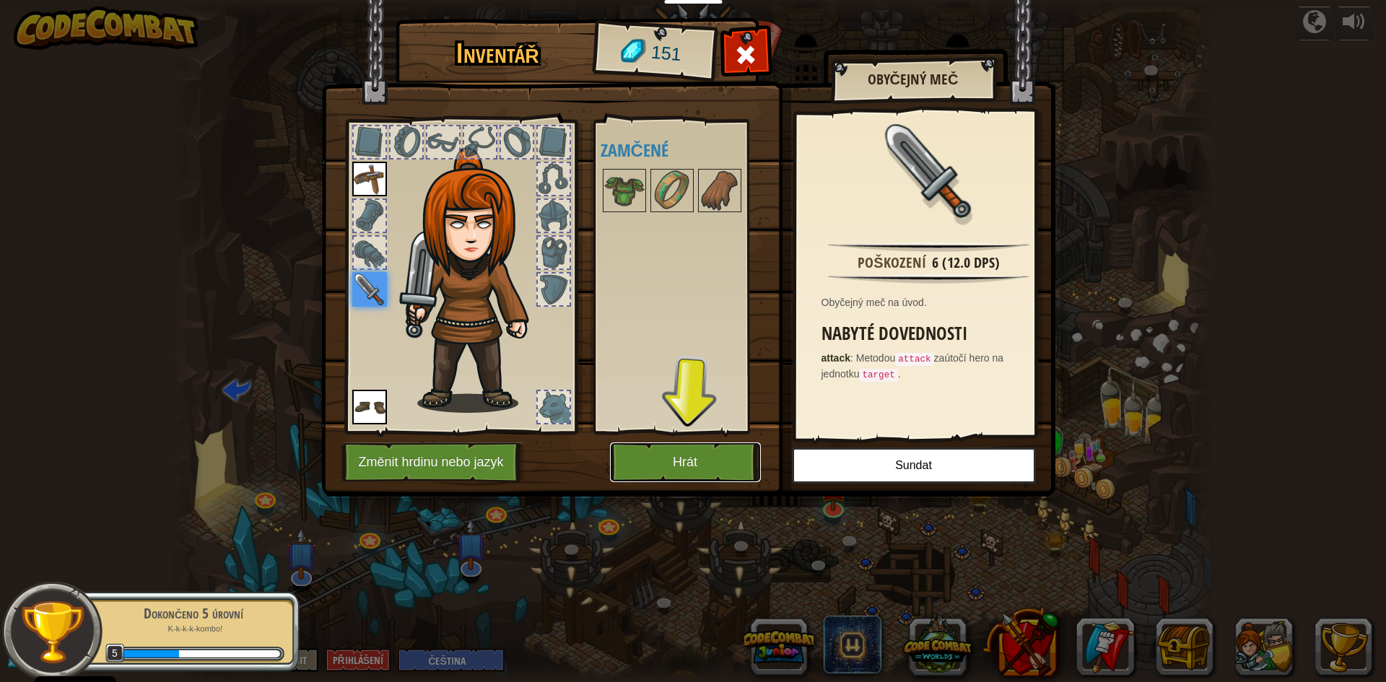
click at [677, 467] on button "Hrát" at bounding box center [685, 463] width 151 height 40
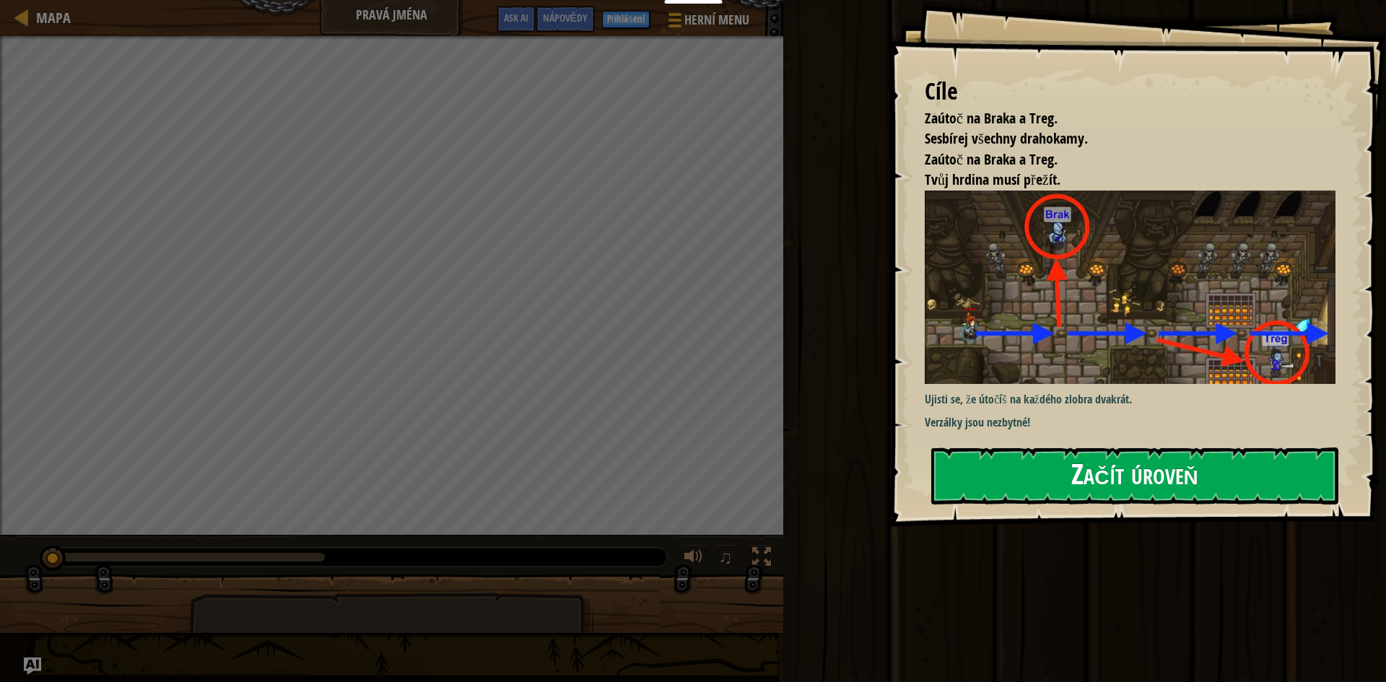
click at [996, 482] on button "Začít úroveň" at bounding box center [1134, 476] width 407 height 57
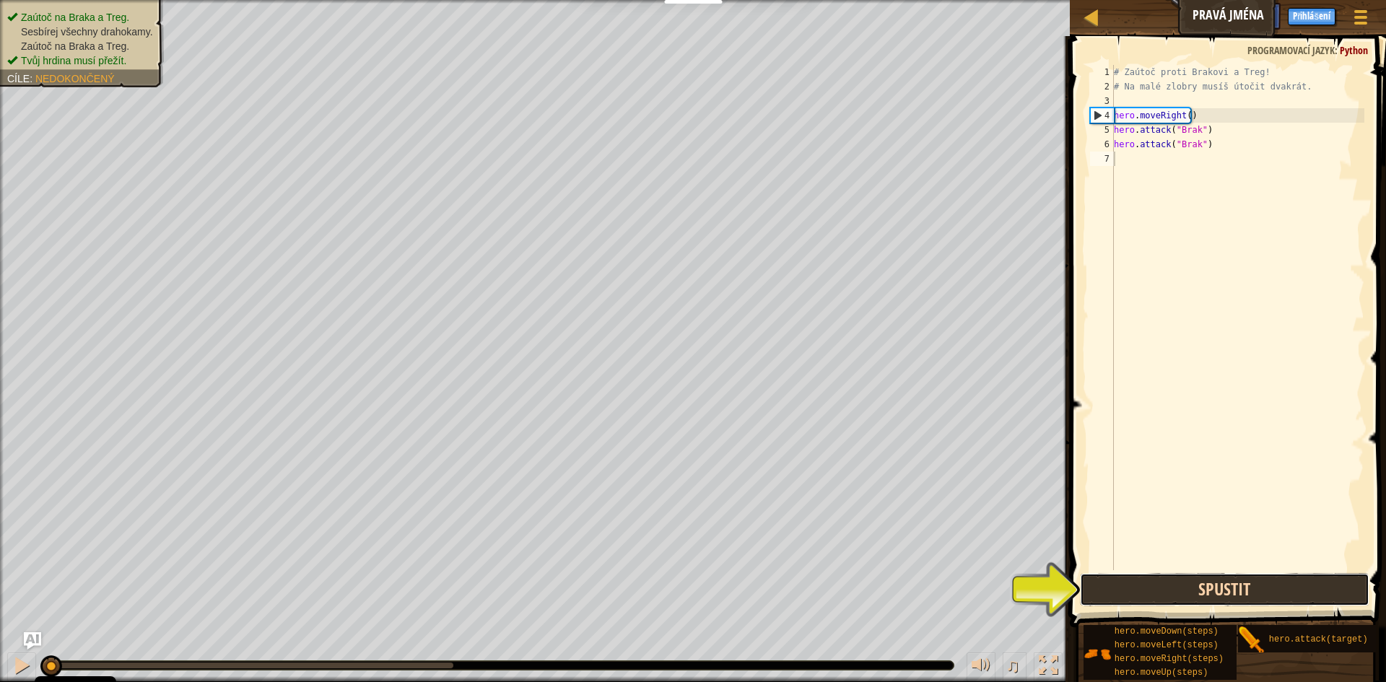
click at [1177, 599] on button "Spustit" at bounding box center [1225, 589] width 290 height 33
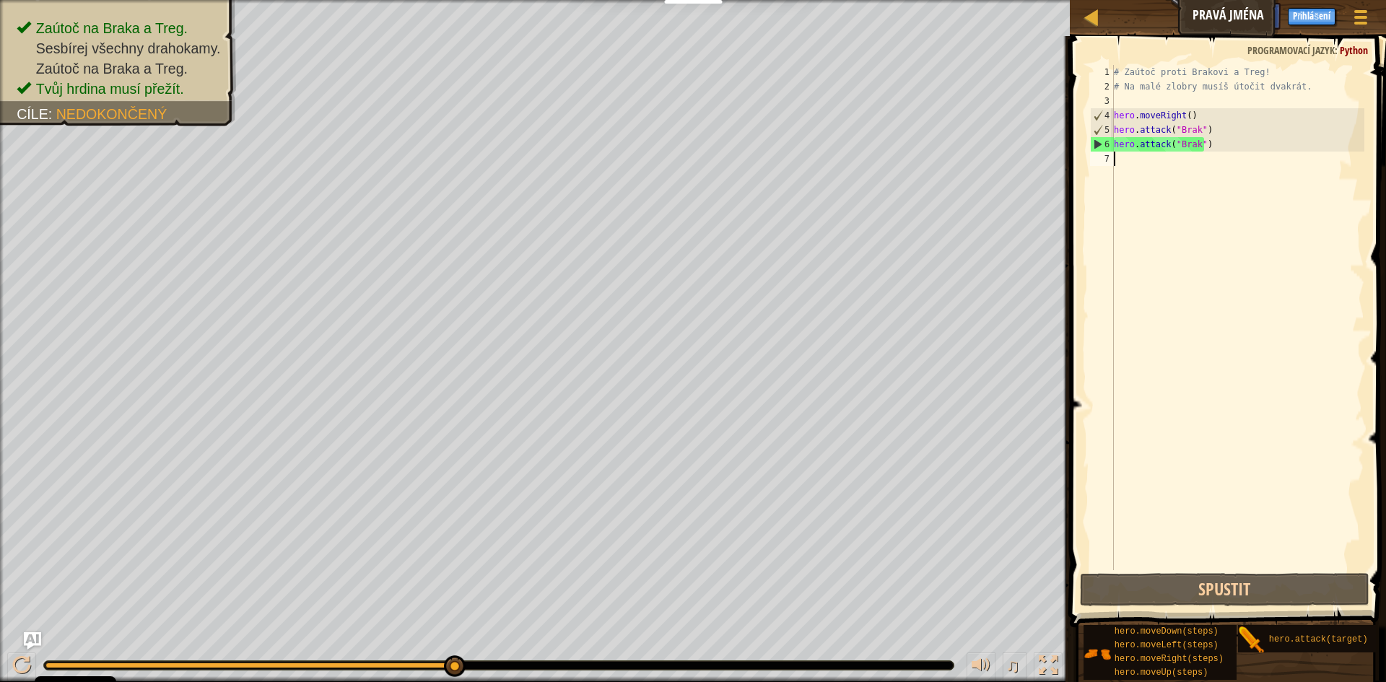
click at [1286, 320] on div "# Zaútoč proti Brakovi a Treg! # Na malé zlobry musíš útočit dvakrát. hero . mo…" at bounding box center [1237, 332] width 253 height 534
click at [1273, 295] on div "# Zaútoč proti Brakovi a Treg! # Na malé zlobry musíš útočit dvakrát. hero . mo…" at bounding box center [1237, 332] width 253 height 534
click at [1233, 231] on div "# Zaútoč proti Brakovi a Treg! # Na malé zlobry musíš útočit dvakrát. hero . mo…" at bounding box center [1237, 332] width 253 height 534
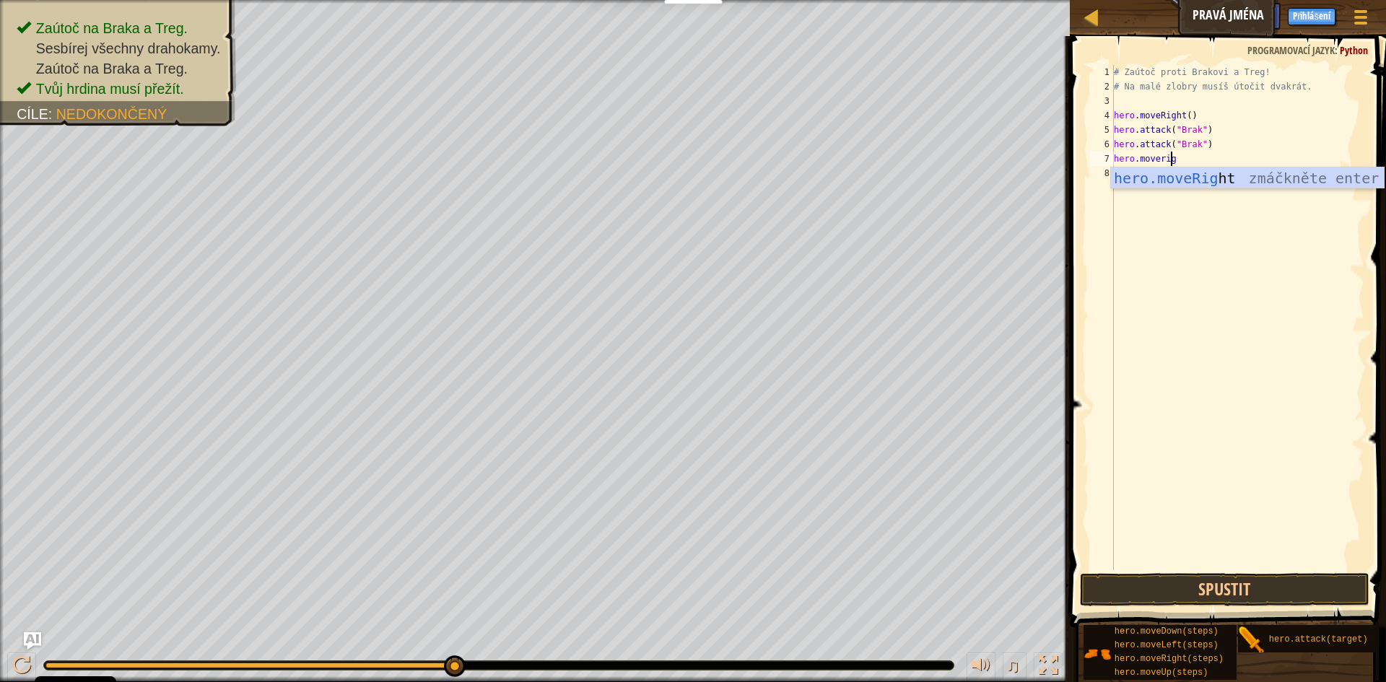
scroll to position [6, 4]
type textarea "hero.moveright"
type textarea "hero.attack(treg)"
drag, startPoint x: 1199, startPoint y: 175, endPoint x: 1107, endPoint y: 180, distance: 91.8
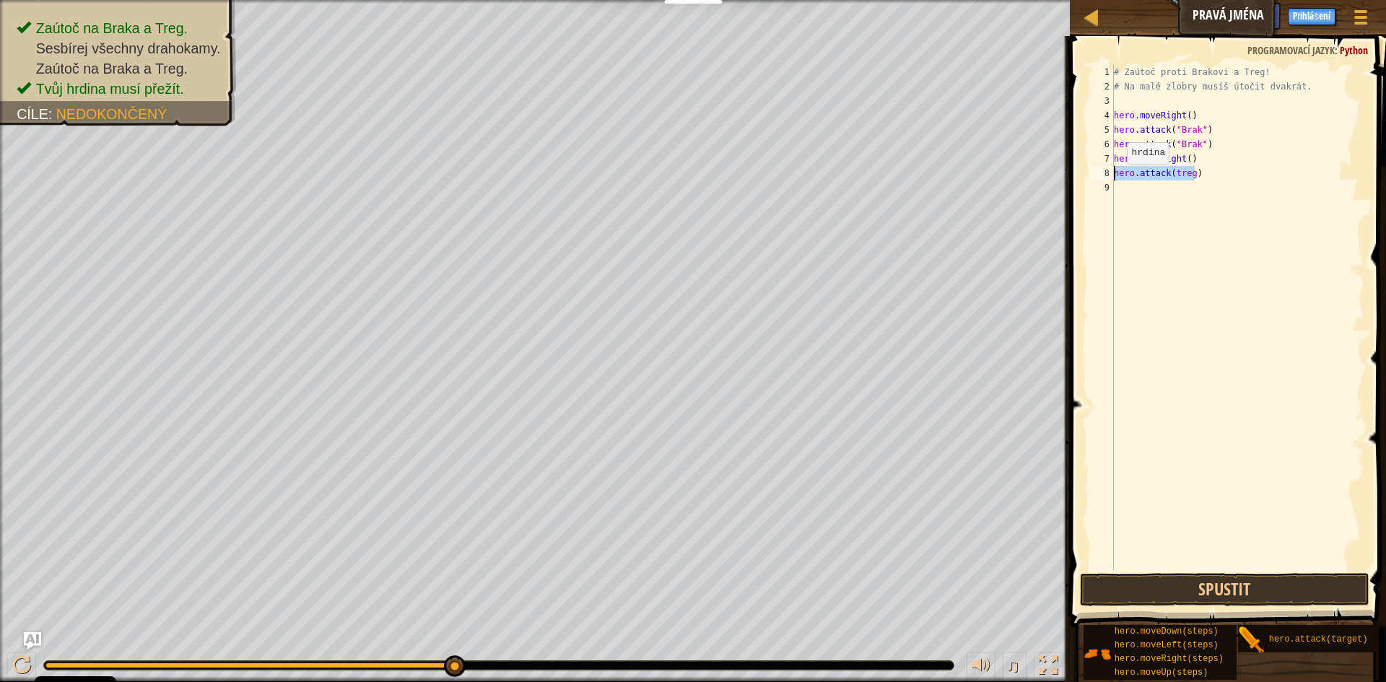
click at [1107, 180] on div "hero.attack(treg) 1 2 3 4 5 6 7 8 9 # Zaútoč proti Brakovi a Treg! # Na malé zl…" at bounding box center [1225, 317] width 277 height 505
click at [1144, 193] on div "# Zaútoč proti Brakovi a Treg! # Na malé zlobry musíš útočit dvakrát. hero . mo…" at bounding box center [1237, 332] width 253 height 534
paste textarea "hero.attack(treg)"
drag, startPoint x: 1269, startPoint y: 196, endPoint x: 1200, endPoint y: 181, distance: 70.8
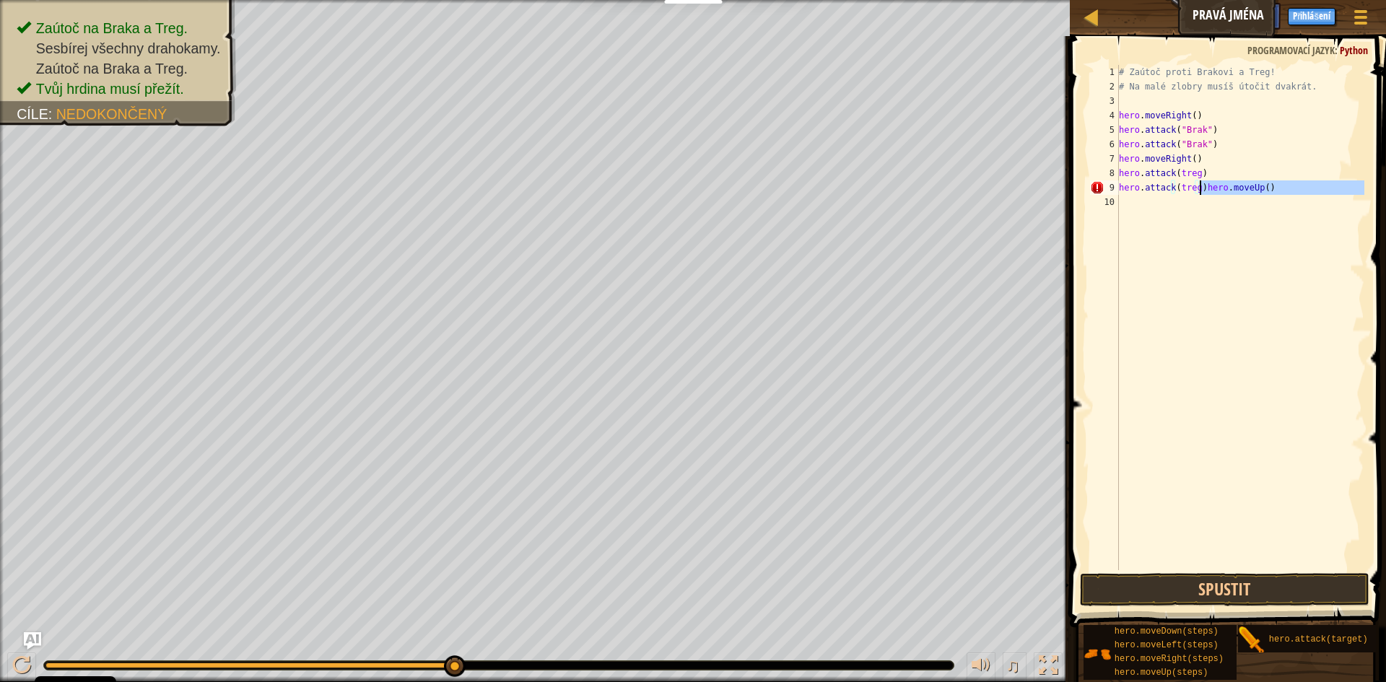
click at [1200, 188] on div "# Zaútoč proti Brakovi a Treg! # Na malé zlobry musíš útočit dvakrát. hero . mo…" at bounding box center [1240, 332] width 249 height 534
type textarea "hero.attack(treg)"
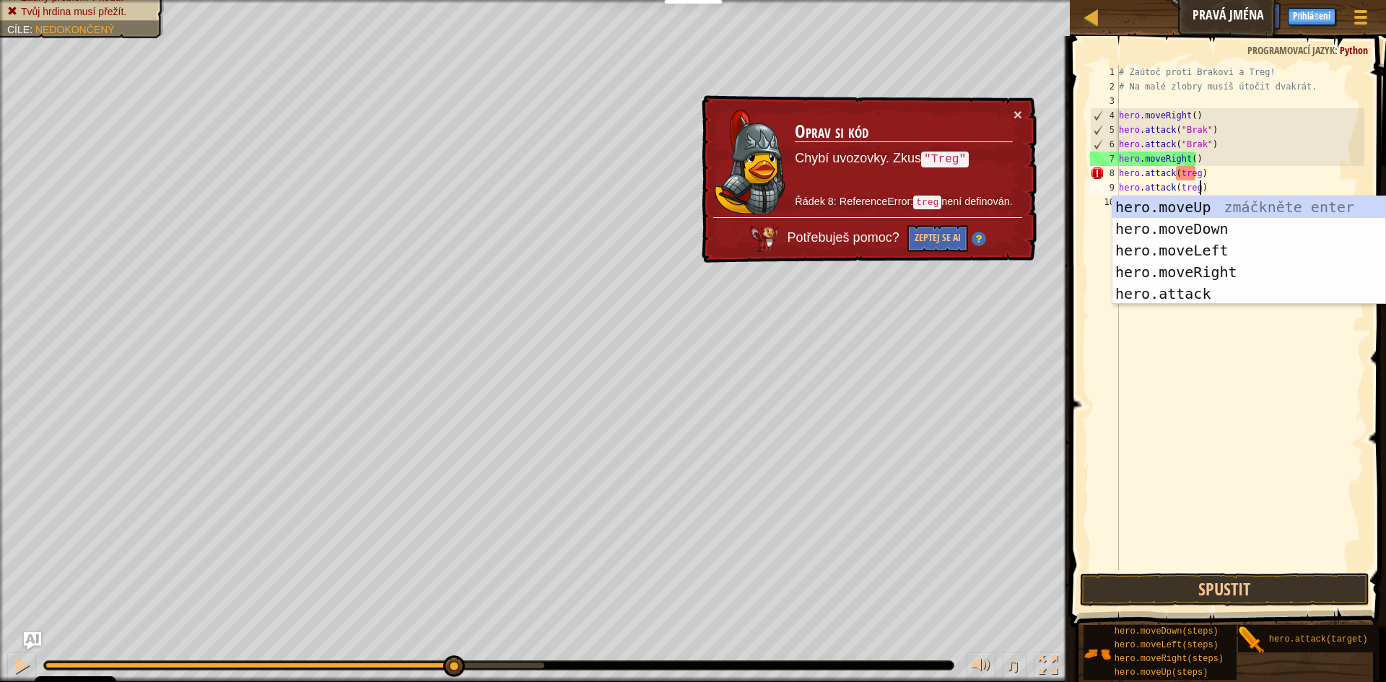
click at [1219, 455] on div "# Zaútoč proti Brakovi a Treg! # Na malé zlobry musíš útočit dvakrát. hero . mo…" at bounding box center [1240, 332] width 249 height 534
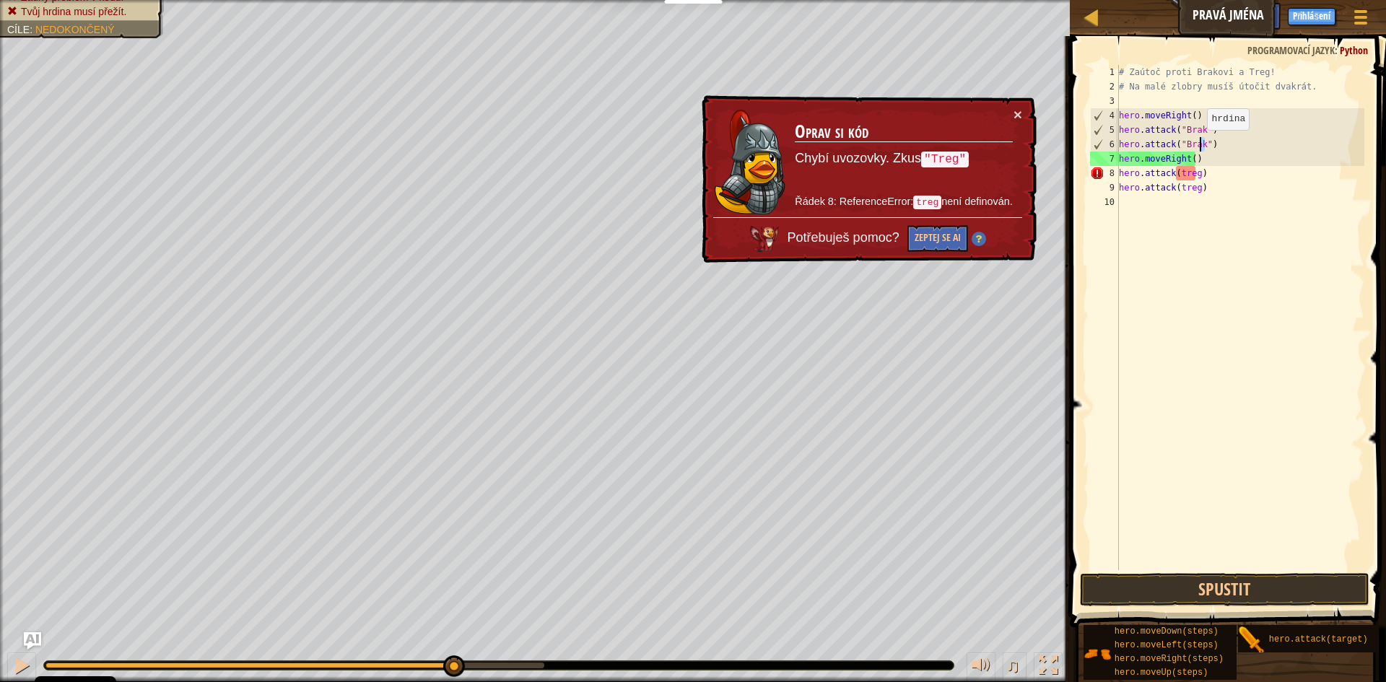
click at [1200, 144] on div "# Zaútoč proti Brakovi a Treg! # Na malé zlobry musíš útočit dvakrát. hero . mo…" at bounding box center [1240, 332] width 249 height 534
click at [1175, 175] on div "# Zaútoč proti Brakovi a Treg! # Na malé zlobry musíš útočit dvakrát. hero . mo…" at bounding box center [1240, 332] width 249 height 534
paste textarea """
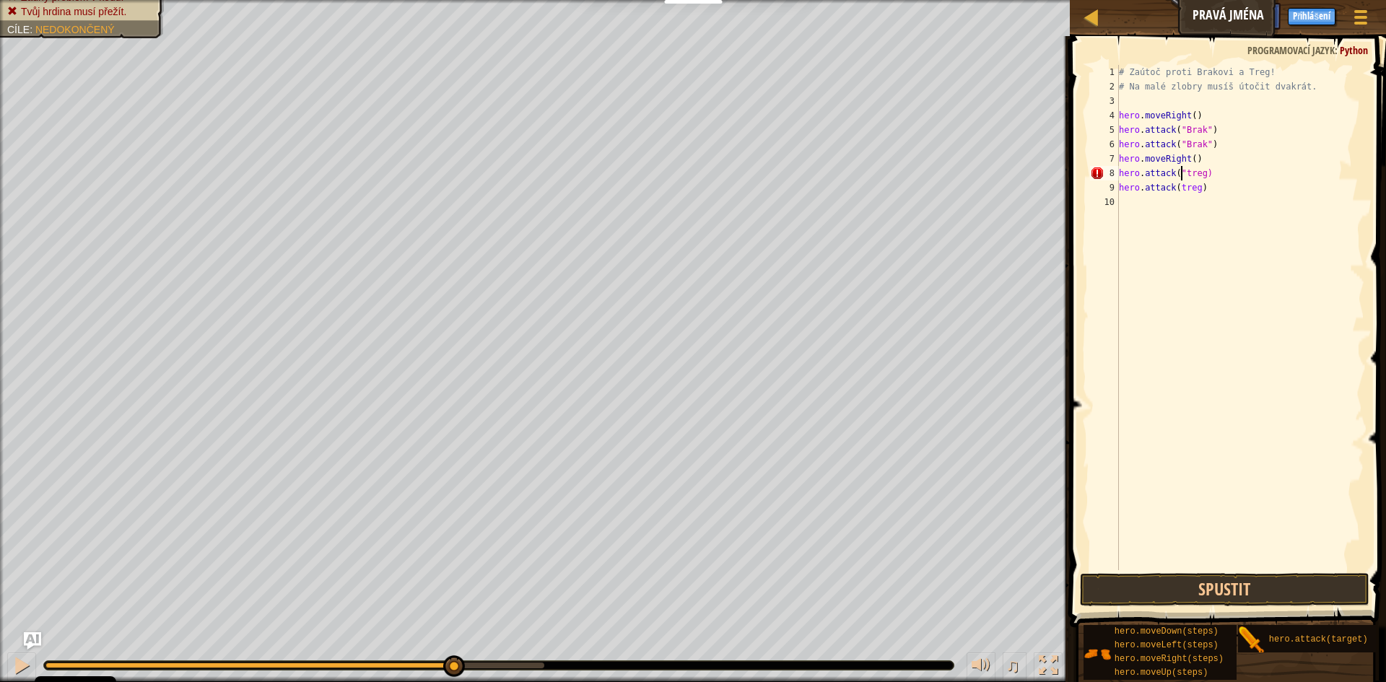
click at [1199, 173] on div "# Zaútoč proti Brakovi a Treg! # Na malé zlobry musíš útočit dvakrát. hero . mo…" at bounding box center [1240, 332] width 249 height 534
paste textarea ""treg""
click at [1172, 192] on div "# Zaútoč proti Brakovi a Treg! # Na malé zlobry musíš útočit dvakrát. hero . mo…" at bounding box center [1240, 332] width 249 height 534
click at [1175, 191] on div "# Zaútoč proti Brakovi a Treg! # Na malé zlobry musíš útočit dvakrát. hero . mo…" at bounding box center [1240, 332] width 249 height 534
paste textarea """
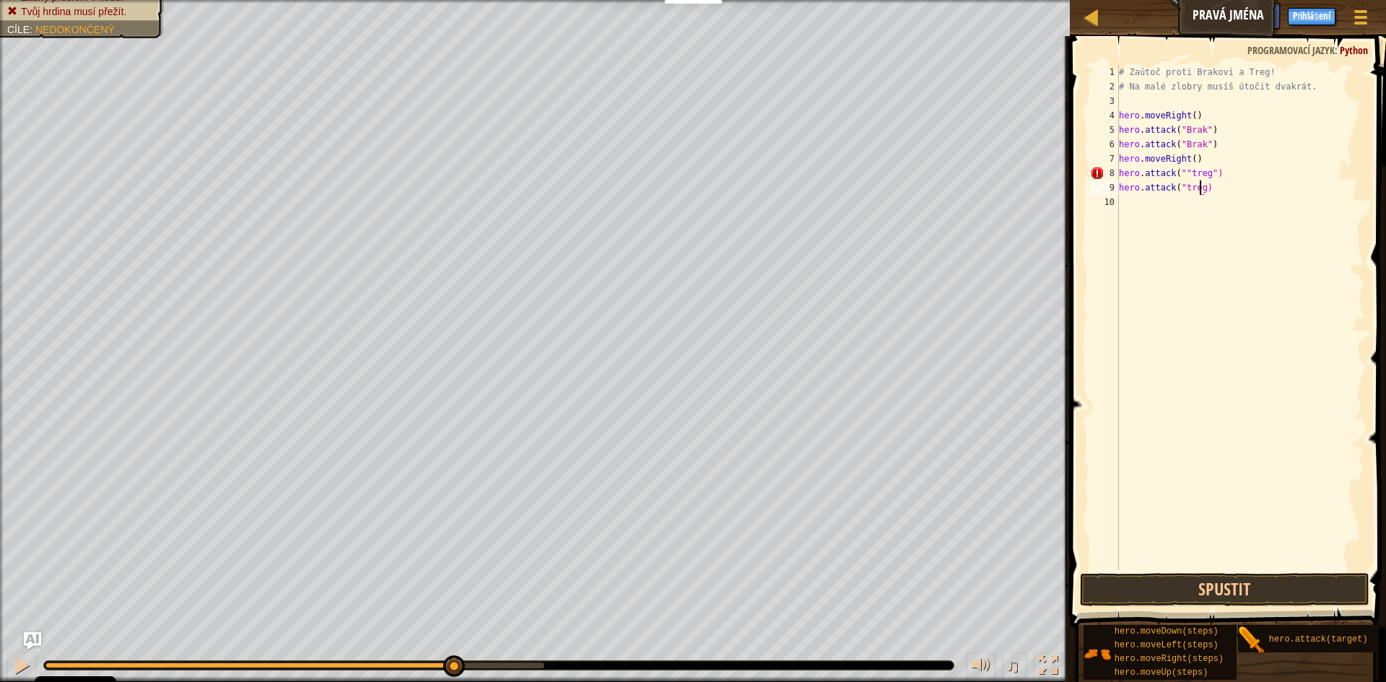
click at [1200, 190] on div "# Zaútoč proti Brakovi a Treg! # Na malé zlobry musíš útočit dvakrát. hero . mo…" at bounding box center [1240, 332] width 249 height 534
paste textarea """
click at [1181, 173] on div "# Zaútoč proti Brakovi a Treg! # Na malé zlobry musíš útočit dvakrát. hero . mo…" at bounding box center [1240, 332] width 249 height 534
type textarea "hero.attack("treg")"
click at [1168, 297] on div "# Zaútoč proti Brakovi a Treg! # Na malé zlobry musíš útočit dvakrát. hero . mo…" at bounding box center [1240, 332] width 249 height 534
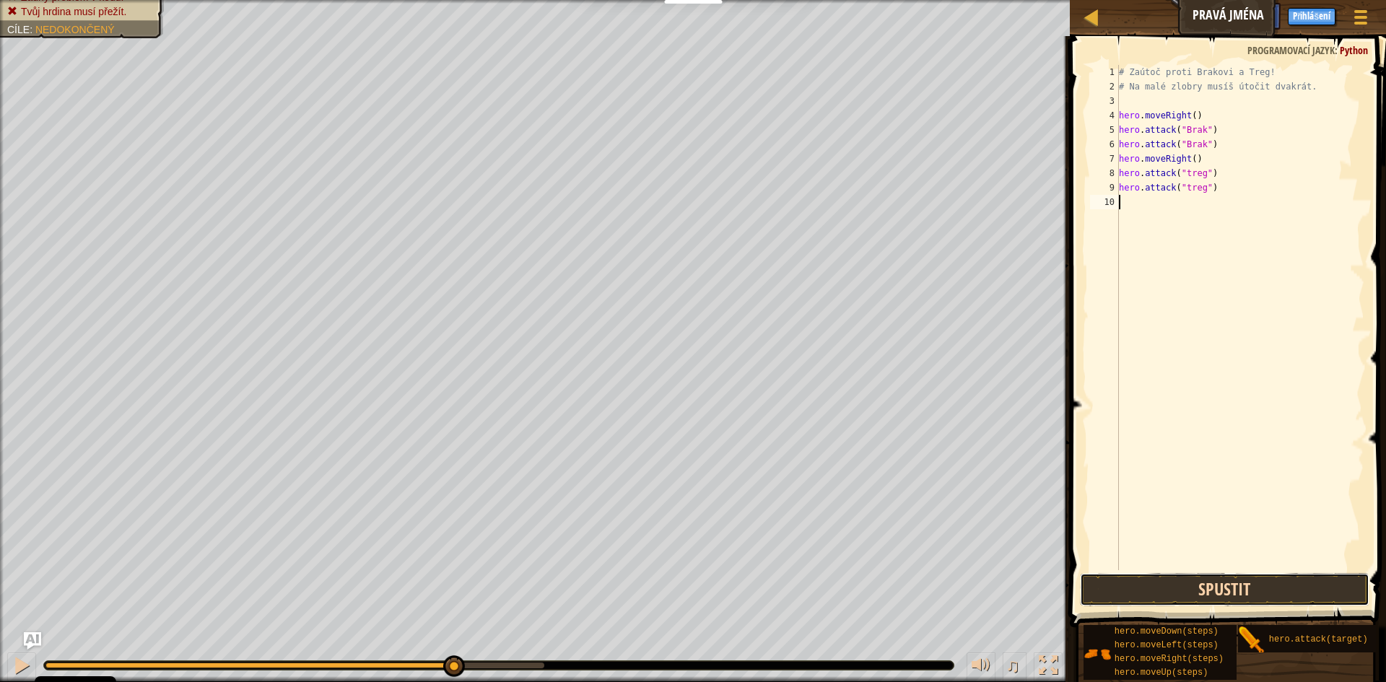
click at [1307, 589] on button "Spustit" at bounding box center [1225, 589] width 290 height 33
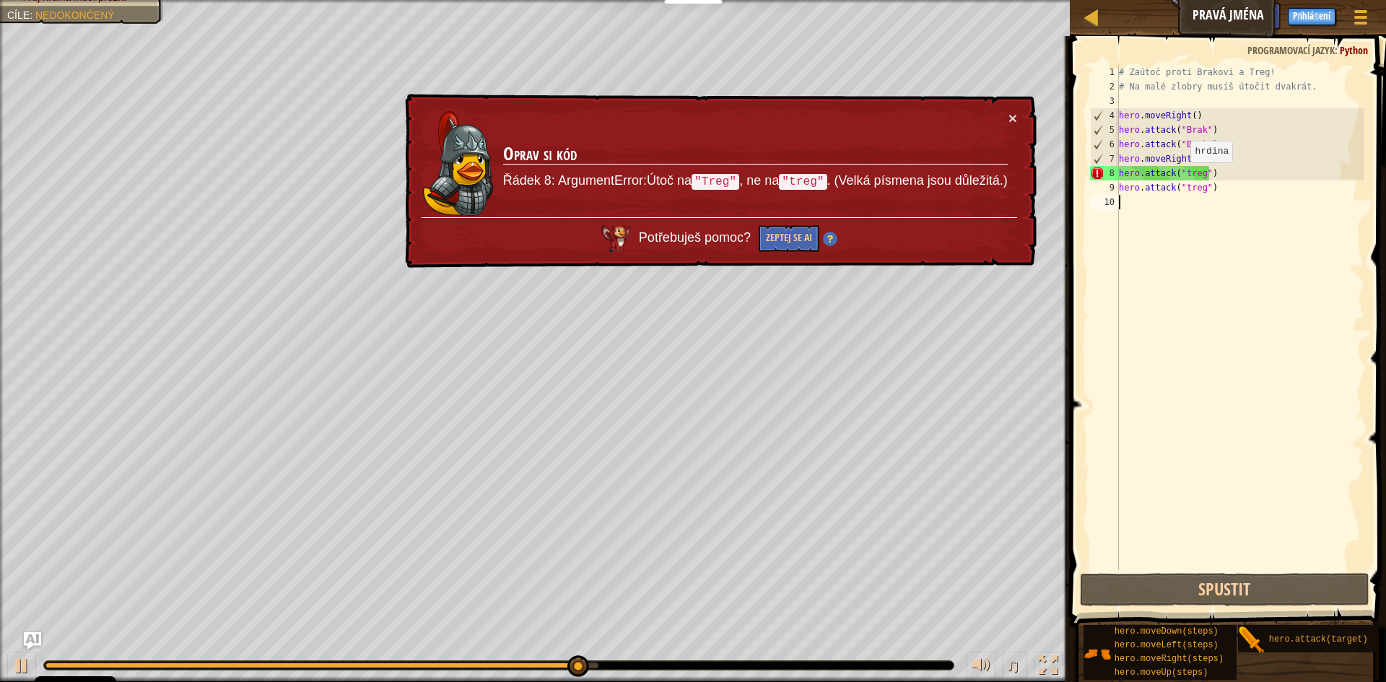
click at [1183, 177] on div "# Zaútoč proti Brakovi a Treg! # Na malé zlobry musíš útočit dvakrát. hero . mo…" at bounding box center [1240, 332] width 249 height 534
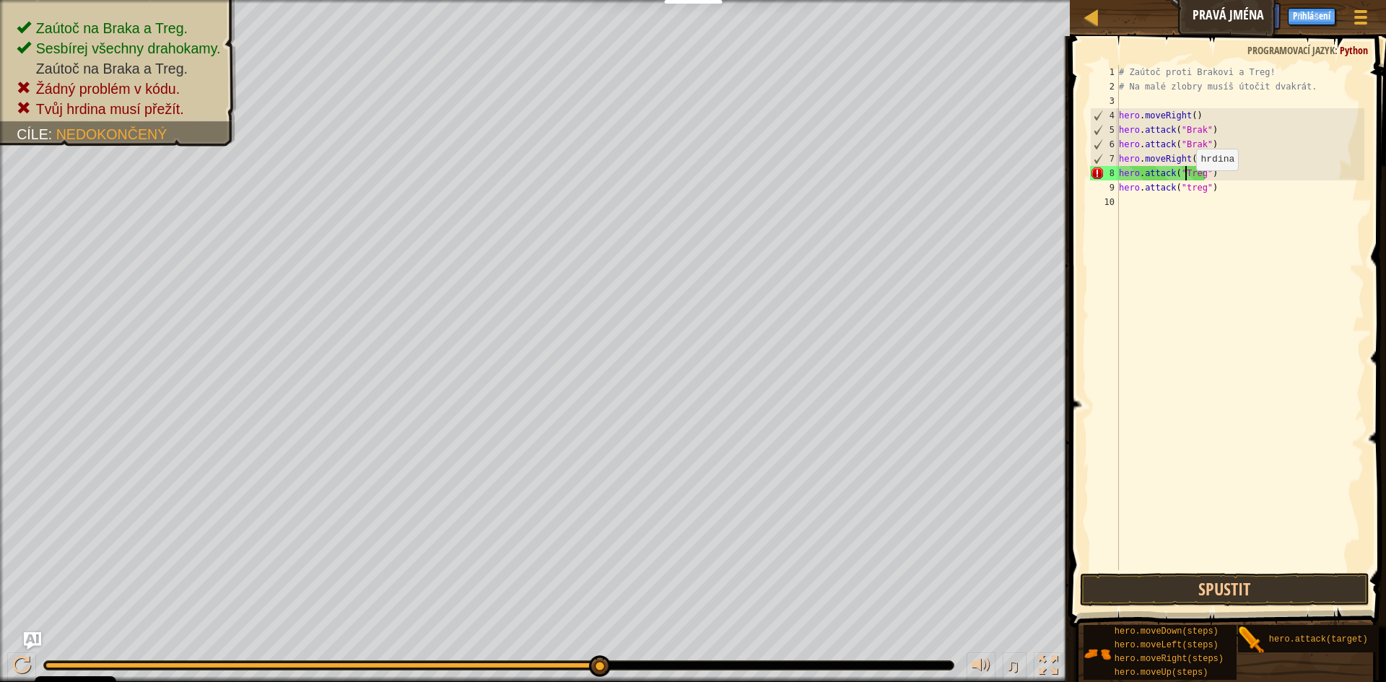
scroll to position [6, 6]
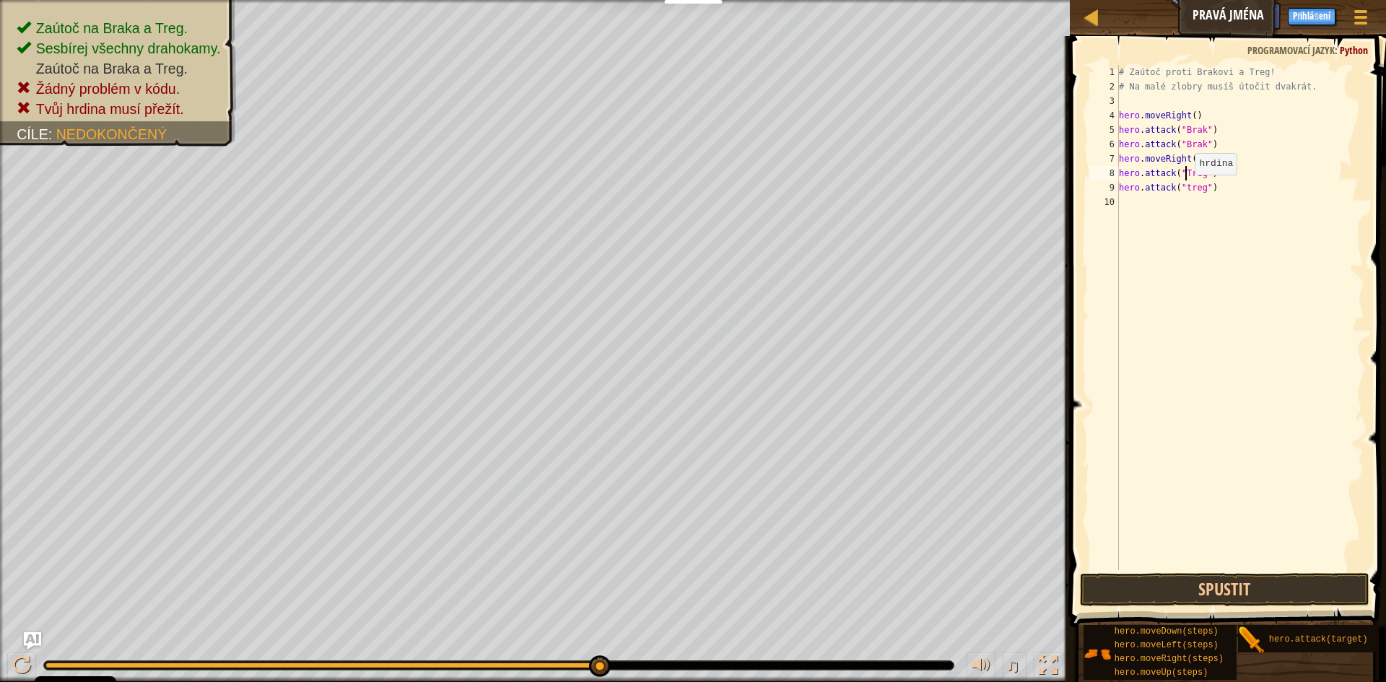
click at [1187, 188] on div "# Zaútoč proti Brakovi a Treg! # Na malé zlobry musíš útočit dvakrát. hero . mo…" at bounding box center [1240, 332] width 249 height 534
type textarea "reg")"
click at [1060, 213] on div "Mapa Pravá jména Herní menu Hotovo Přihlášení Nápovědy Ask AI 1 ההההההההההההההה…" at bounding box center [693, 341] width 1386 height 682
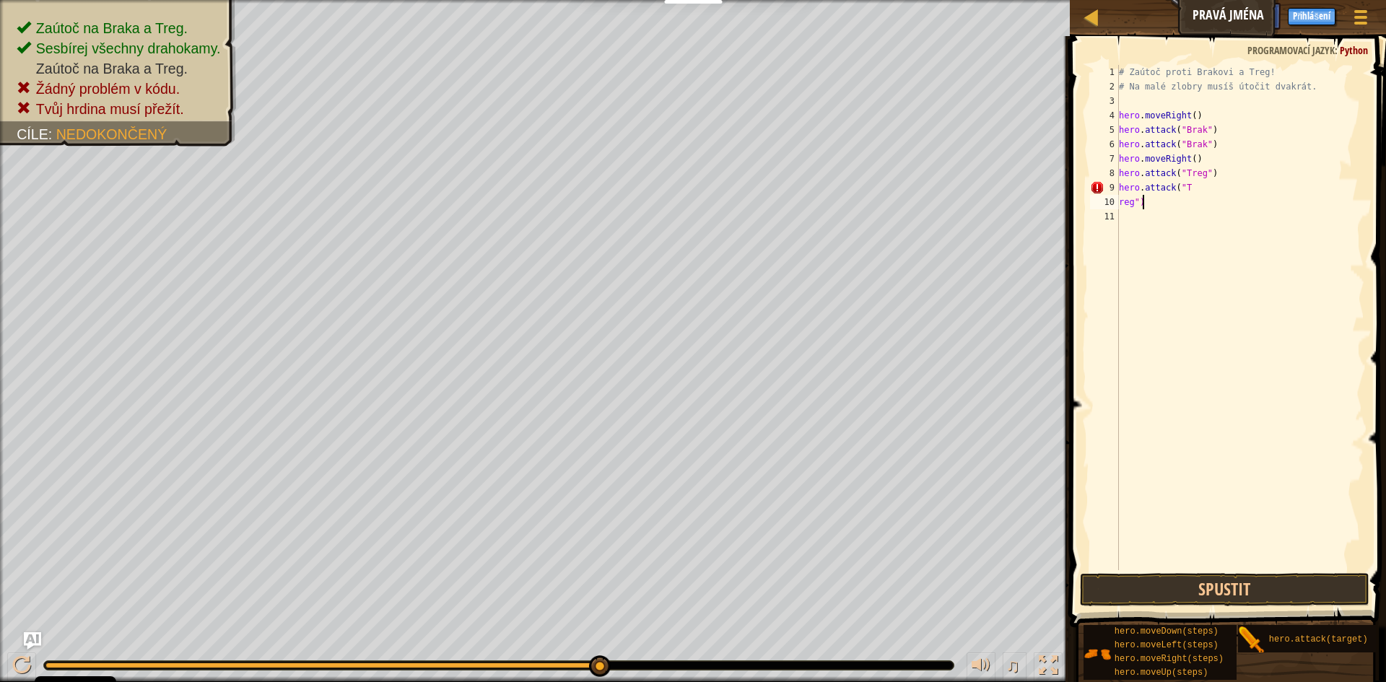
drag, startPoint x: 1151, startPoint y: 202, endPoint x: 1112, endPoint y: 201, distance: 39.0
click at [1112, 201] on div "1 2 3 4 5 6 7 8 9 10 11 # Zaútoč proti Brakovi a Treg! # Na malé zlobry musíš ú…" at bounding box center [1225, 317] width 277 height 505
type textarea "reg")"
click at [1198, 186] on div "# Zaútoč proti Brakovi a Treg! # Na malé zlobry musíš útočit dvakrát. hero . mo…" at bounding box center [1240, 332] width 249 height 534
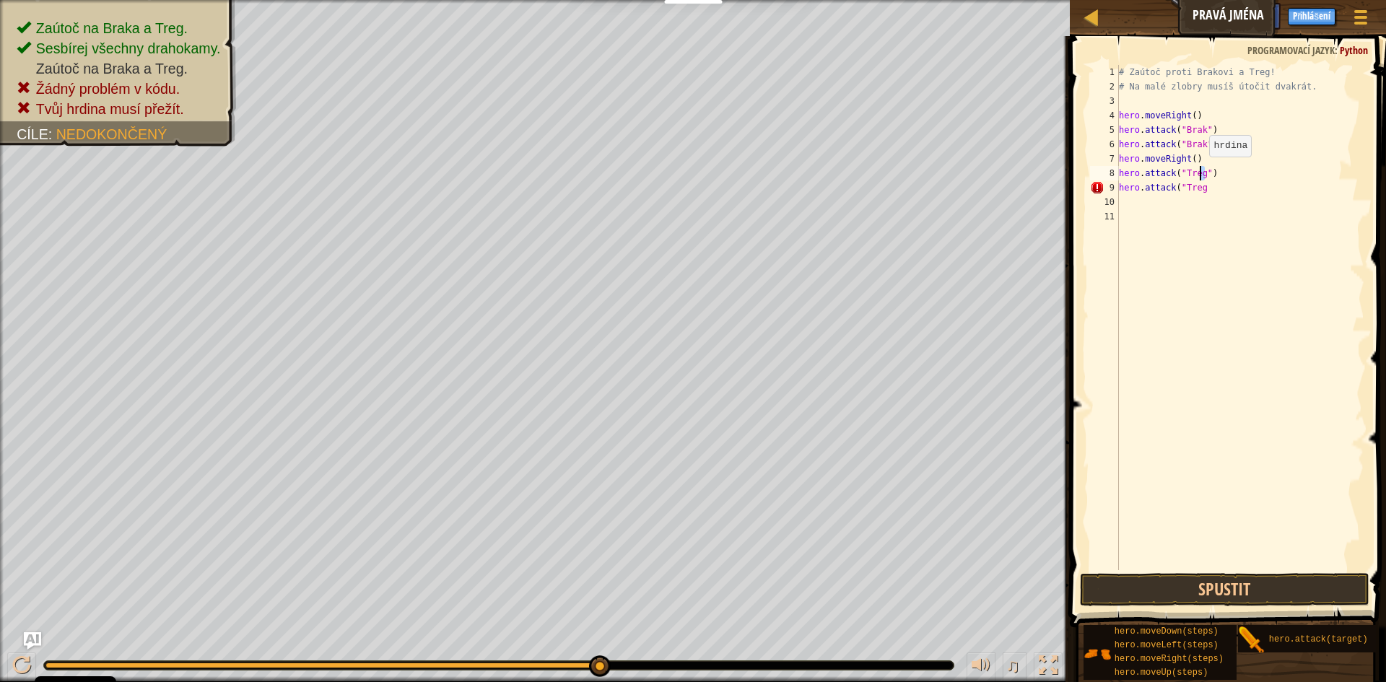
click at [1202, 171] on div "# Zaútoč proti Brakovi a Treg! # Na malé zlobry musíš útočit dvakrát. hero . mo…" at bounding box center [1240, 332] width 249 height 534
click at [1210, 188] on div "# Zaútoč proti Brakovi a Treg! # Na malé zlobry musíš útočit dvakrát. hero . mo…" at bounding box center [1240, 332] width 249 height 534
paste textarea """
type textarea "hero.attack("Treg")"
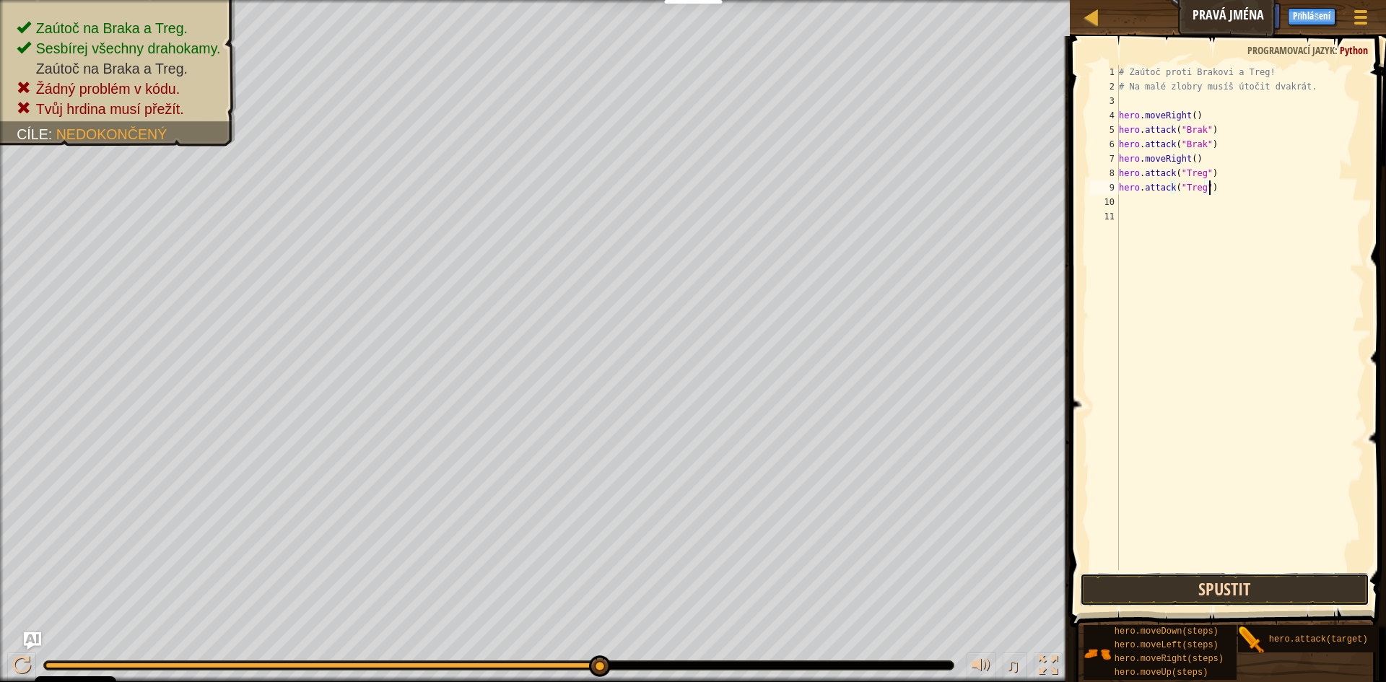
click at [1241, 581] on button "Spustit" at bounding box center [1225, 589] width 290 height 33
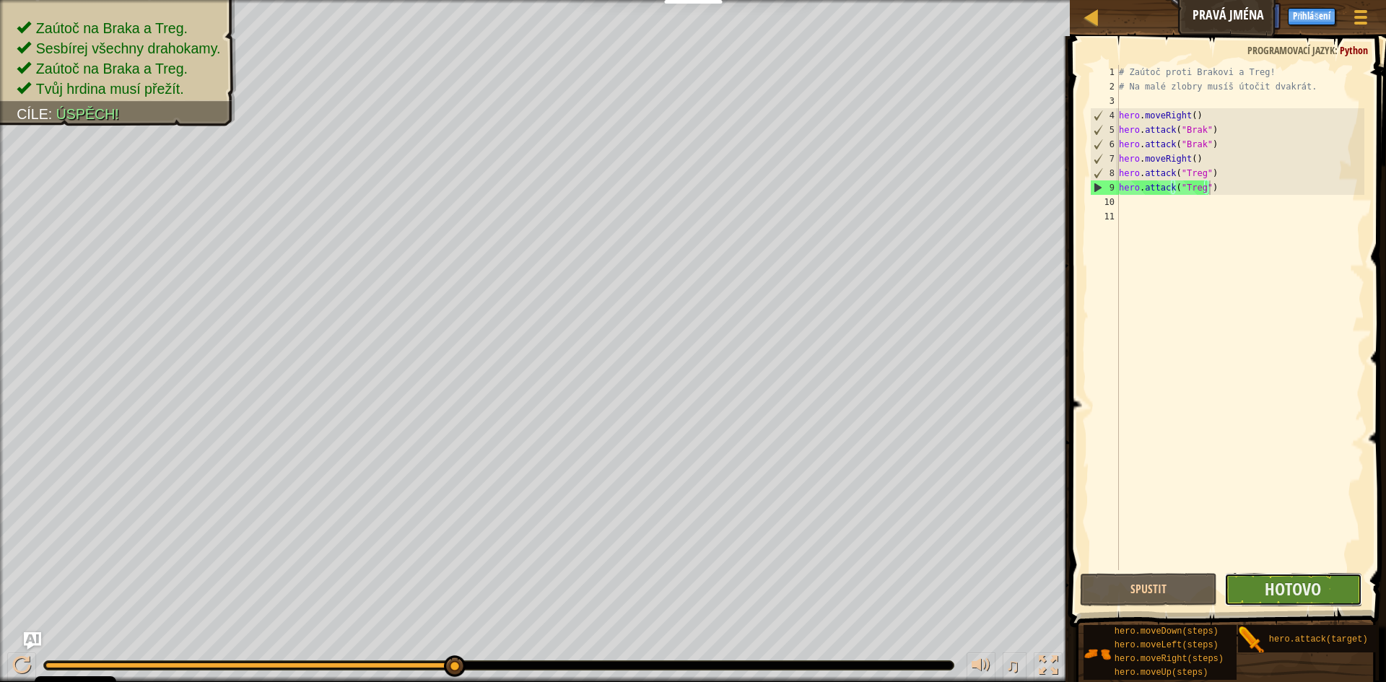
click at [1335, 592] on button "Hotovo" at bounding box center [1294, 589] width 138 height 33
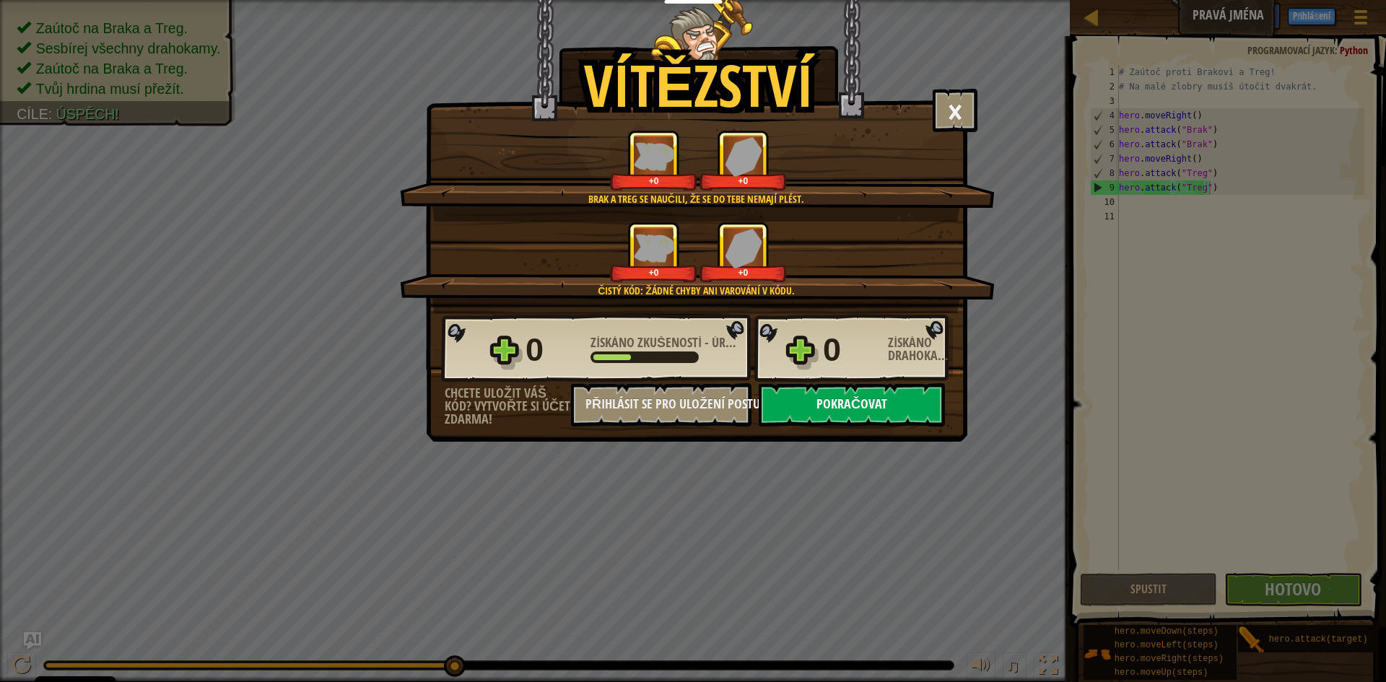
click at [905, 391] on button "Pokračovat" at bounding box center [852, 404] width 186 height 43
select select "cs"
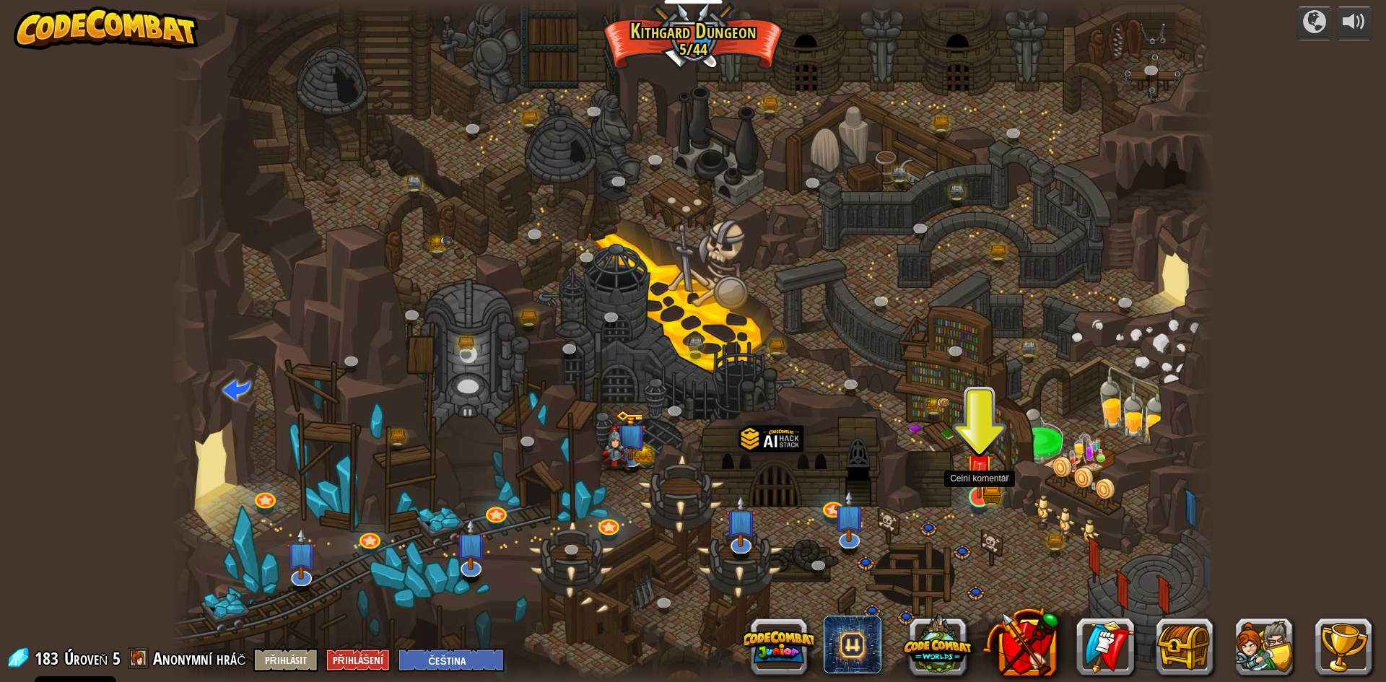
click at [988, 470] on img at bounding box center [979, 469] width 17 height 17
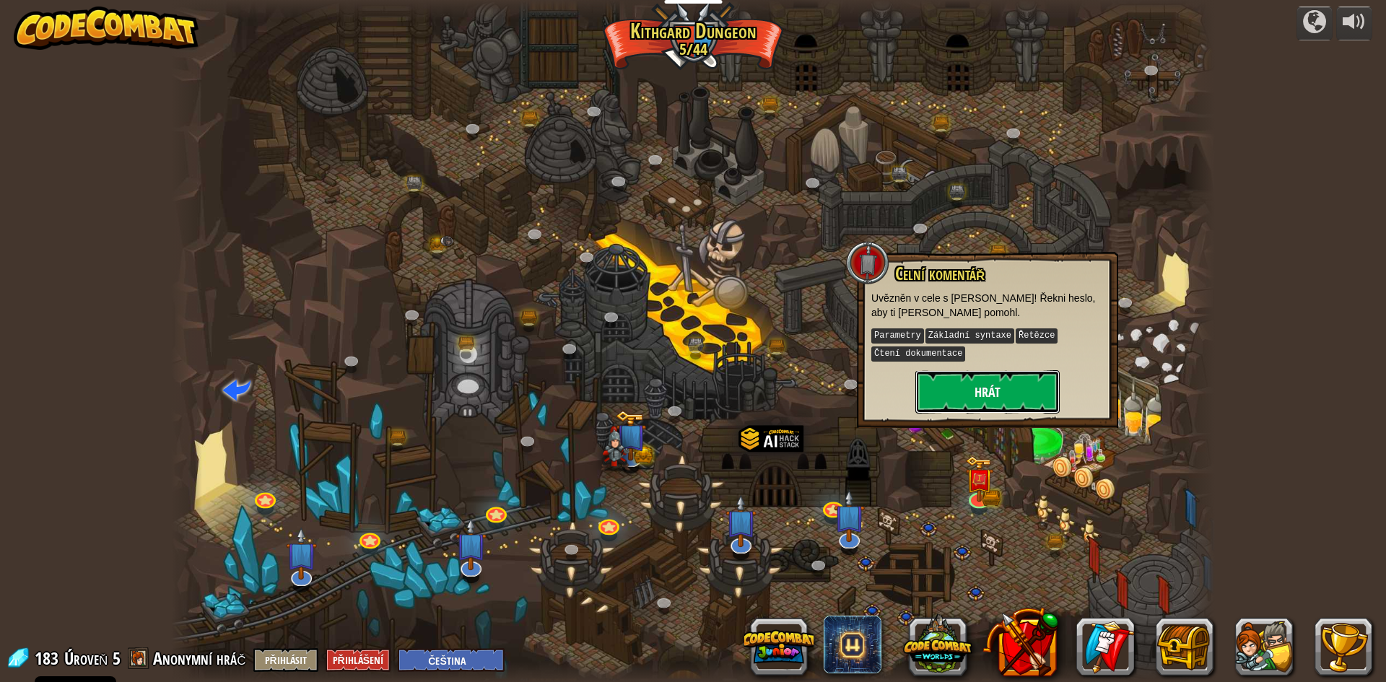
click at [973, 391] on button "Hrát" at bounding box center [988, 391] width 144 height 43
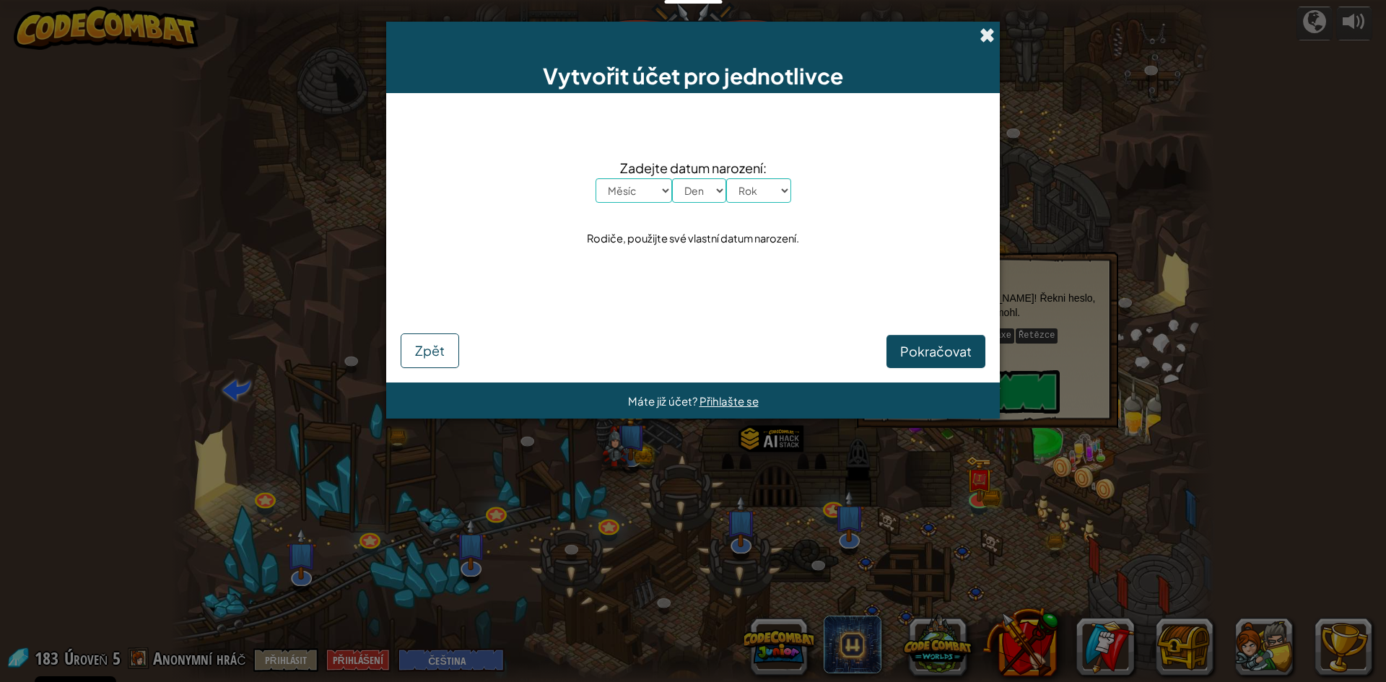
click at [989, 33] on span at bounding box center [987, 34] width 15 height 15
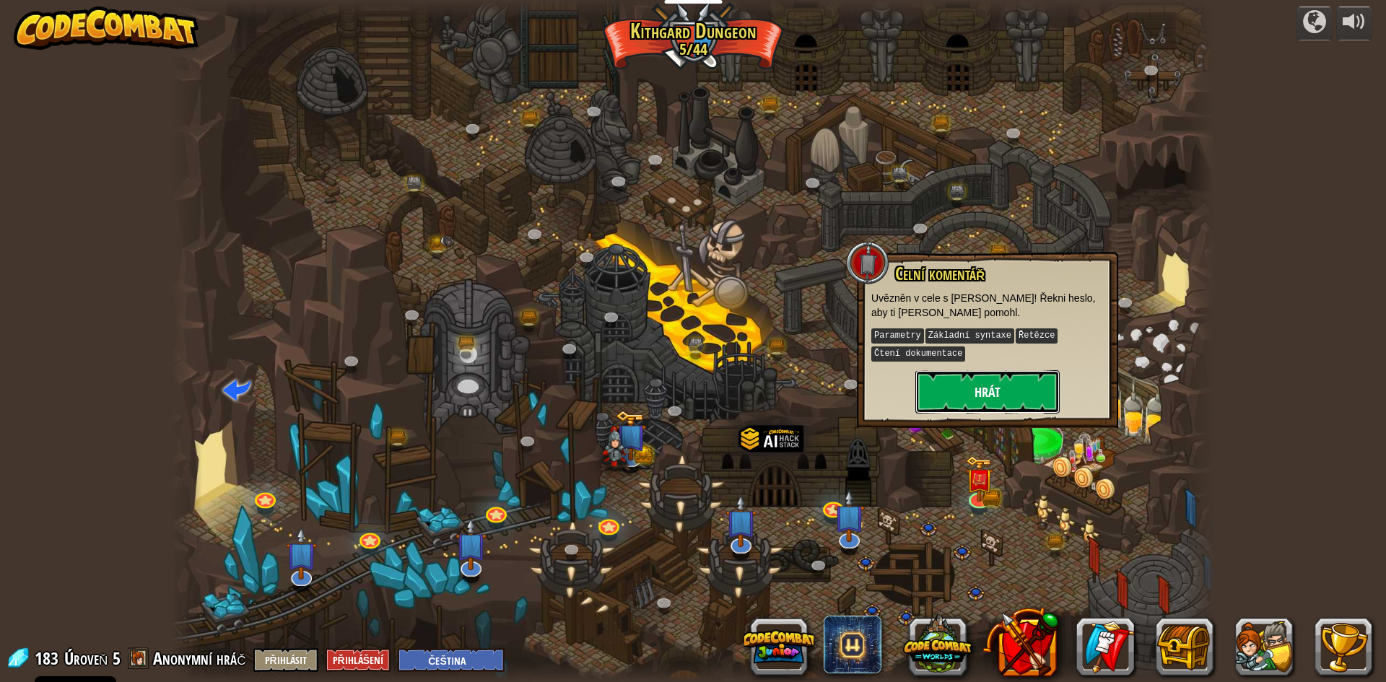
click at [993, 382] on button "Hrát" at bounding box center [988, 391] width 144 height 43
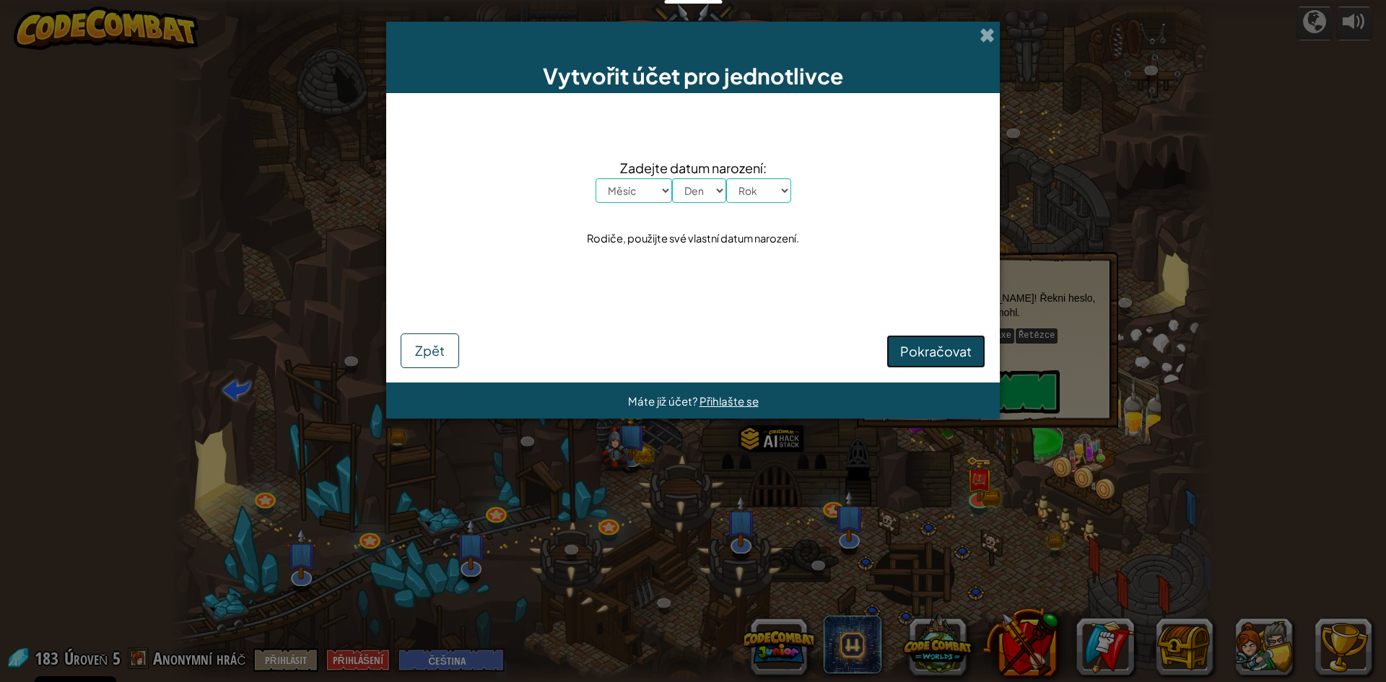
click at [941, 352] on span "Pokračovat" at bounding box center [935, 351] width 71 height 17
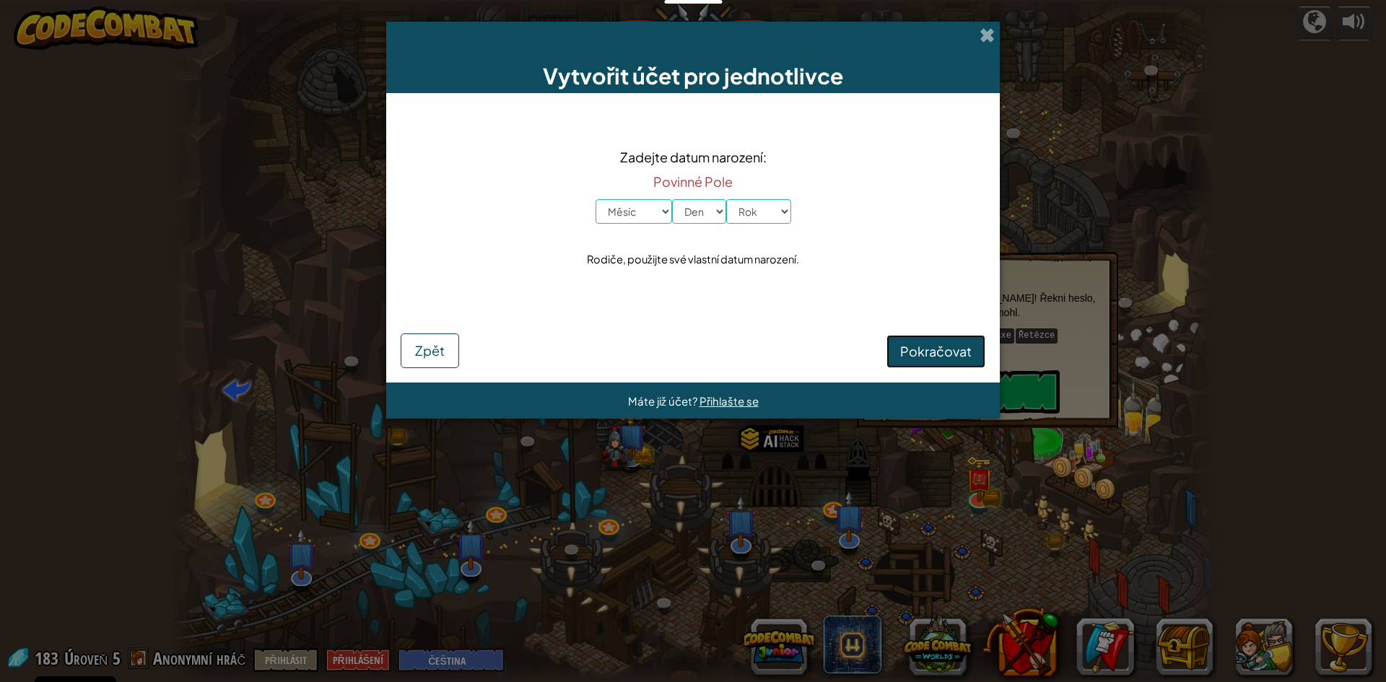
click at [939, 349] on span "Pokračovat" at bounding box center [935, 351] width 71 height 17
click at [417, 349] on span "Zpět" at bounding box center [430, 350] width 30 height 17
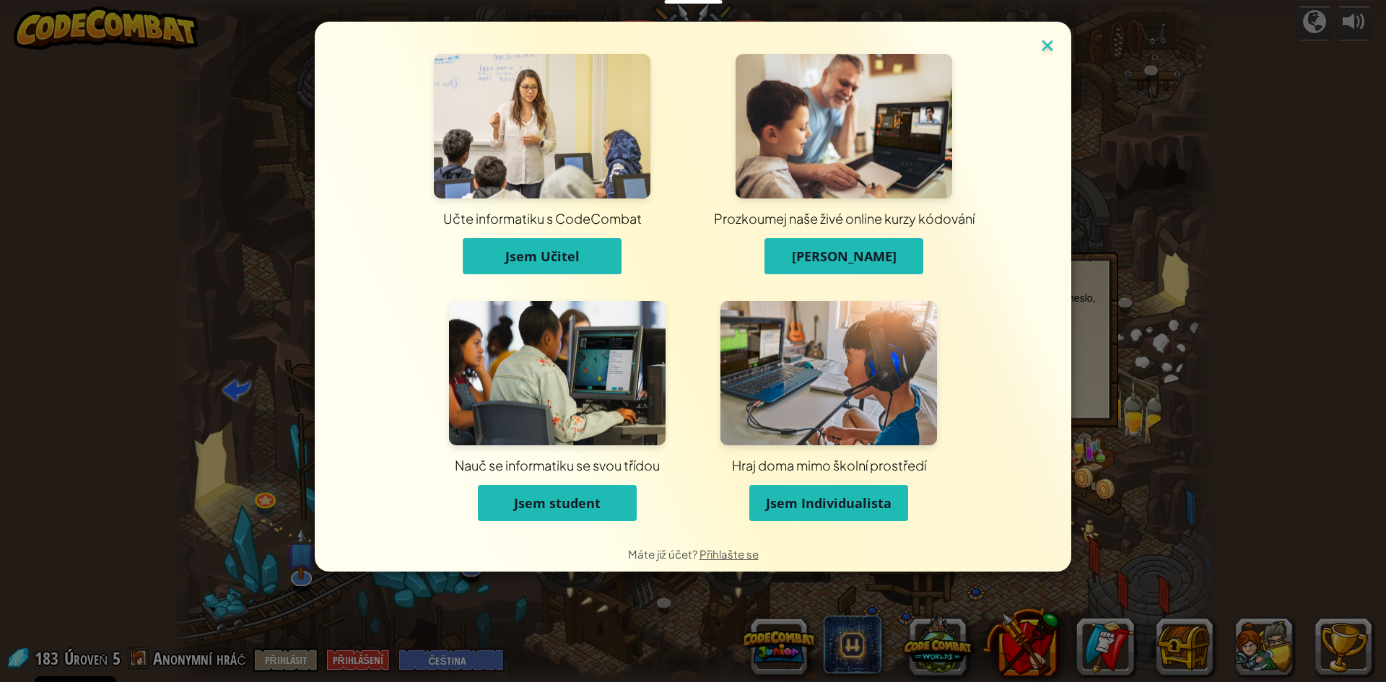
click at [1054, 48] on img at bounding box center [1047, 47] width 19 height 22
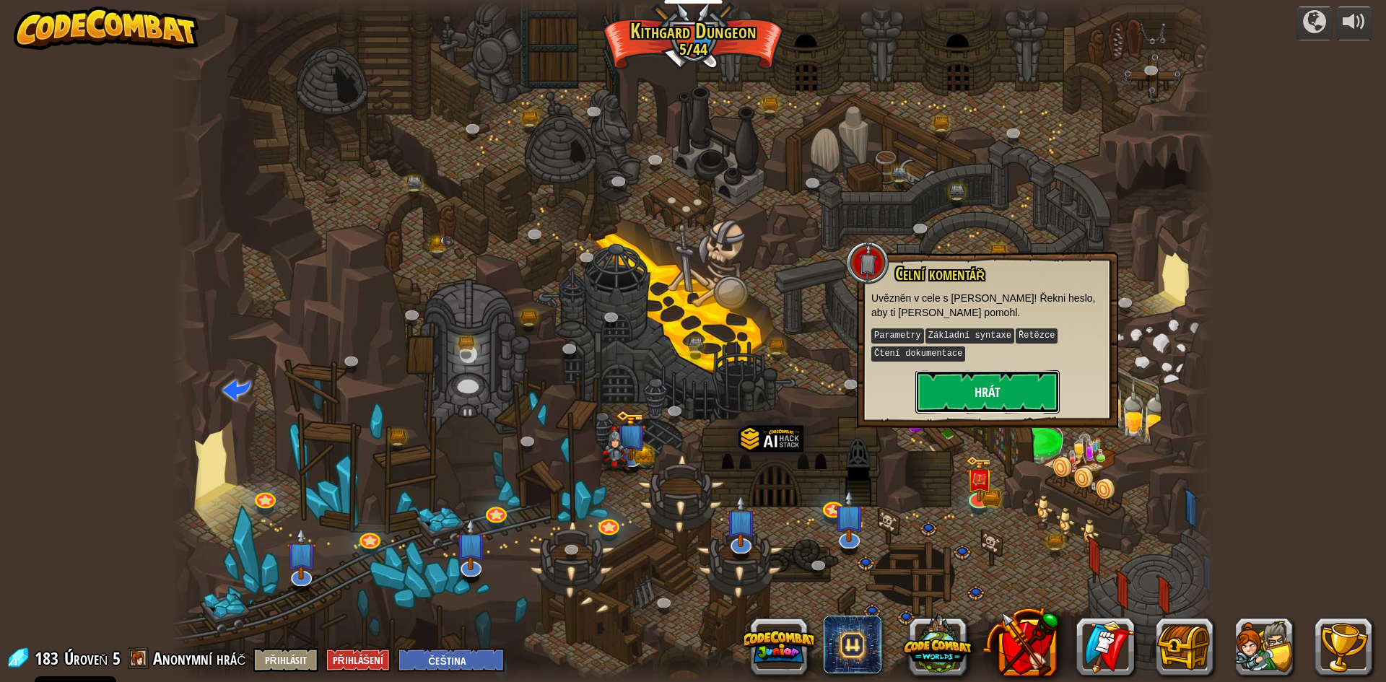
click at [1017, 401] on button "Hrát" at bounding box center [988, 391] width 144 height 43
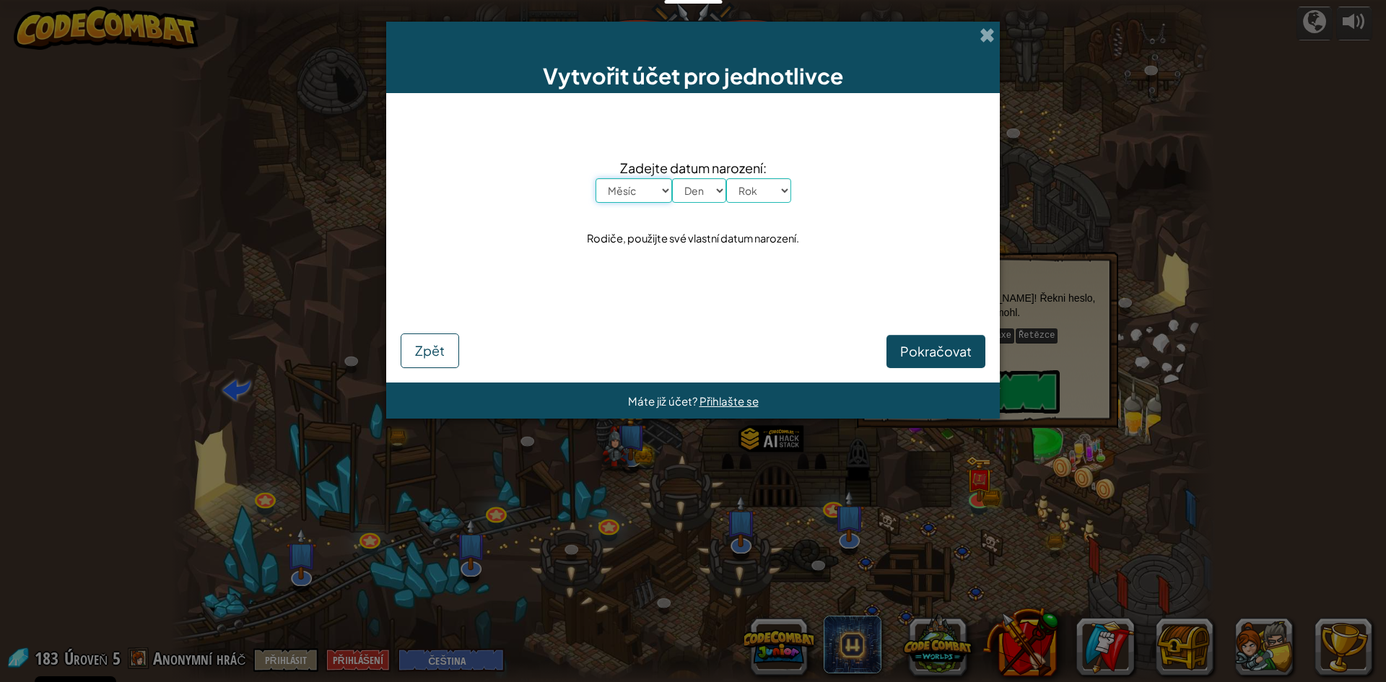
click at [632, 188] on select "Měsíc leden únor březen duben květen červen červenec srpen září říjen listopad …" at bounding box center [634, 190] width 77 height 25
select select "9"
click at [596, 178] on select "Měsíc leden únor březen duben květen červen červenec srpen září říjen listopad …" at bounding box center [634, 190] width 77 height 25
click at [690, 191] on select "Den 1 2 3 4 5 6 7 8 9 10 11 12 13 14 15 16 17 18 19 20 21 22 23 24 25 26 27 28 …" at bounding box center [699, 190] width 54 height 25
select select "25"
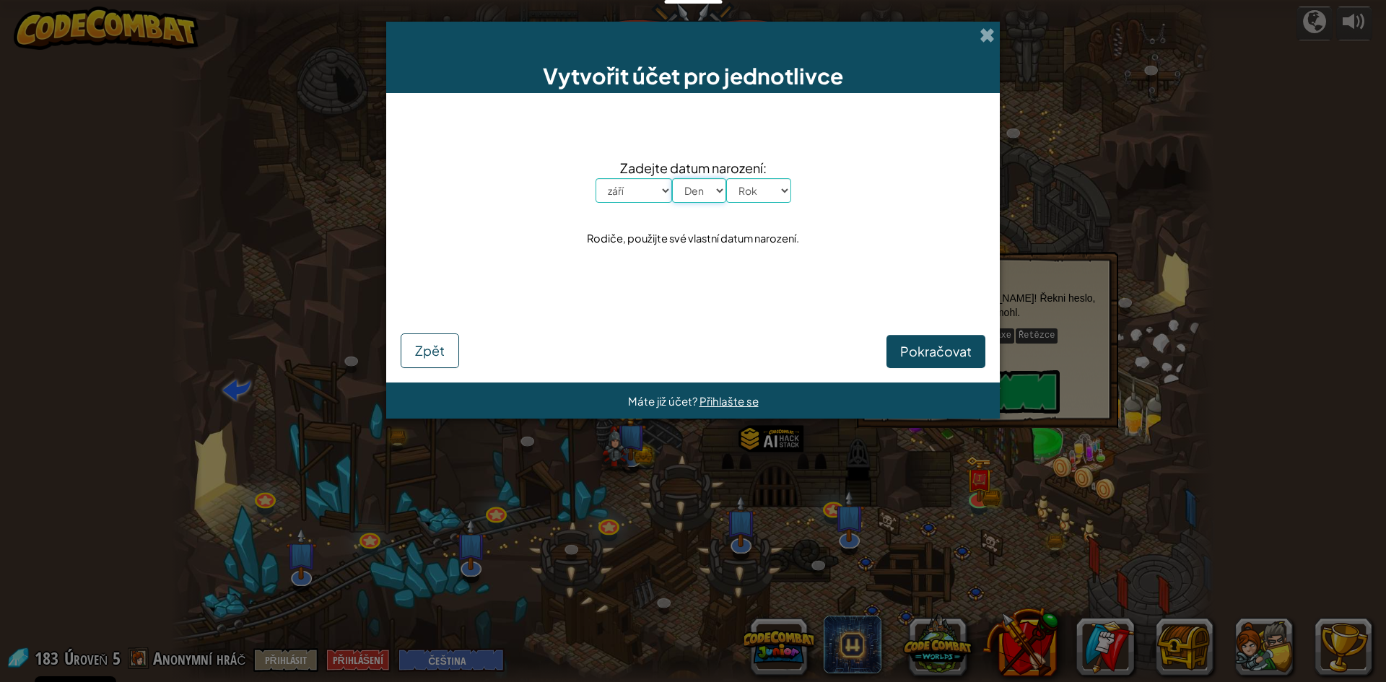
click at [672, 178] on select "Den 1 2 3 4 5 6 7 8 9 10 11 12 13 14 15 16 17 18 19 20 21 22 23 24 25 26 27 28 …" at bounding box center [699, 190] width 54 height 25
click at [770, 185] on select "Rok 2025 2024 2023 2022 2021 2020 2019 2018 2017 2016 2015 2014 2013 2012 2011 …" at bounding box center [758, 190] width 65 height 25
select select "2006"
click at [726, 178] on select "Rok 2025 2024 2023 2022 2021 2020 2019 2018 2017 2016 2015 2014 2013 2012 2011 …" at bounding box center [758, 190] width 65 height 25
click at [913, 347] on span "Pokračovat" at bounding box center [935, 351] width 71 height 17
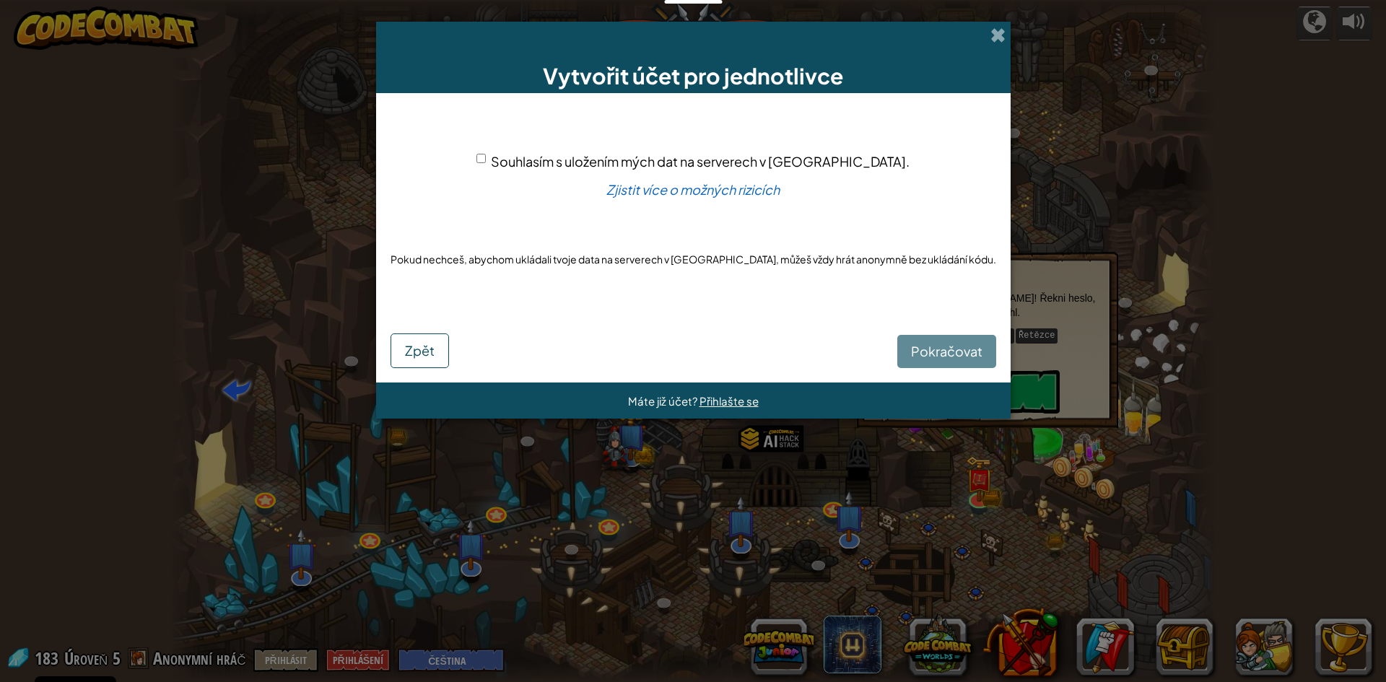
click at [918, 357] on div "Pokračovat Zpět" at bounding box center [694, 340] width 606 height 56
click at [991, 39] on span at bounding box center [998, 34] width 15 height 15
